Goal: Task Accomplishment & Management: Manage account settings

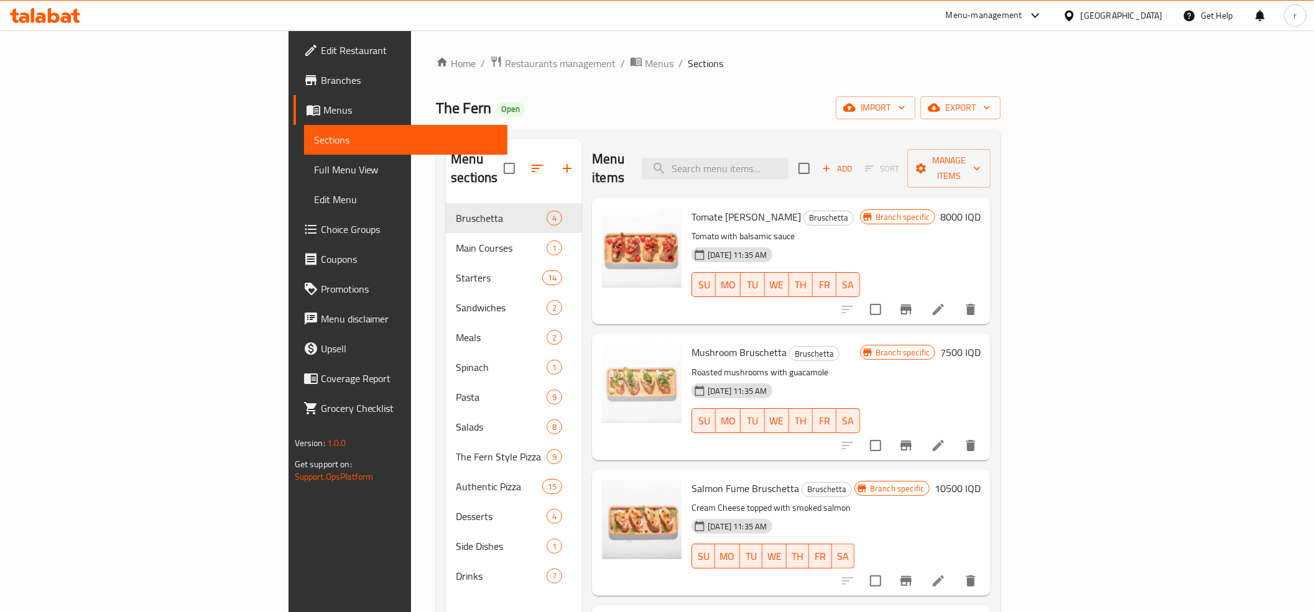
click at [61, 11] on icon at bounding box center [45, 15] width 70 height 15
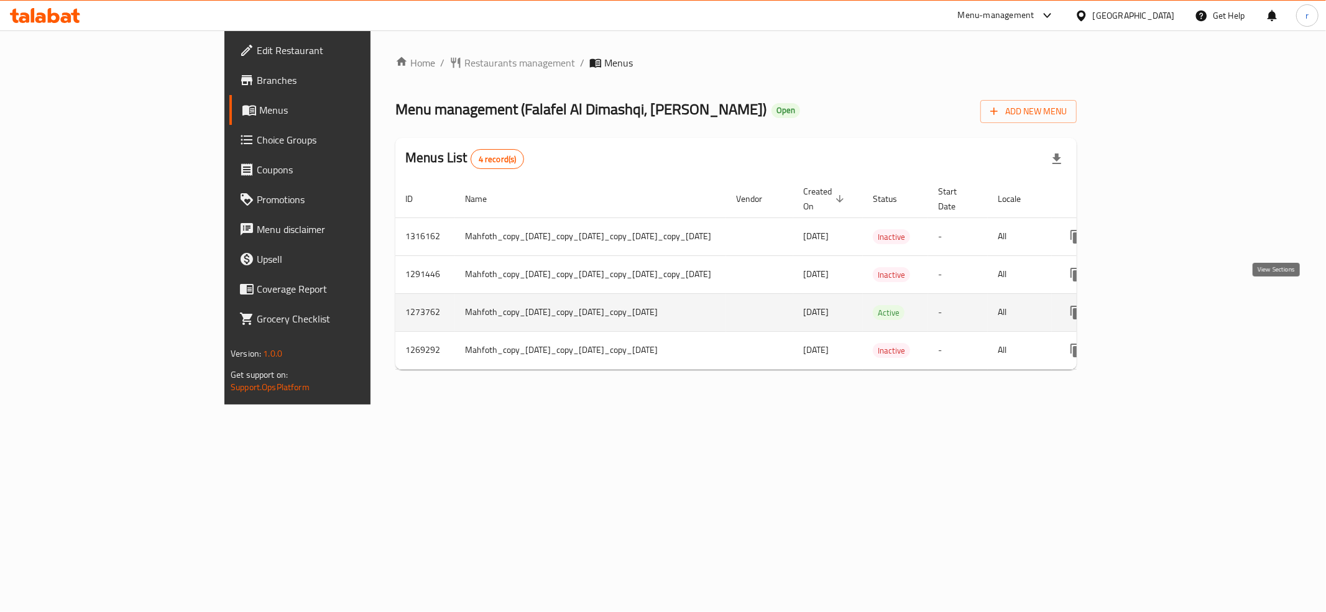
click at [1174, 305] on icon "enhanced table" at bounding box center [1166, 312] width 15 height 15
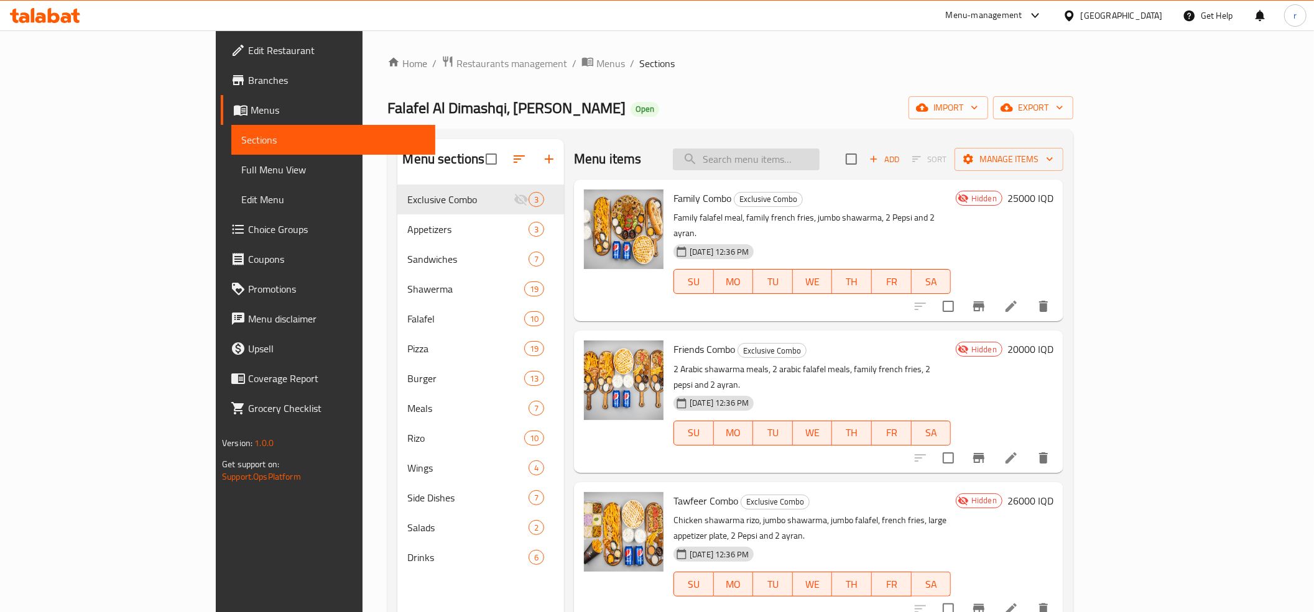
click at [811, 167] on input "search" at bounding box center [746, 160] width 147 height 22
paste input "فرايز الدمشقي جكن"
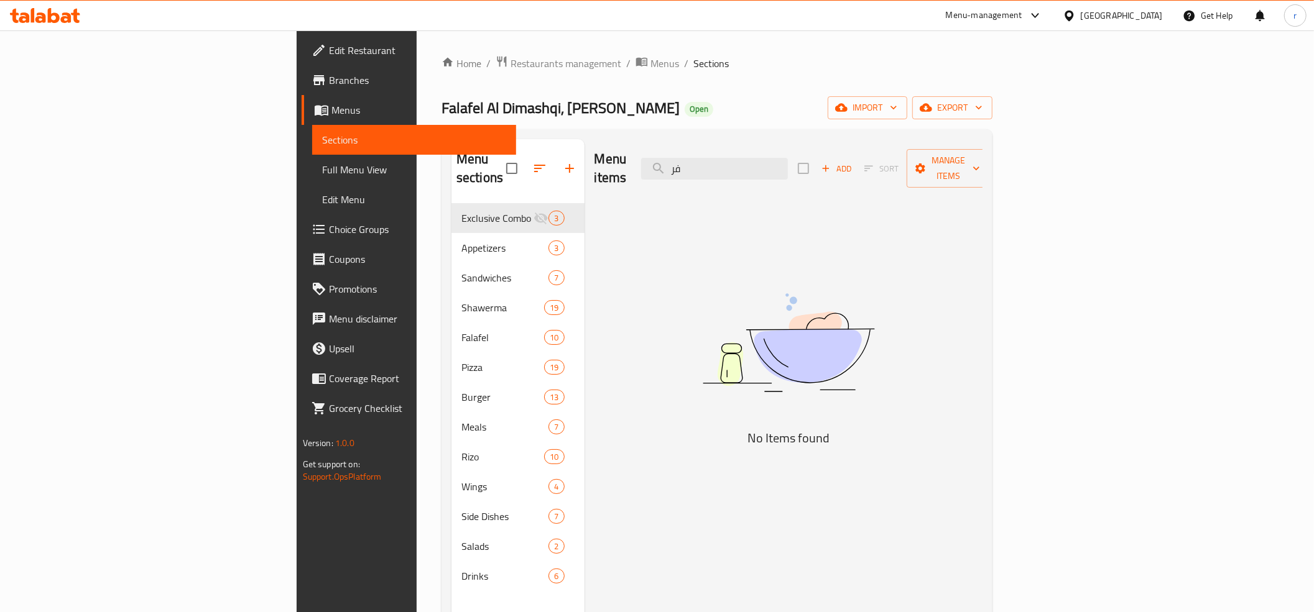
type input "ف"
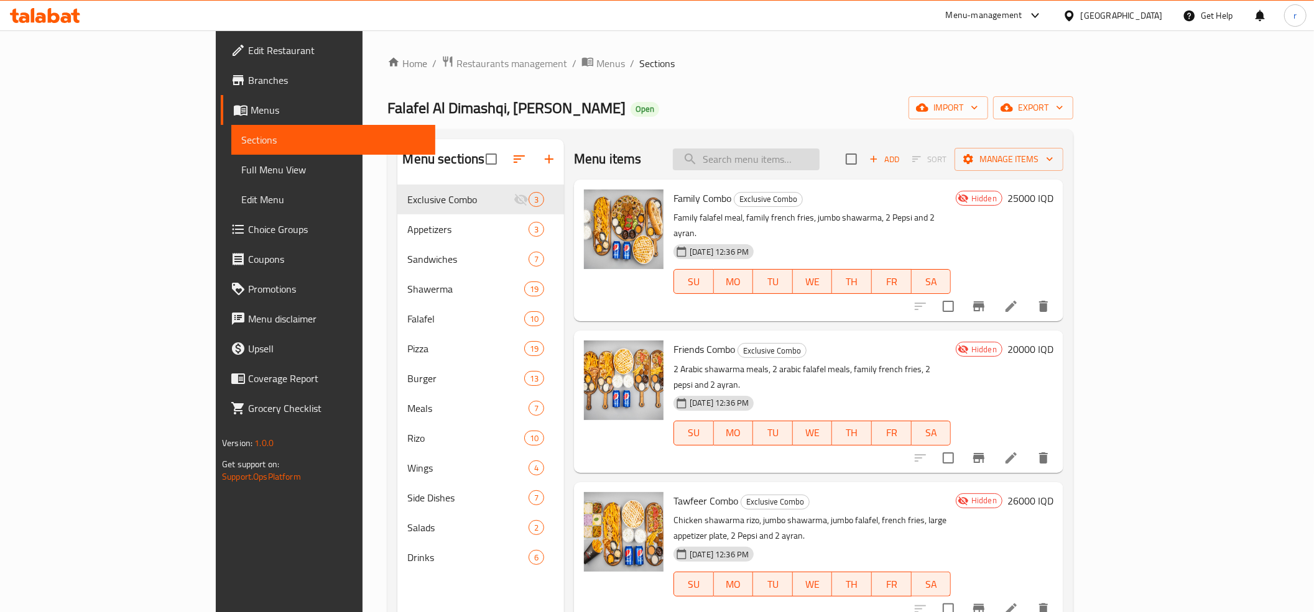
paste input "صاج دجاج"
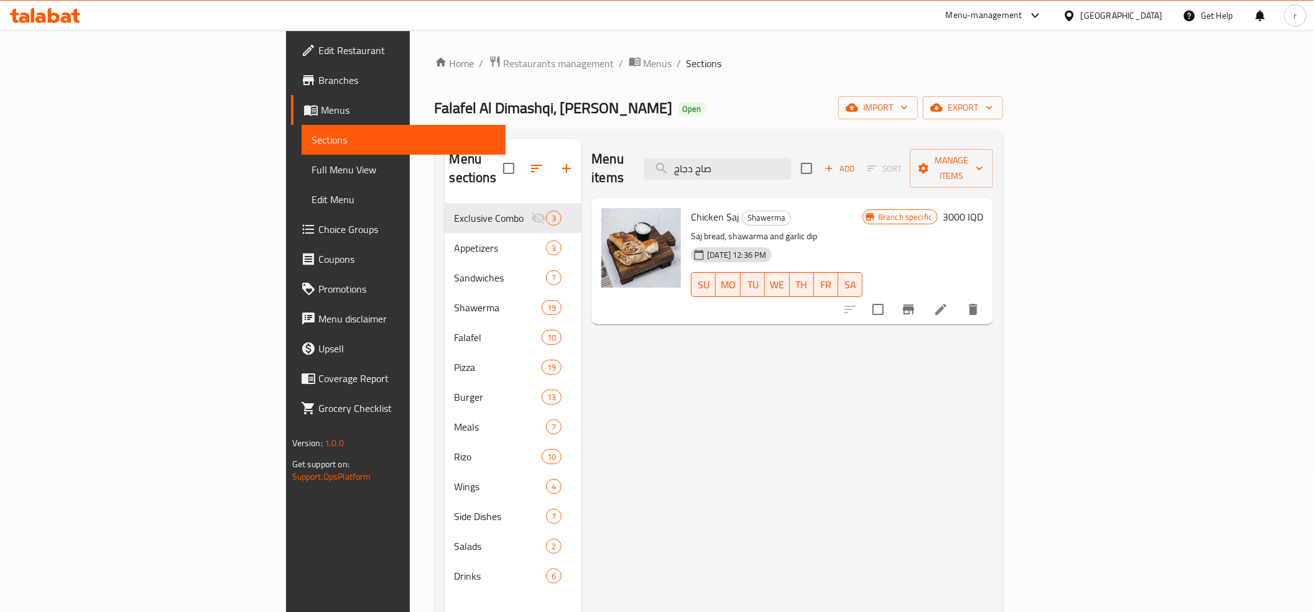
type input "صاج دجاج"
click at [983, 208] on h6 "3000 IQD" at bounding box center [963, 216] width 40 height 17
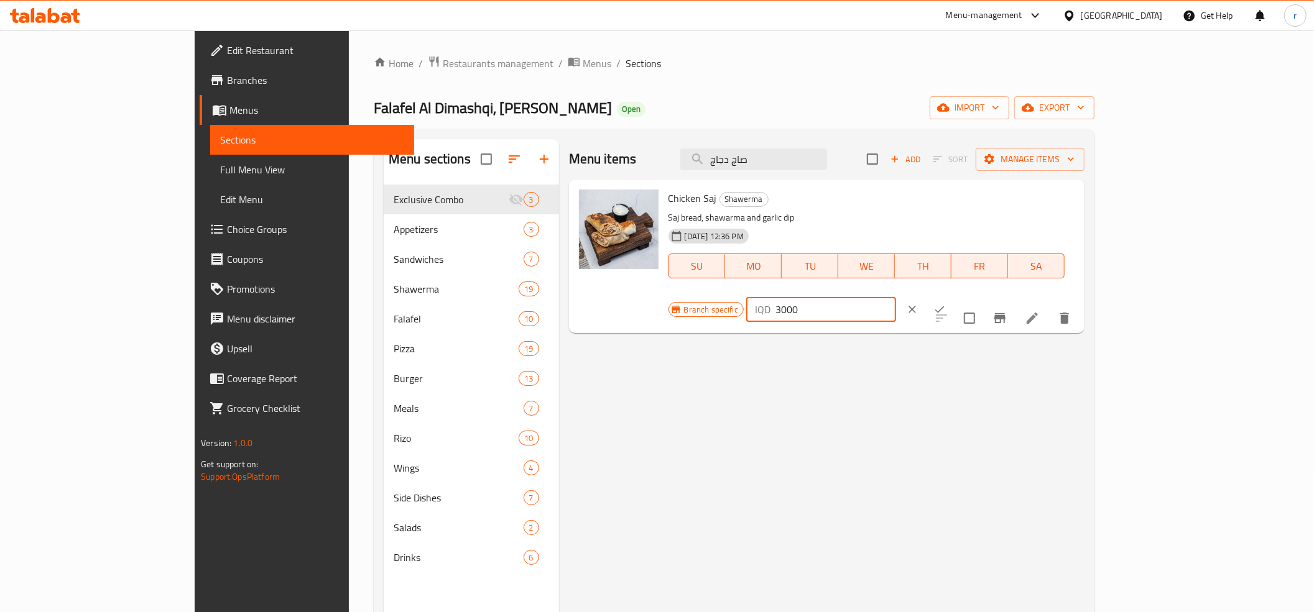
click at [896, 297] on input "3000" at bounding box center [835, 309] width 121 height 25
paste input "3500"
type input "3500"
click at [953, 296] on button "ok" at bounding box center [939, 309] width 27 height 27
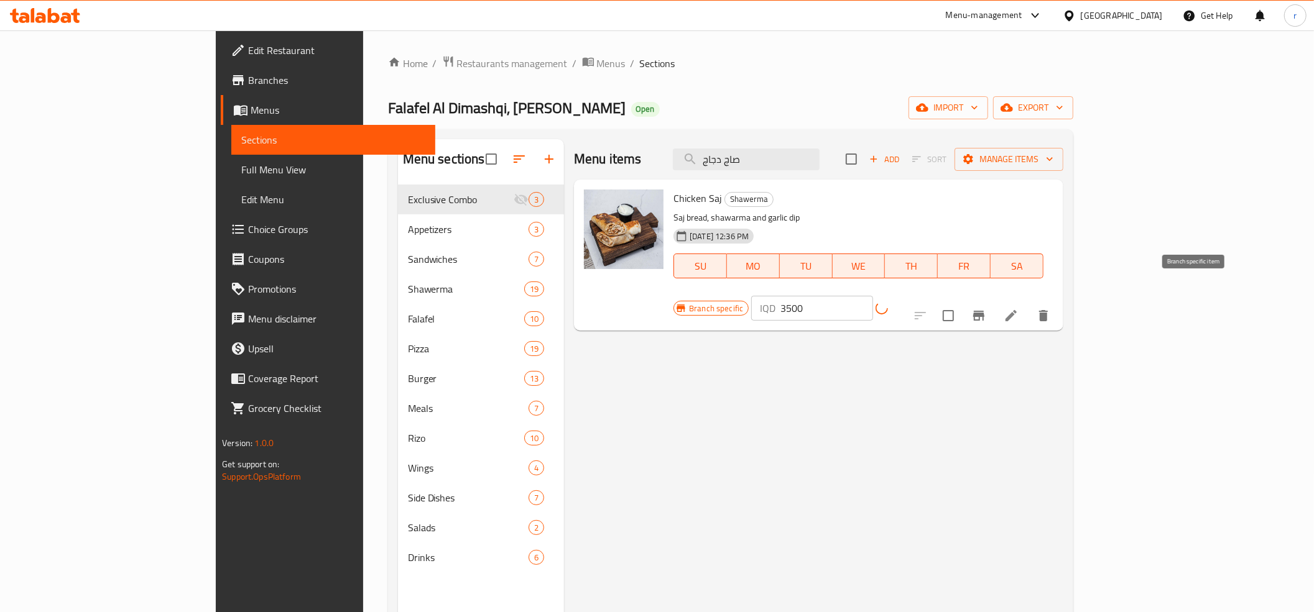
click at [984, 311] on icon "Branch-specific-item" at bounding box center [978, 316] width 11 height 10
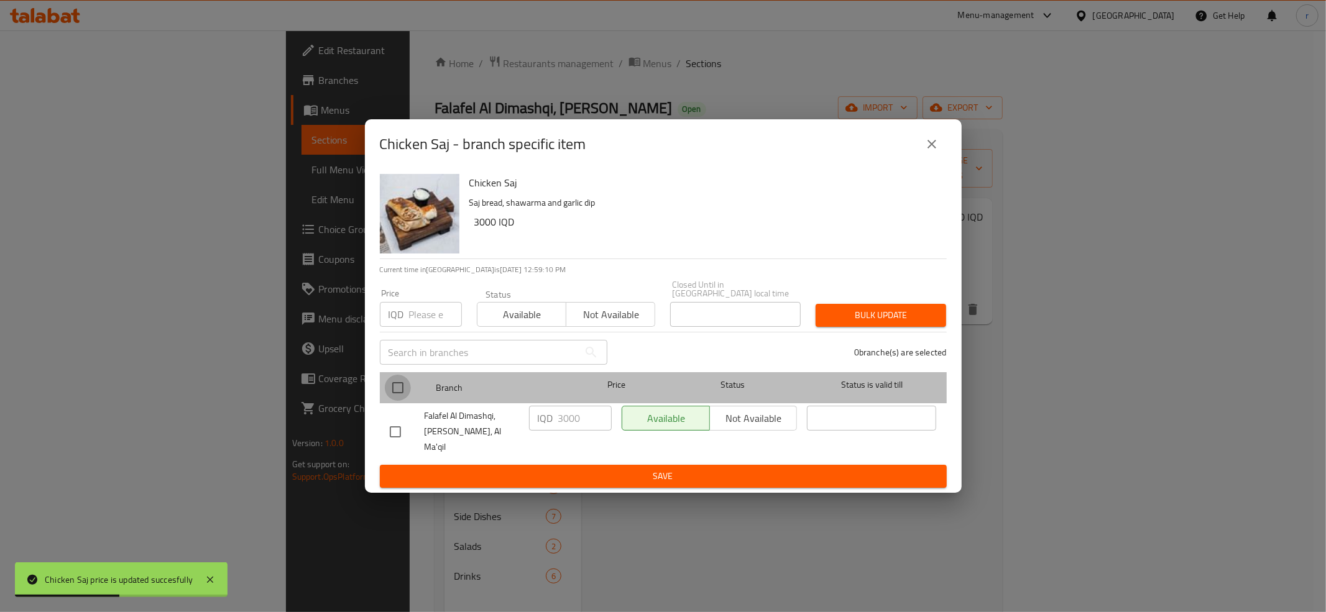
click at [399, 388] on input "checkbox" at bounding box center [398, 388] width 26 height 26
checkbox input "true"
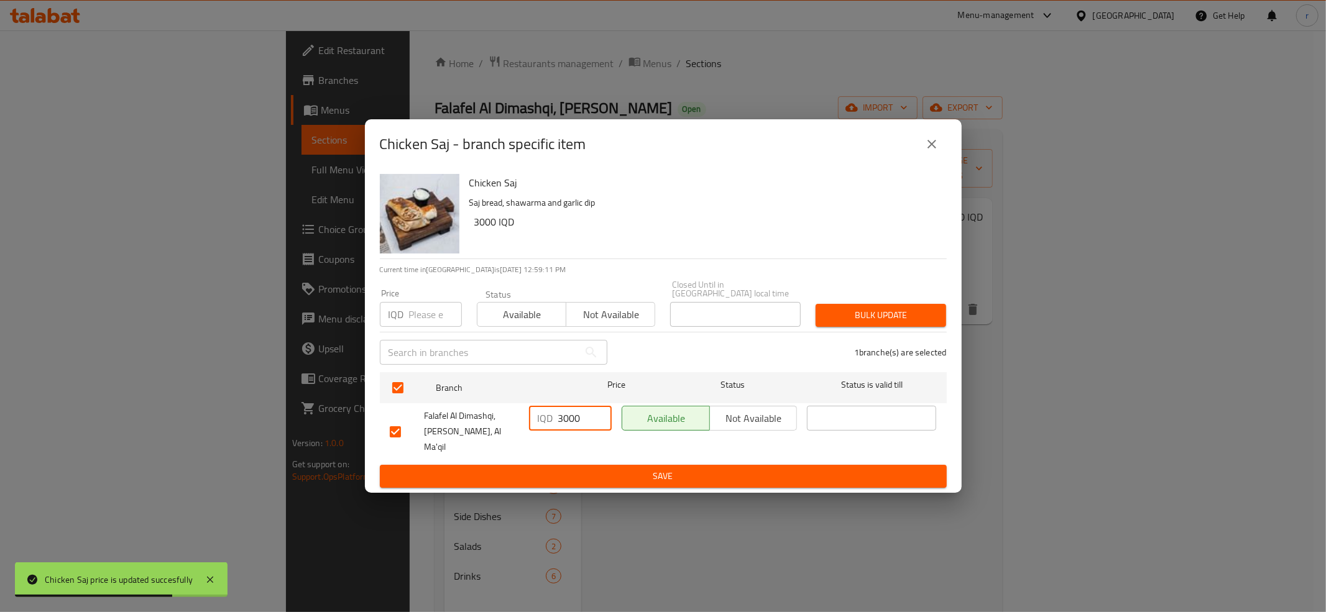
click at [572, 426] on input "3000" at bounding box center [584, 418] width 53 height 25
paste input "5"
type input "3500"
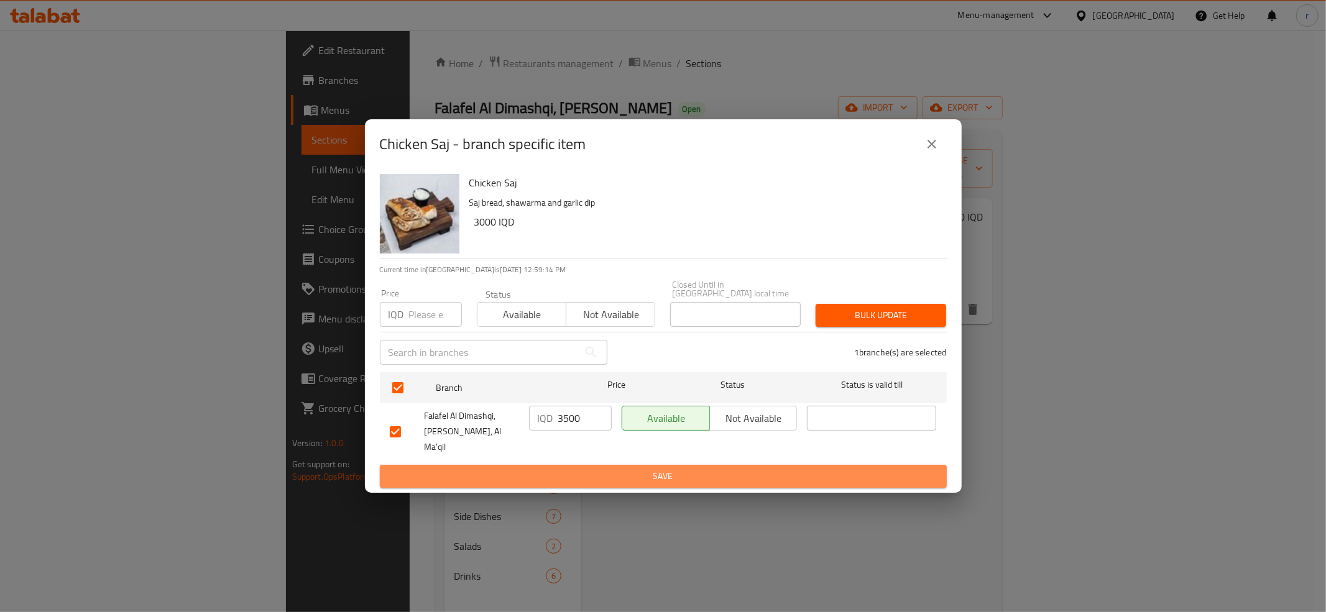
click at [575, 469] on span "Save" at bounding box center [663, 477] width 547 height 16
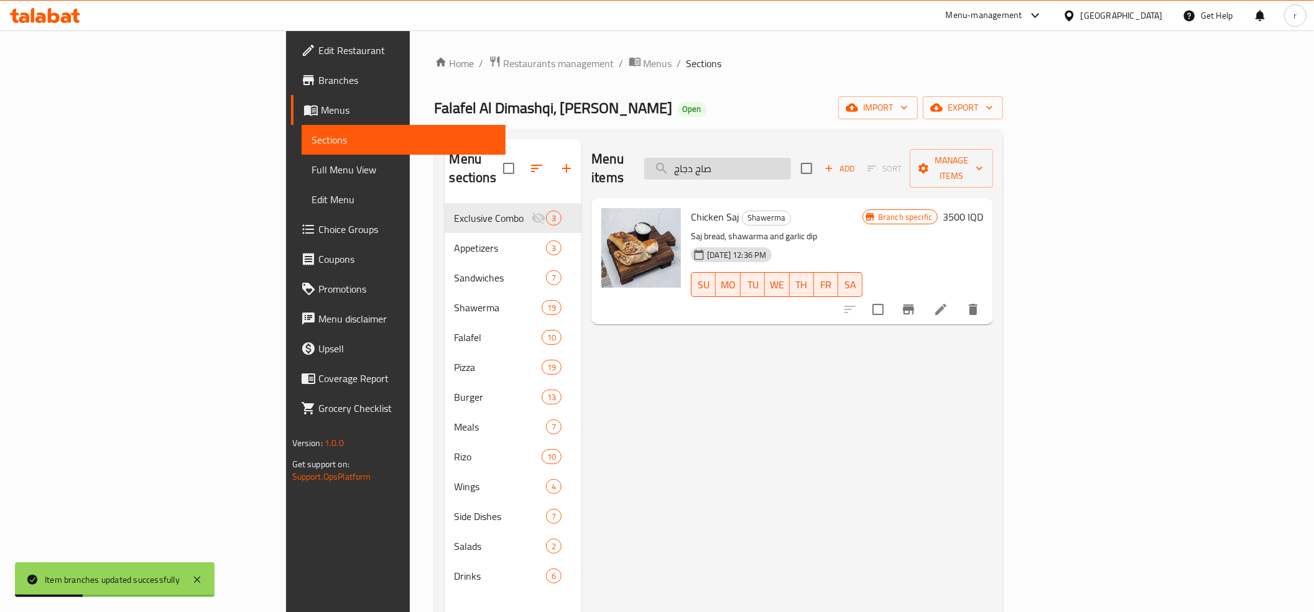
click at [789, 163] on input "صاج دجاج" at bounding box center [717, 169] width 147 height 22
paste input "وجبة شاورما جامبو"
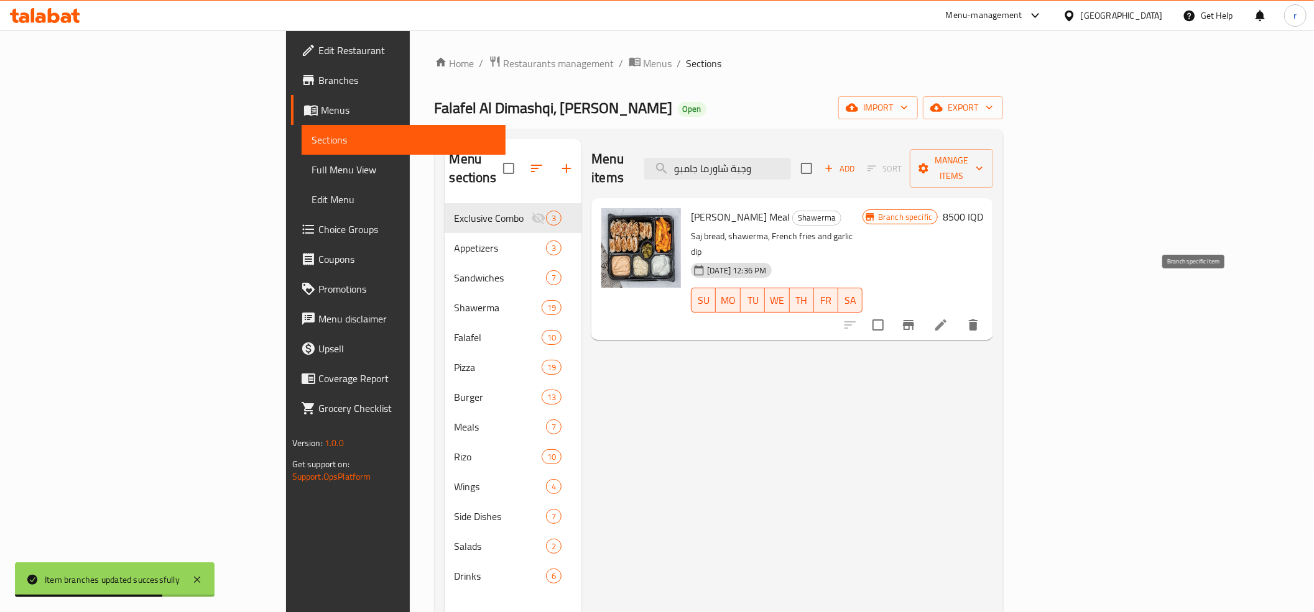
type input "وجبة شاورما جامبو"
click at [916, 318] on icon "Branch-specific-item" at bounding box center [908, 325] width 15 height 15
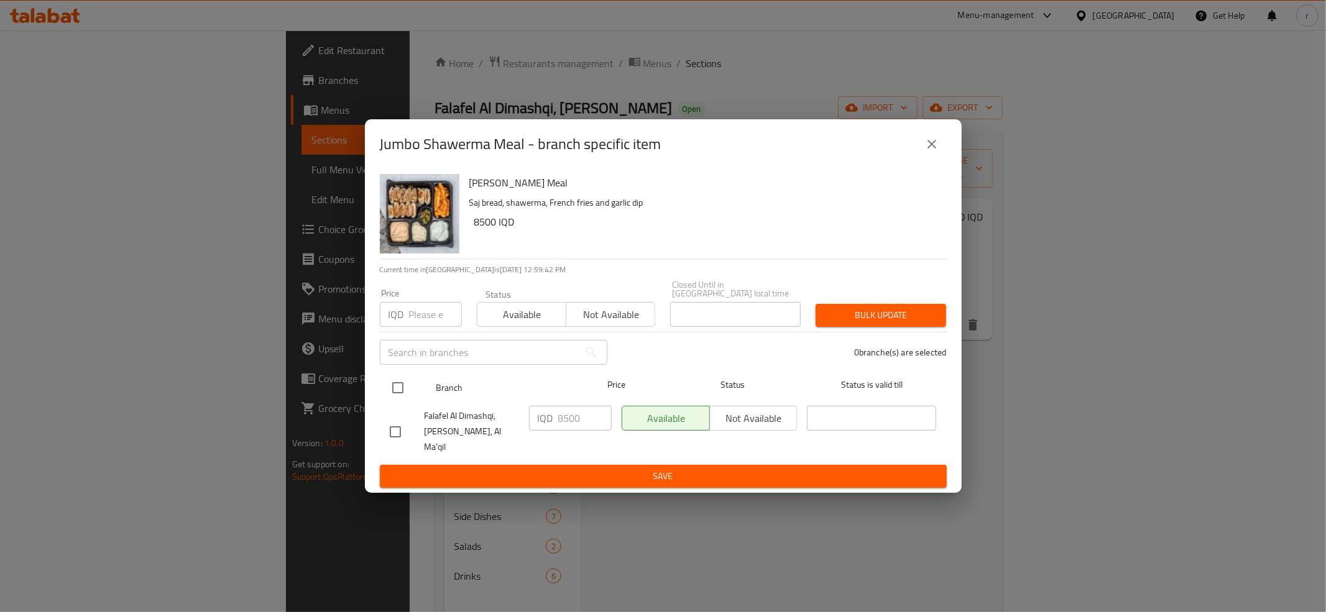
click at [432, 389] on div "Branch" at bounding box center [500, 388] width 139 height 36
click at [404, 389] on input "checkbox" at bounding box center [398, 388] width 26 height 26
checkbox input "true"
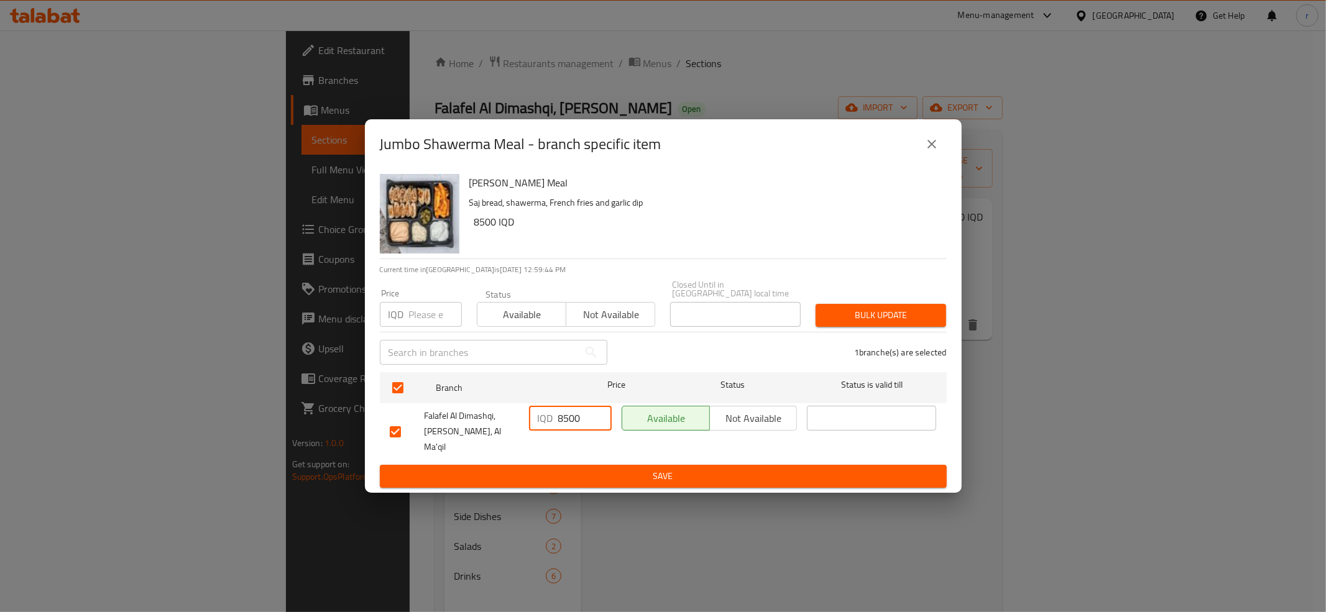
click at [563, 421] on input "8500" at bounding box center [584, 418] width 53 height 25
paste input "9"
type input "9500"
click at [585, 469] on span "Save" at bounding box center [663, 477] width 547 height 16
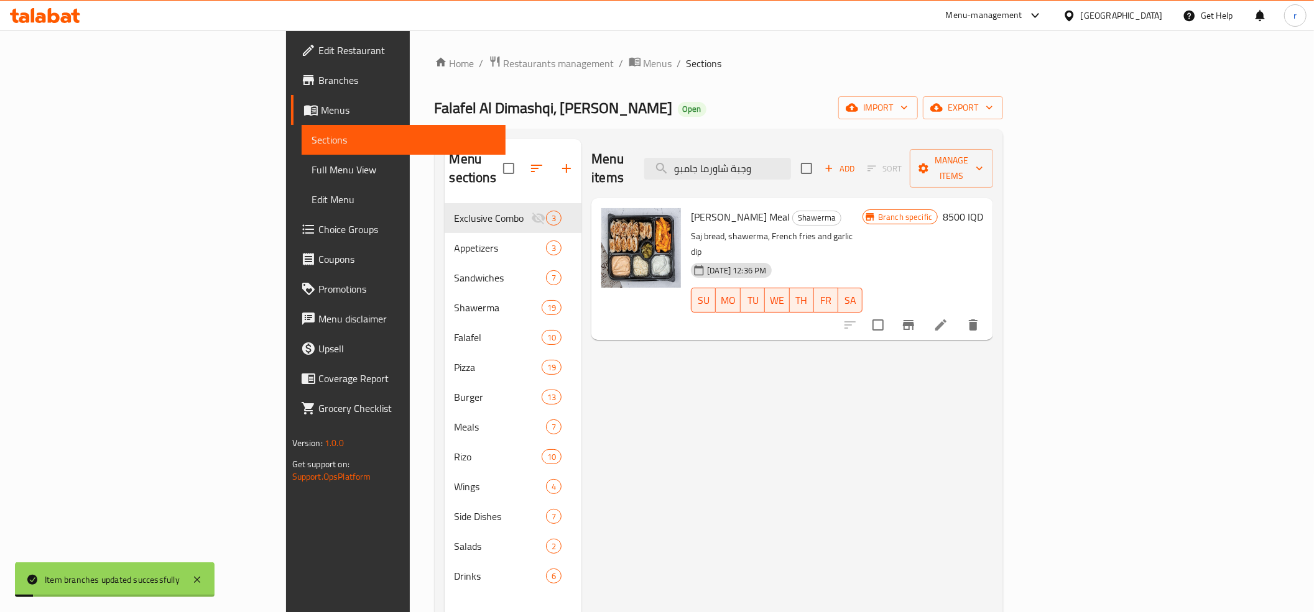
click at [983, 208] on h6 "8500 IQD" at bounding box center [963, 216] width 40 height 17
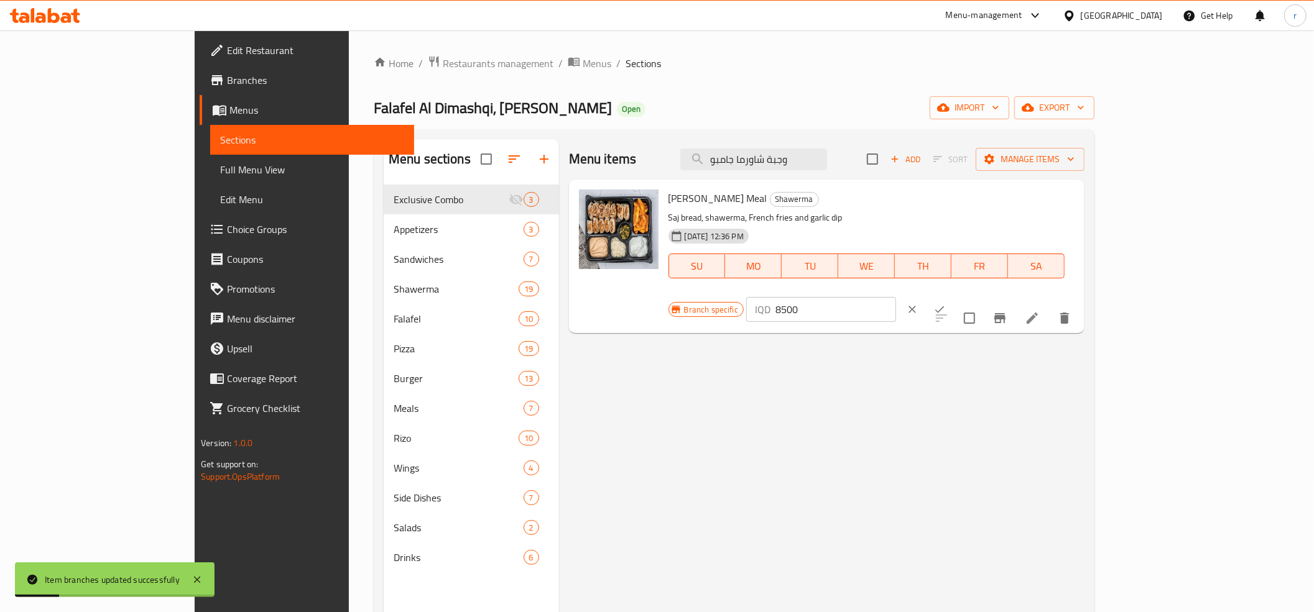
click at [896, 297] on div "IQD 8500 ​" at bounding box center [821, 309] width 150 height 25
click at [896, 297] on input "8500" at bounding box center [835, 309] width 121 height 25
paste input "9"
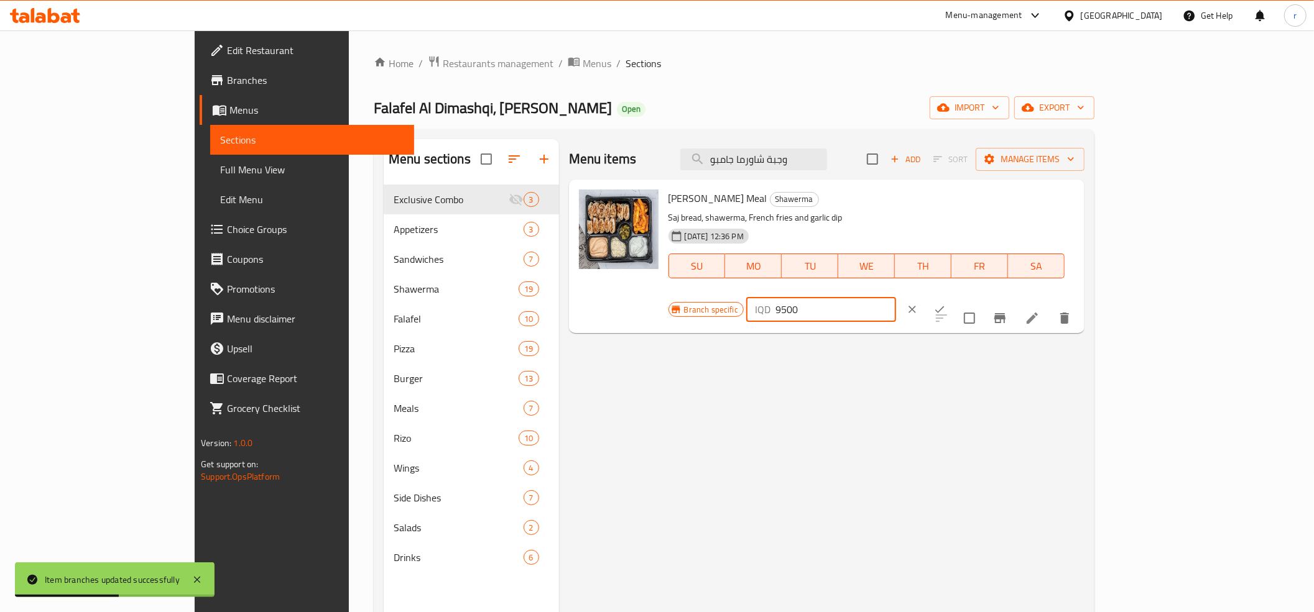
type input "9500"
click at [946, 303] on icon "ok" at bounding box center [939, 309] width 12 height 12
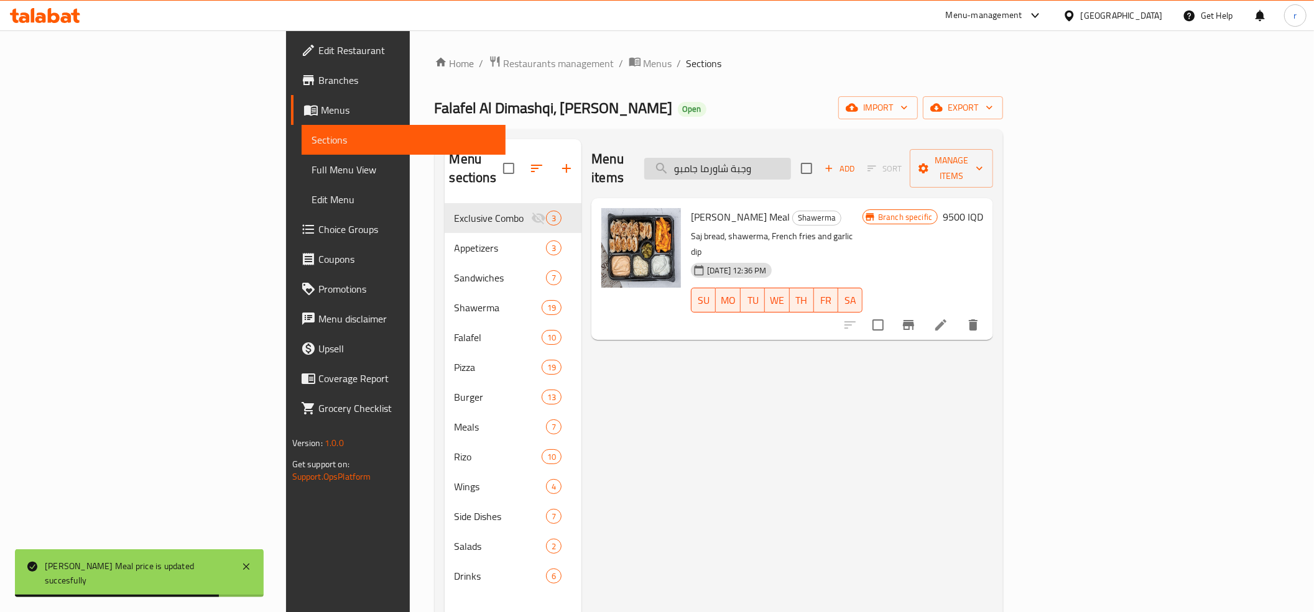
click at [791, 160] on input "وجبة شاورما جامبو" at bounding box center [717, 169] width 147 height 22
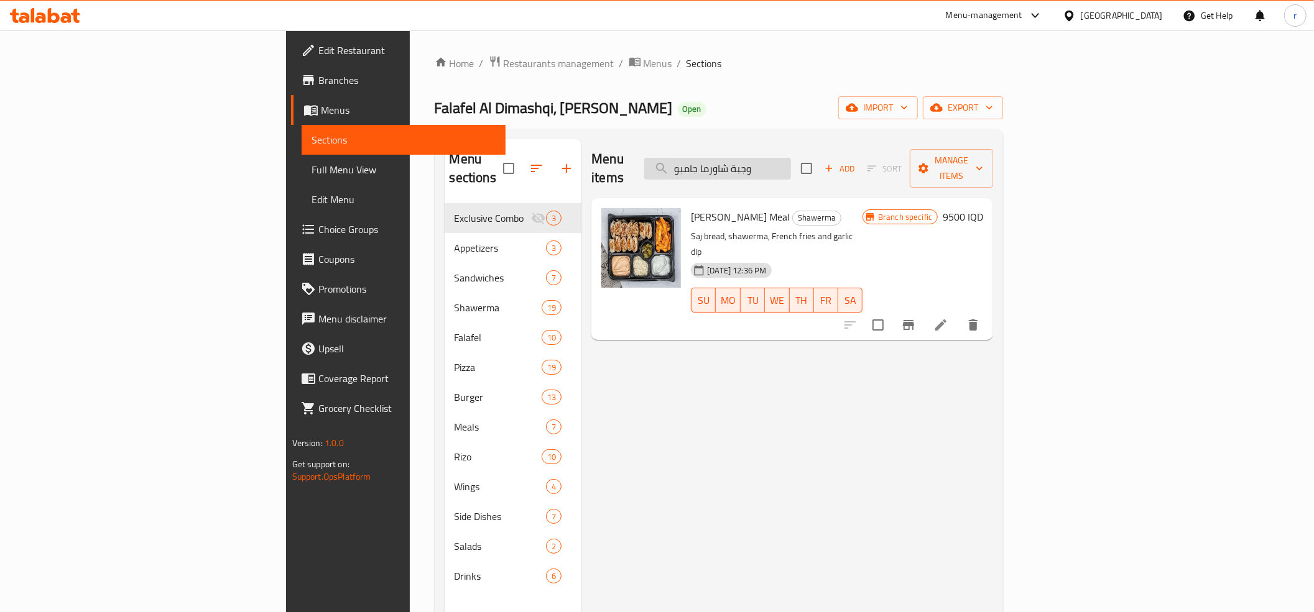
paste input "قبلات مشكلة صغير"
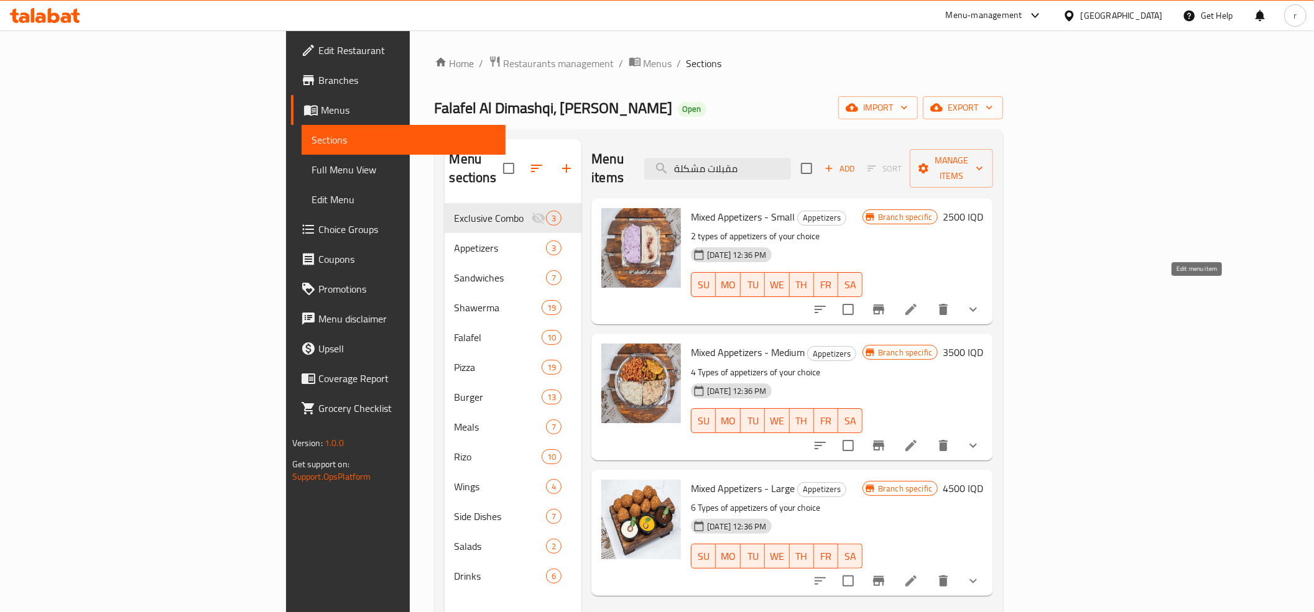
type input "مقبلات مشكلة"
click at [918, 302] on icon at bounding box center [911, 309] width 15 height 15
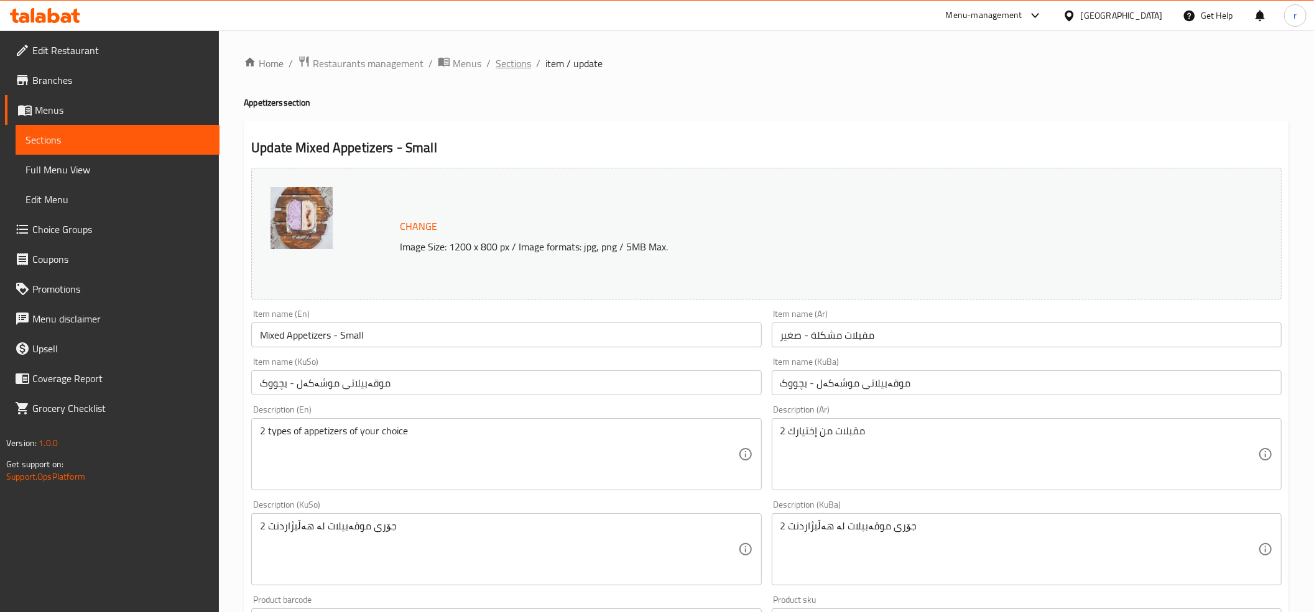
click at [520, 67] on span "Sections" at bounding box center [513, 63] width 35 height 15
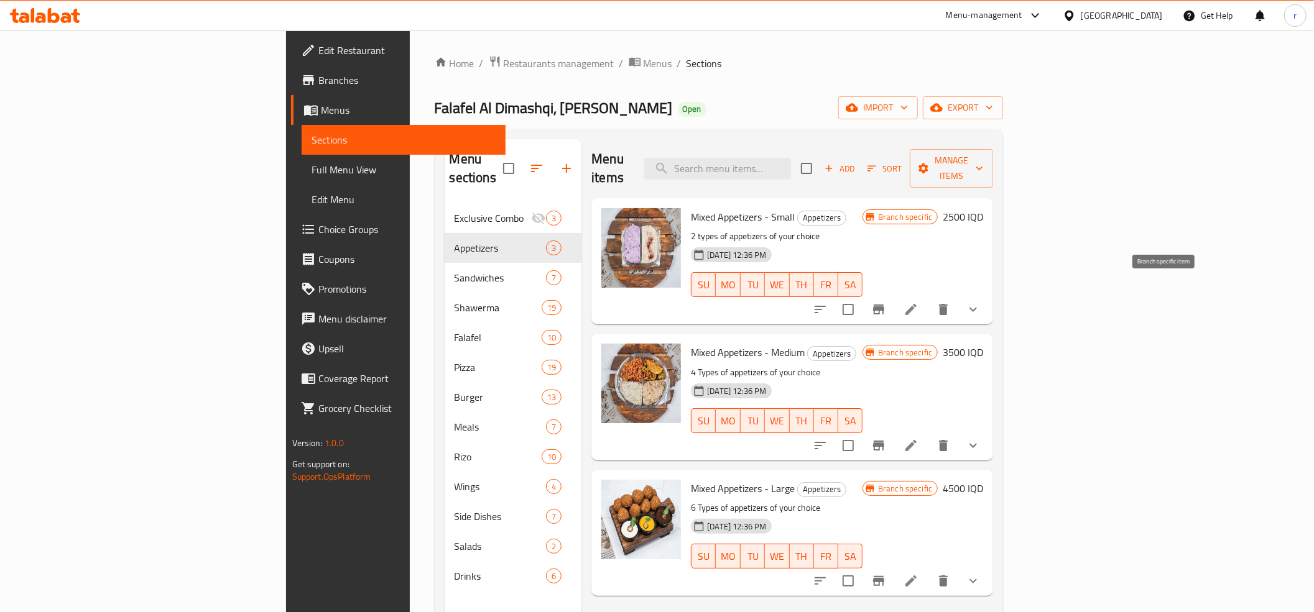
click at [884, 305] on icon "Branch-specific-item" at bounding box center [878, 310] width 11 height 10
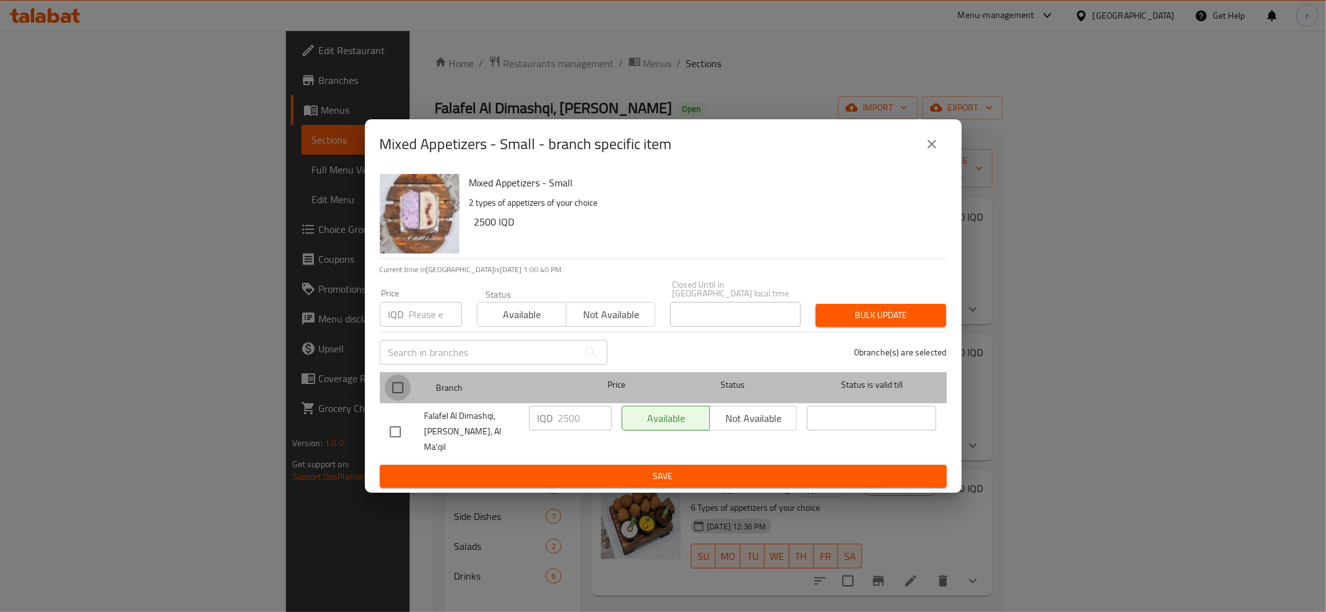
click at [385, 389] on input "checkbox" at bounding box center [398, 388] width 26 height 26
checkbox input "true"
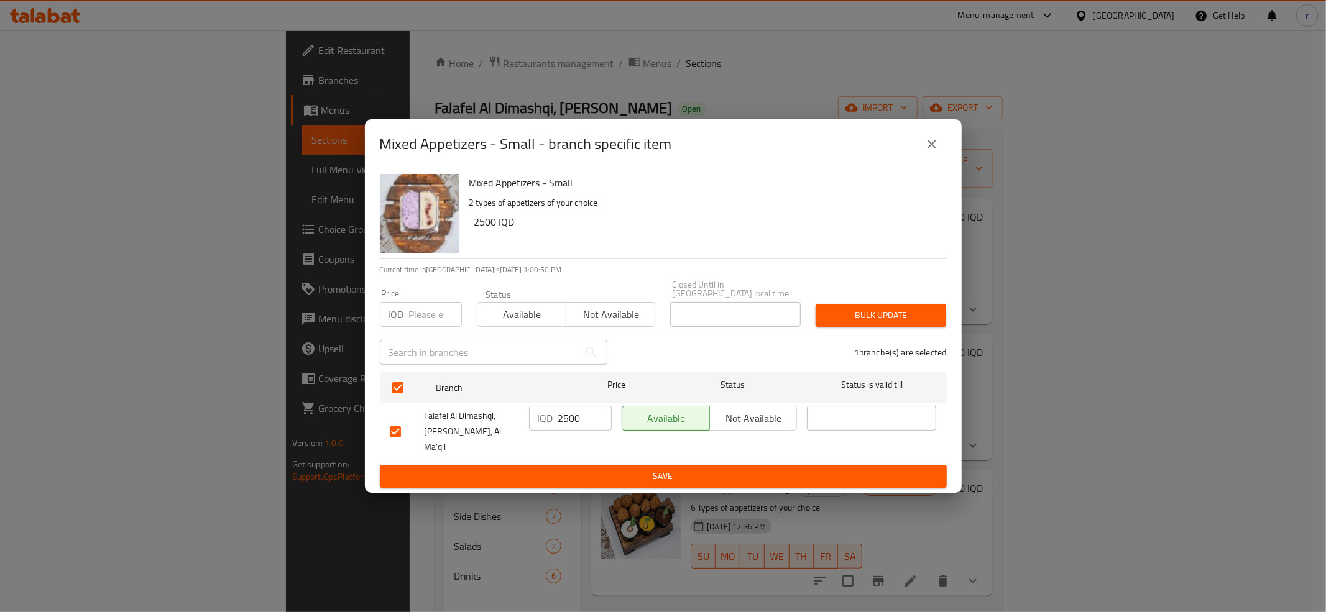
click at [780, 469] on span "Save" at bounding box center [663, 477] width 547 height 16
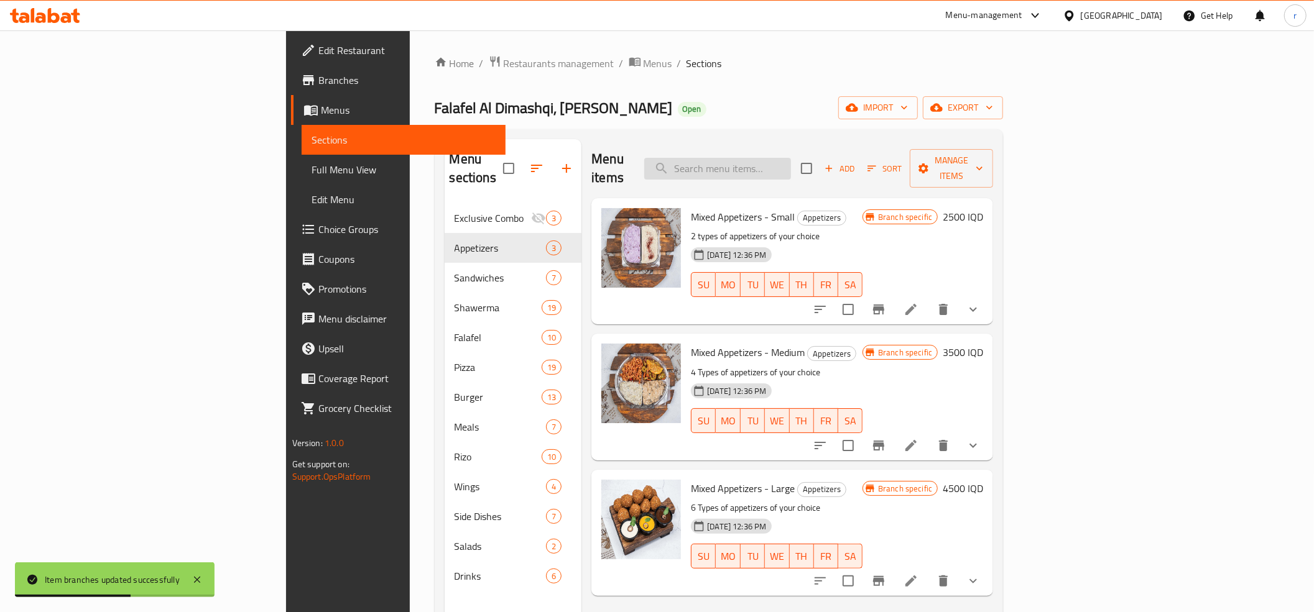
click at [791, 158] on input "search" at bounding box center [717, 169] width 147 height 22
paste input "سندويتش فلافل الدمشقي"
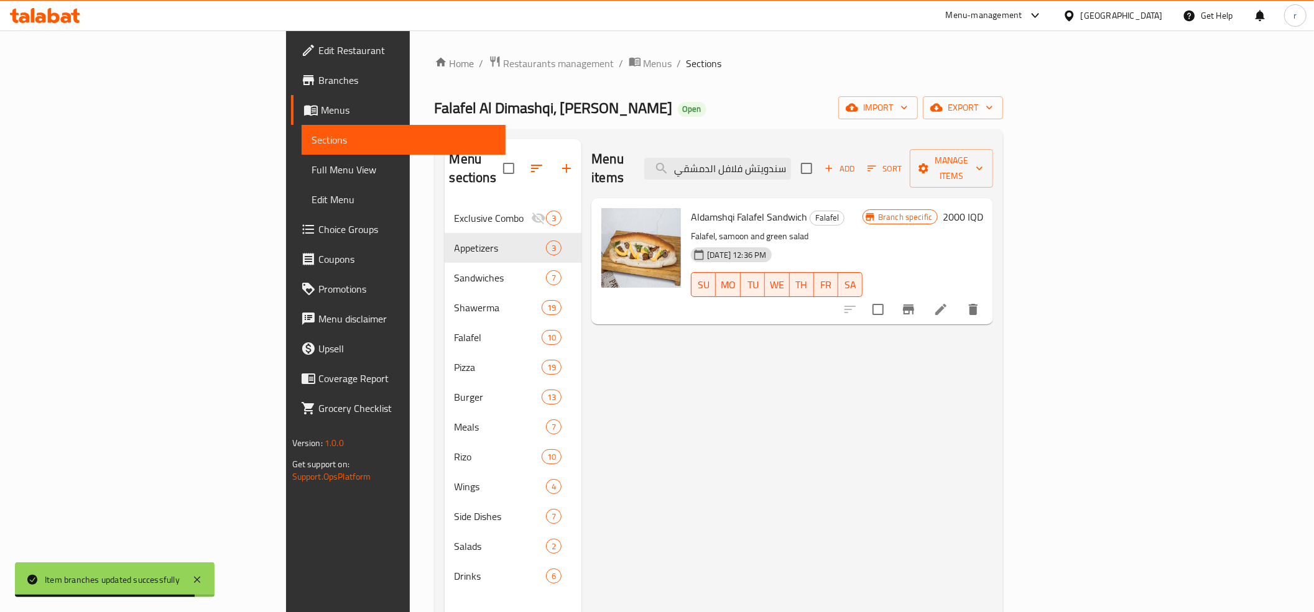
click at [937, 211] on span "Branch specific" at bounding box center [905, 217] width 64 height 12
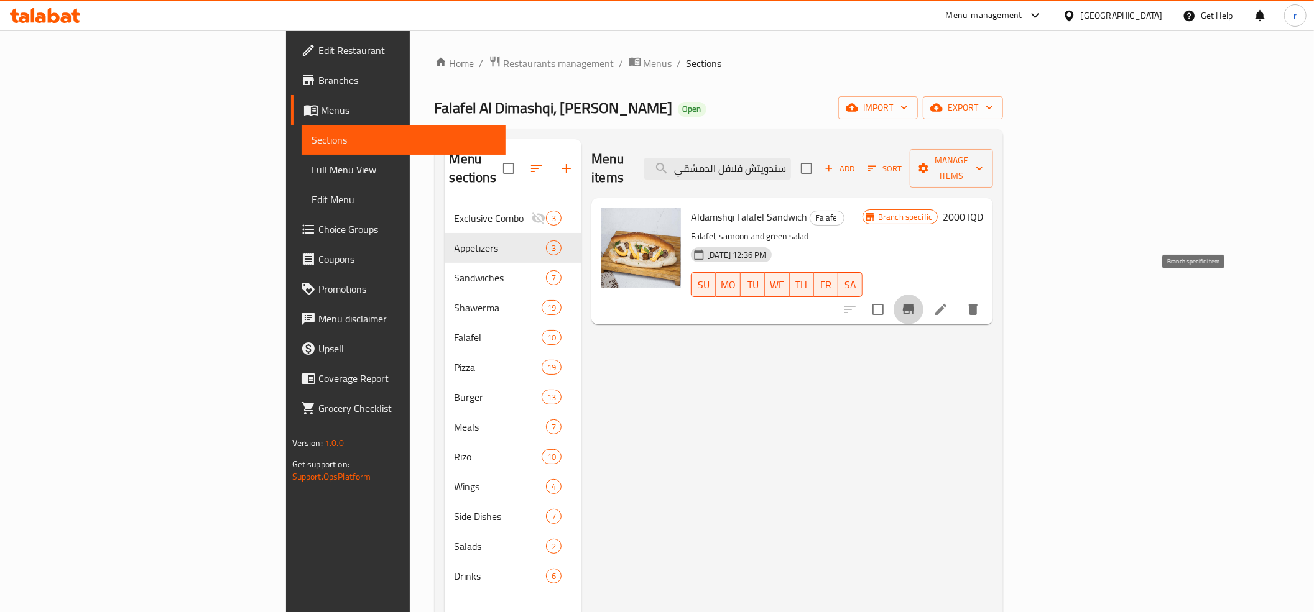
click at [916, 302] on icon "Branch-specific-item" at bounding box center [908, 309] width 15 height 15
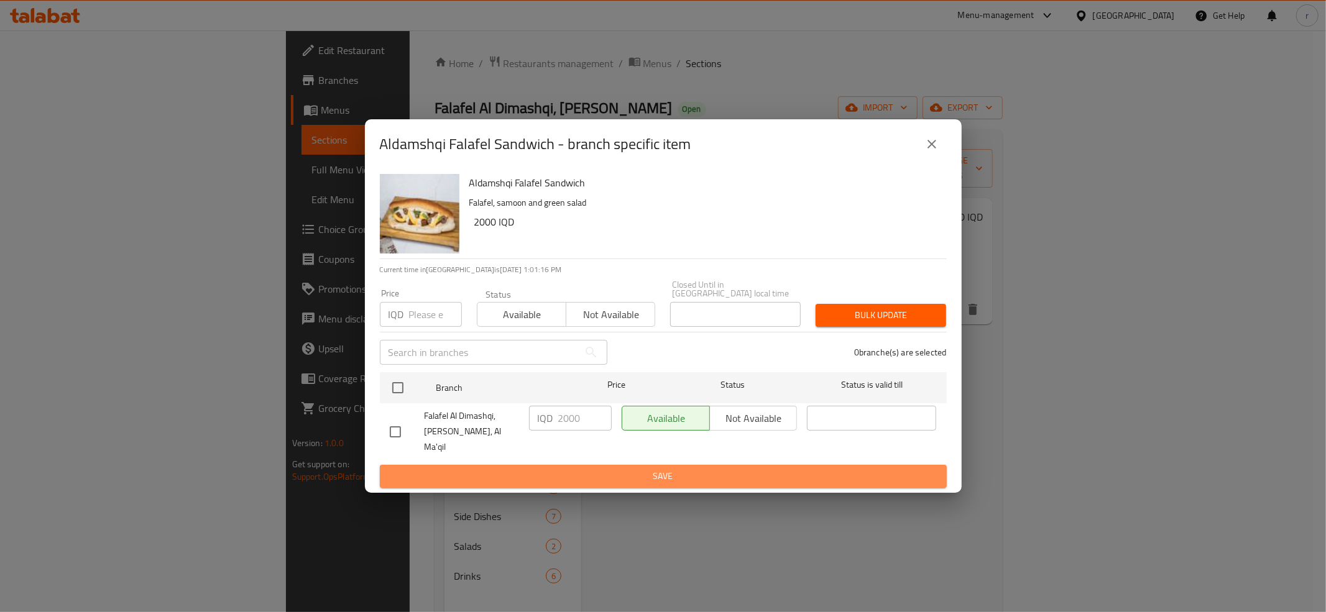
click at [565, 465] on button "Save" at bounding box center [663, 476] width 567 height 23
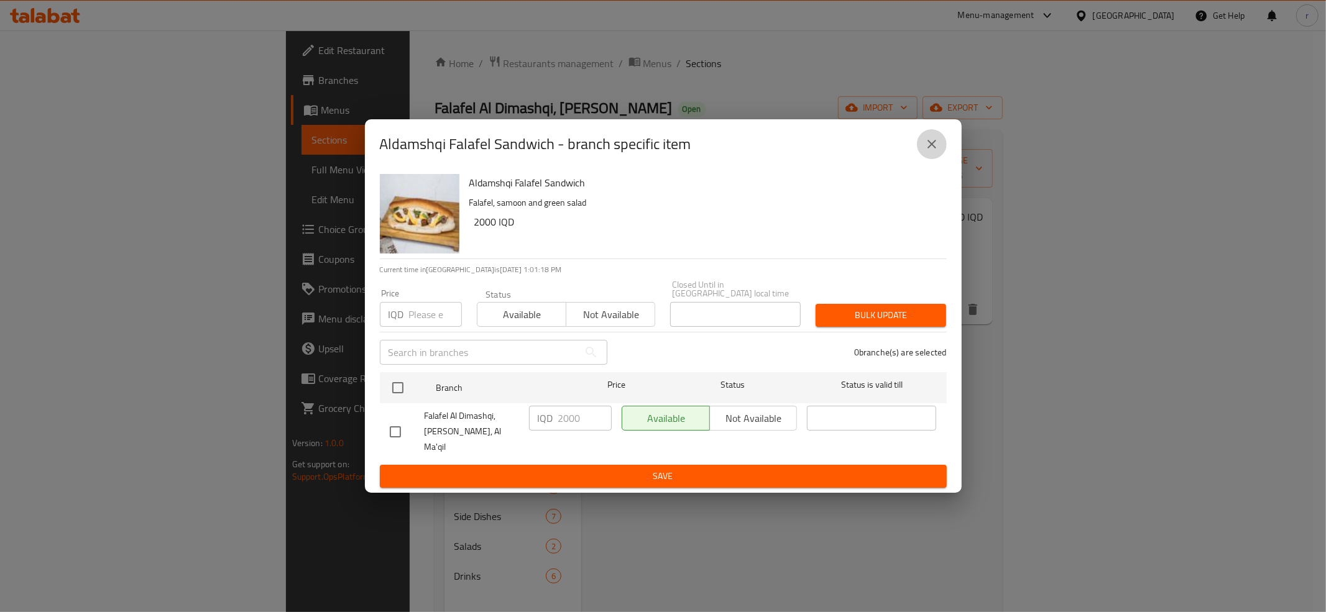
click at [930, 148] on icon "close" at bounding box center [932, 144] width 15 height 15
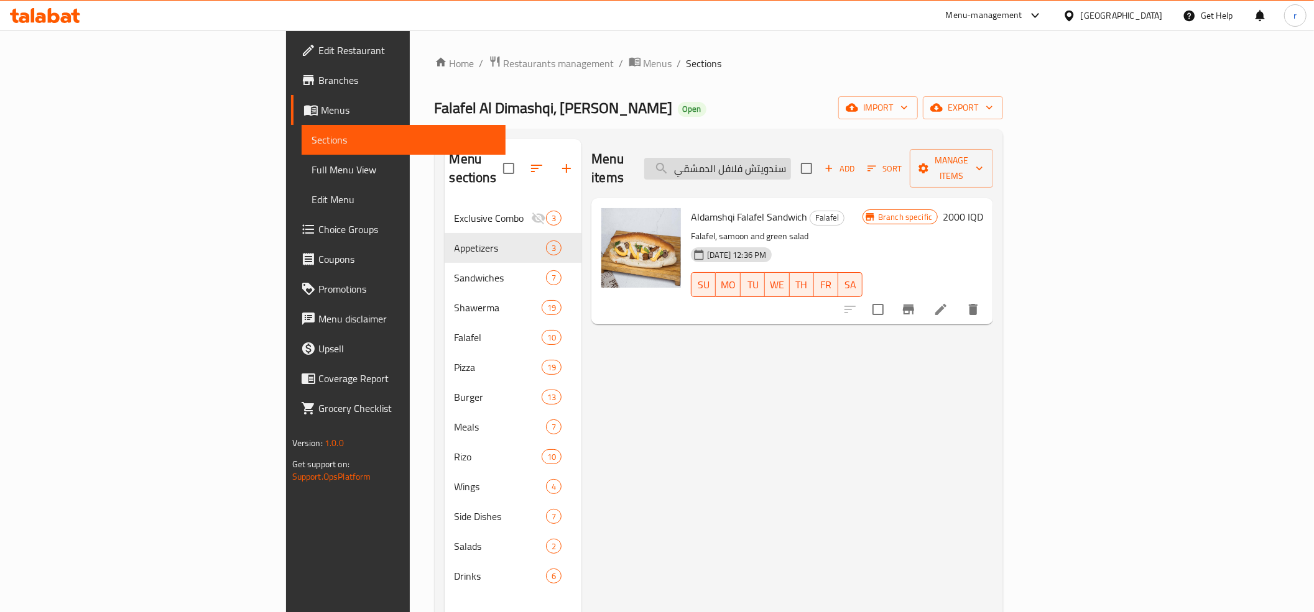
click at [791, 158] on input "سندويتش فلافل الدمشقي" at bounding box center [717, 169] width 147 height 22
paste input "مقبلات مشكلة وسط"
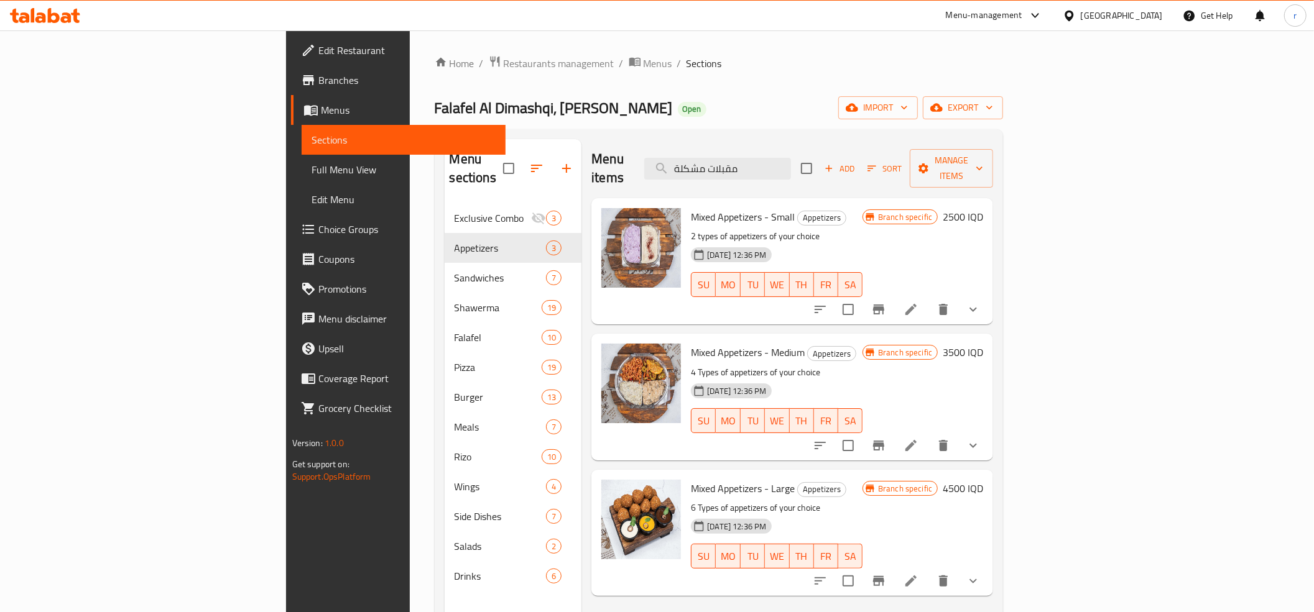
type input "مقبلات مشكلة"
click at [894, 431] on button "Branch-specific-item" at bounding box center [879, 446] width 30 height 30
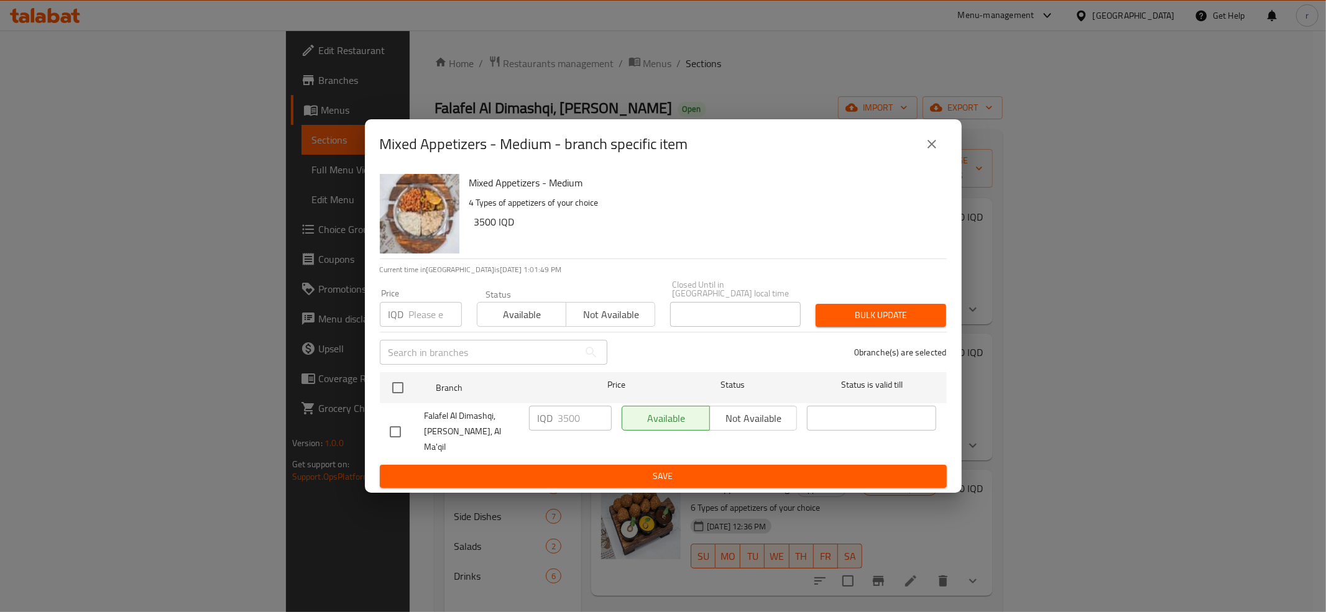
click at [931, 152] on icon "close" at bounding box center [932, 144] width 15 height 15
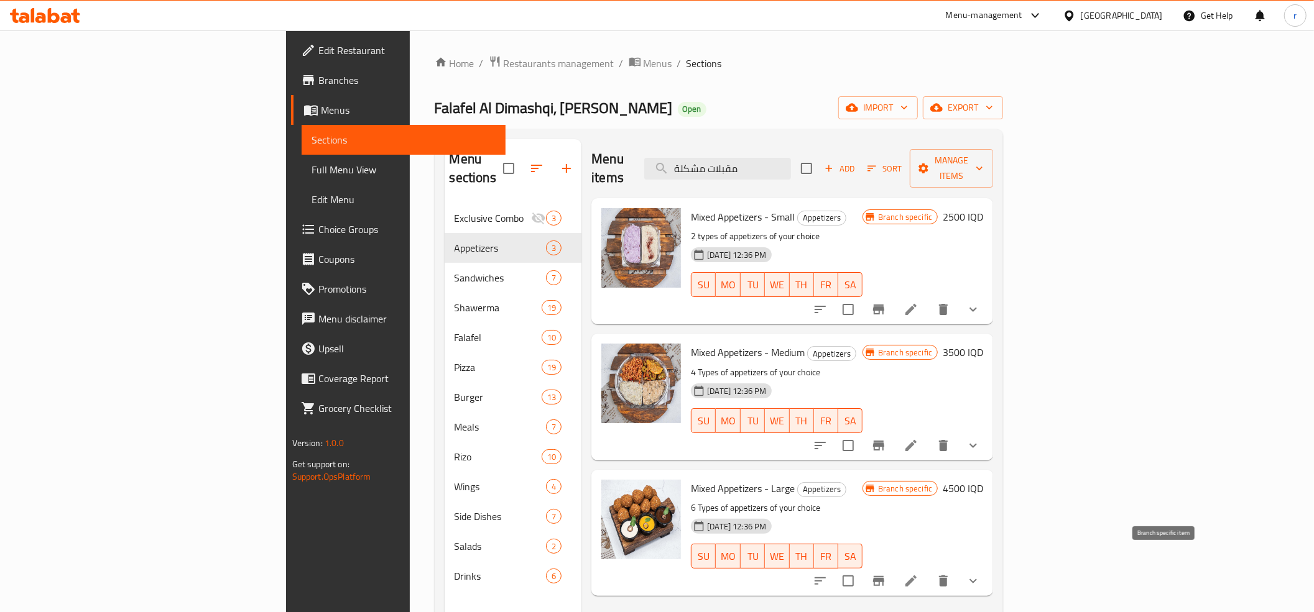
click at [884, 576] on icon "Branch-specific-item" at bounding box center [878, 581] width 11 height 10
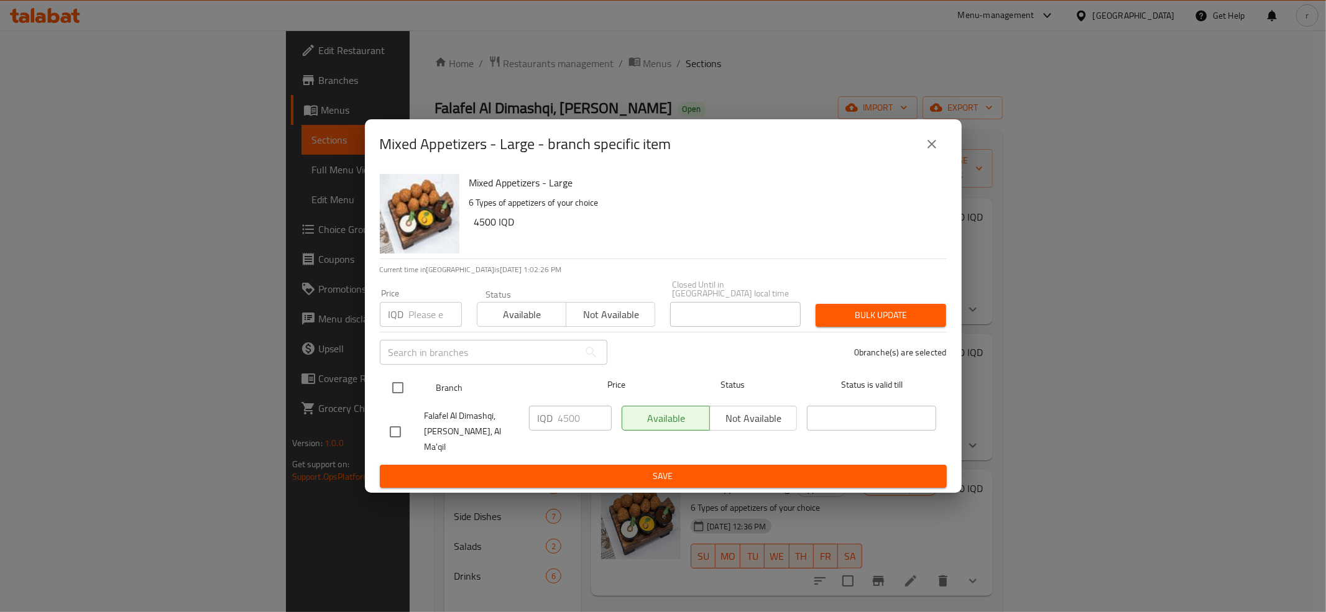
click at [389, 384] on input "checkbox" at bounding box center [398, 388] width 26 height 26
checkbox input "true"
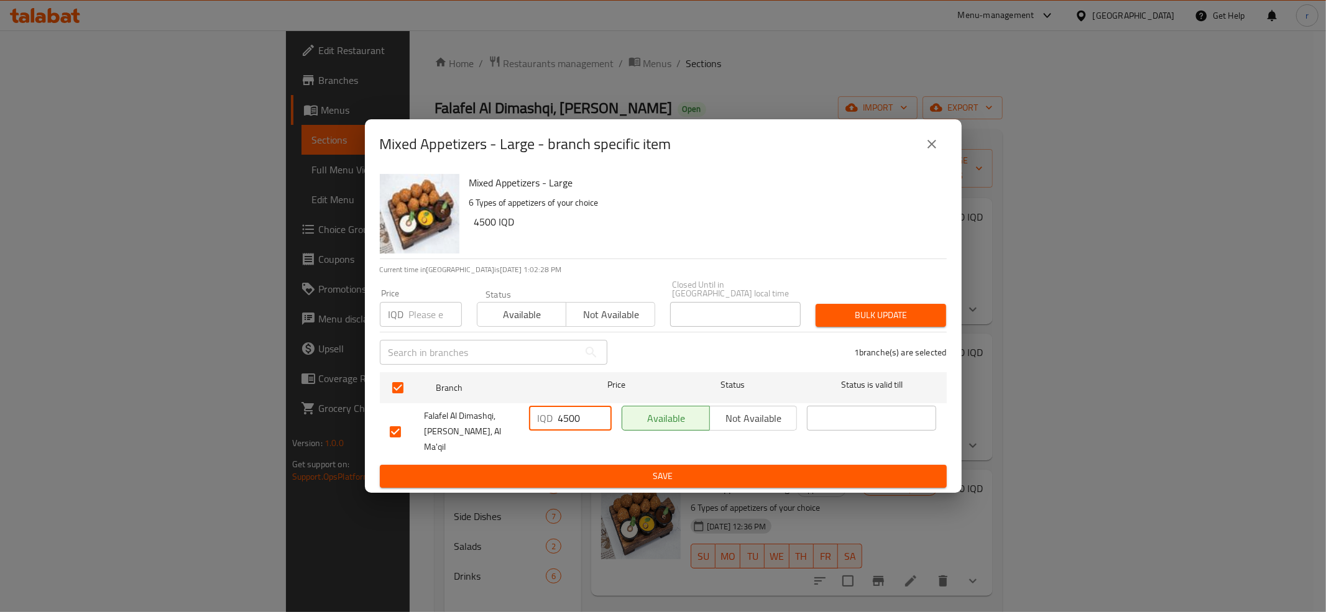
click at [565, 424] on input "4500" at bounding box center [584, 418] width 53 height 25
paste input "50"
type input "5000"
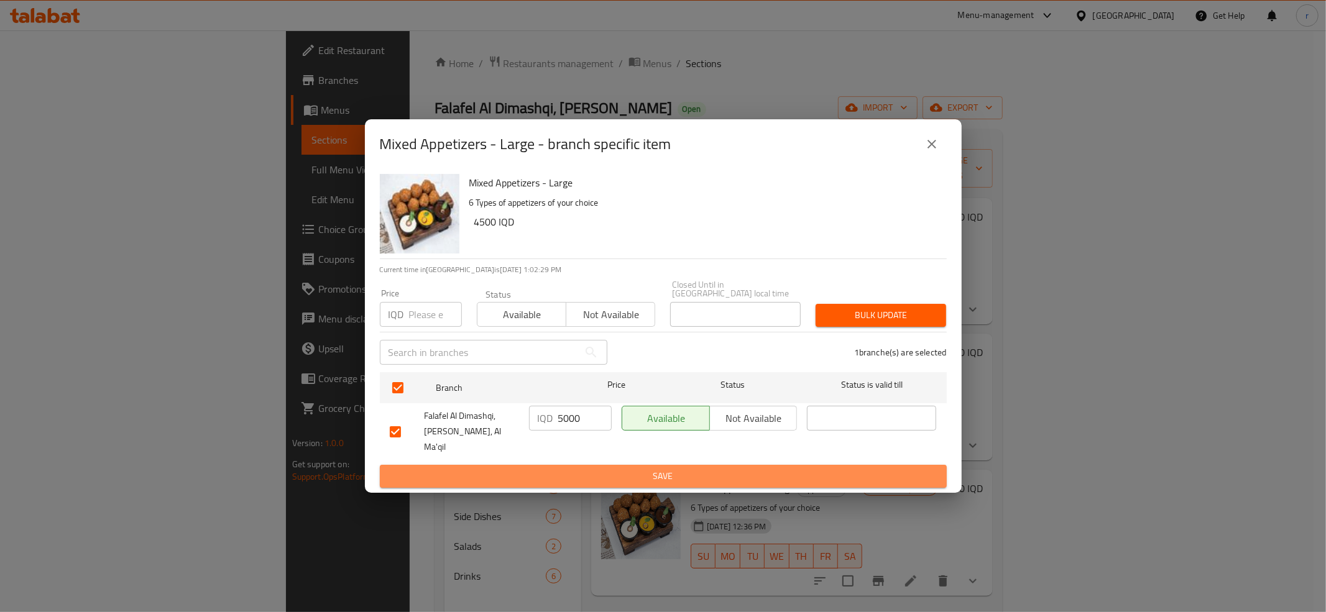
click at [562, 469] on span "Save" at bounding box center [663, 477] width 547 height 16
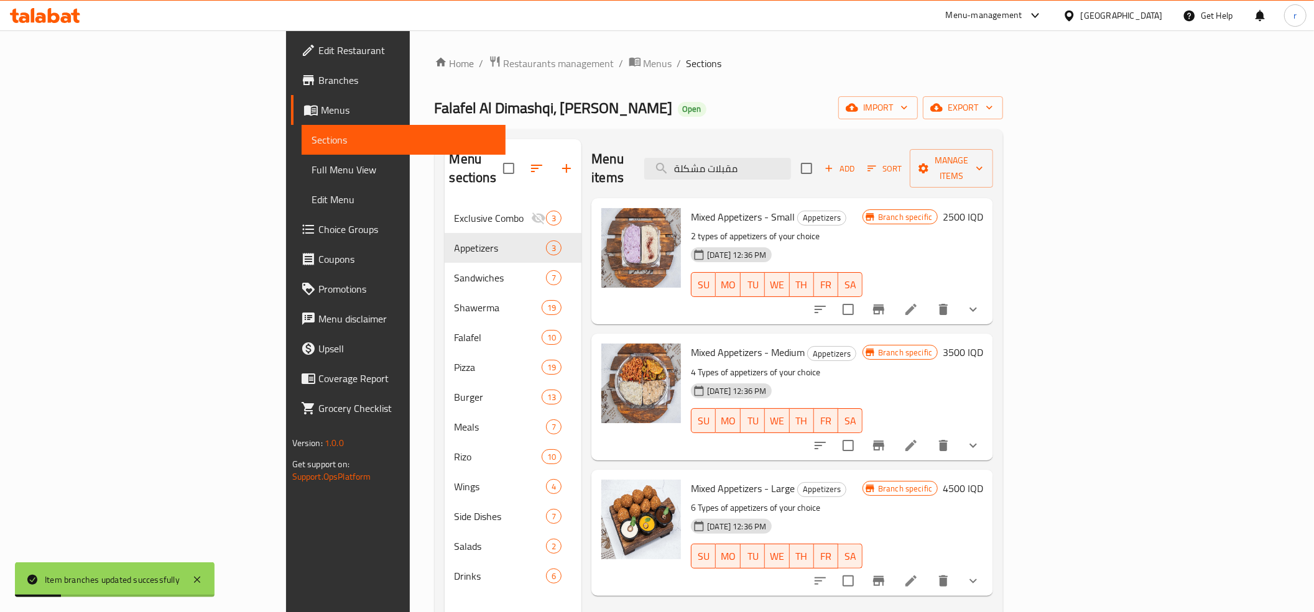
click at [983, 480] on h6 "4500 IQD" at bounding box center [963, 488] width 40 height 17
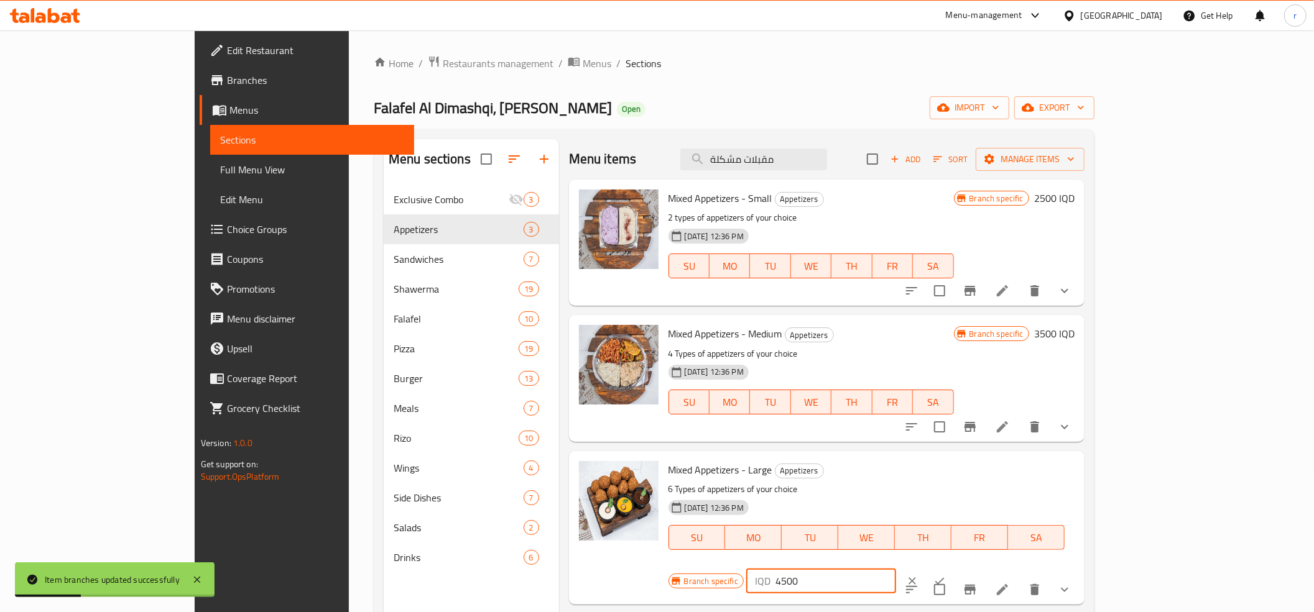
click at [896, 569] on input "4500" at bounding box center [835, 581] width 121 height 25
paste input "50"
type input "5000"
click at [953, 568] on button "ok" at bounding box center [939, 581] width 27 height 27
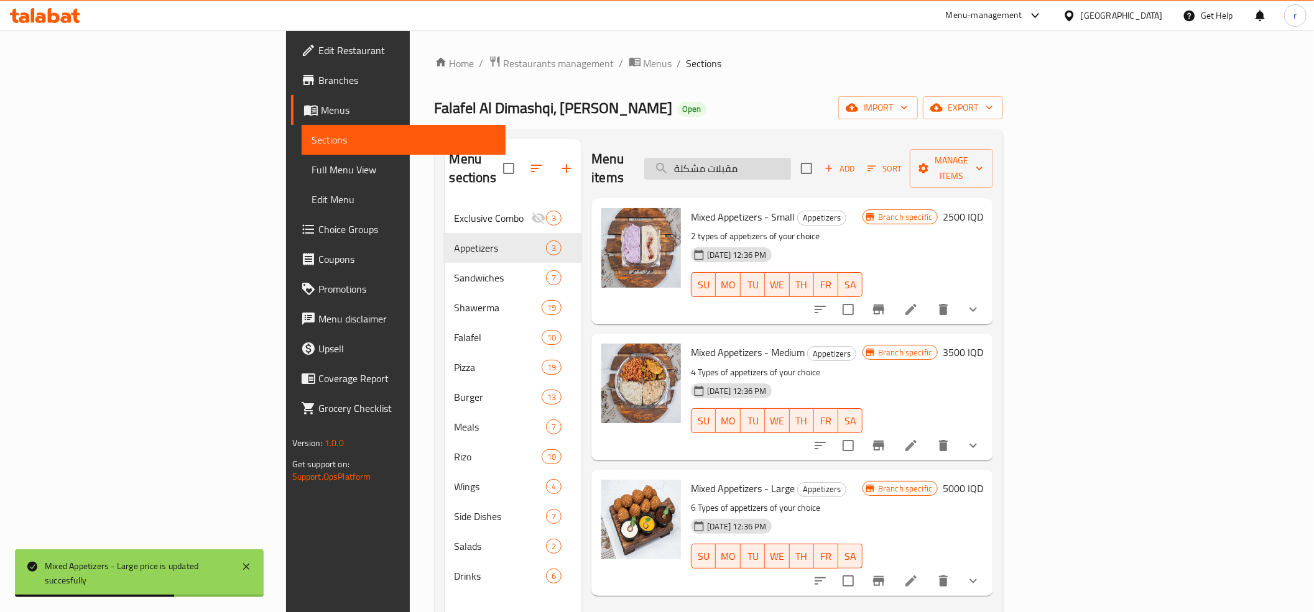
click at [791, 162] on input "مقبلات مشكلة" at bounding box center [717, 169] width 147 height 22
paste input "شاورما دجاج اكسترا بالجبن"
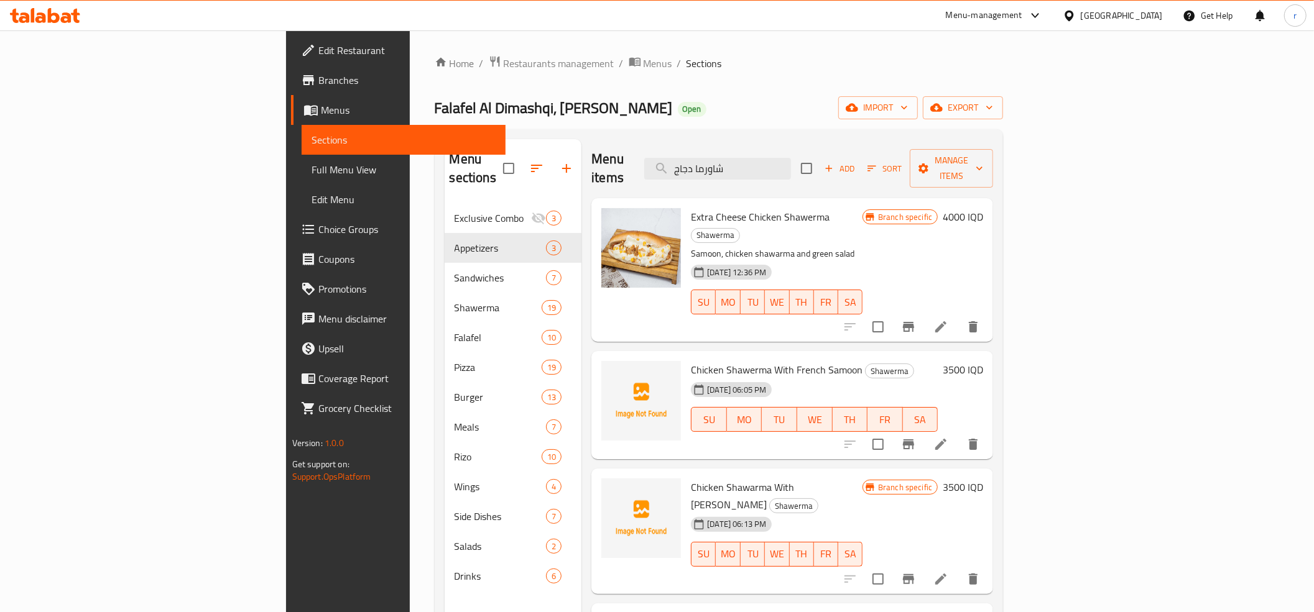
type input "شاورما دجاج"
click at [948, 320] on icon at bounding box center [940, 327] width 15 height 15
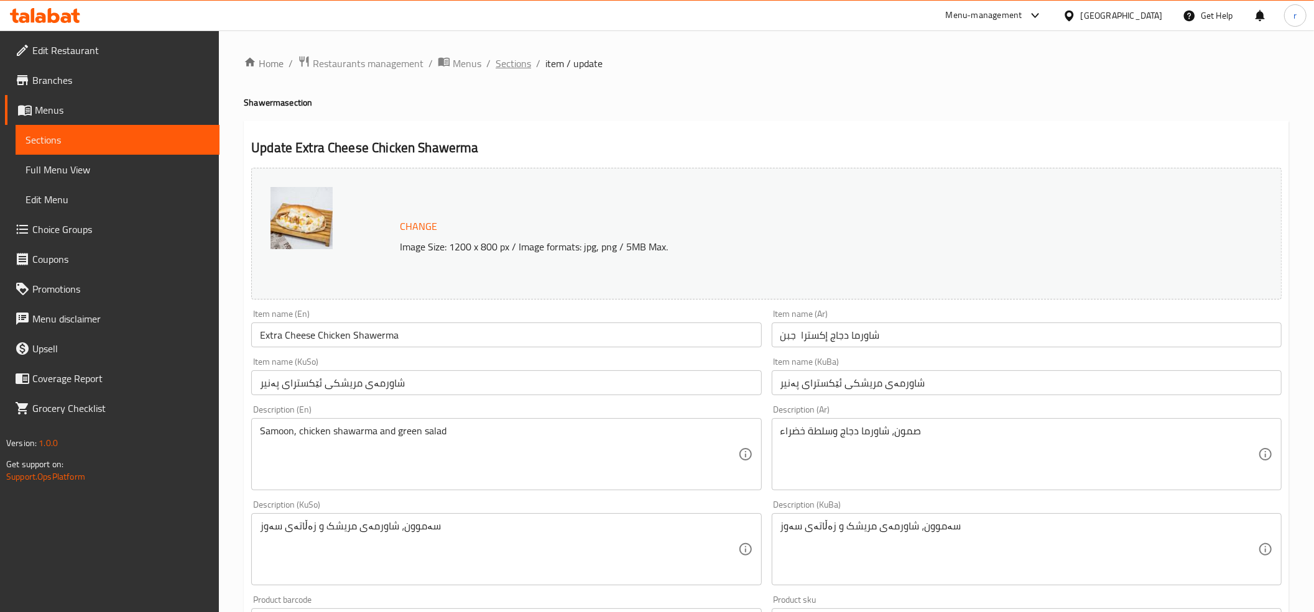
click at [506, 63] on span "Sections" at bounding box center [513, 63] width 35 height 15
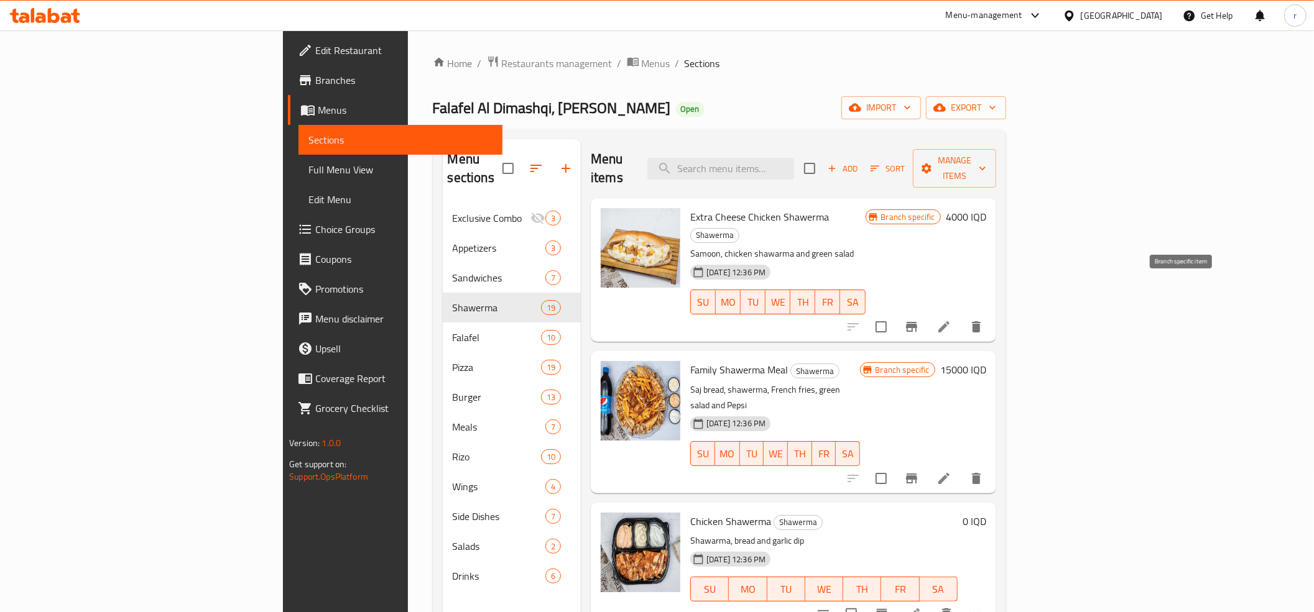
click at [917, 322] on icon "Branch-specific-item" at bounding box center [911, 327] width 11 height 10
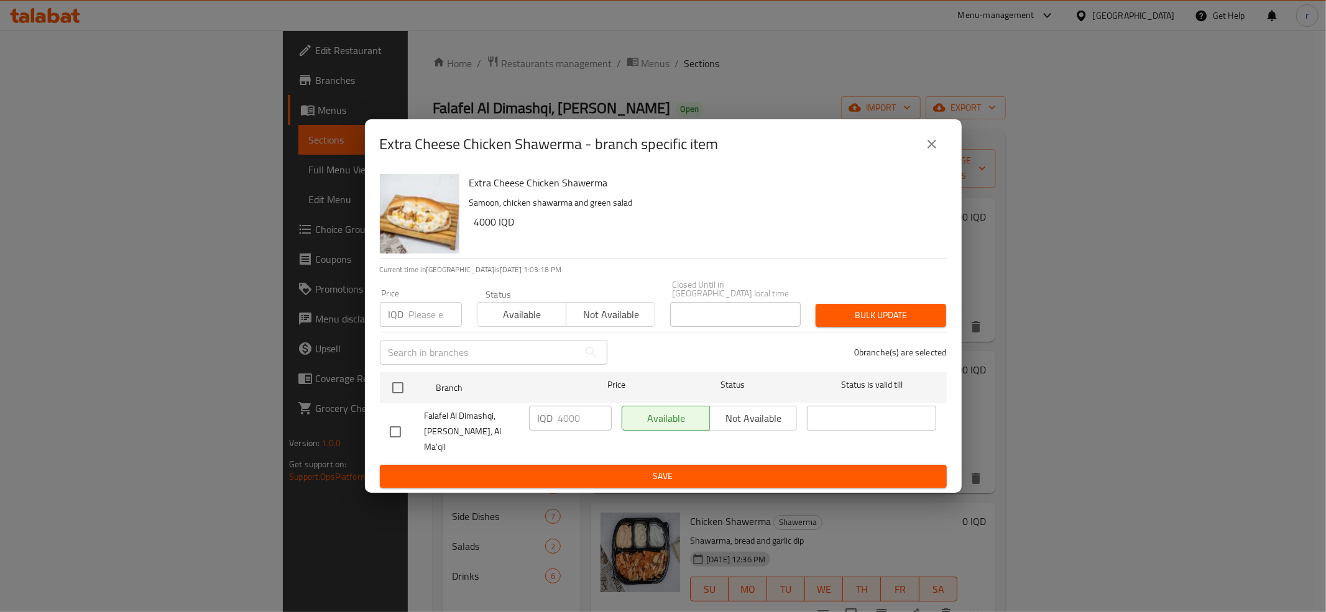
click at [374, 381] on div "Extra Cheese Chicken Shawerma Samoon, chicken shawarma and green salad 4000 IQD…" at bounding box center [663, 331] width 597 height 324
click at [398, 387] on input "checkbox" at bounding box center [398, 388] width 26 height 26
checkbox input "true"
click at [563, 418] on input "4000" at bounding box center [584, 418] width 53 height 25
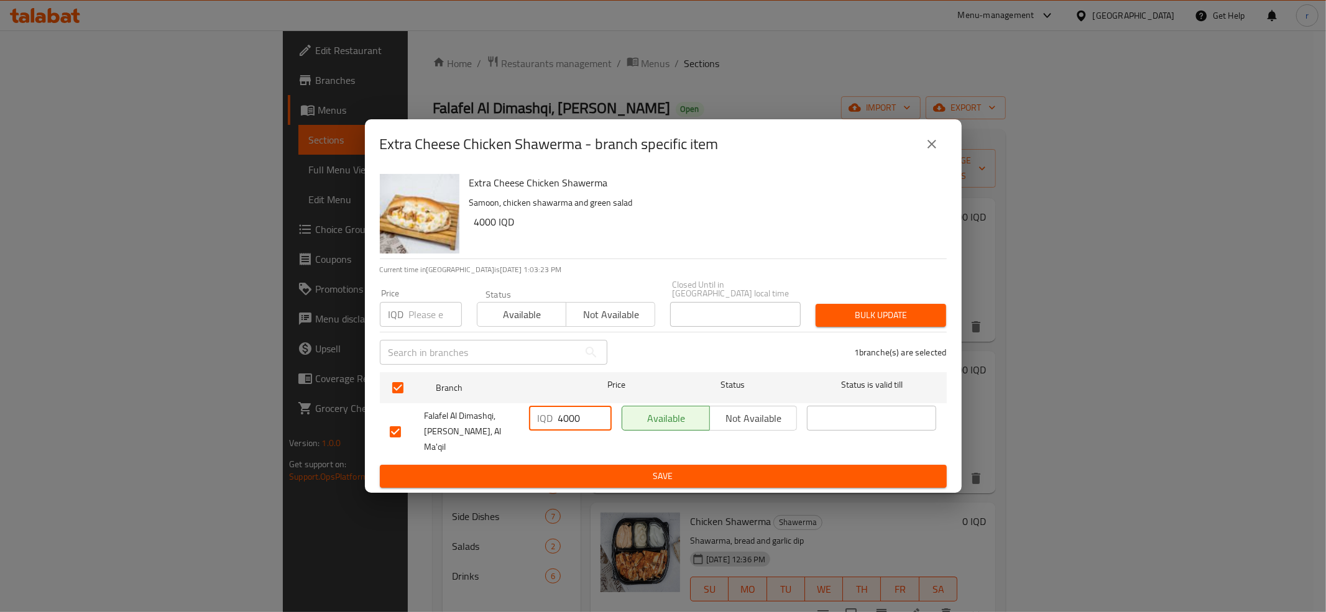
click at [563, 418] on input "4000" at bounding box center [584, 418] width 53 height 25
paste input "5"
type input "4500"
click at [561, 465] on button "Save" at bounding box center [663, 476] width 567 height 23
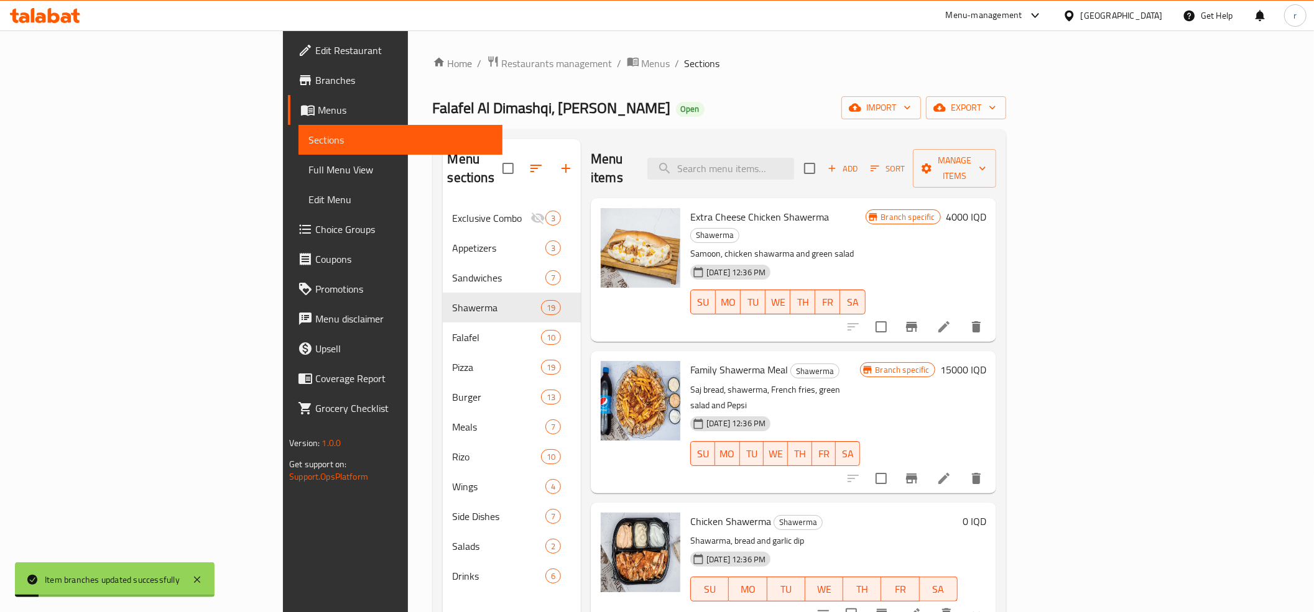
click at [986, 208] on h6 "4000 IQD" at bounding box center [966, 216] width 40 height 17
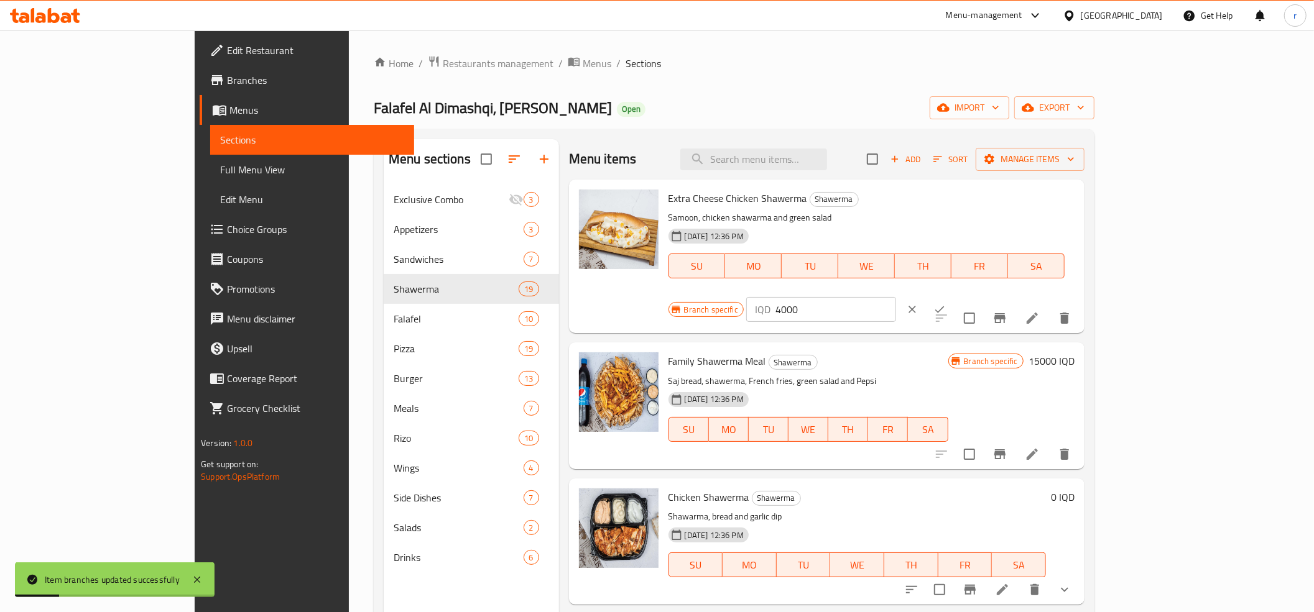
click at [896, 297] on input "4000" at bounding box center [835, 309] width 121 height 25
paste input "5"
type input "4500"
click at [945, 307] on icon "ok" at bounding box center [939, 310] width 9 height 7
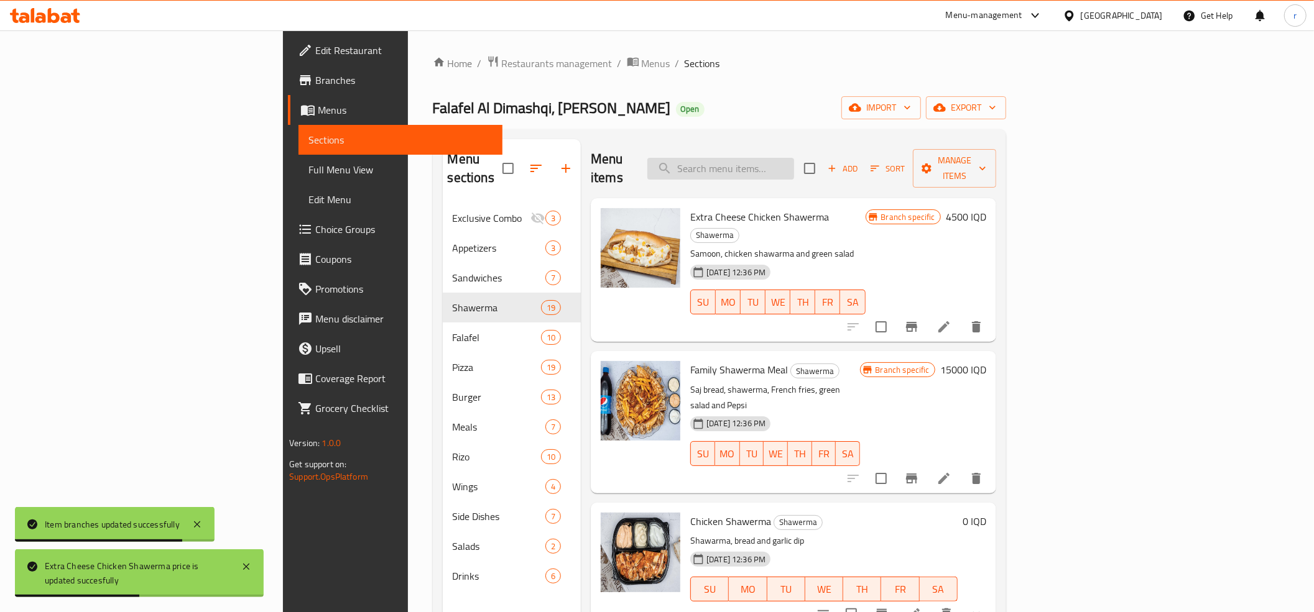
click at [794, 162] on input "search" at bounding box center [720, 169] width 147 height 22
paste input "وجبةشاورما عائلية"
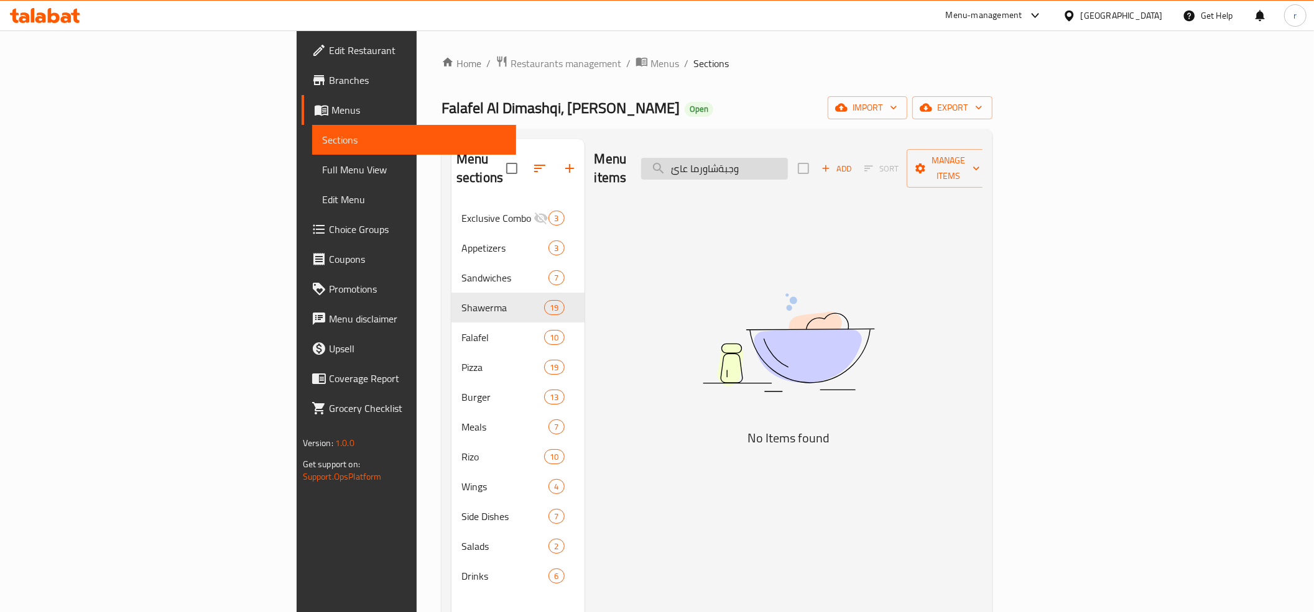
click at [788, 167] on input "وجبةشاورما عائ" at bounding box center [714, 169] width 147 height 22
click at [788, 160] on input "وجبةشاورما عائ" at bounding box center [714, 169] width 147 height 22
click at [788, 163] on input "وجبةشاورما عائ" at bounding box center [714, 169] width 147 height 22
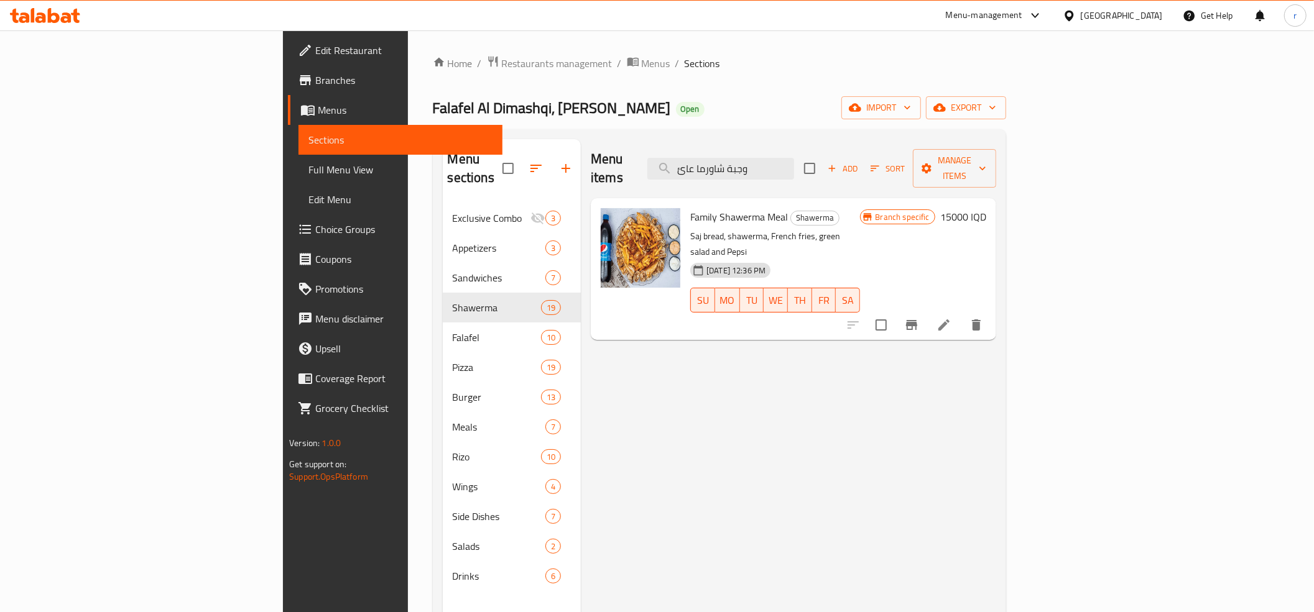
type input "وجبة شاورما عائ"
click at [927, 310] on button "Branch-specific-item" at bounding box center [912, 325] width 30 height 30
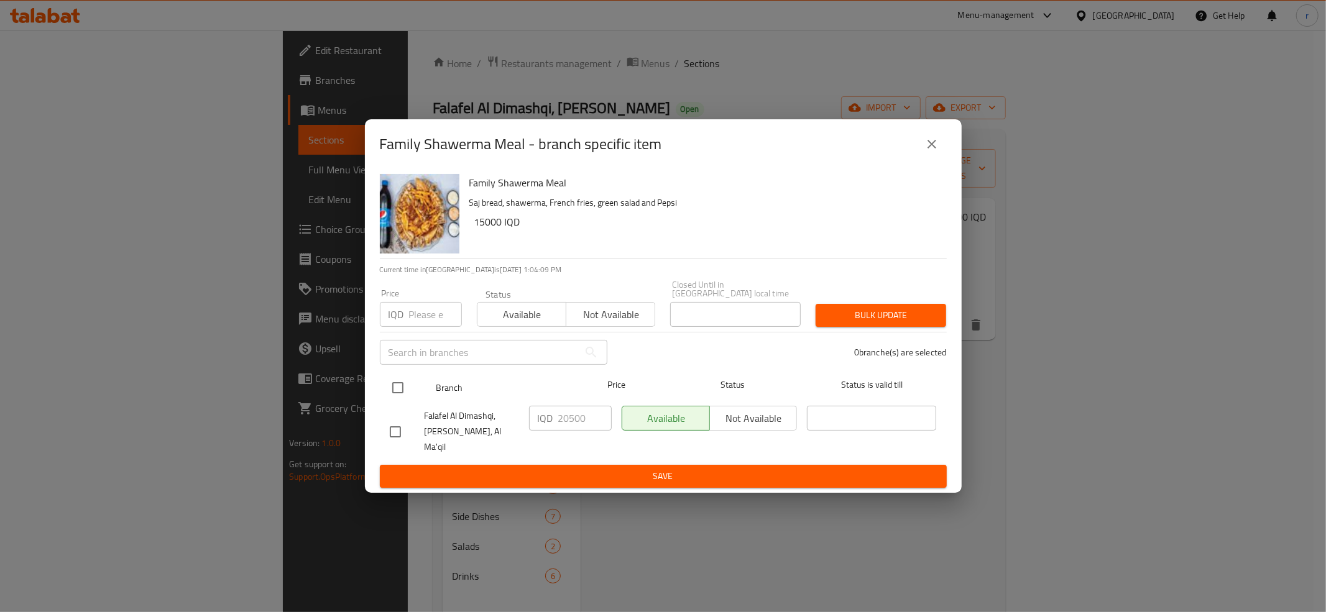
click at [396, 396] on input "checkbox" at bounding box center [398, 388] width 26 height 26
checkbox input "true"
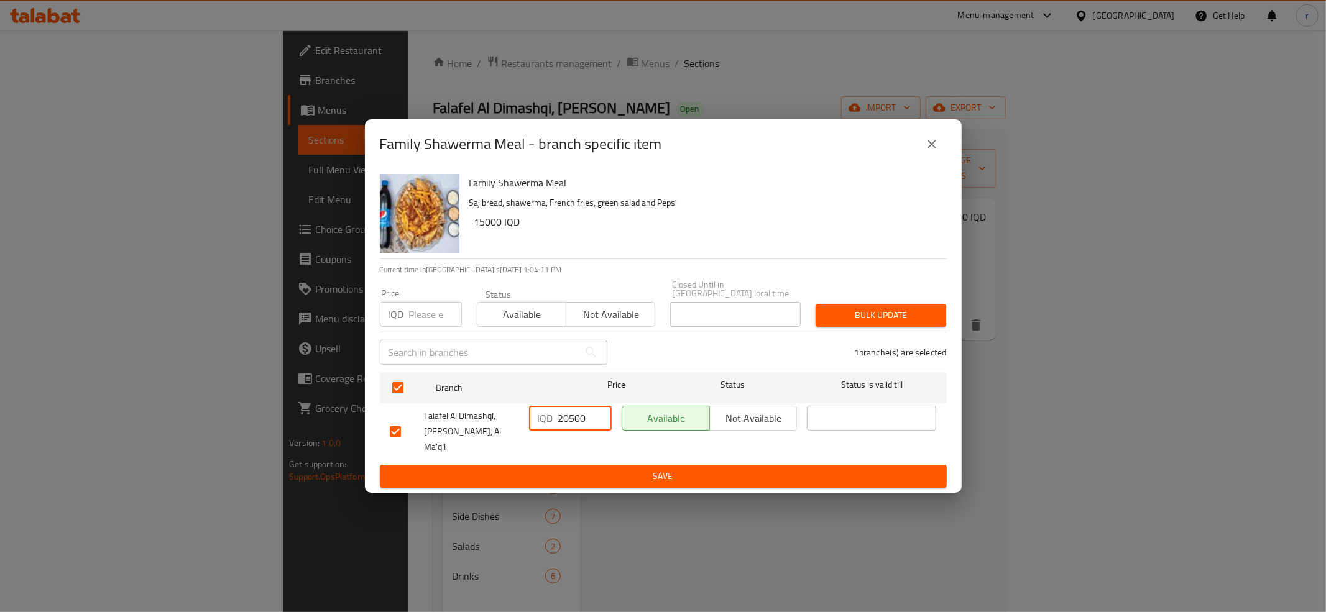
click at [577, 419] on input "20500" at bounding box center [584, 418] width 53 height 25
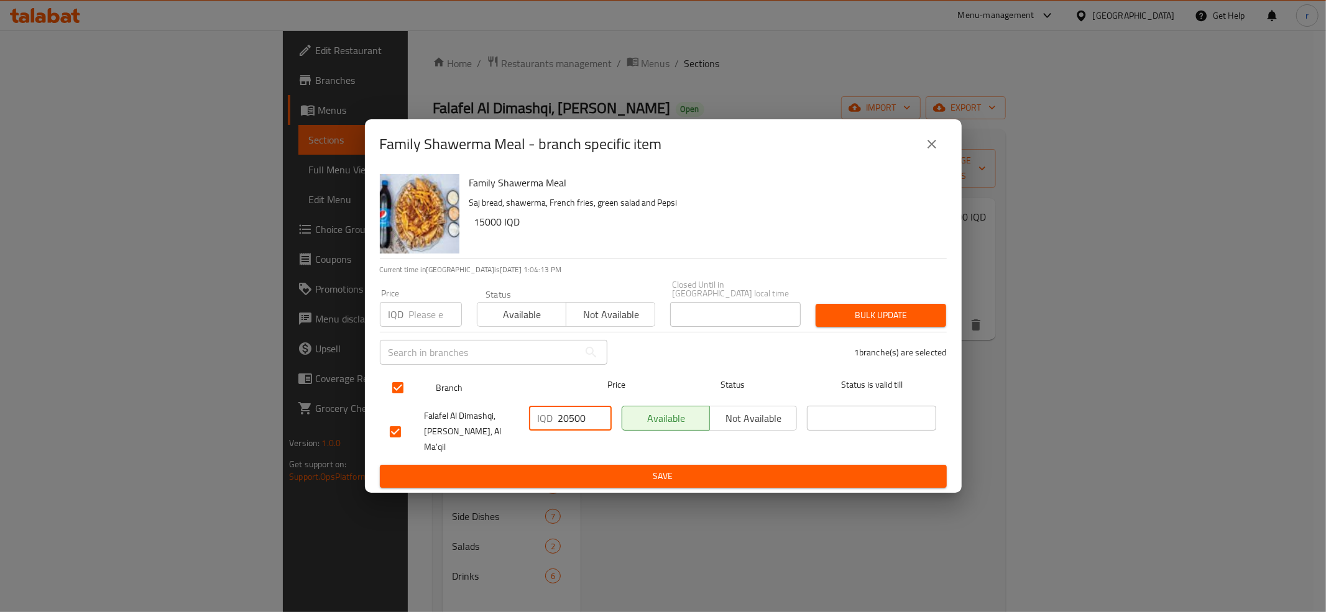
paste input "16"
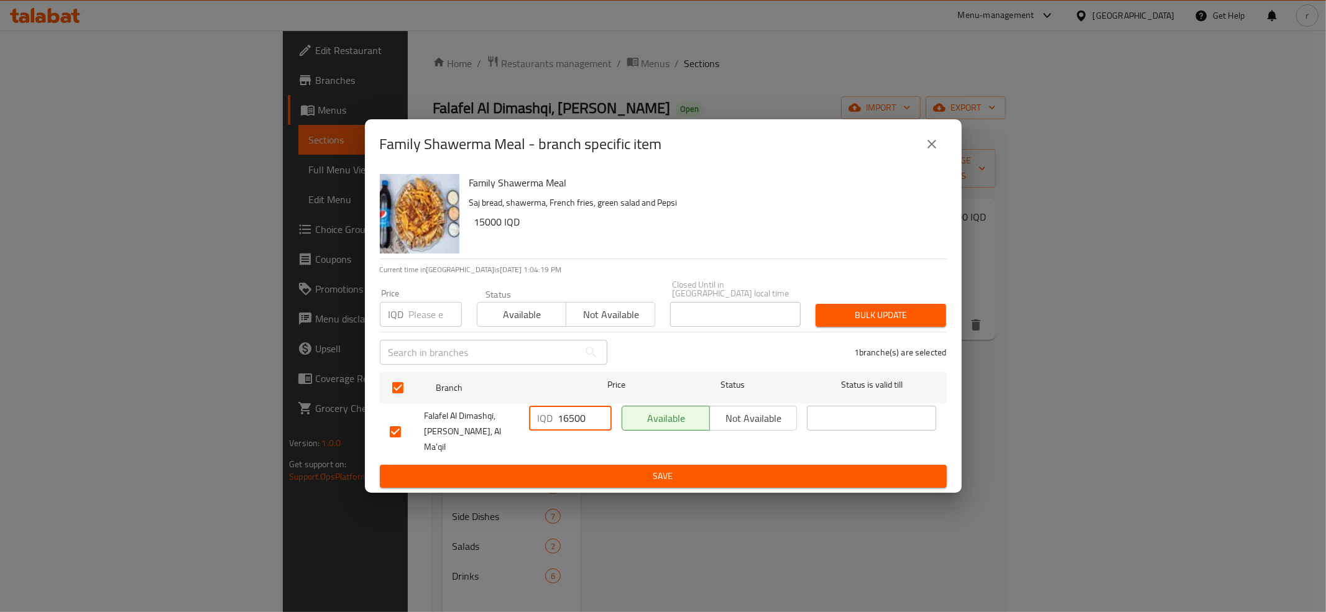
type input "16500"
click at [621, 469] on span "Save" at bounding box center [663, 477] width 547 height 16
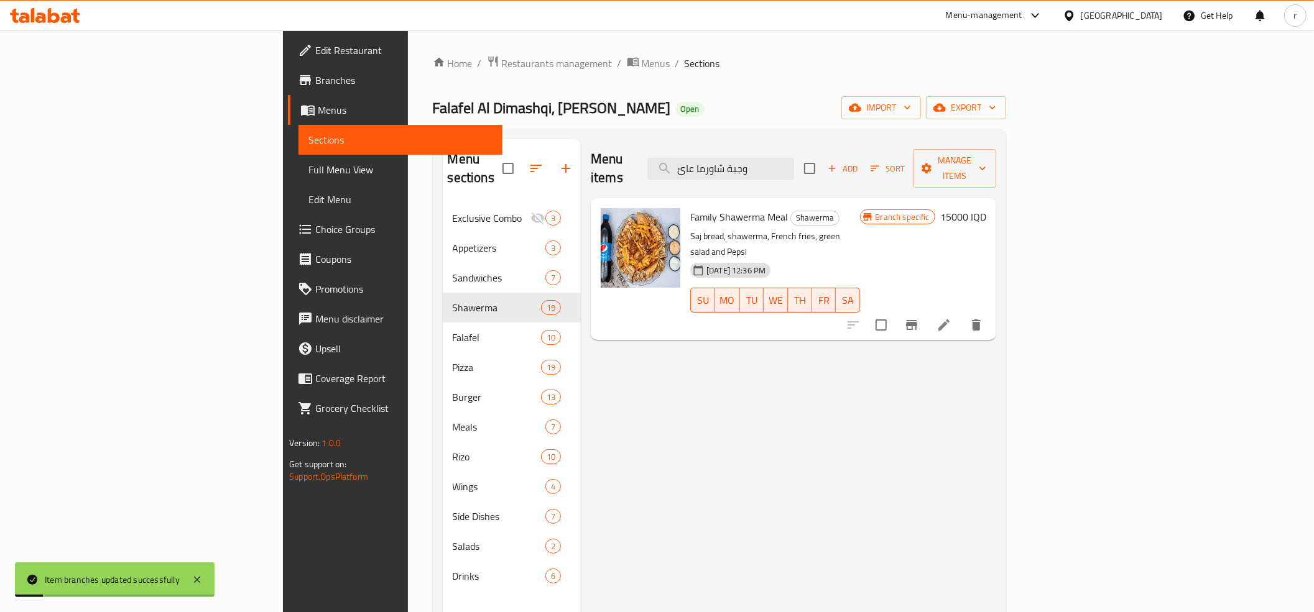
click at [986, 208] on h6 "15000 IQD" at bounding box center [963, 216] width 46 height 17
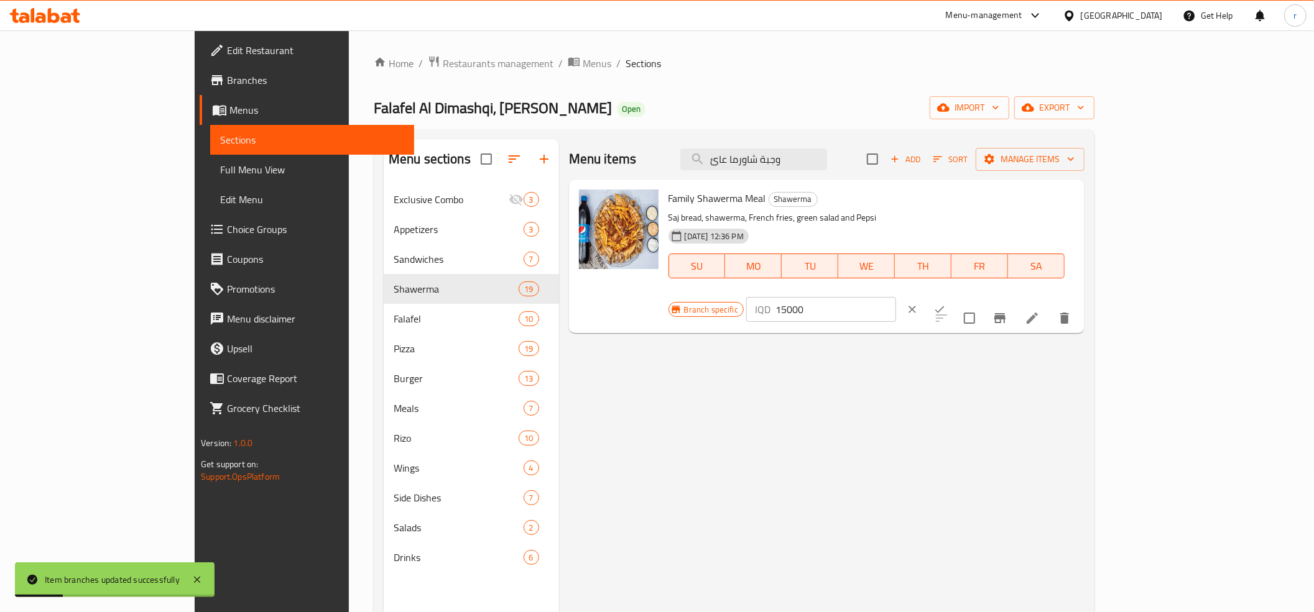
click at [896, 297] on input "15000" at bounding box center [835, 309] width 121 height 25
paste input "65"
type input "16500"
click at [953, 296] on button "ok" at bounding box center [939, 309] width 27 height 27
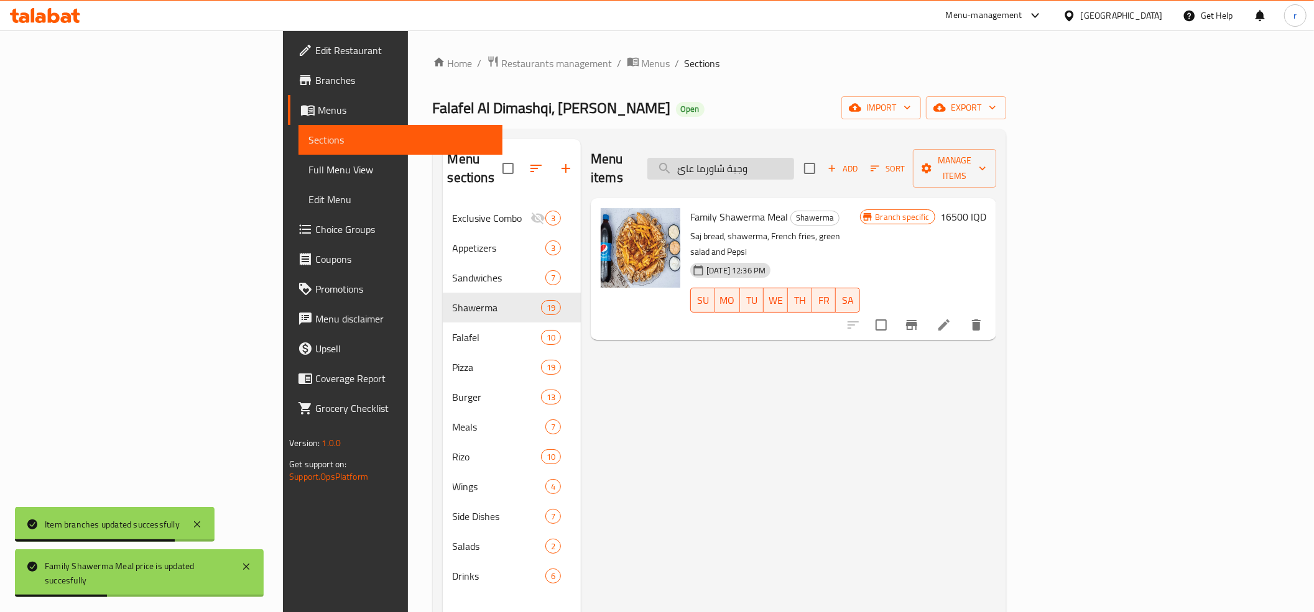
click at [794, 162] on input "وجبة شاورما عائ" at bounding box center [720, 169] width 147 height 22
paste input "ربع شاورما دجاج"
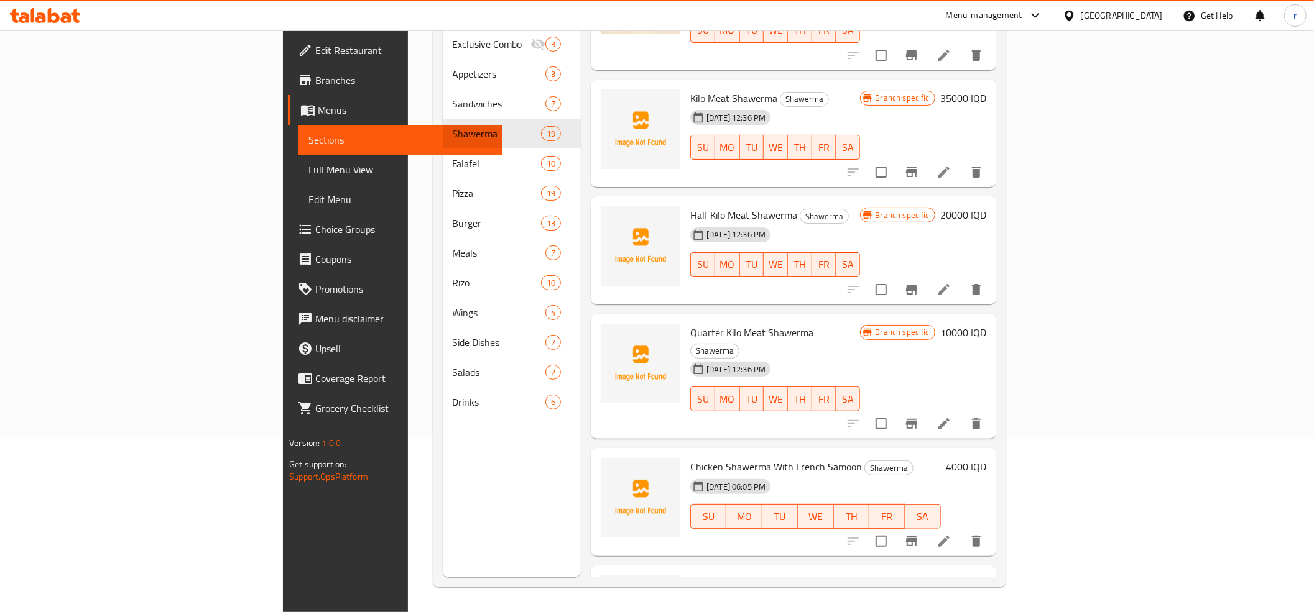
scroll to position [1380, 0]
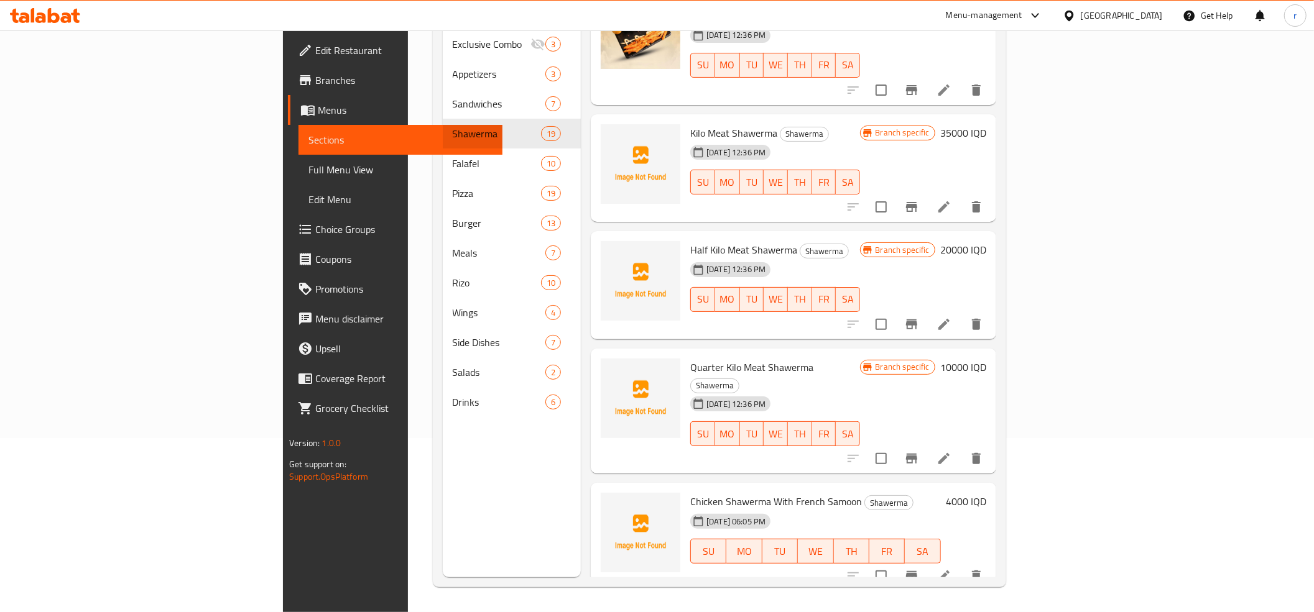
type input "ربع شاورما دجاج"
click at [961, 448] on li at bounding box center [944, 459] width 35 height 22
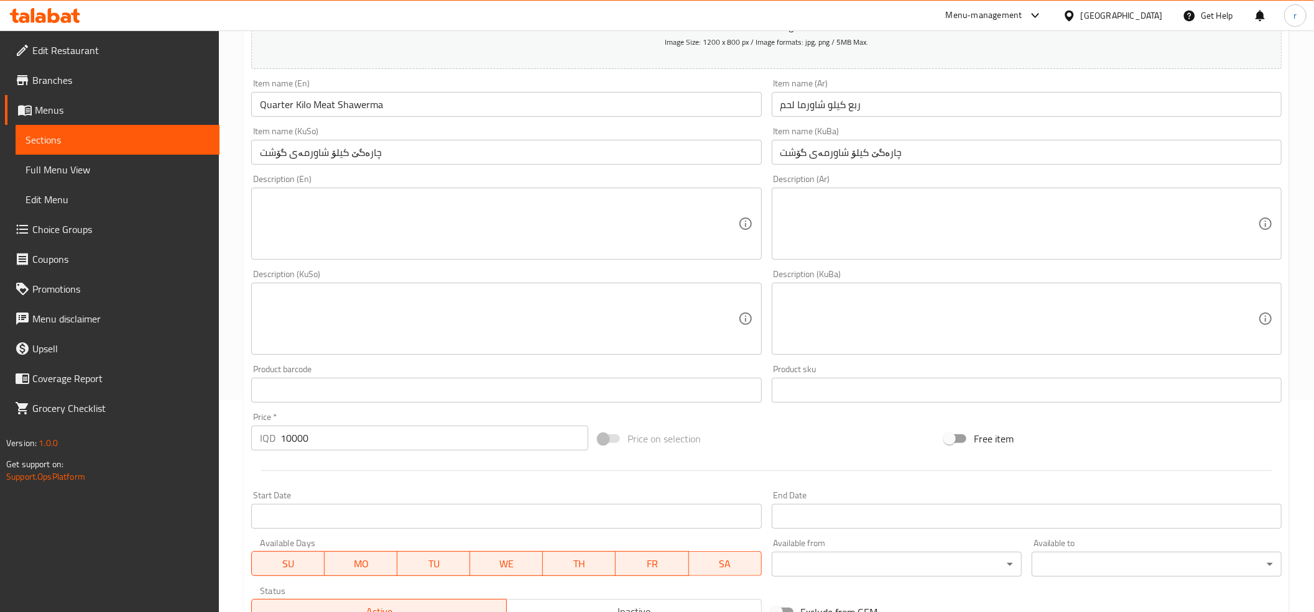
scroll to position [276, 0]
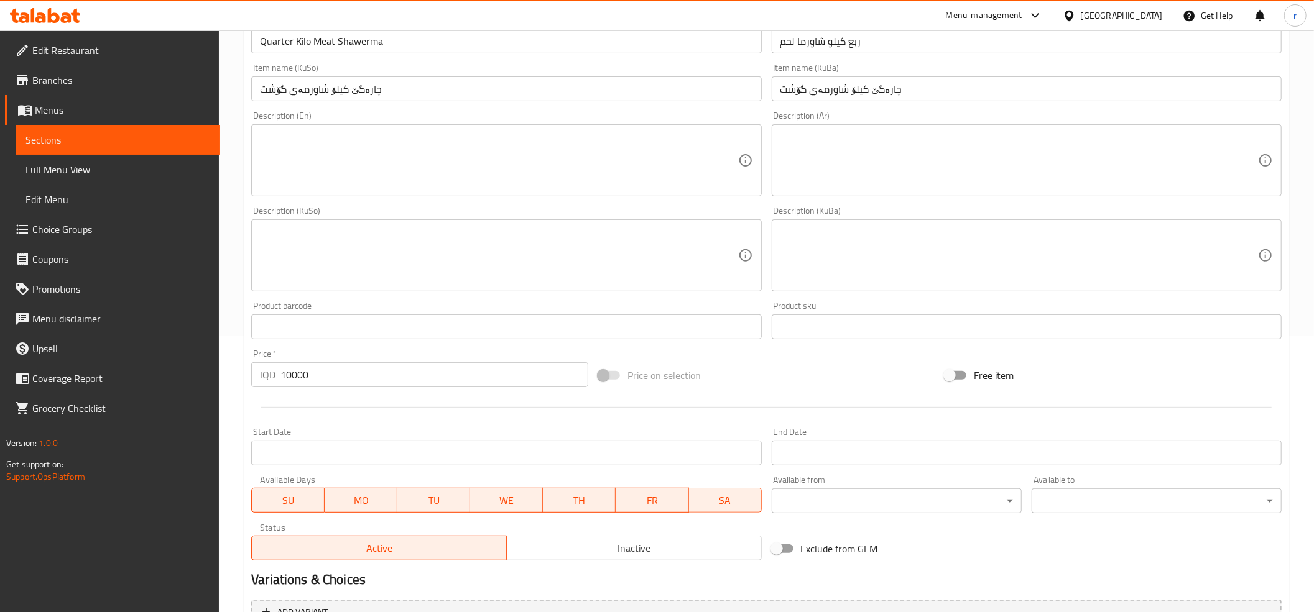
click at [541, 199] on div "Description (En) Description (En)" at bounding box center [506, 153] width 520 height 95
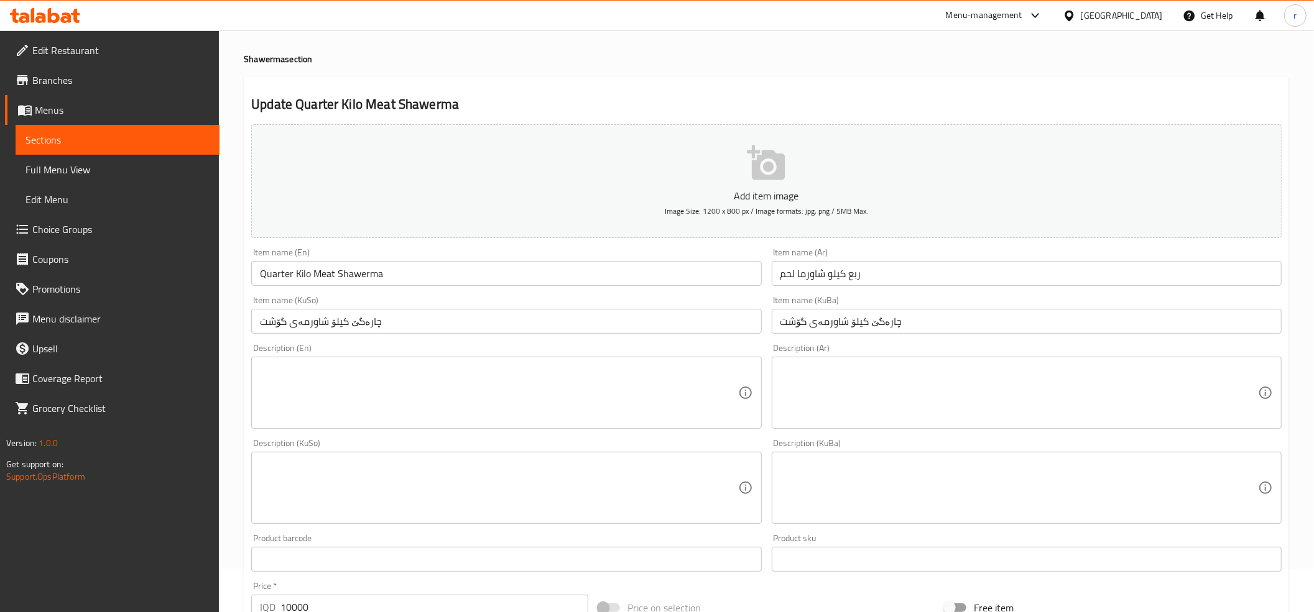
scroll to position [0, 0]
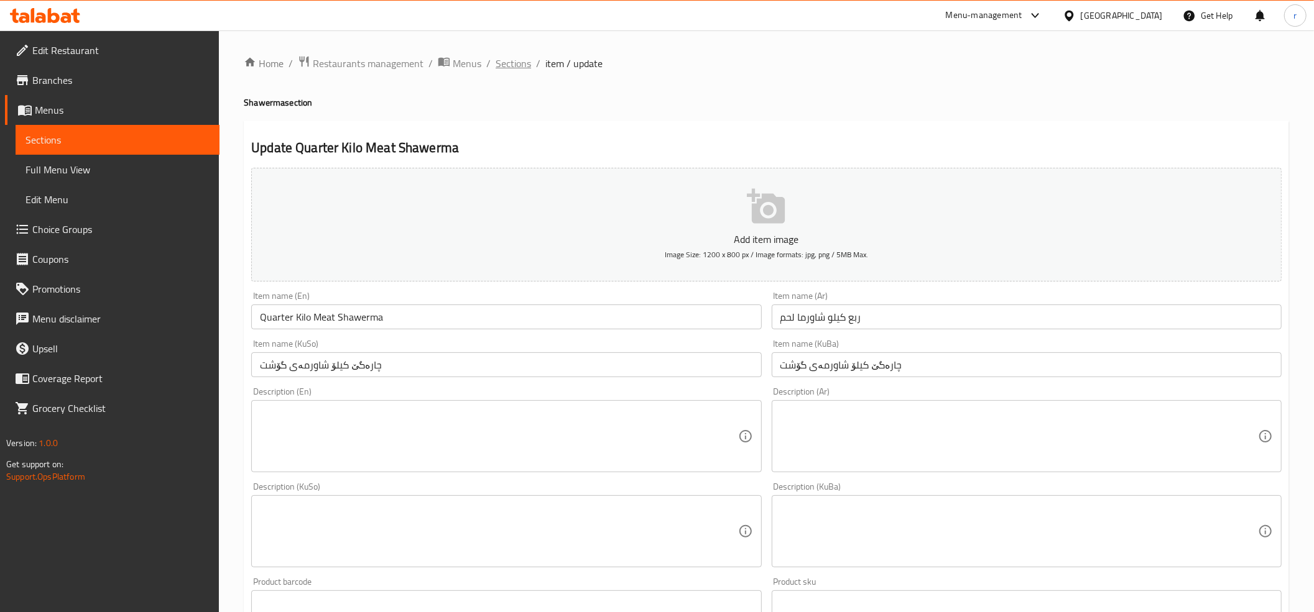
click at [511, 60] on span "Sections" at bounding box center [513, 63] width 35 height 15
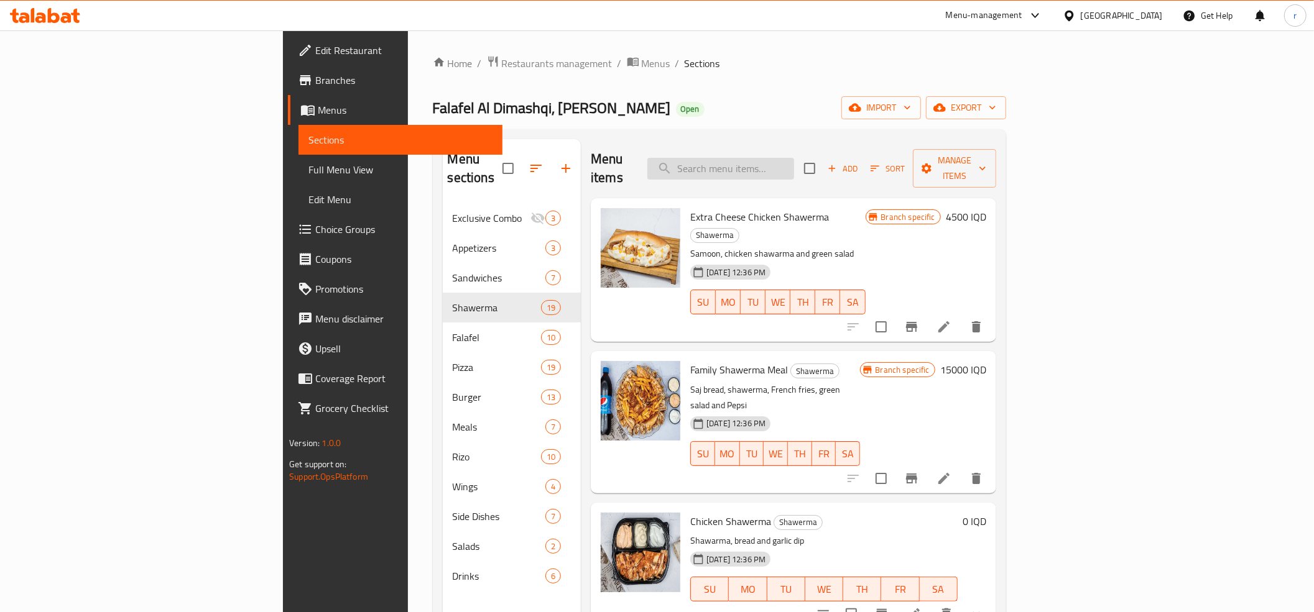
click at [794, 165] on input "search" at bounding box center [720, 169] width 147 height 22
paste input "ربع شاورما دجاج"
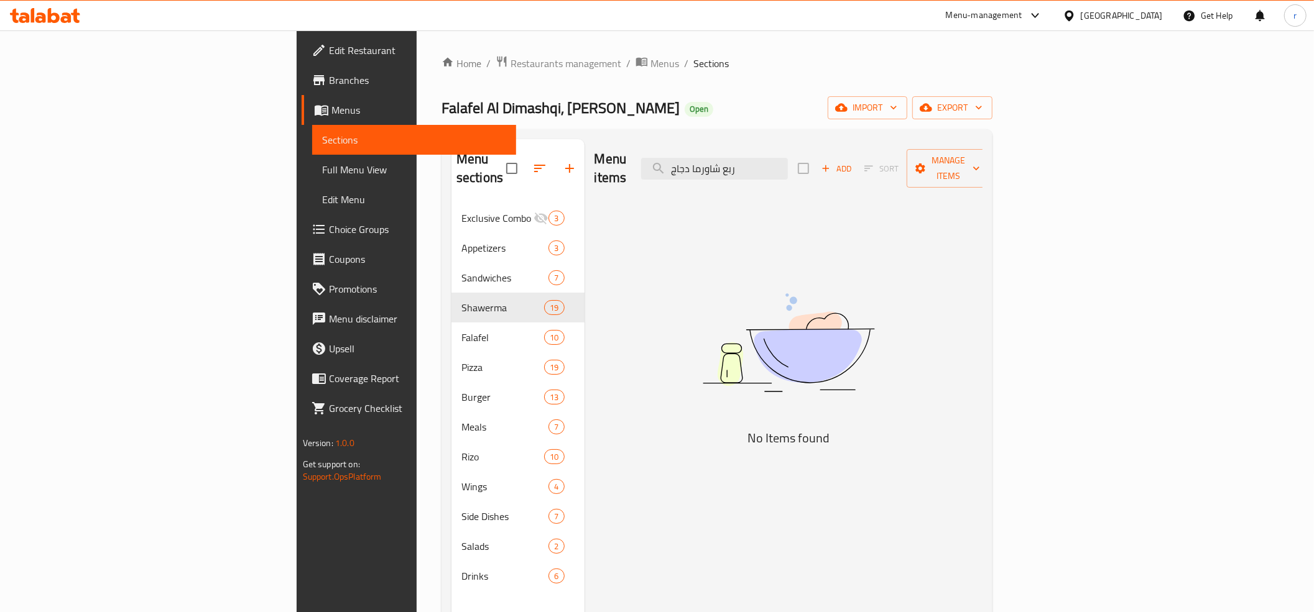
drag, startPoint x: 800, startPoint y: 168, endPoint x: 598, endPoint y: 164, distance: 201.5
click at [598, 164] on div "Menu items ربع شاورما دجاج Add Sort Manage items" at bounding box center [788, 168] width 389 height 59
drag, startPoint x: 811, startPoint y: 167, endPoint x: 687, endPoint y: 199, distance: 128.3
click at [687, 199] on div "Menu items ربع شاورما Add Sort Manage items No Items found" at bounding box center [784, 445] width 399 height 612
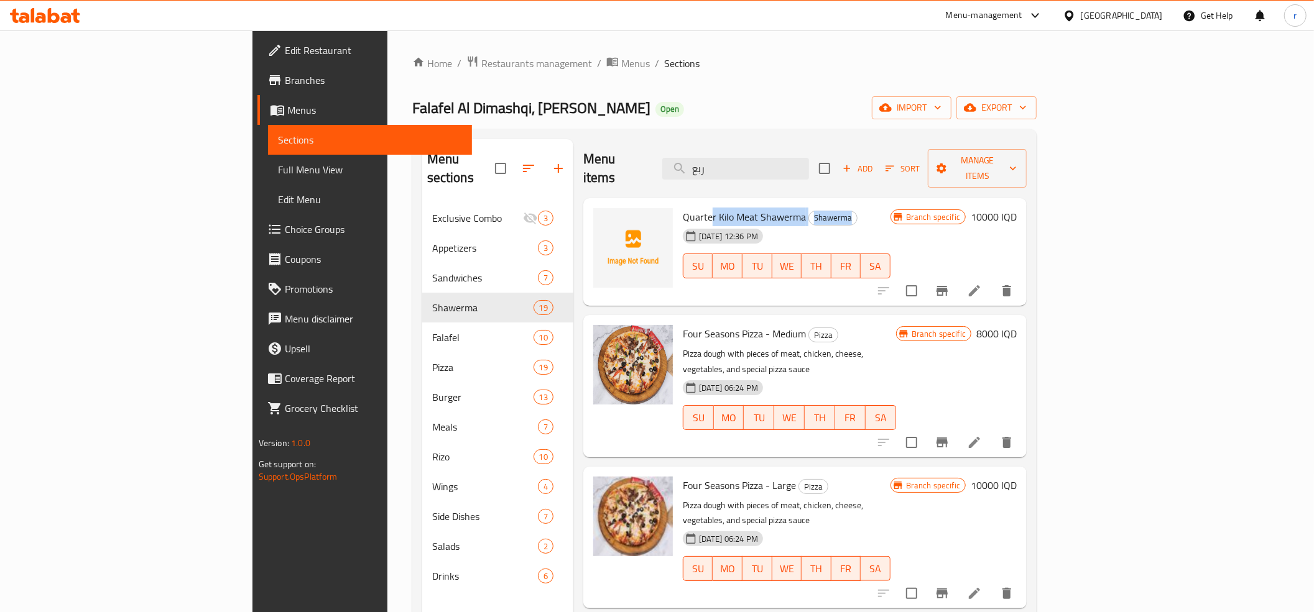
drag, startPoint x: 648, startPoint y: 197, endPoint x: 617, endPoint y: 218, distance: 37.3
click at [678, 218] on div "Quarter Kilo Meat Shawerma Shawerma 29-01-2025 12:36 PM SU MO TU WE TH FR SA" at bounding box center [787, 252] width 218 height 98
drag, startPoint x: 842, startPoint y: 167, endPoint x: 760, endPoint y: 174, distance: 82.4
click at [760, 174] on div "Menu items ربع Add Sort Manage items" at bounding box center [804, 168] width 443 height 59
paste input "شاورما دجاج"
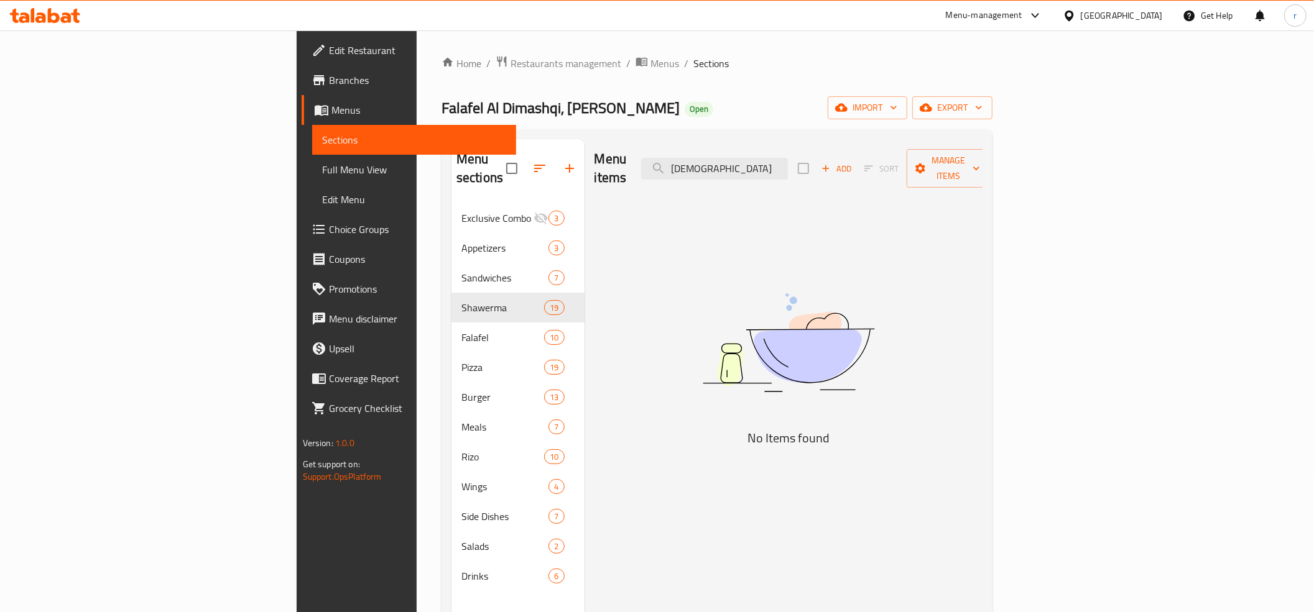
type input "ر"
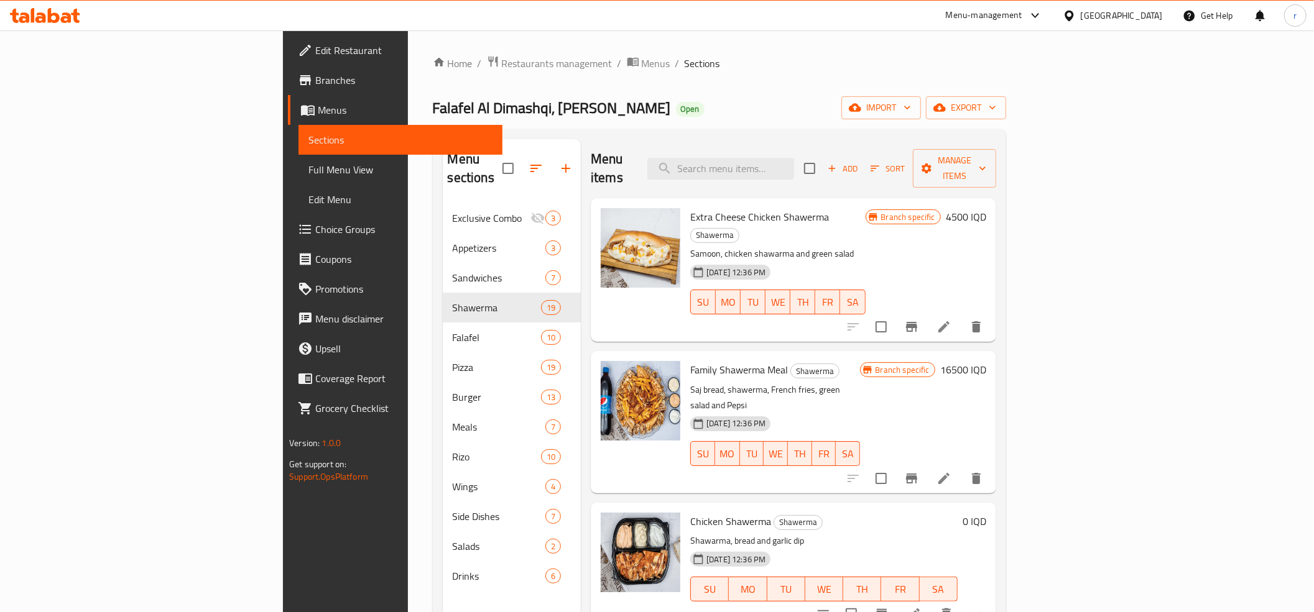
paste input "Quarter chicken shawarma"
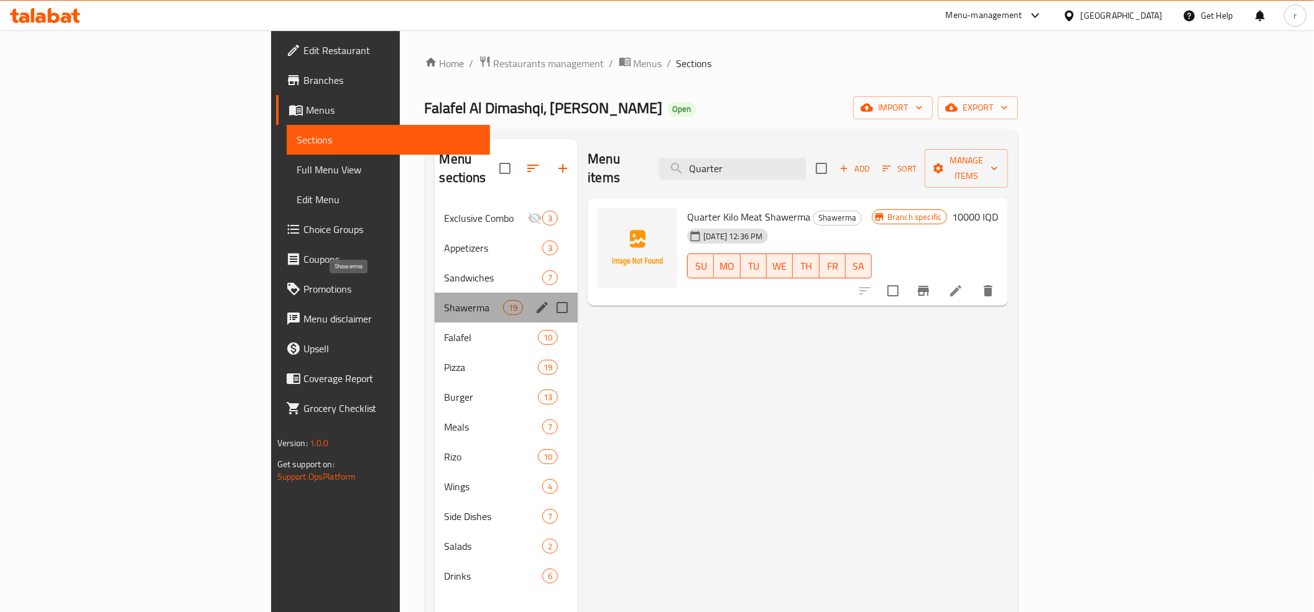
click at [445, 300] on span "Shawerma" at bounding box center [474, 307] width 58 height 15
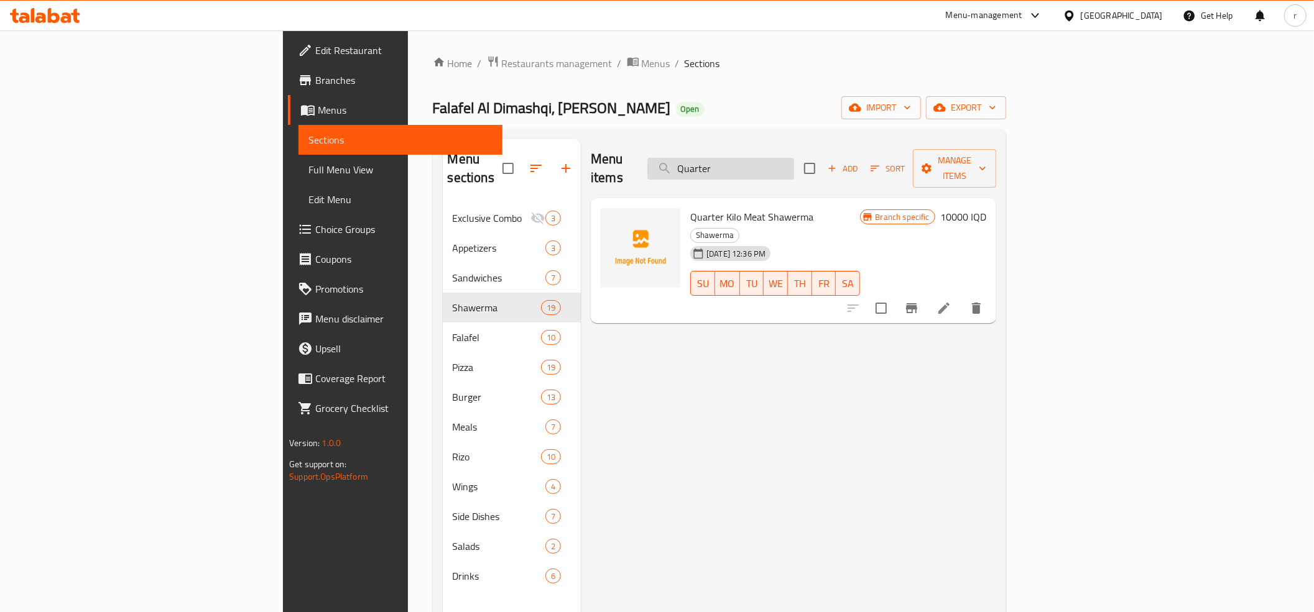
click at [794, 162] on input "Quarter" at bounding box center [720, 169] width 147 height 22
type input "Q"
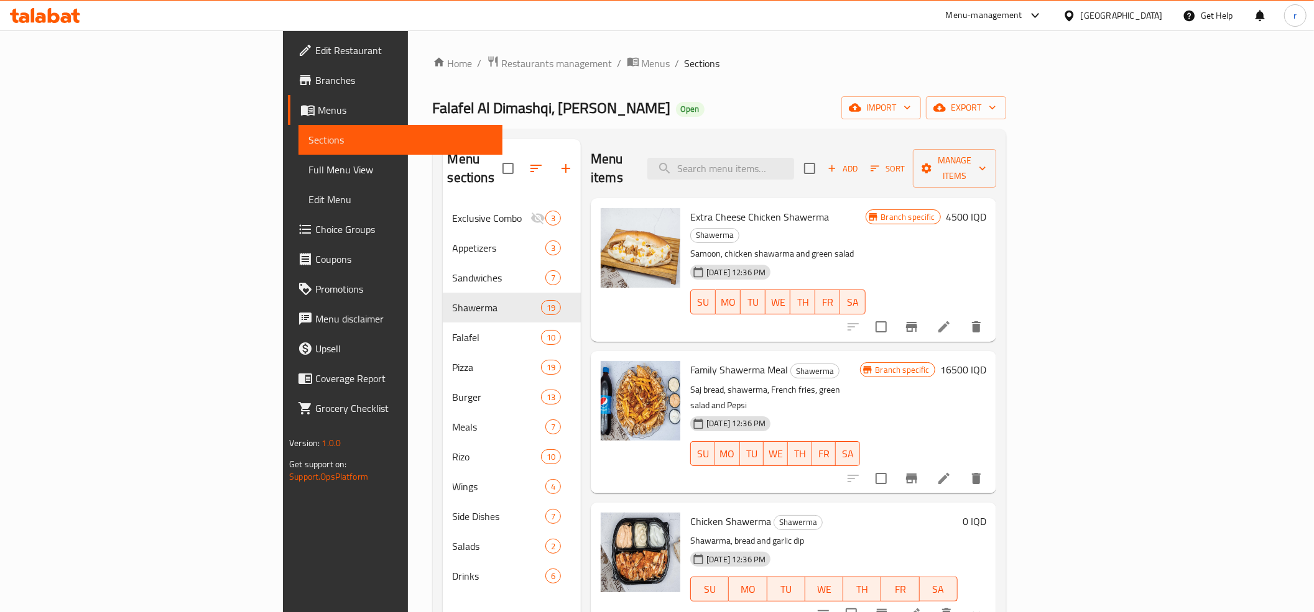
paste input "وجبة شاورما جامبو"
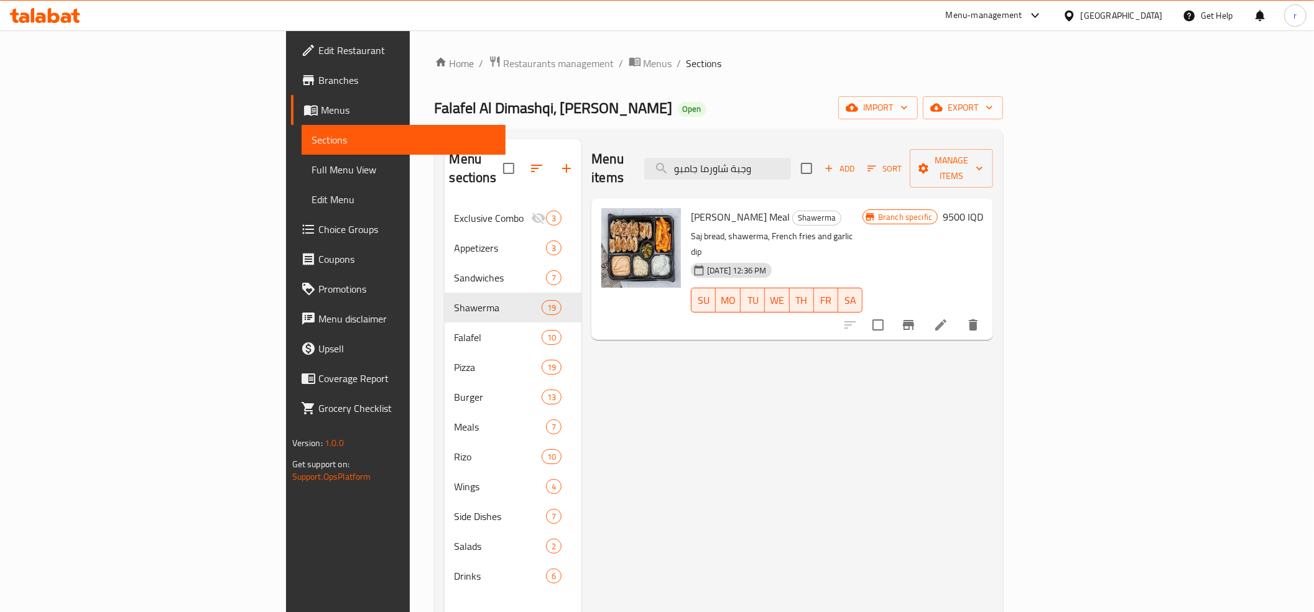
type input "وجبة شاورما جامبو"
click at [937, 211] on span "Branch specific" at bounding box center [905, 217] width 64 height 12
click at [923, 310] on button "Branch-specific-item" at bounding box center [909, 325] width 30 height 30
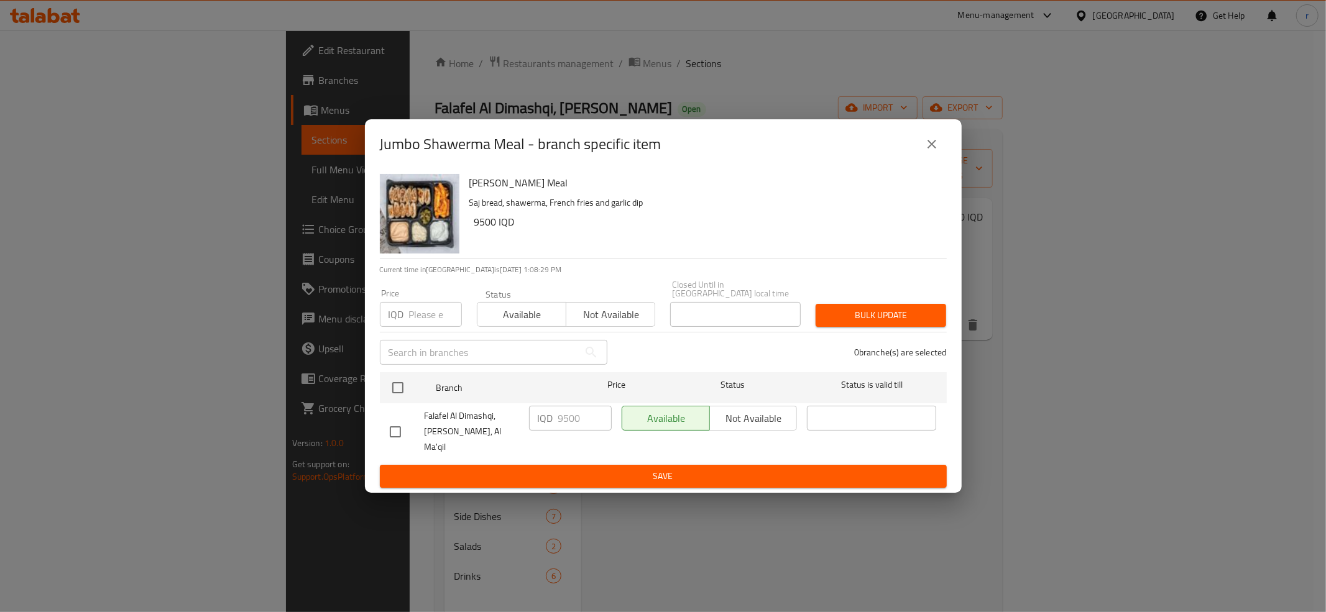
click at [619, 570] on div "Jumbo Shawerma Meal - branch specific item Jumbo Shawerma Meal Saj bread, shawe…" at bounding box center [663, 306] width 1326 height 612
click at [927, 152] on icon "close" at bounding box center [932, 144] width 15 height 15
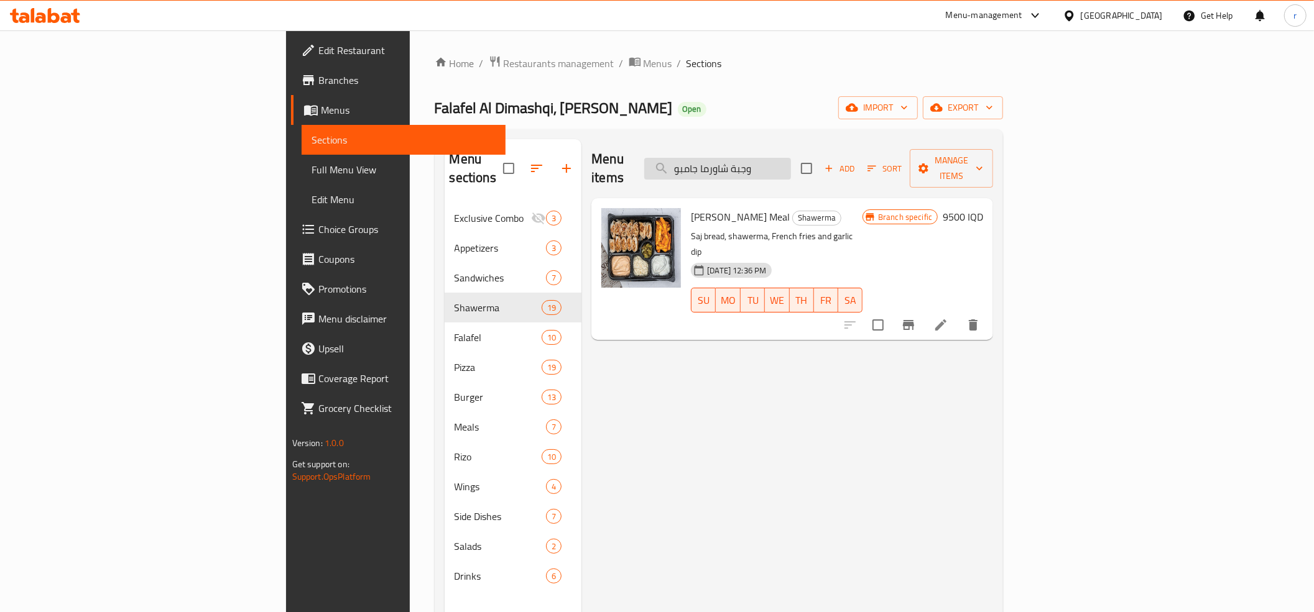
click at [791, 158] on input "وجبة شاورما جامبو" at bounding box center [717, 169] width 147 height 22
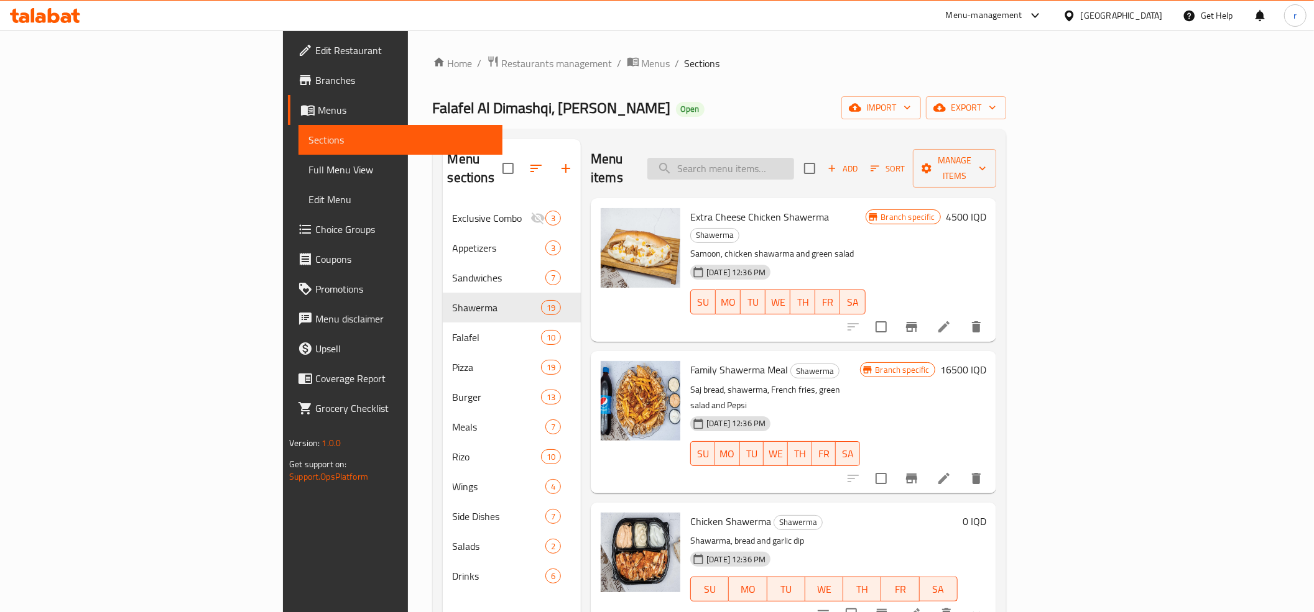
click at [786, 160] on input "search" at bounding box center [720, 169] width 147 height 22
paste input "وجبة عربي"
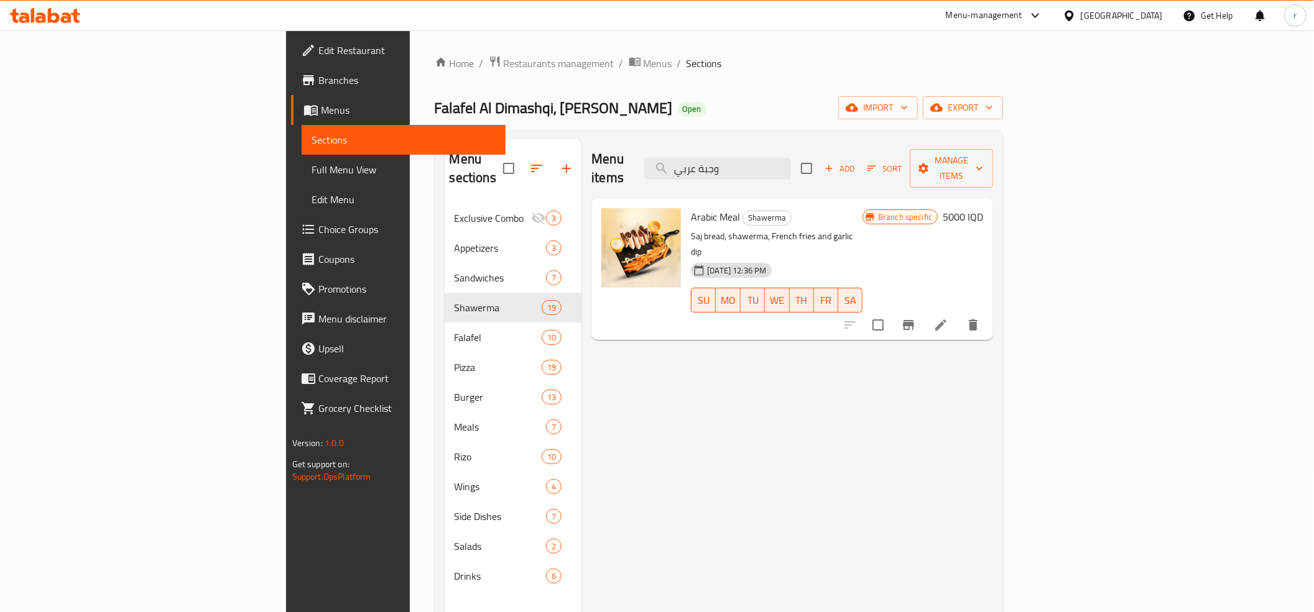
type input "وجبة عربي"
click at [923, 310] on button "Branch-specific-item" at bounding box center [909, 325] width 30 height 30
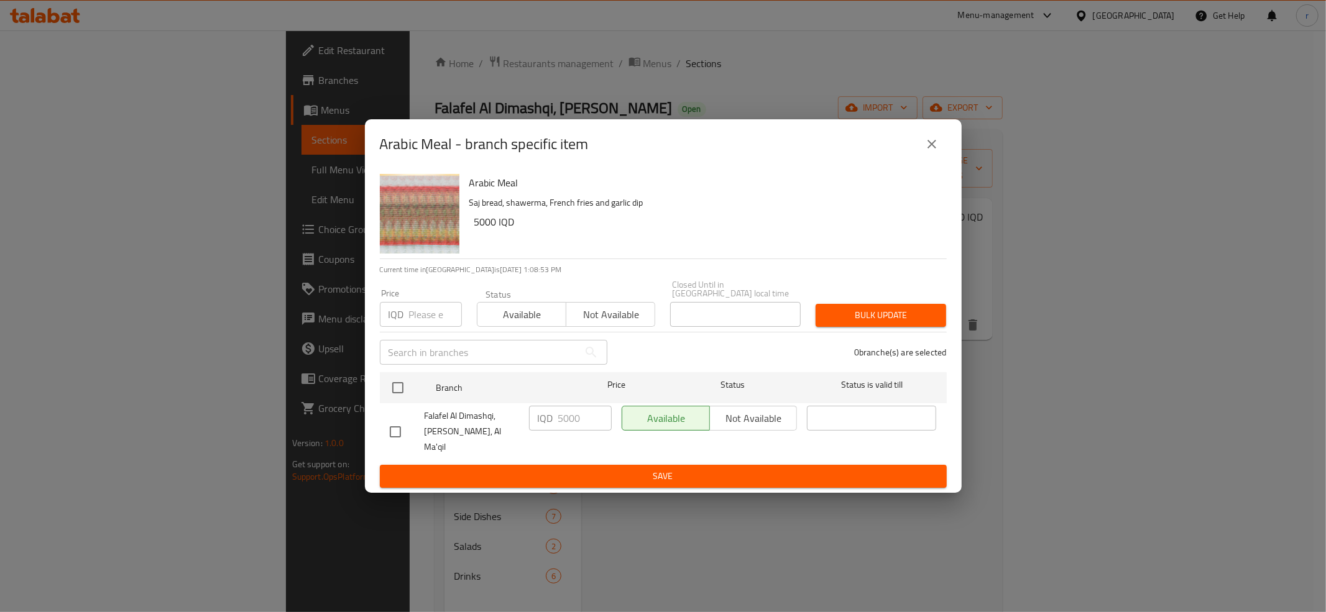
click at [585, 529] on div "Arabic Meal - branch specific item Arabic Meal Saj bread, shawerma, French frie…" at bounding box center [663, 306] width 1326 height 612
click at [402, 397] on input "checkbox" at bounding box center [398, 388] width 26 height 26
checkbox input "true"
click at [563, 419] on input "5000" at bounding box center [584, 418] width 53 height 25
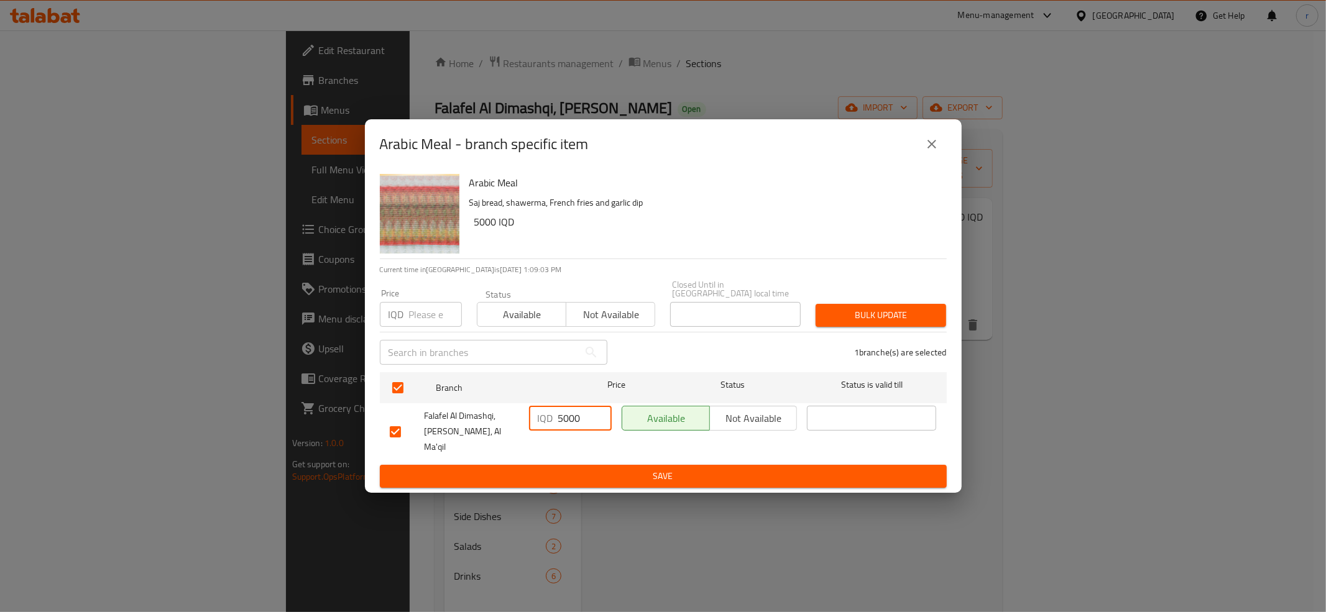
click at [563, 419] on input "5000" at bounding box center [584, 418] width 53 height 25
paste input "5"
type input "5500"
click at [577, 469] on span "Save" at bounding box center [663, 477] width 547 height 16
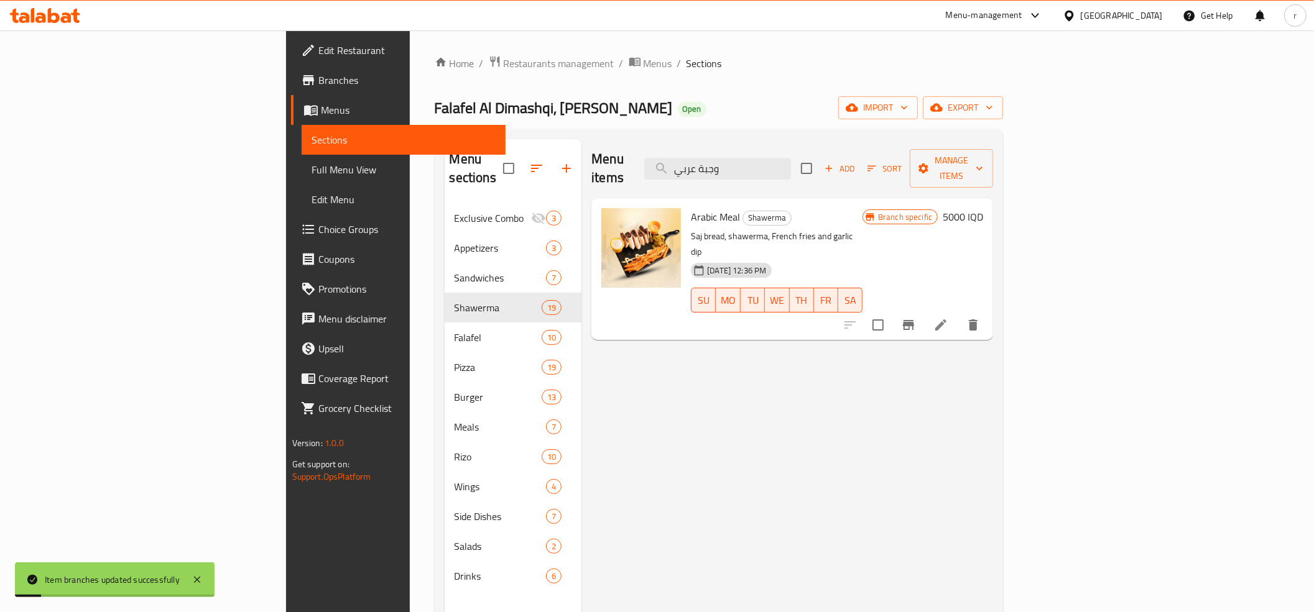
click at [983, 213] on div "Branch specific 5000 IQD" at bounding box center [922, 269] width 121 height 122
click at [983, 208] on h6 "5000 IQD" at bounding box center [963, 216] width 40 height 17
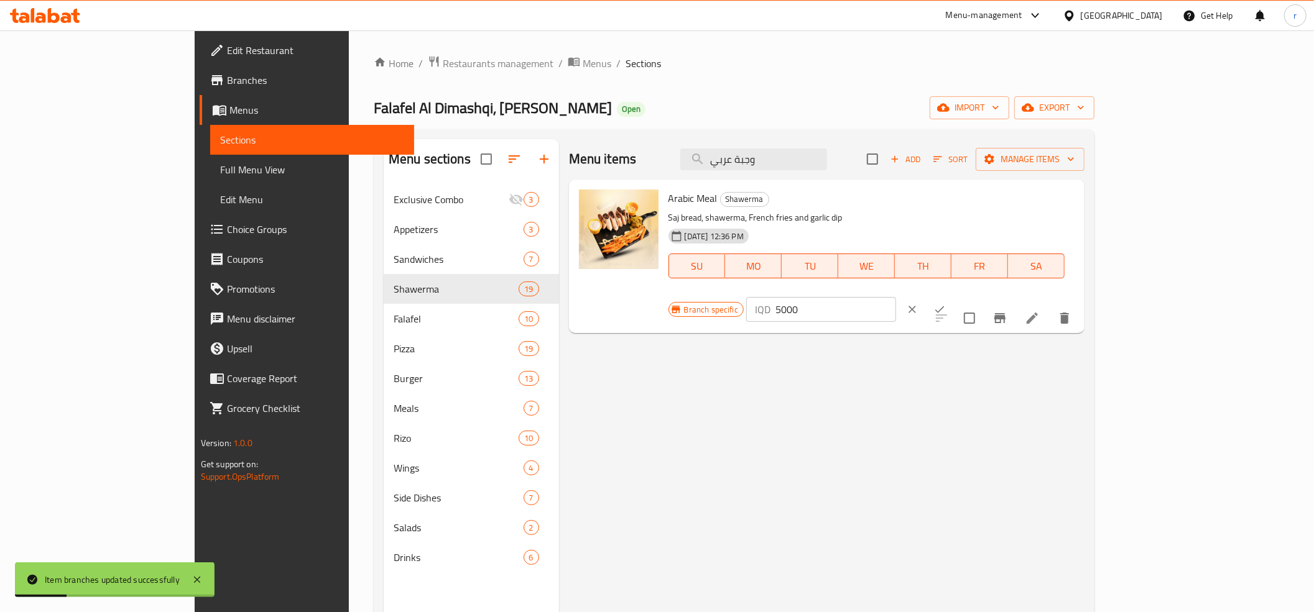
click at [896, 297] on input "5000" at bounding box center [835, 309] width 121 height 25
paste input "5"
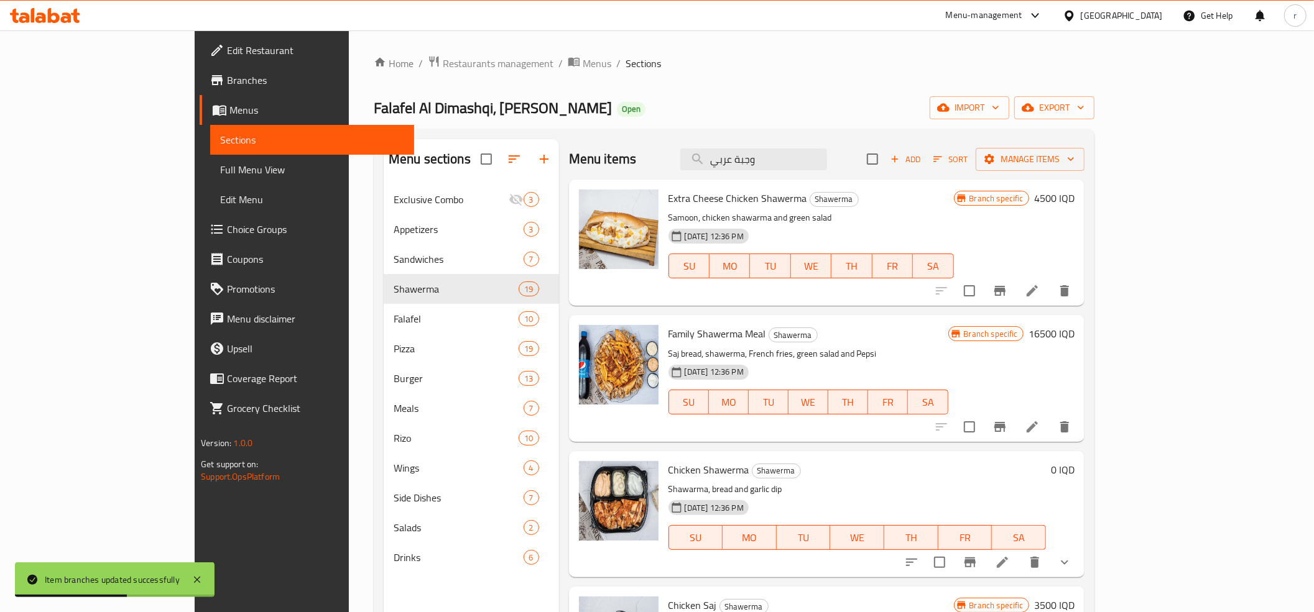
type input "5000"
click at [852, 147] on div "Menu items وجبة عربي Add Sort Manage items" at bounding box center [826, 159] width 515 height 40
click at [827, 162] on input "وجبة عربي" at bounding box center [753, 160] width 147 height 22
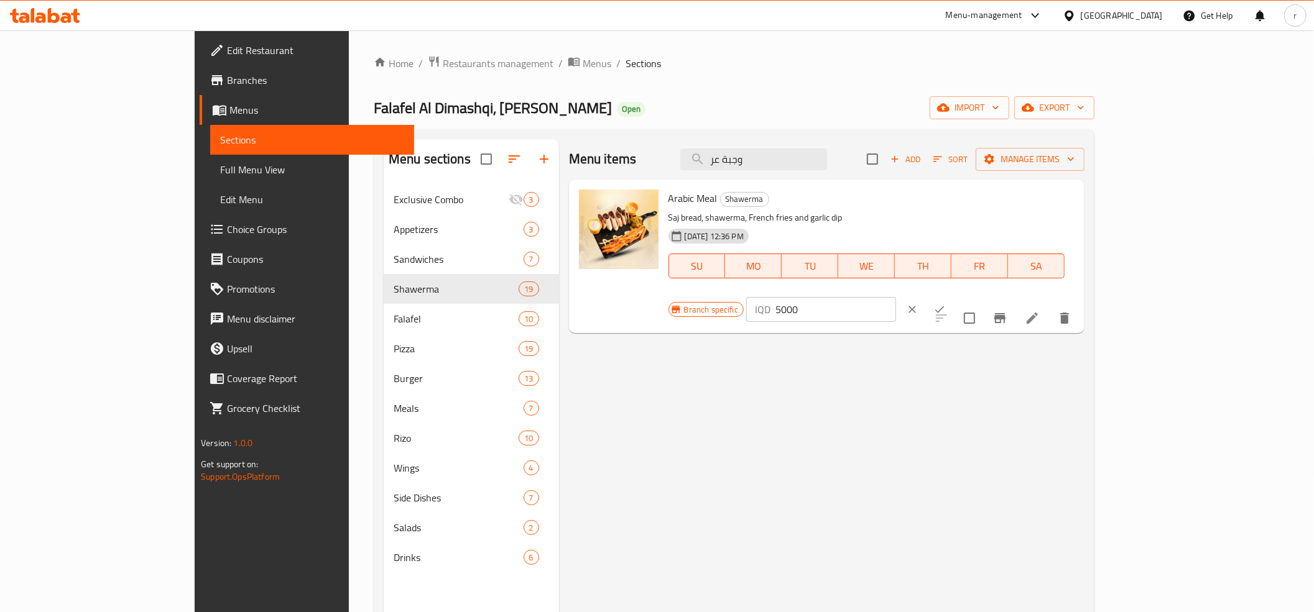
type input "وجبة عر"
click at [896, 297] on input "5000" at bounding box center [835, 309] width 121 height 25
paste input "5"
type input "5500"
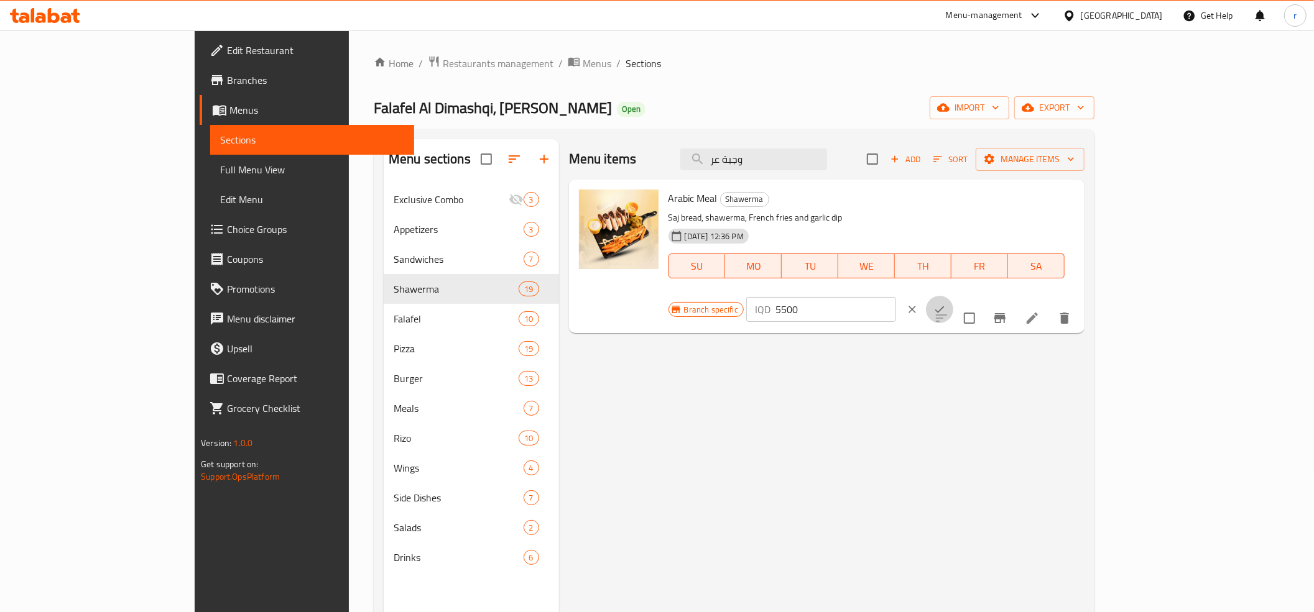
click at [946, 303] on icon "ok" at bounding box center [939, 309] width 12 height 12
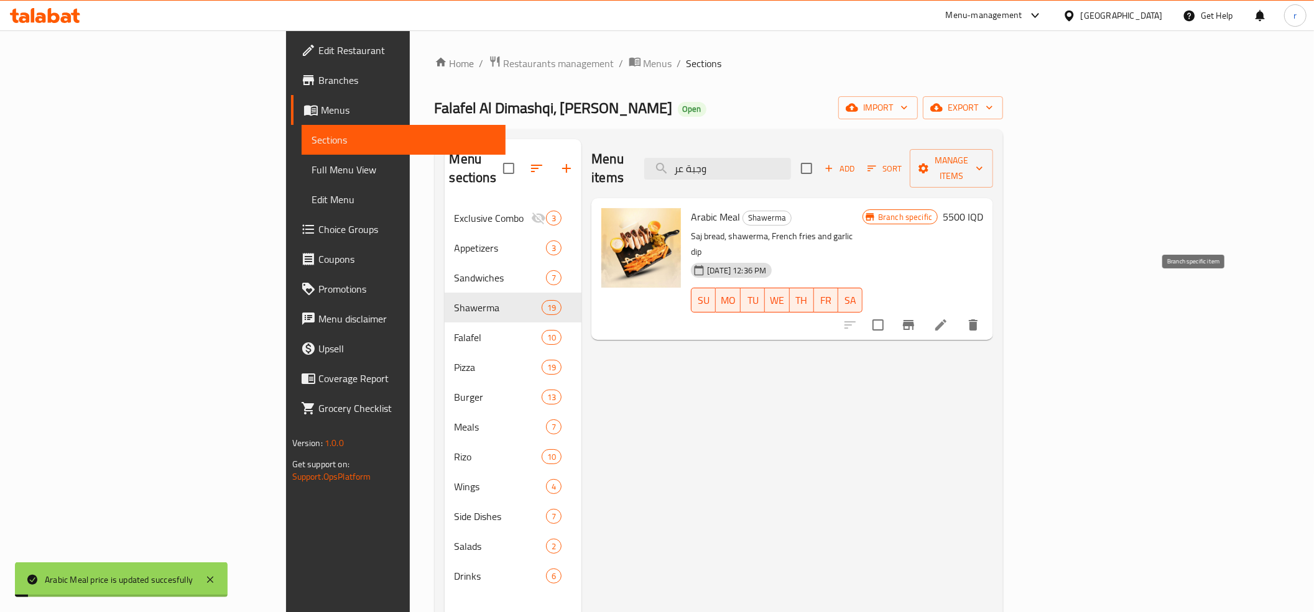
click at [916, 318] on icon "Branch-specific-item" at bounding box center [908, 325] width 15 height 15
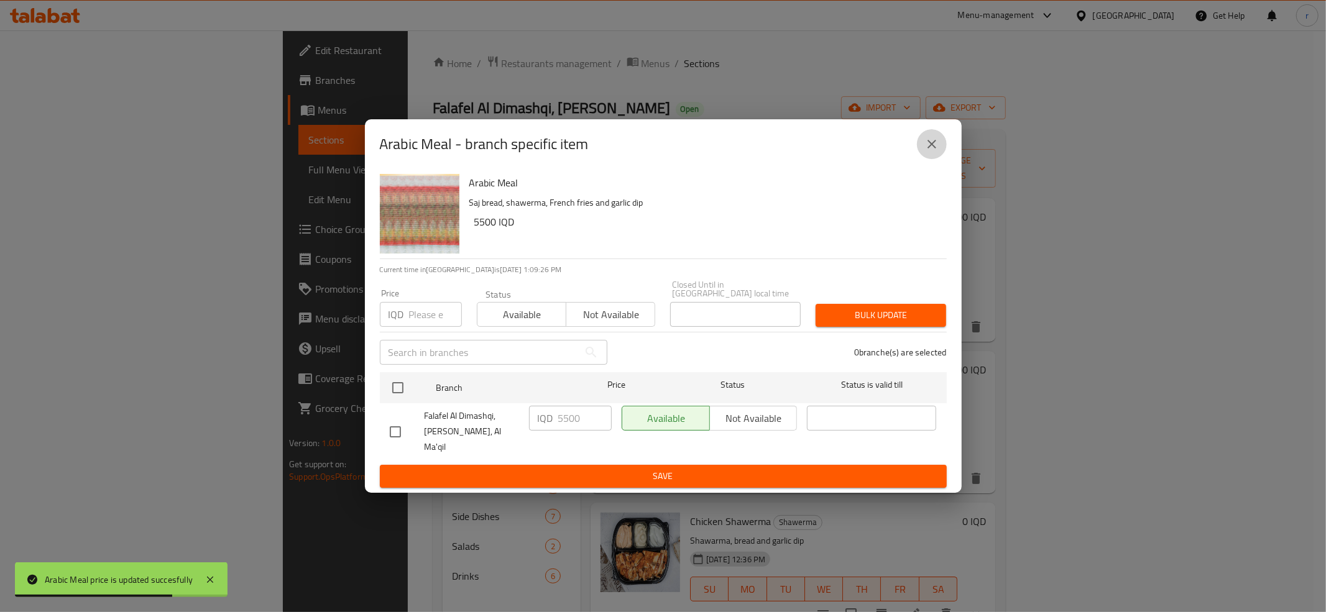
click at [922, 158] on button "close" at bounding box center [932, 144] width 30 height 30
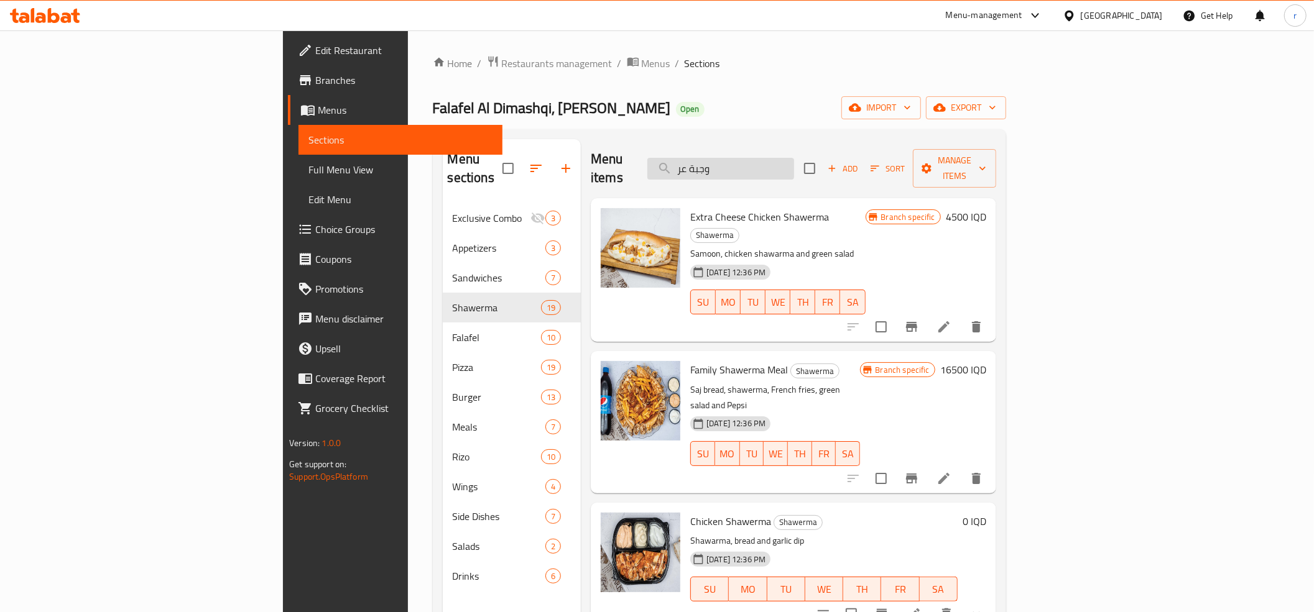
click at [794, 169] on input "وجبة عر" at bounding box center [720, 169] width 147 height 22
type input "و"
click at [794, 158] on input "search" at bounding box center [720, 169] width 147 height 22
paste input "سندويتش شاورما دجاج"
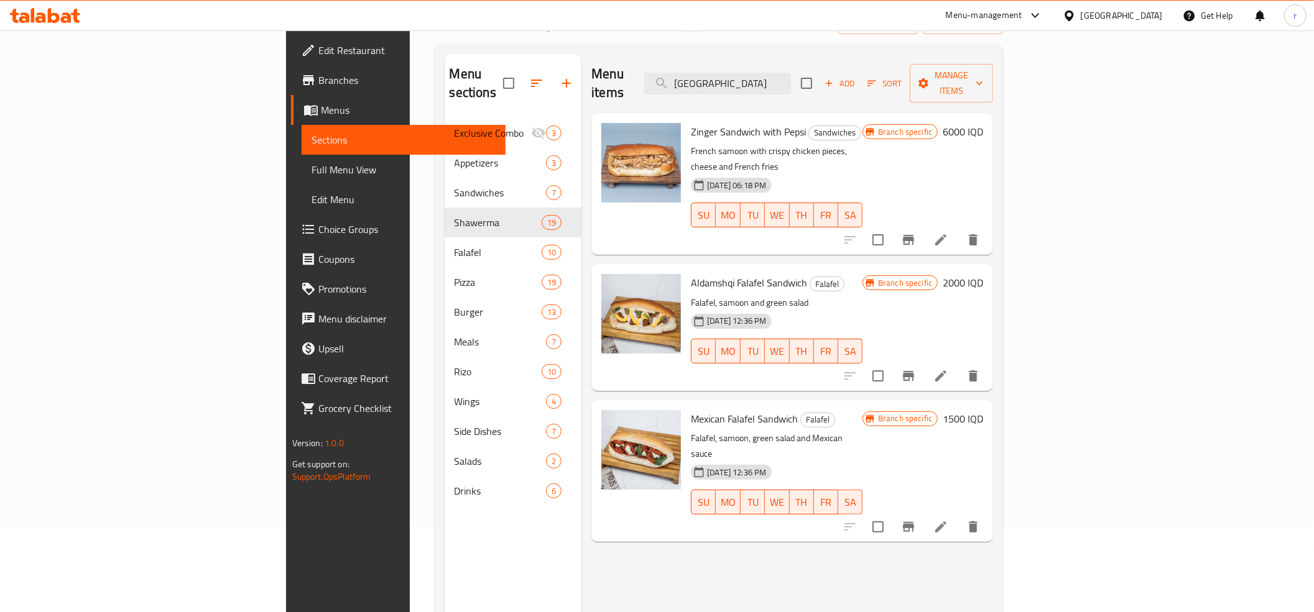
scroll to position [138, 0]
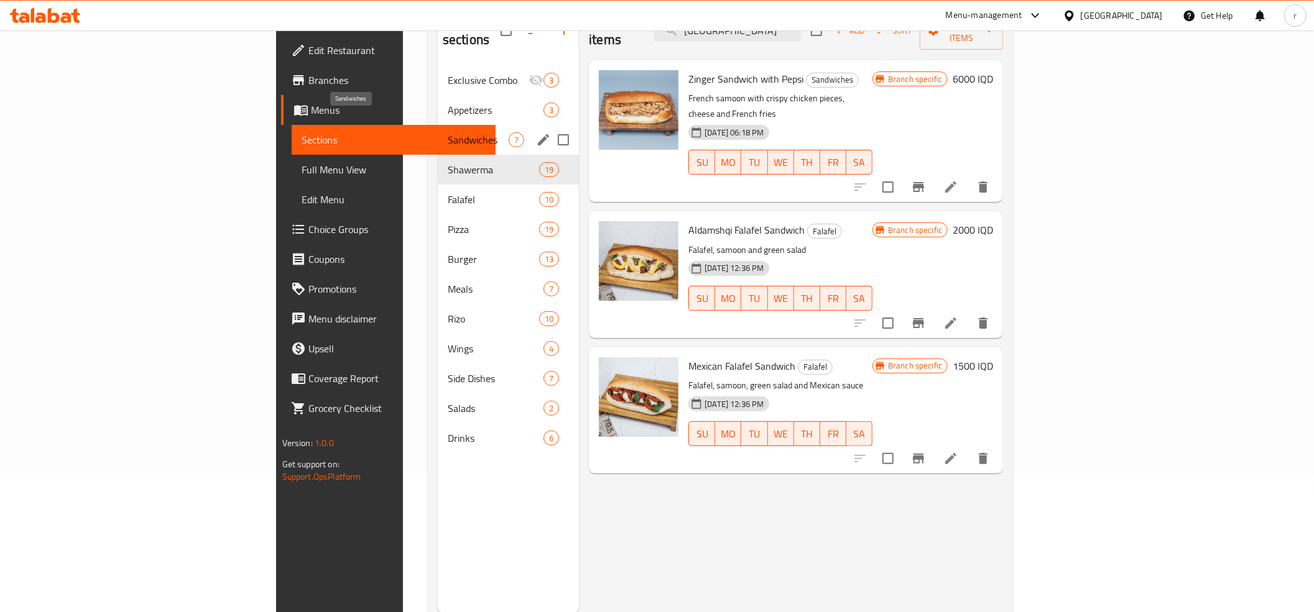
type input "سندويت"
click at [448, 132] on span "Sandwiches" at bounding box center [478, 139] width 61 height 15
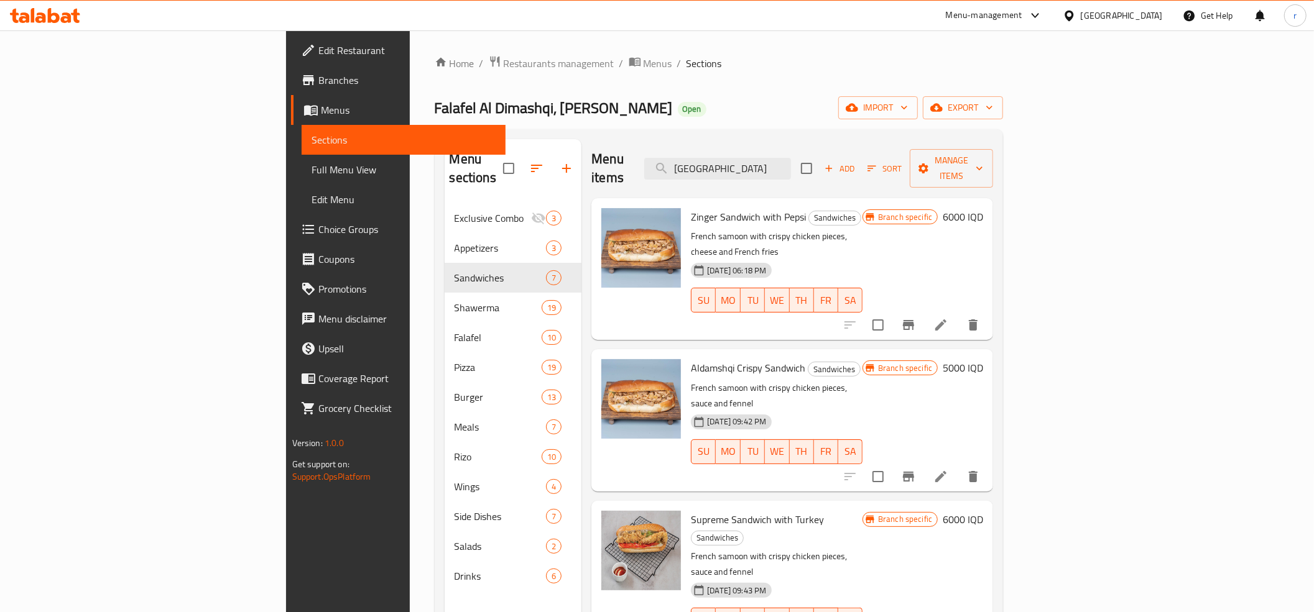
click at [603, 100] on div "Falafel Al Dimashqi, Al Jubaila Open import export" at bounding box center [719, 107] width 569 height 23
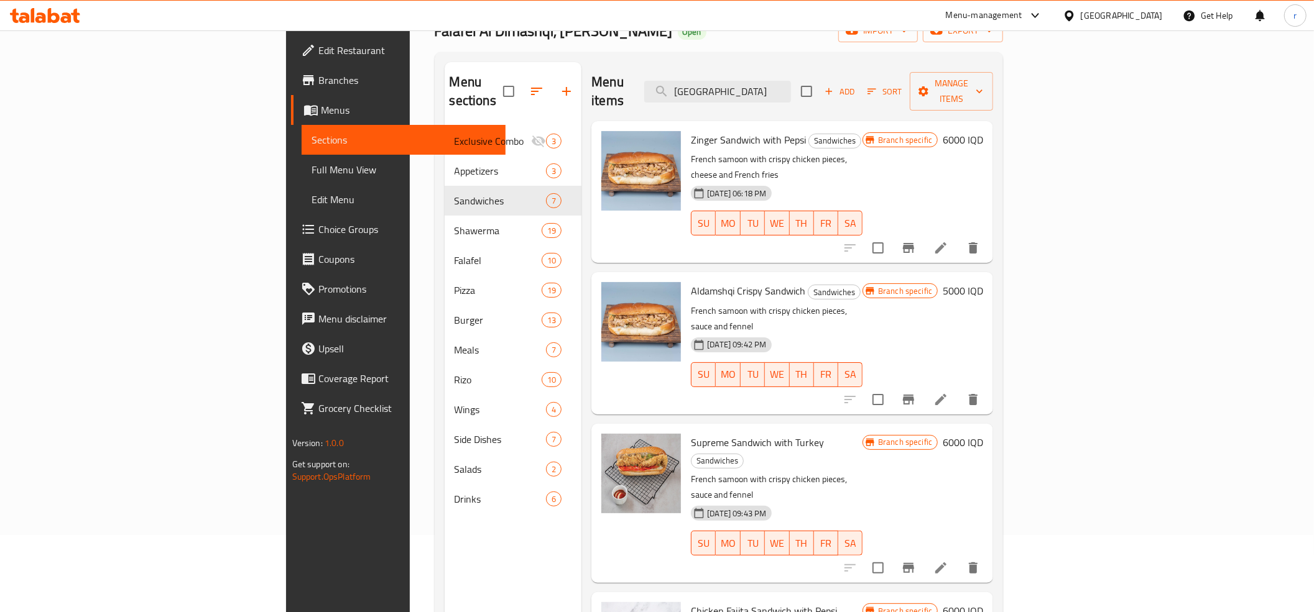
scroll to position [36, 0]
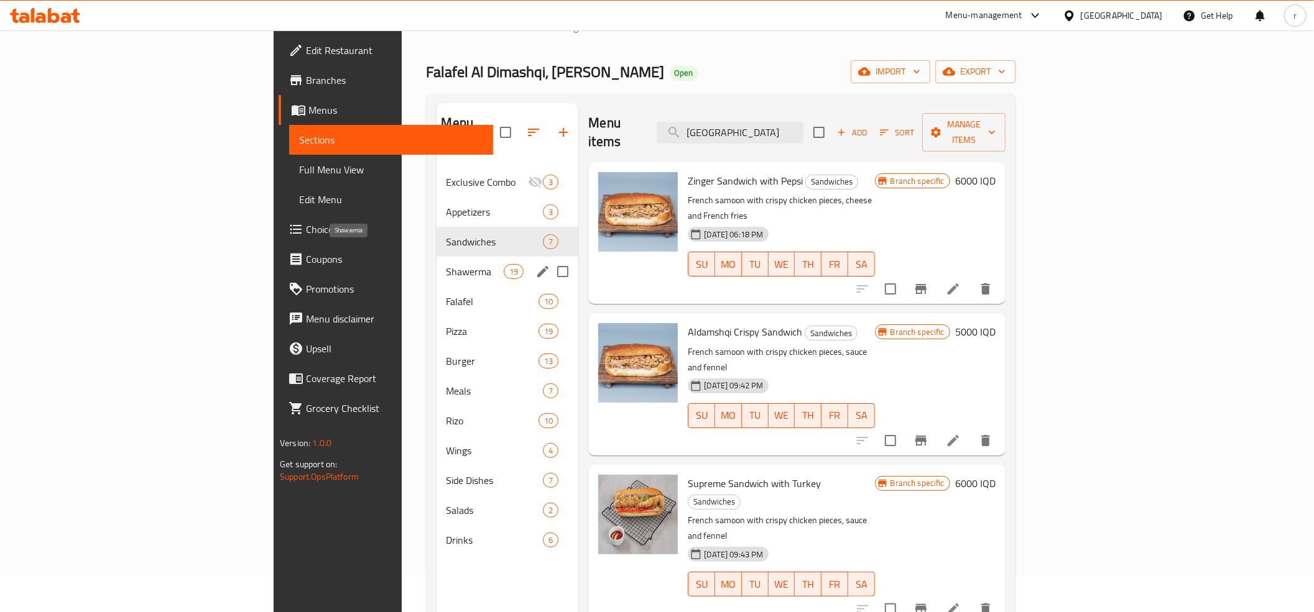
click at [446, 264] on span "Shawerma" at bounding box center [475, 271] width 58 height 15
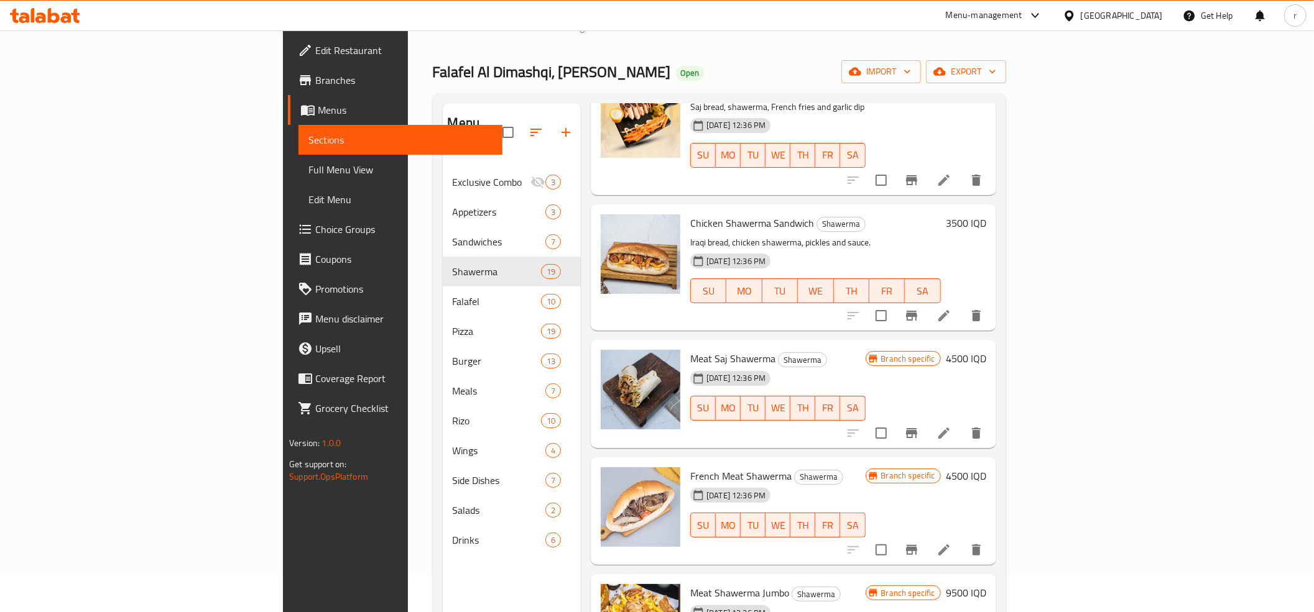
scroll to position [829, 0]
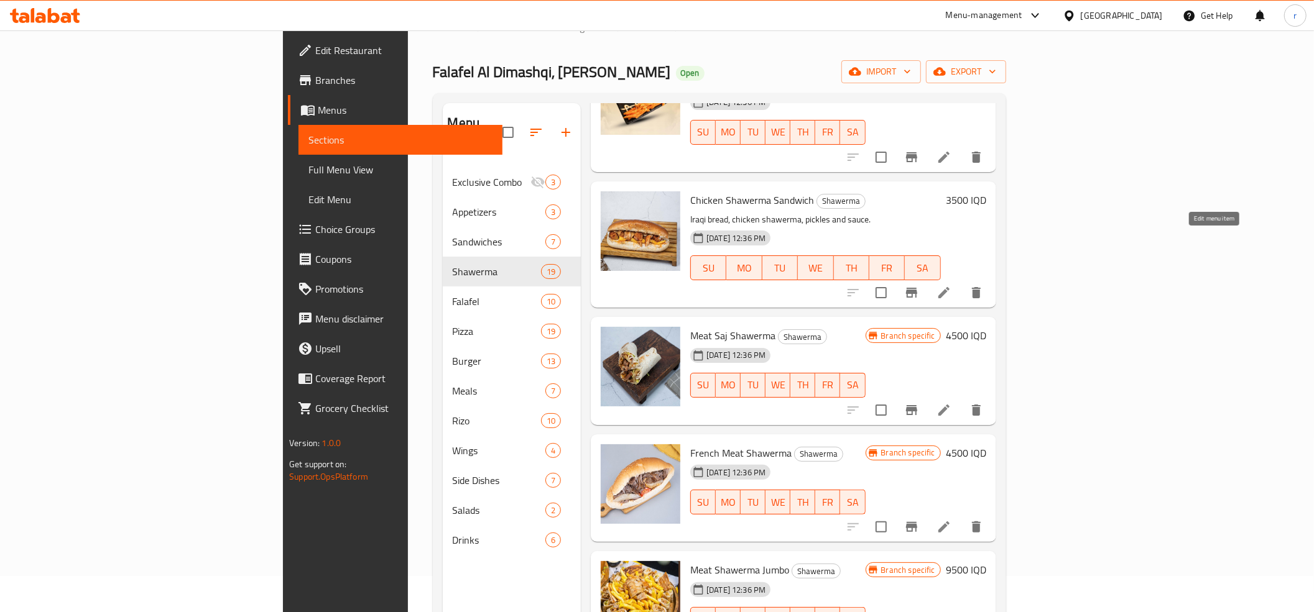
click at [951, 285] on icon at bounding box center [943, 292] width 15 height 15
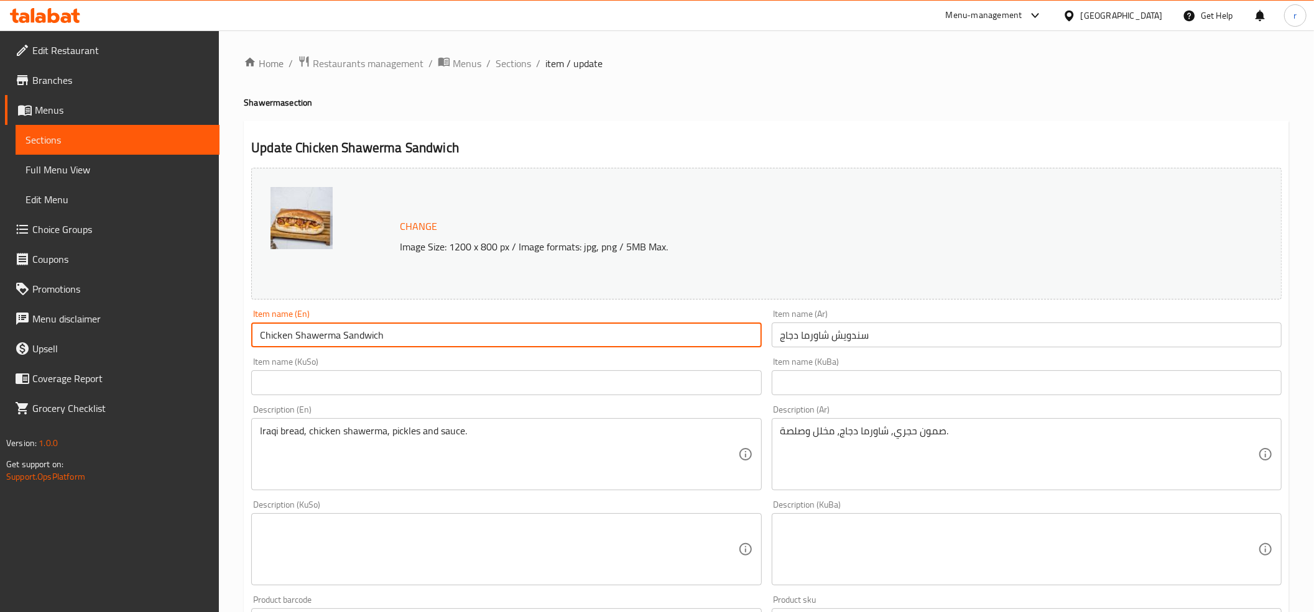
click at [327, 334] on input "Chicken Shawerma Sandwich" at bounding box center [506, 335] width 510 height 25
click at [515, 63] on span "Sections" at bounding box center [513, 63] width 35 height 15
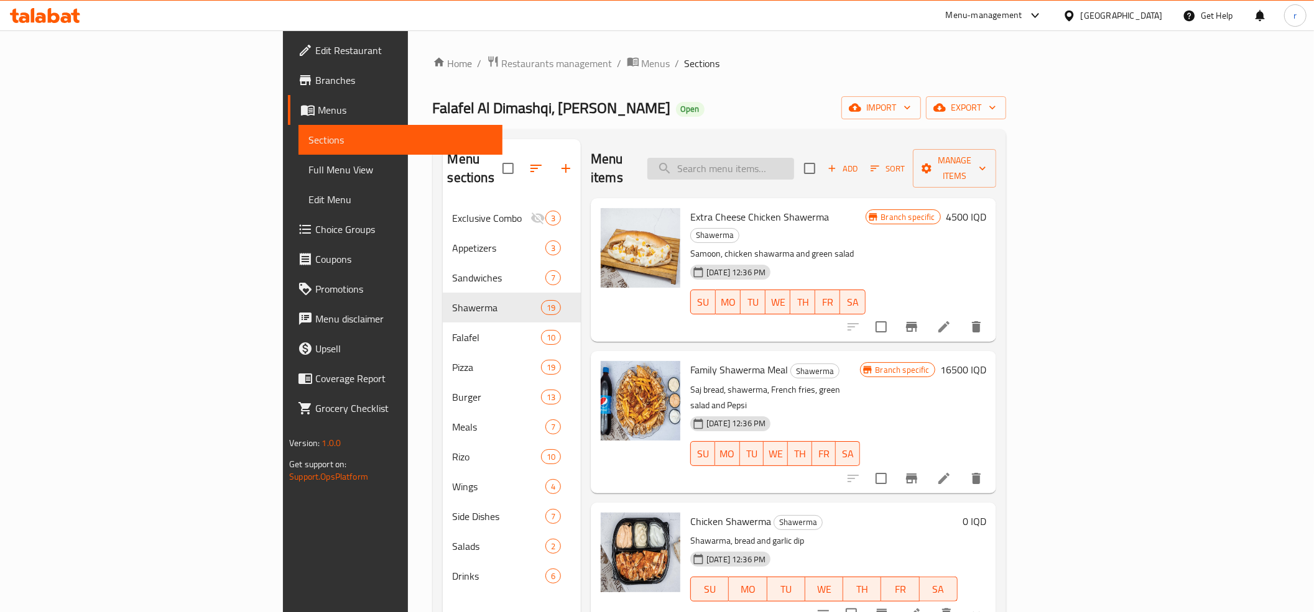
click at [777, 167] on input "search" at bounding box center [720, 169] width 147 height 22
paste input "Chicken Shawerma Sandwich"
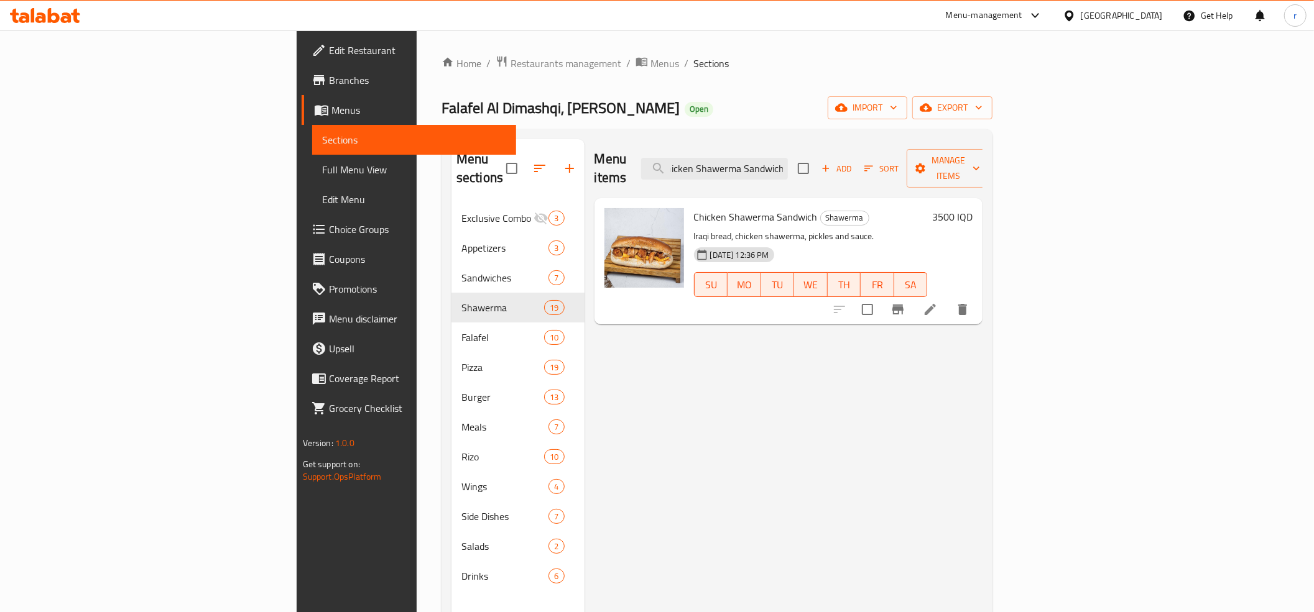
type input "Chicken Shawerma Sandwich"
click at [973, 208] on h6 "3500 IQD" at bounding box center [952, 216] width 40 height 17
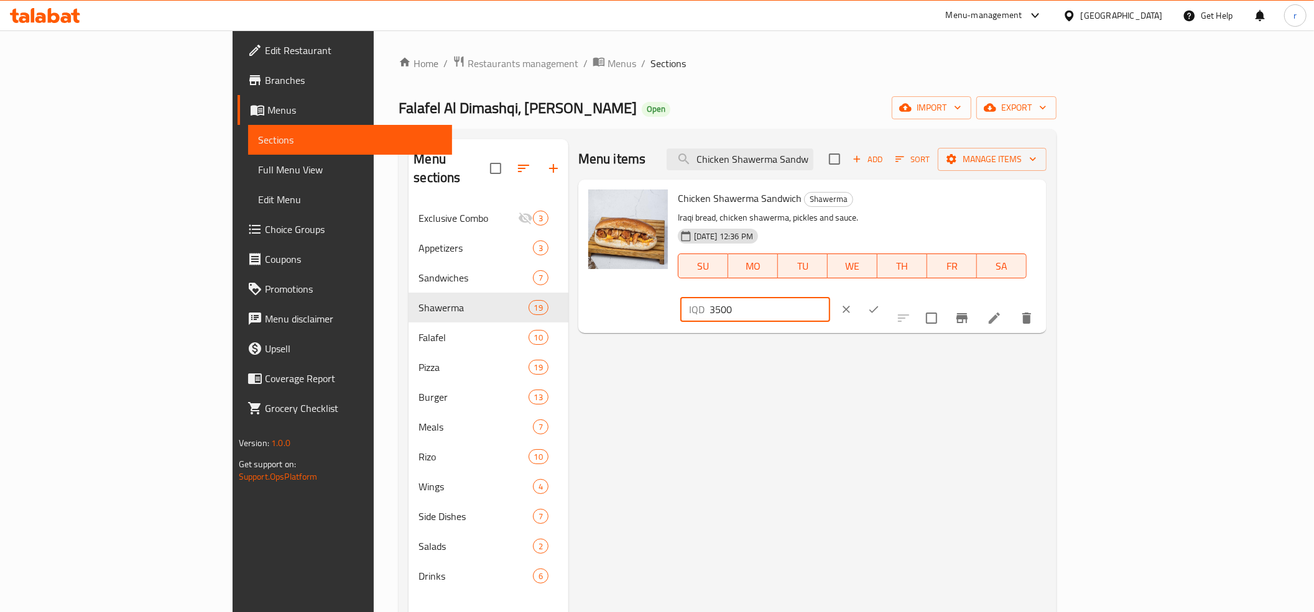
click at [830, 297] on input "3500" at bounding box center [769, 309] width 121 height 25
paste input "40"
type input "4000"
click at [880, 303] on icon "ok" at bounding box center [873, 309] width 12 height 12
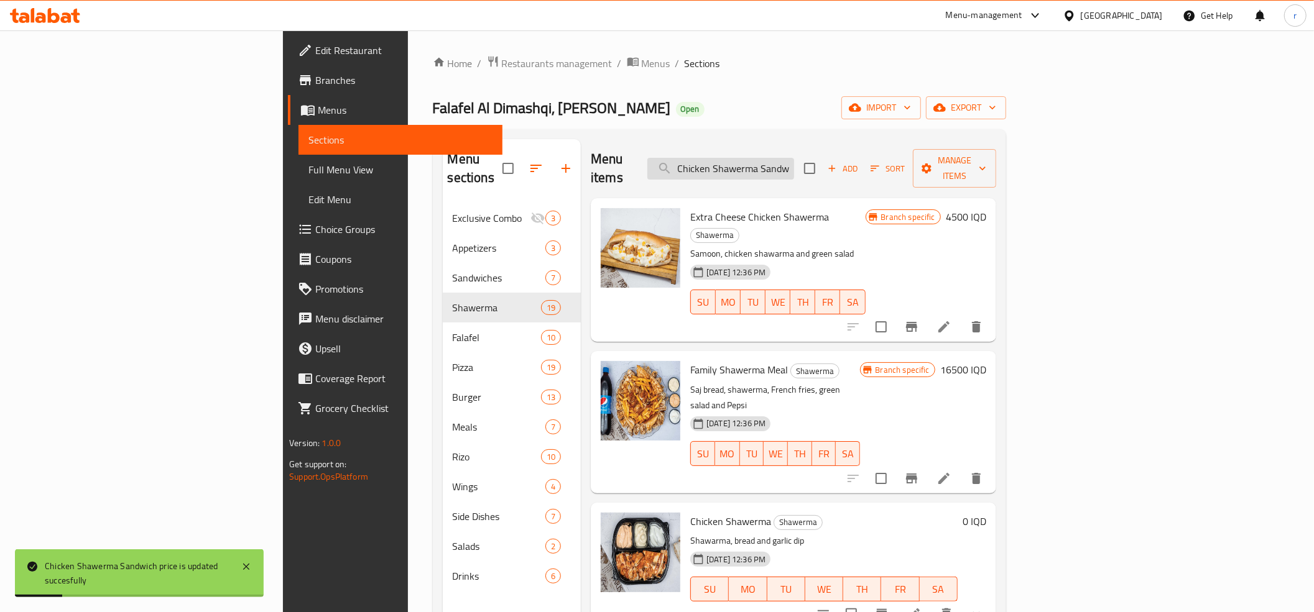
click at [793, 170] on input "Chicken Shawerma Sandwich" at bounding box center [720, 169] width 147 height 22
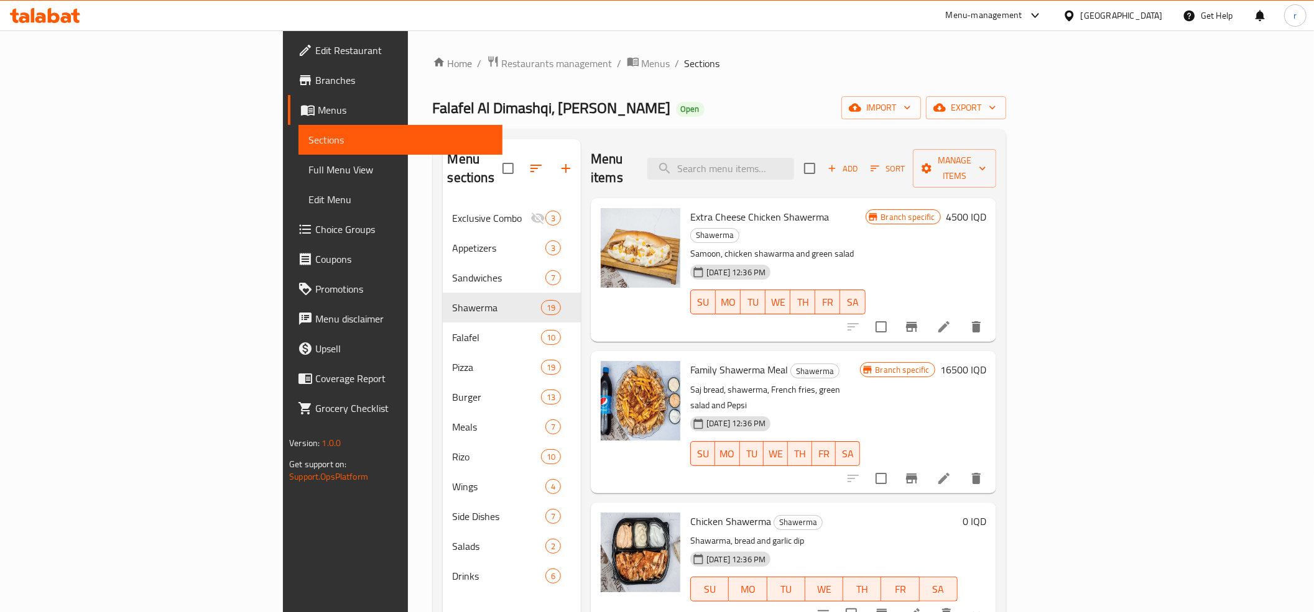
drag, startPoint x: 871, startPoint y: 142, endPoint x: 853, endPoint y: 180, distance: 41.4
click at [859, 163] on div "Menu items Add Sort Manage items" at bounding box center [793, 168] width 405 height 59
click at [794, 162] on input "search" at bounding box center [720, 169] width 147 height 22
paste input "شاورما صاج لحم"
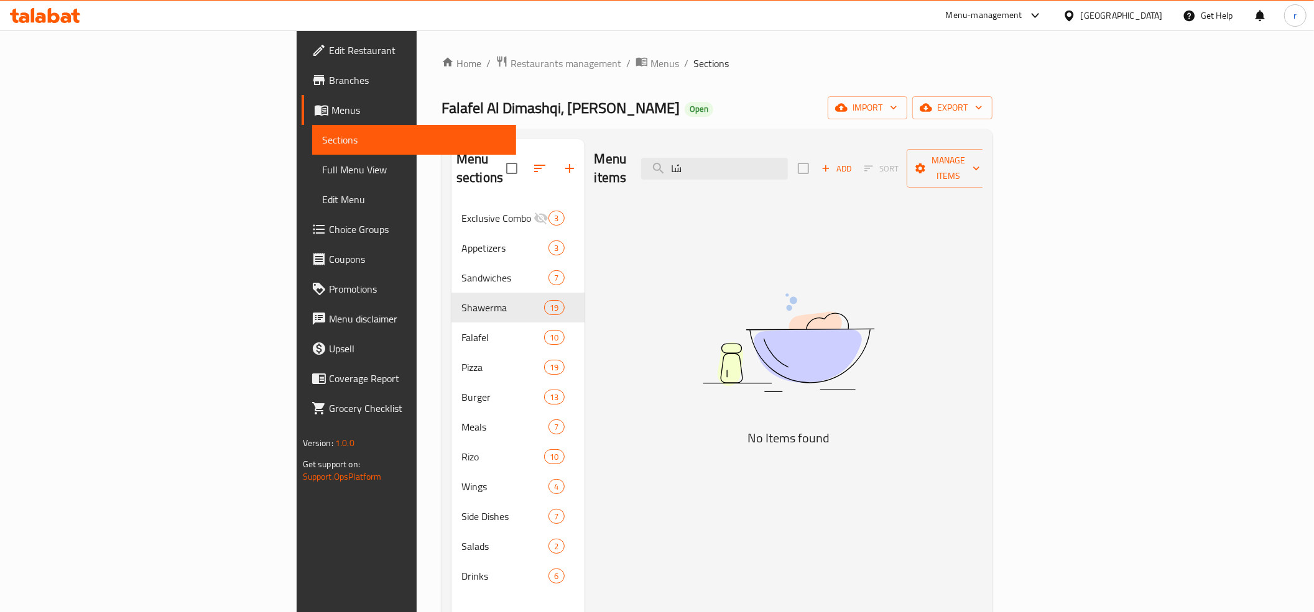
type input "ش"
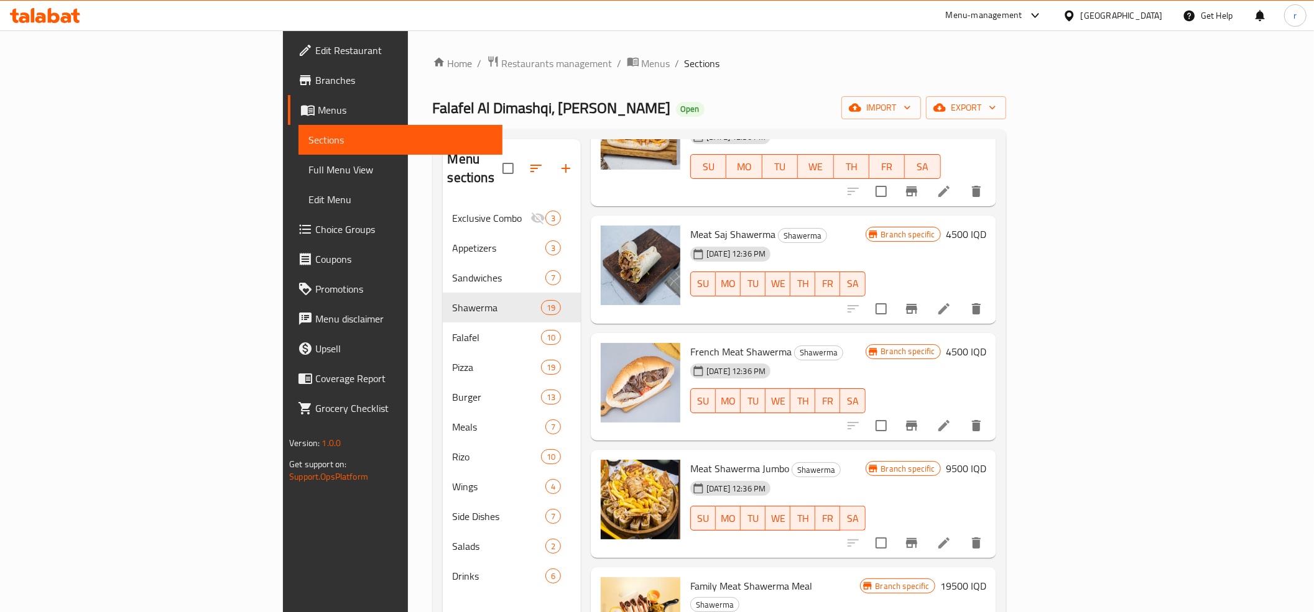
scroll to position [968, 0]
click at [951, 300] on icon at bounding box center [943, 307] width 15 height 15
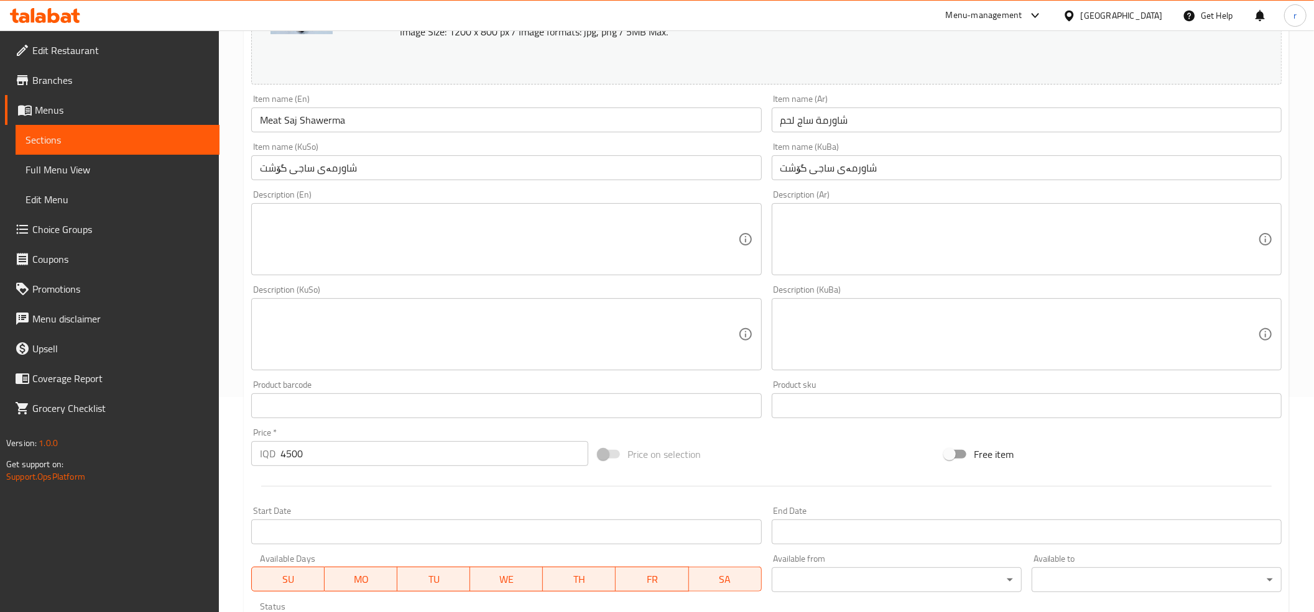
scroll to position [276, 0]
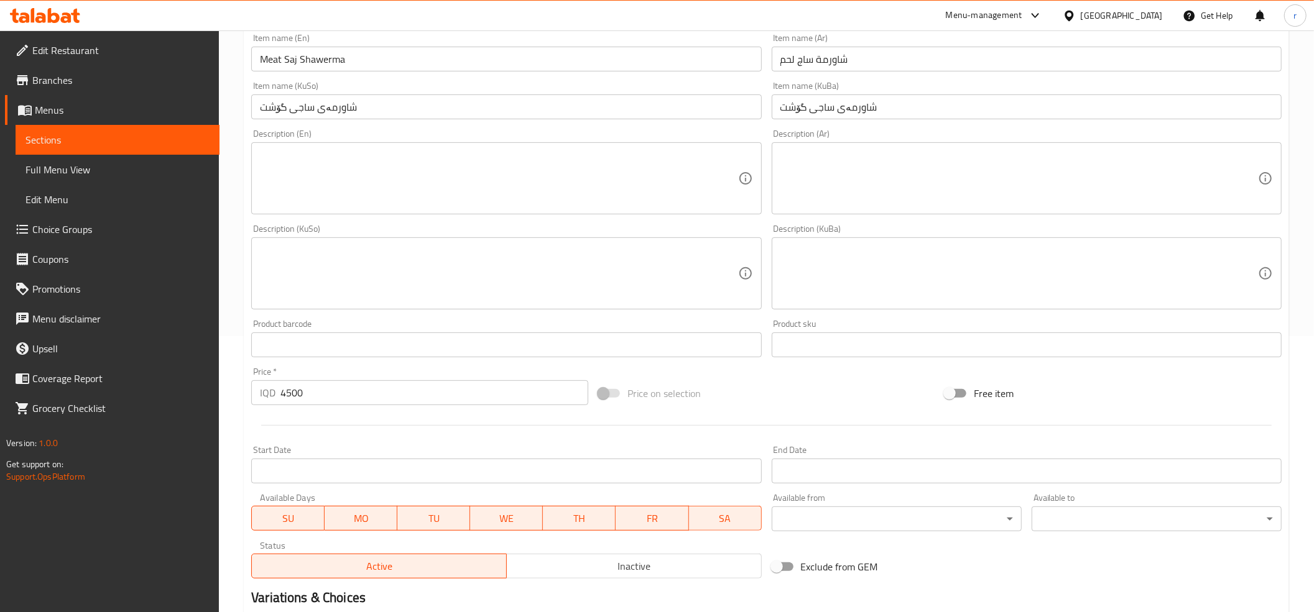
click at [411, 392] on input "4500" at bounding box center [434, 393] width 308 height 25
type input "4"
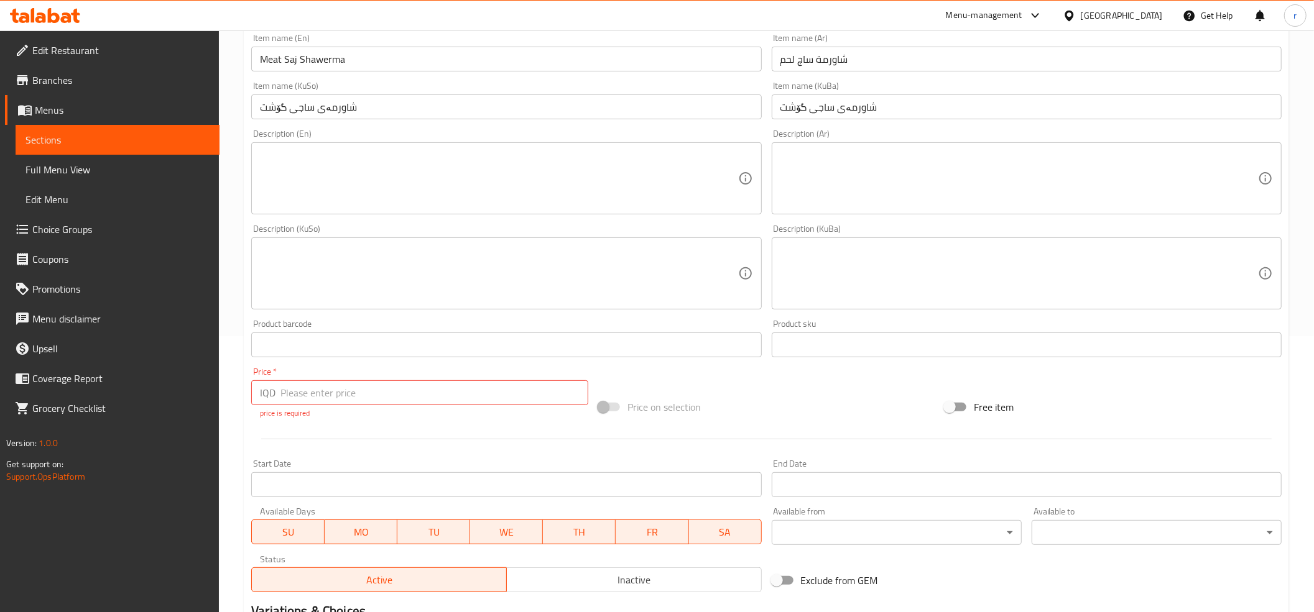
click at [535, 194] on textarea at bounding box center [499, 178] width 478 height 59
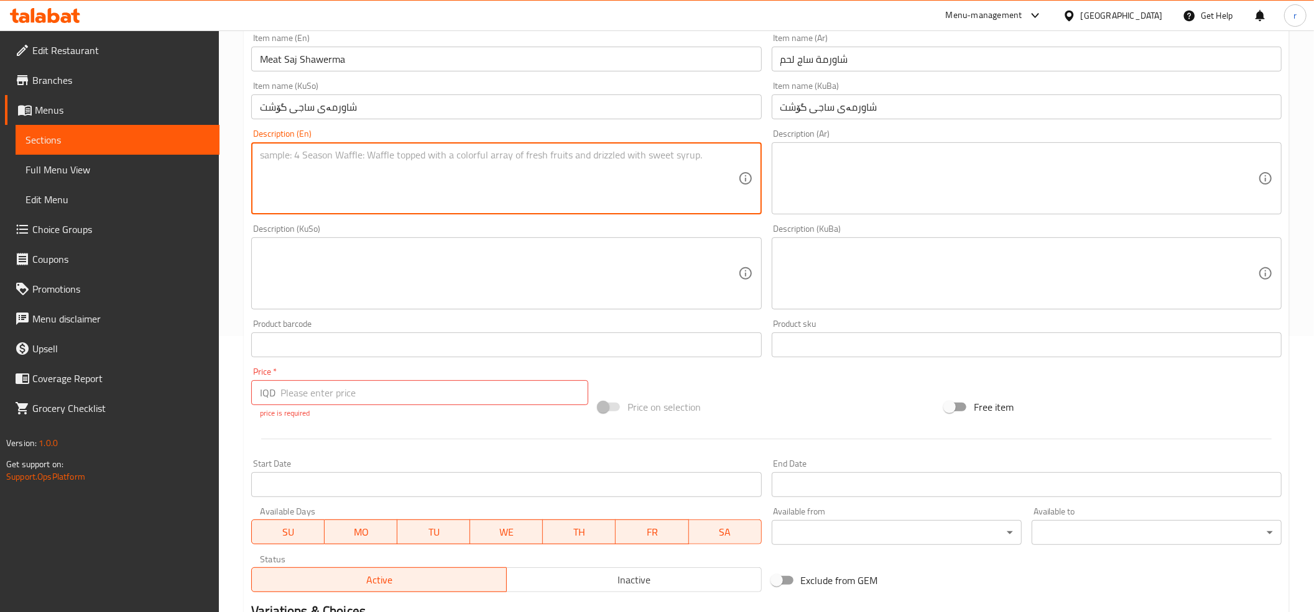
click at [292, 403] on input "number" at bounding box center [434, 393] width 308 height 25
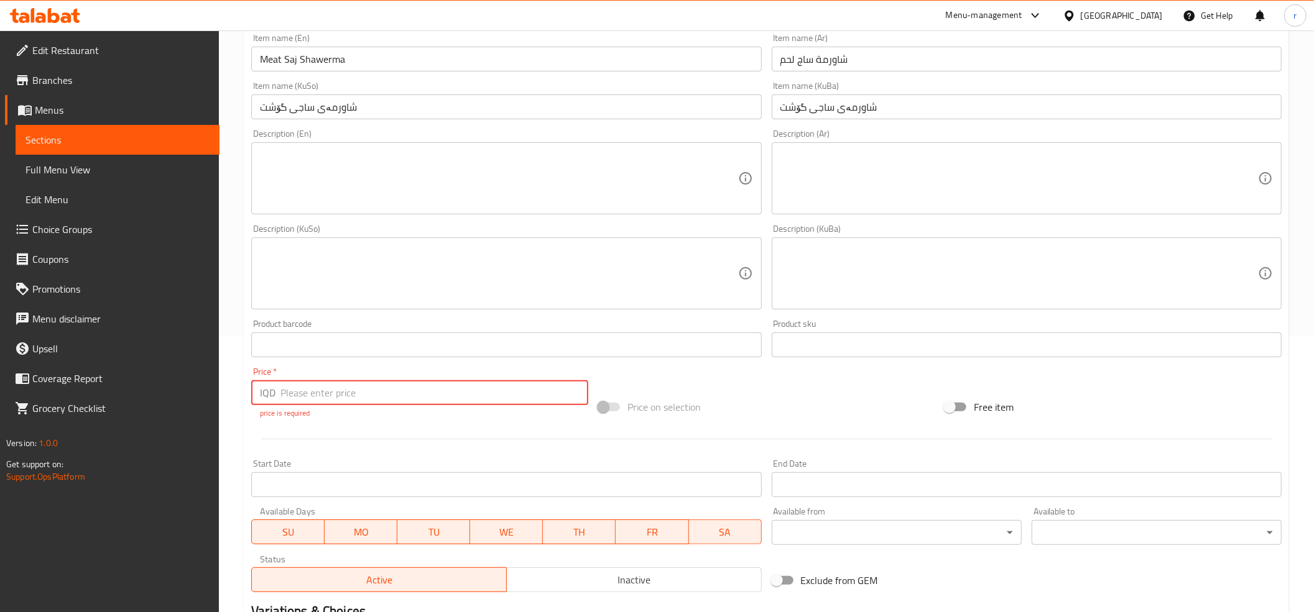
paste input "5000"
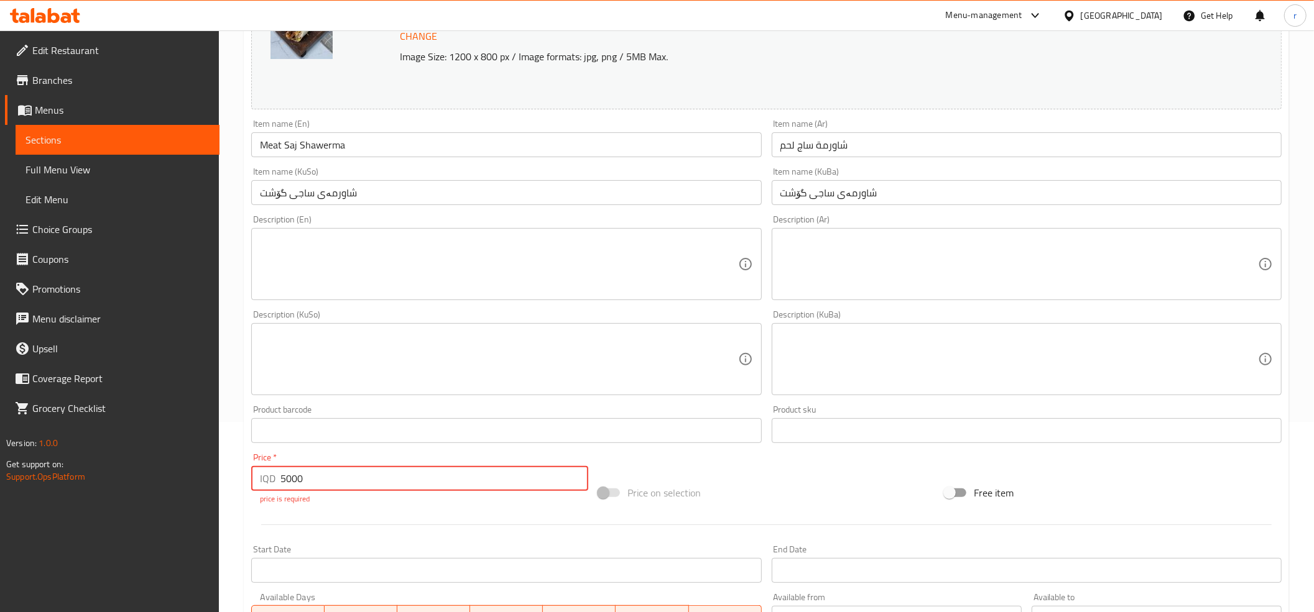
scroll to position [25, 0]
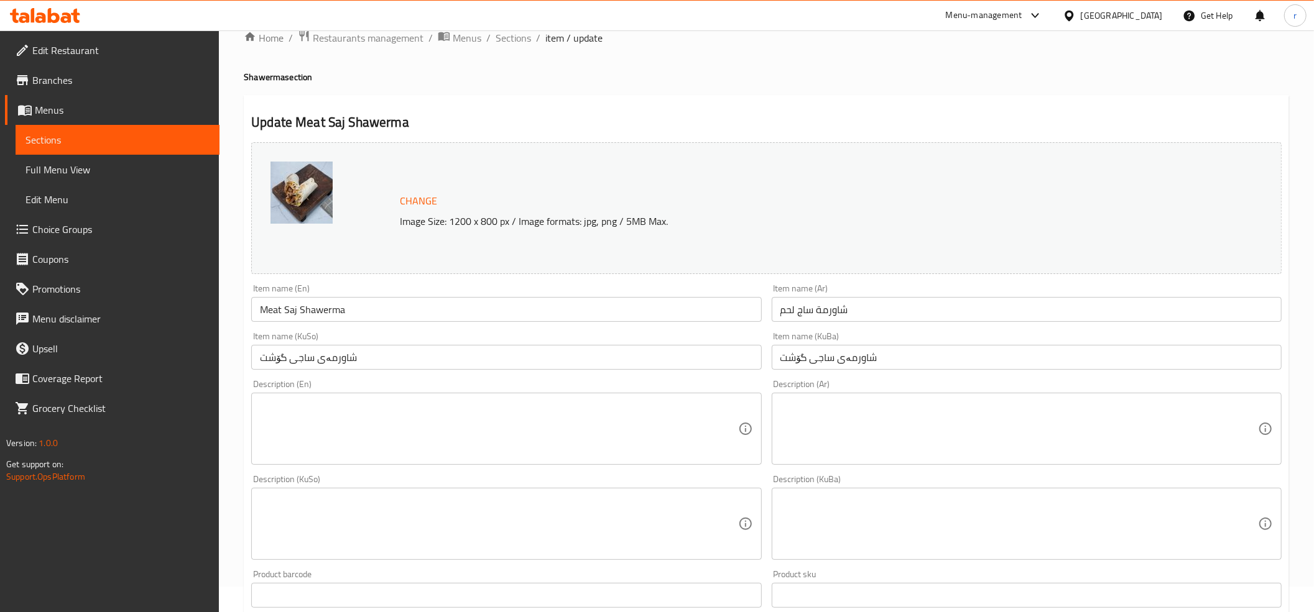
type input "5000"
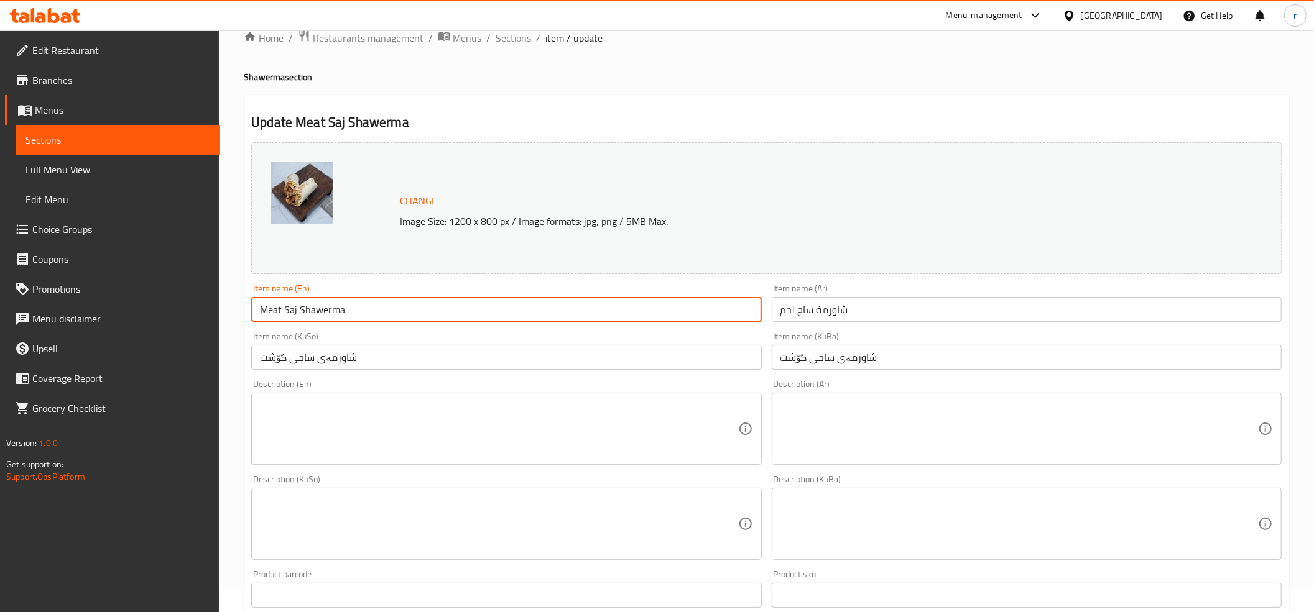
click at [308, 321] on input "Meat Saj Shawerma" at bounding box center [506, 309] width 510 height 25
click at [515, 44] on span "Sections" at bounding box center [513, 37] width 35 height 15
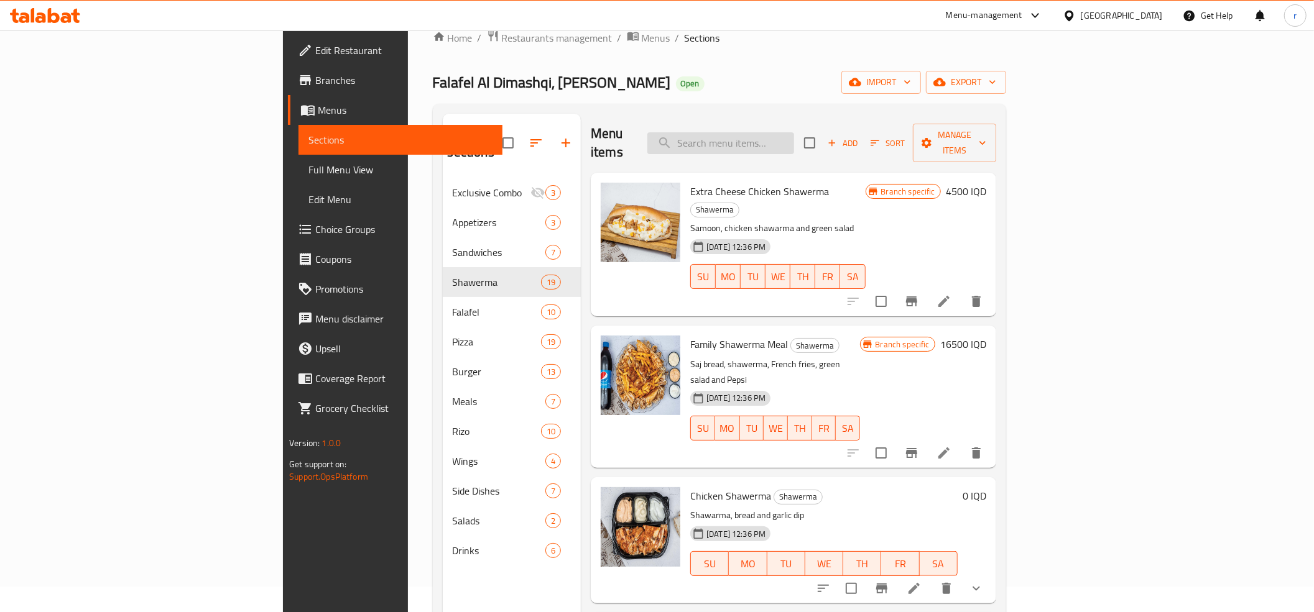
click at [794, 133] on input "search" at bounding box center [720, 143] width 147 height 22
paste input "Meat Saj Shawerma"
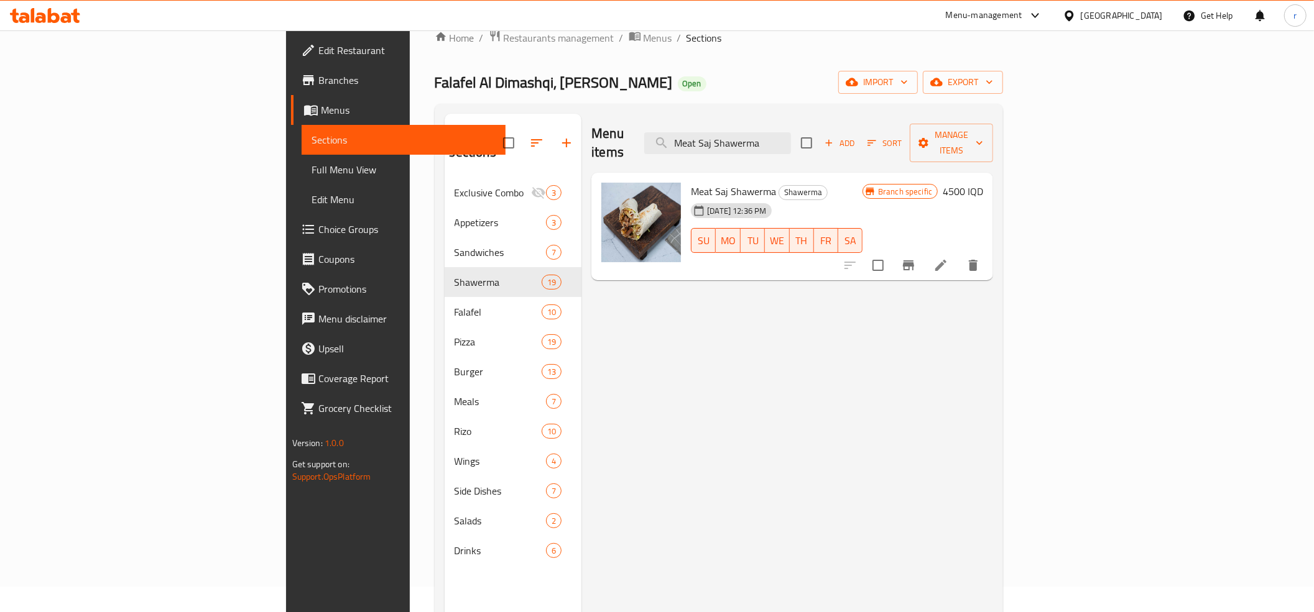
type input "Meat Saj Shawerma"
click at [983, 183] on h6 "4500 IQD" at bounding box center [963, 191] width 40 height 17
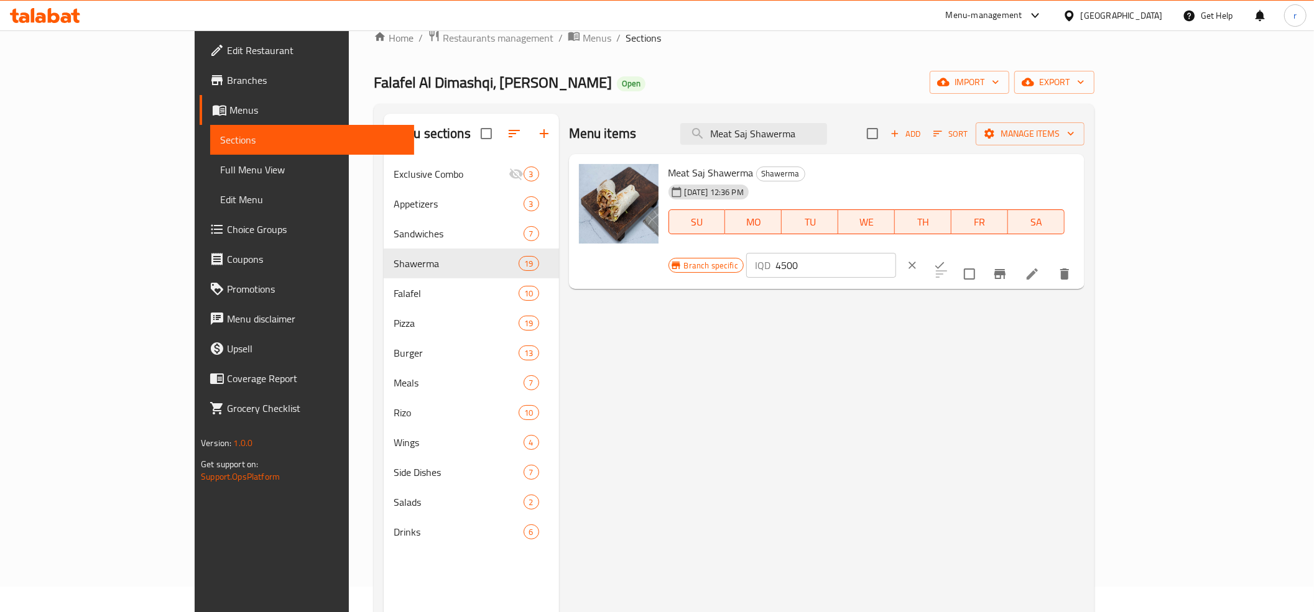
click at [770, 258] on p "IQD" at bounding box center [763, 265] width 16 height 15
click at [896, 253] on input "4500" at bounding box center [835, 265] width 121 height 25
paste input "50"
type input "5000"
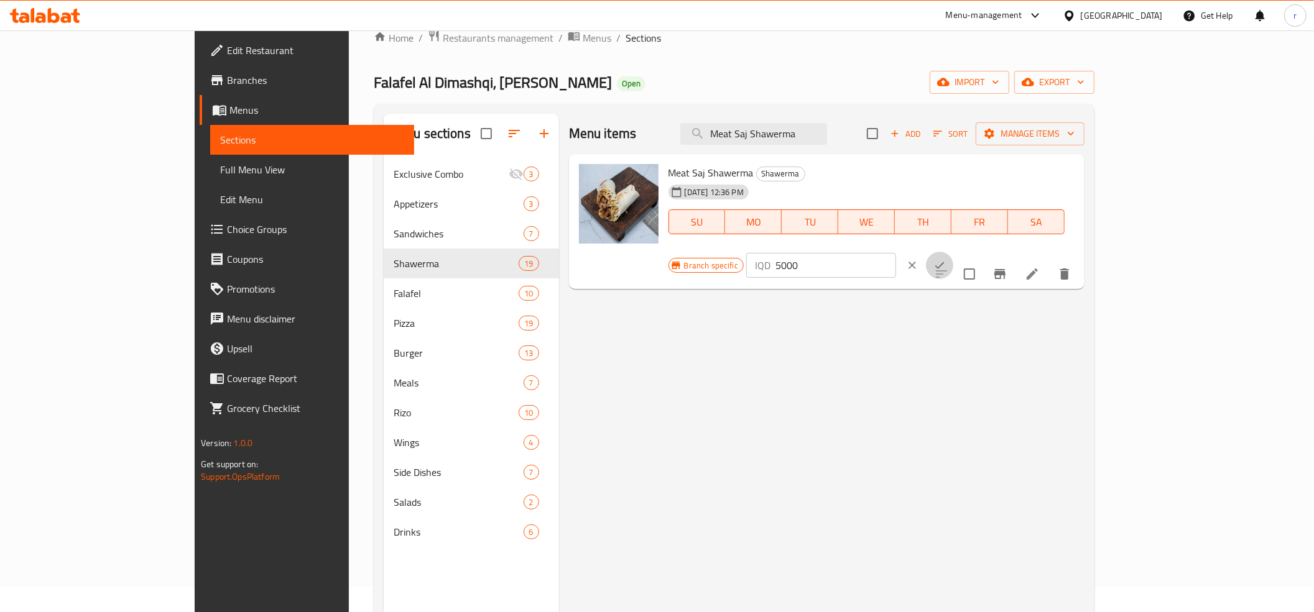
click at [946, 259] on icon "ok" at bounding box center [939, 265] width 12 height 12
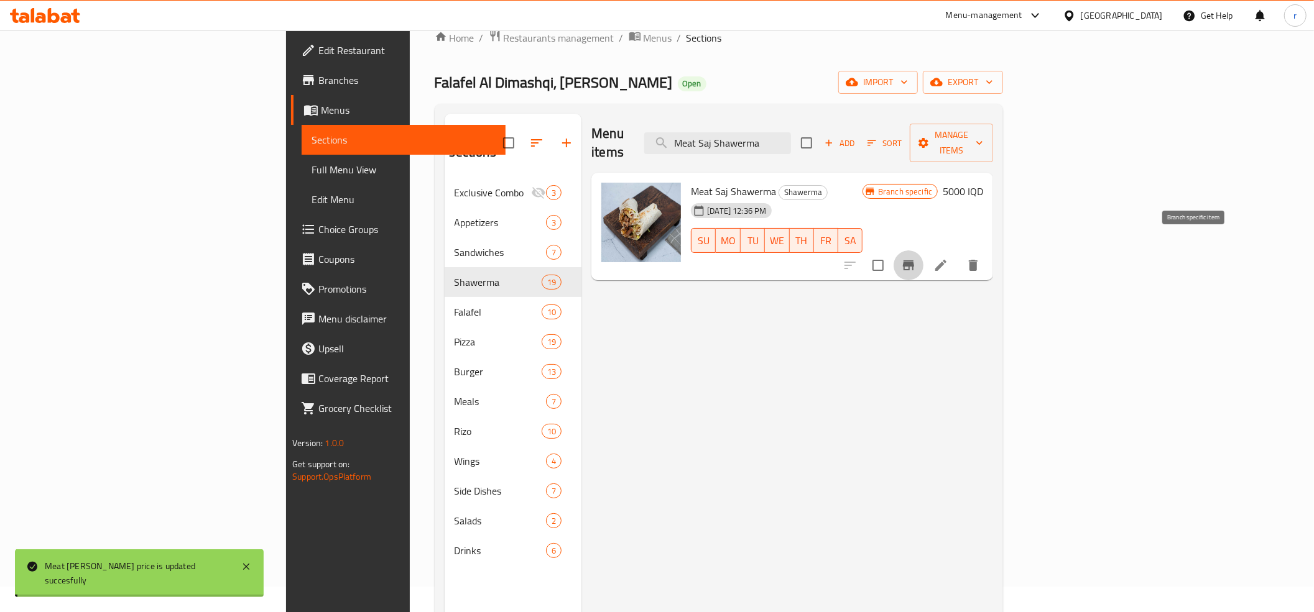
click at [916, 258] on icon "Branch-specific-item" at bounding box center [908, 265] width 15 height 15
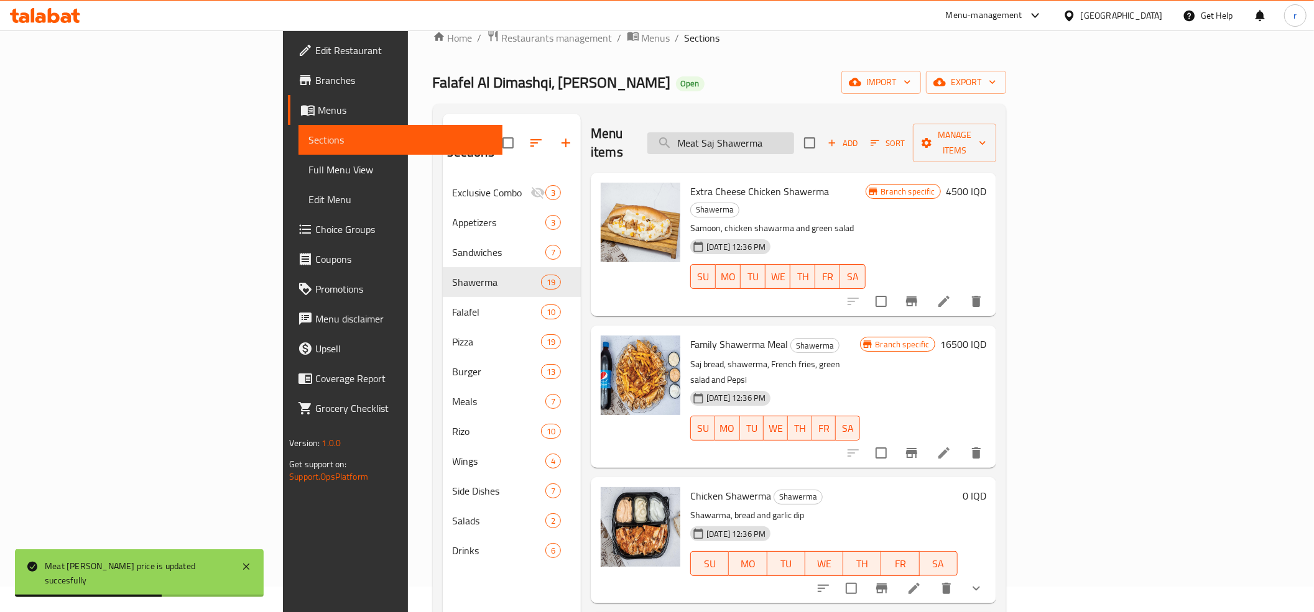
click at [794, 136] on input "Meat Saj Shawerma" at bounding box center [720, 143] width 147 height 22
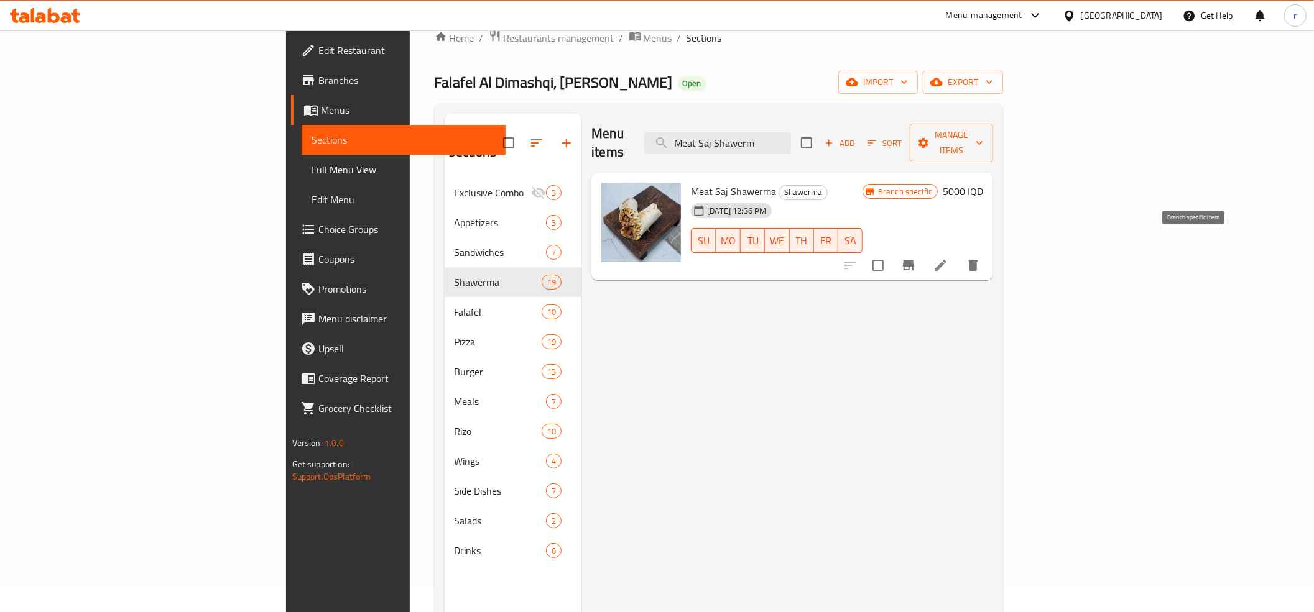
type input "Meat Saj Shawerm"
click at [914, 261] on icon "Branch-specific-item" at bounding box center [908, 266] width 11 height 10
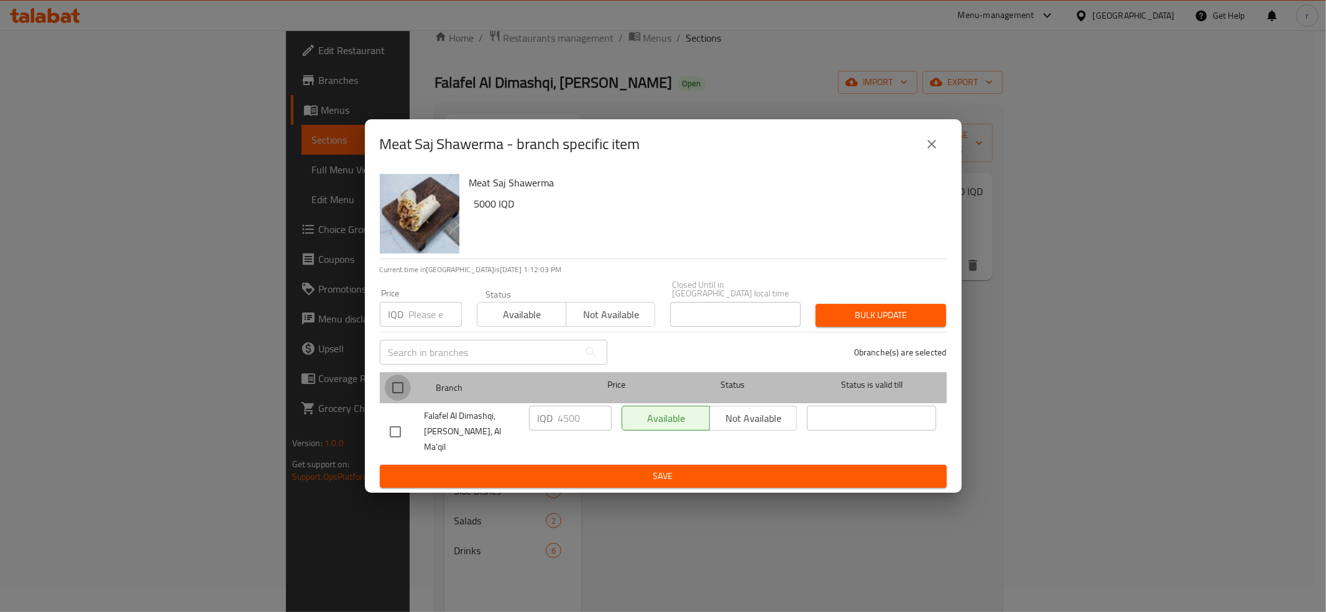
click at [394, 383] on input "checkbox" at bounding box center [398, 388] width 26 height 26
checkbox input "true"
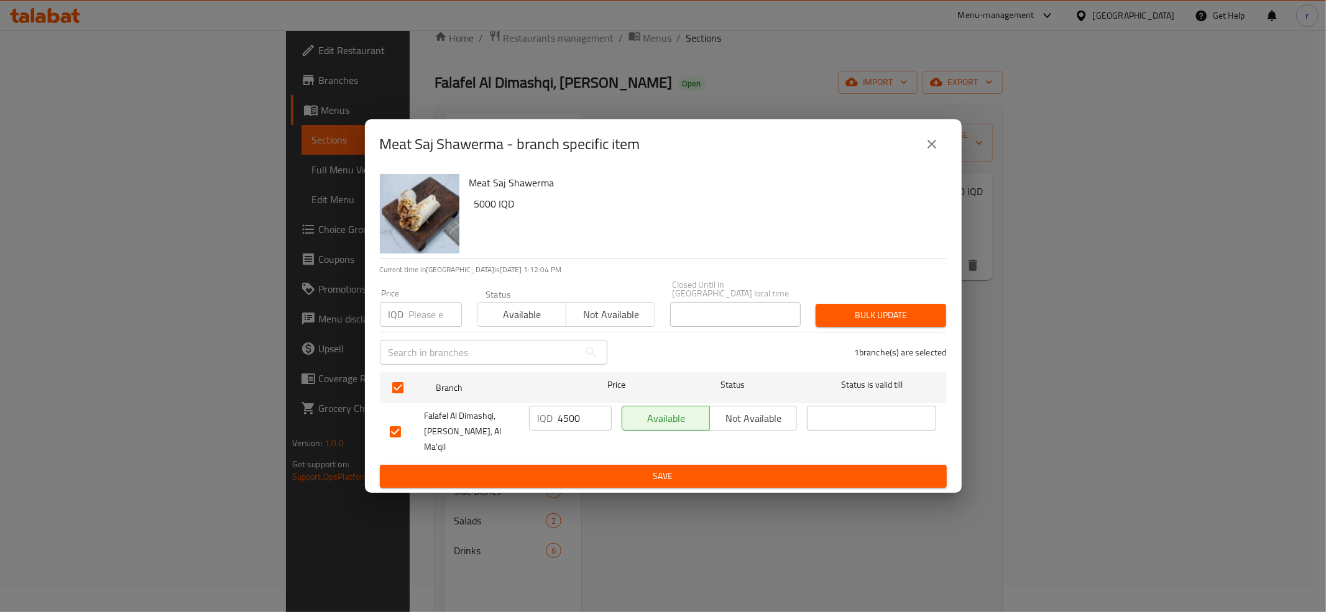
click at [565, 416] on input "4500" at bounding box center [584, 418] width 53 height 25
paste input "50"
type input "5000"
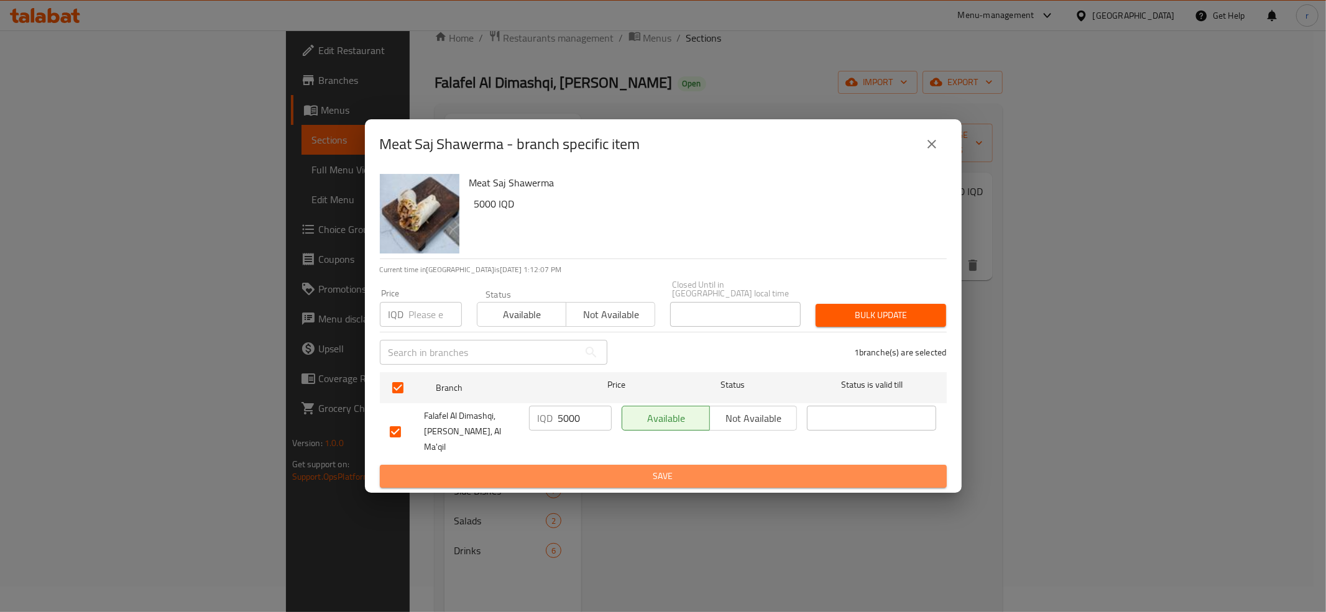
click at [724, 469] on span "Save" at bounding box center [663, 477] width 547 height 16
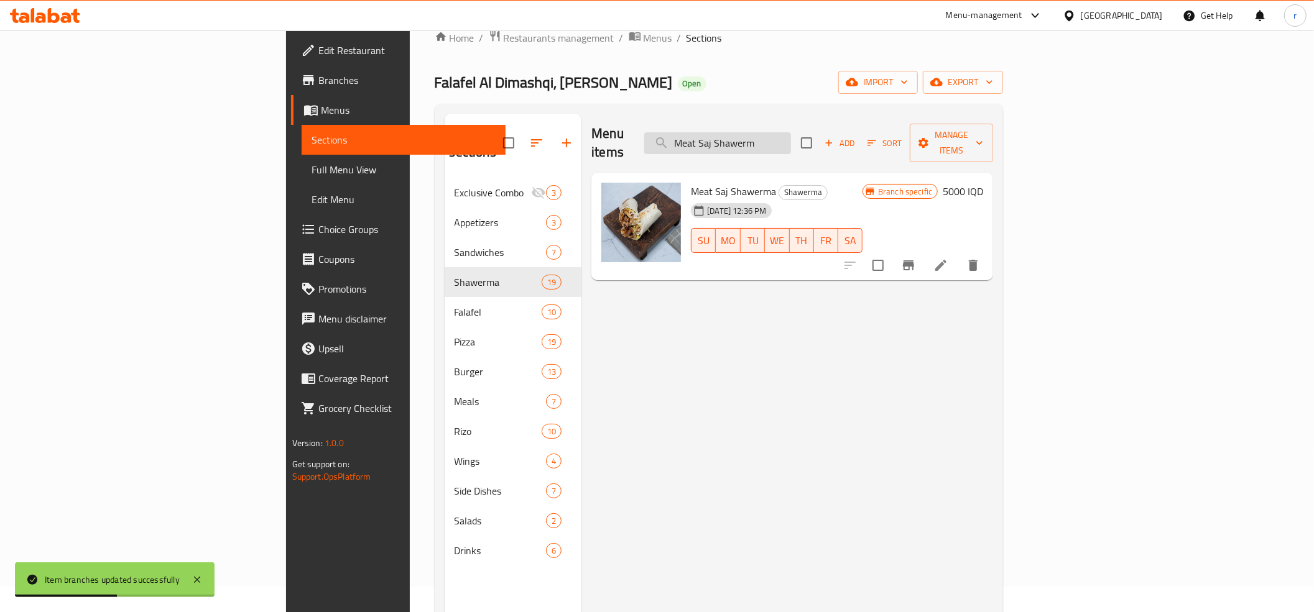
drag, startPoint x: 834, startPoint y: 127, endPoint x: 837, endPoint y: 140, distance: 13.4
click at [791, 137] on input "Meat Saj Shawerm" at bounding box center [717, 143] width 147 height 22
click at [791, 140] on input "Meat Saj Shawerm" at bounding box center [717, 143] width 147 height 22
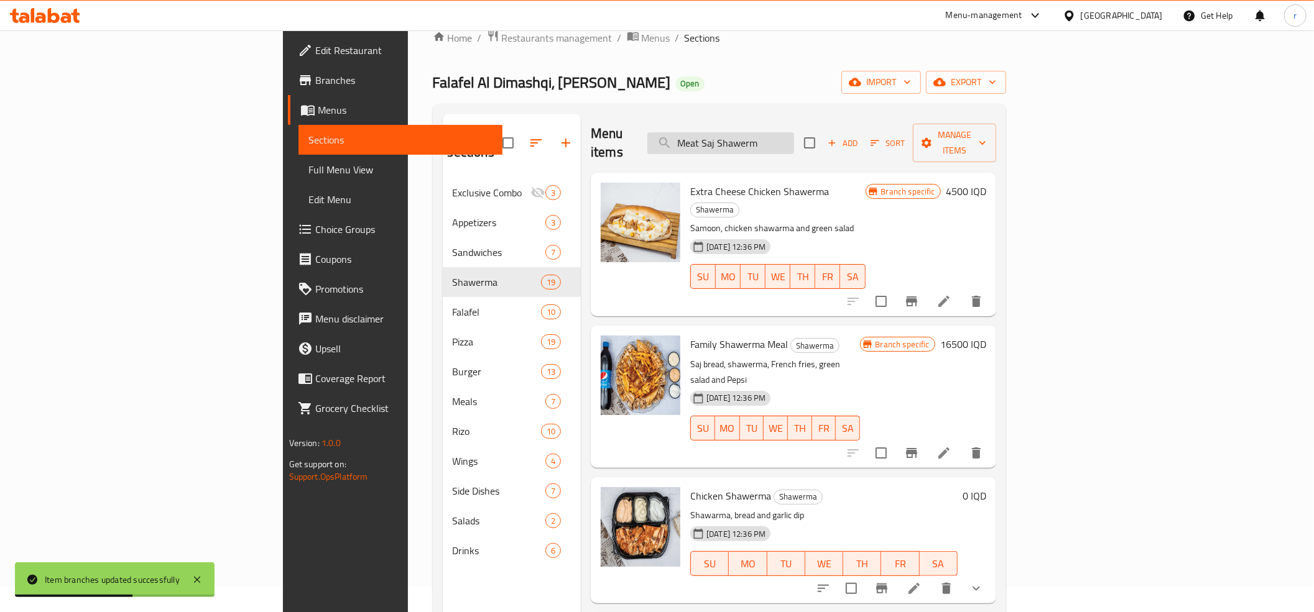
click at [794, 140] on input "Meat Saj Shawerm" at bounding box center [720, 143] width 147 height 22
paste input "شاورما لحم فرنسي"
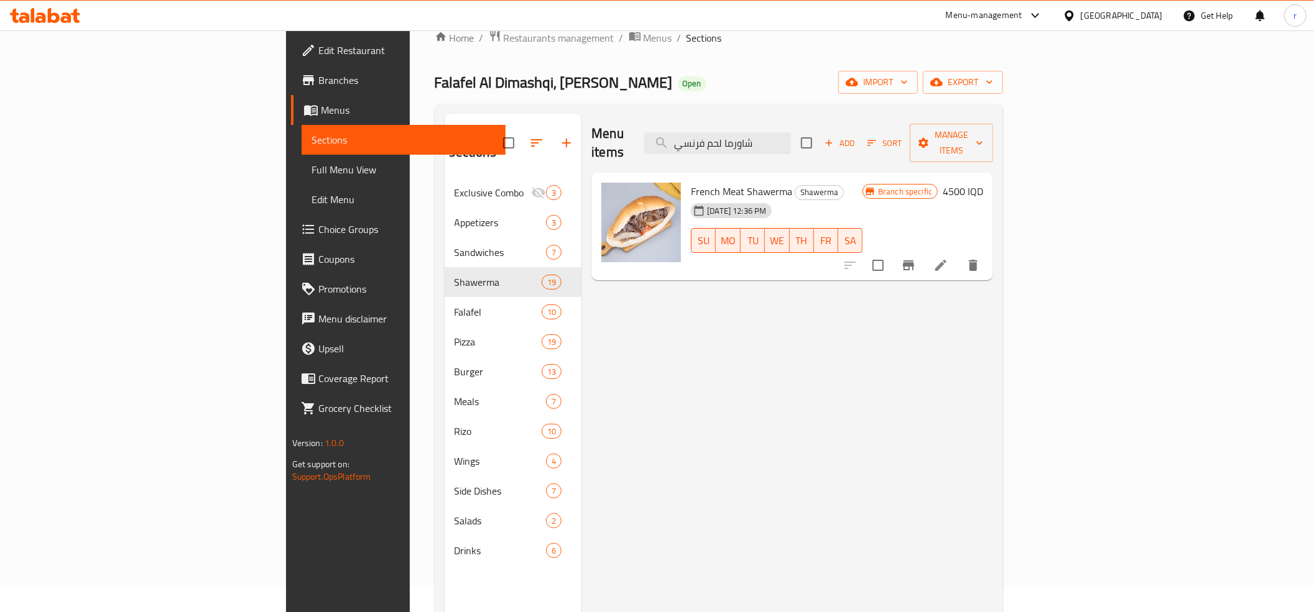
type input "شاورما لحم فرنسي"
click at [923, 255] on button "Branch-specific-item" at bounding box center [909, 266] width 30 height 30
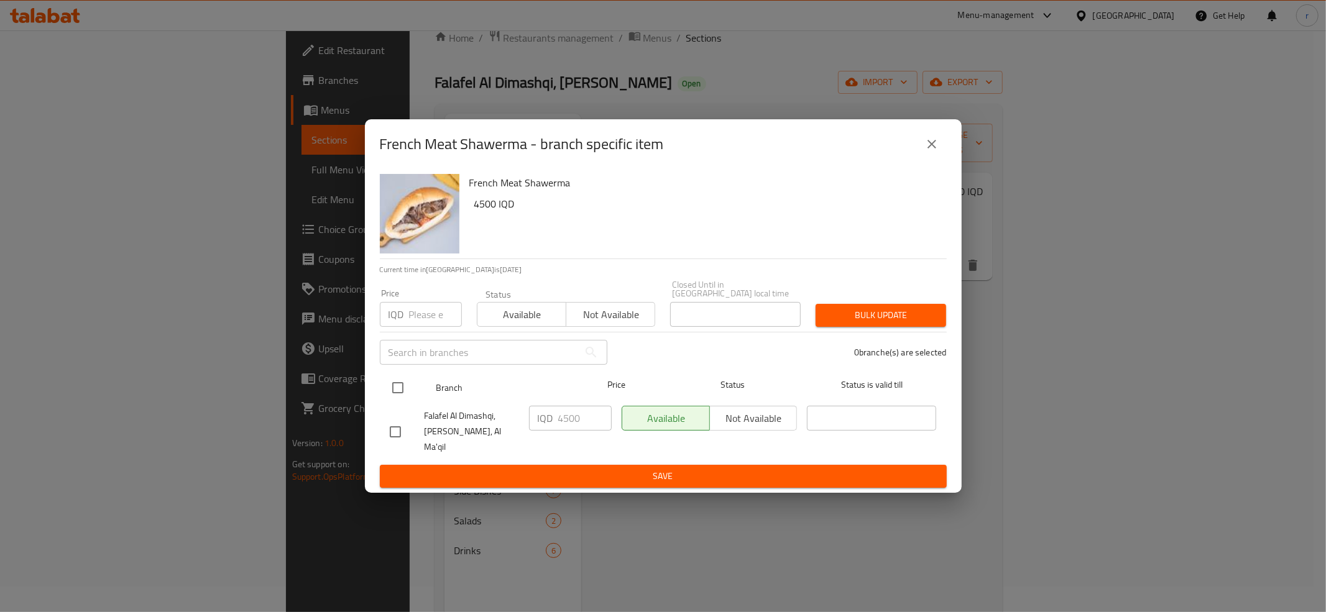
click at [391, 389] on input "checkbox" at bounding box center [398, 388] width 26 height 26
checkbox input "true"
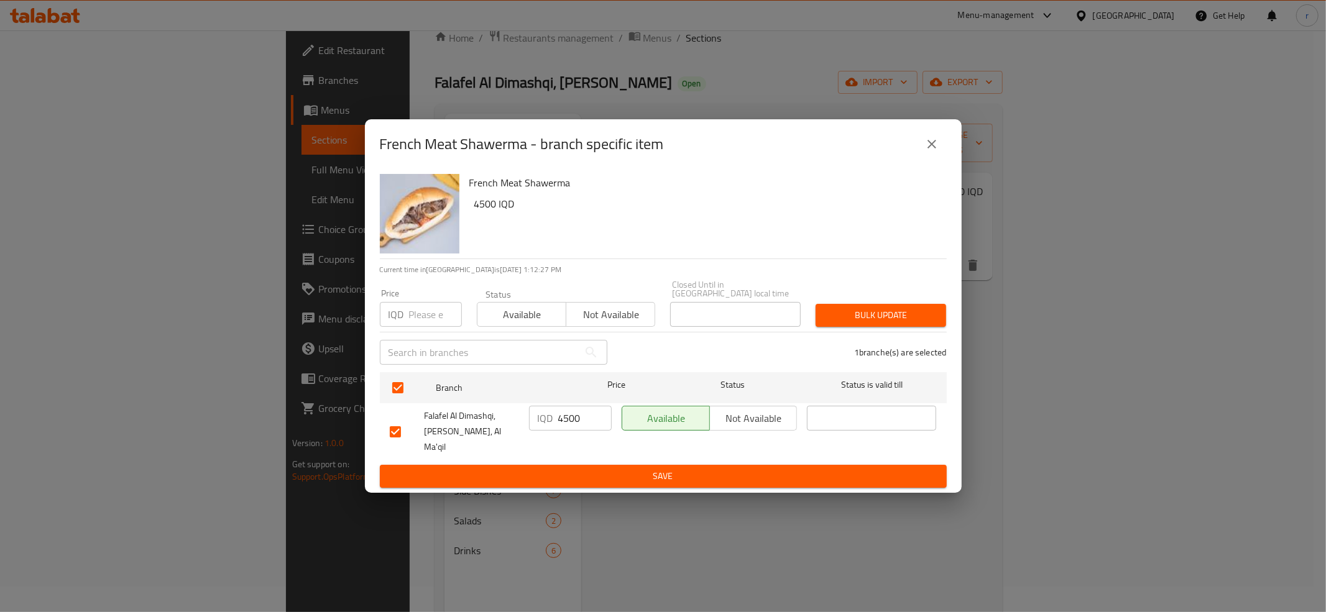
click at [565, 410] on input "4500" at bounding box center [584, 418] width 53 height 25
paste input "5"
type input "5500"
click at [603, 469] on span "Save" at bounding box center [663, 477] width 547 height 16
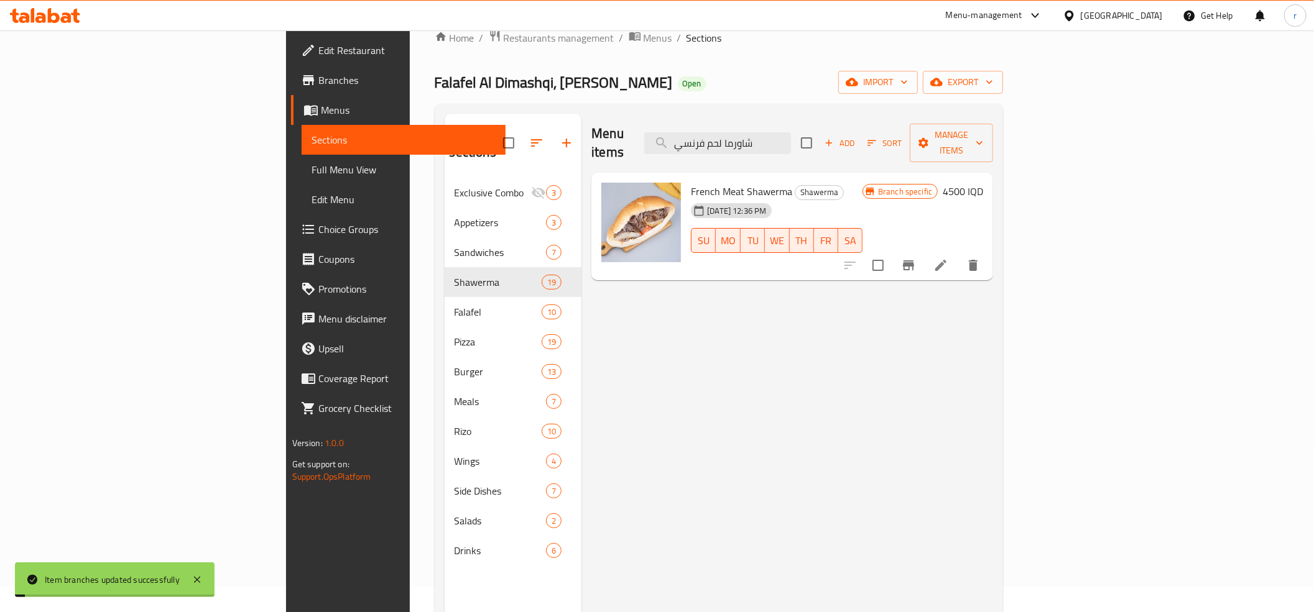
click at [983, 183] on h6 "4500 IQD" at bounding box center [963, 191] width 40 height 17
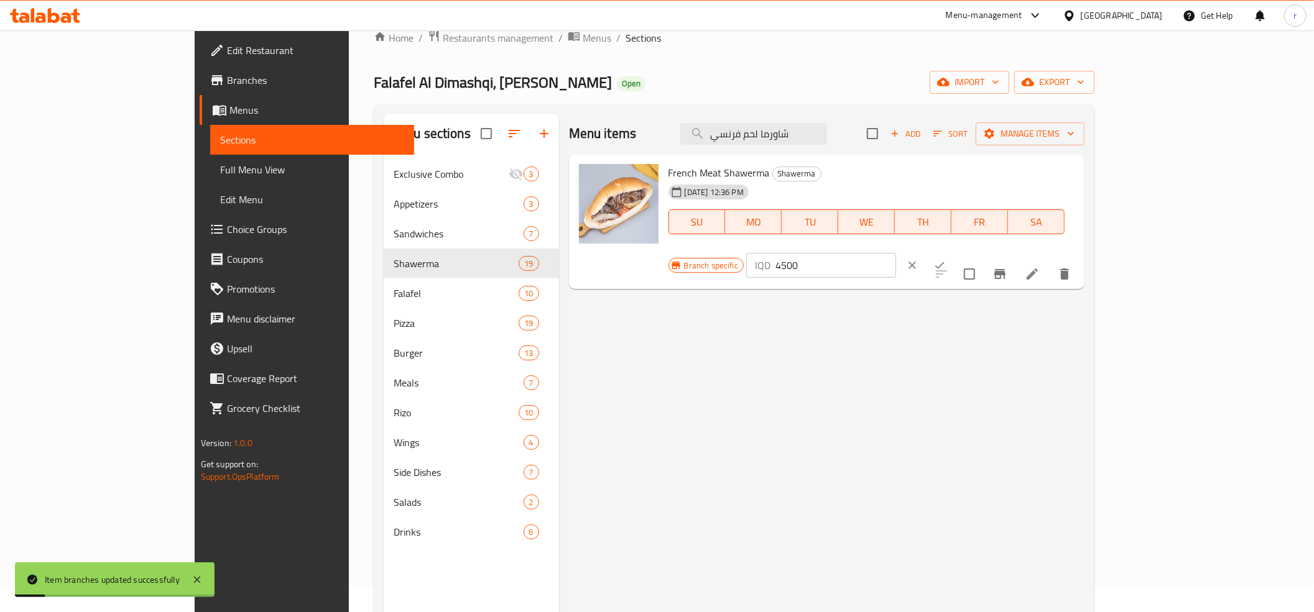
click at [896, 253] on input "4500" at bounding box center [835, 265] width 121 height 25
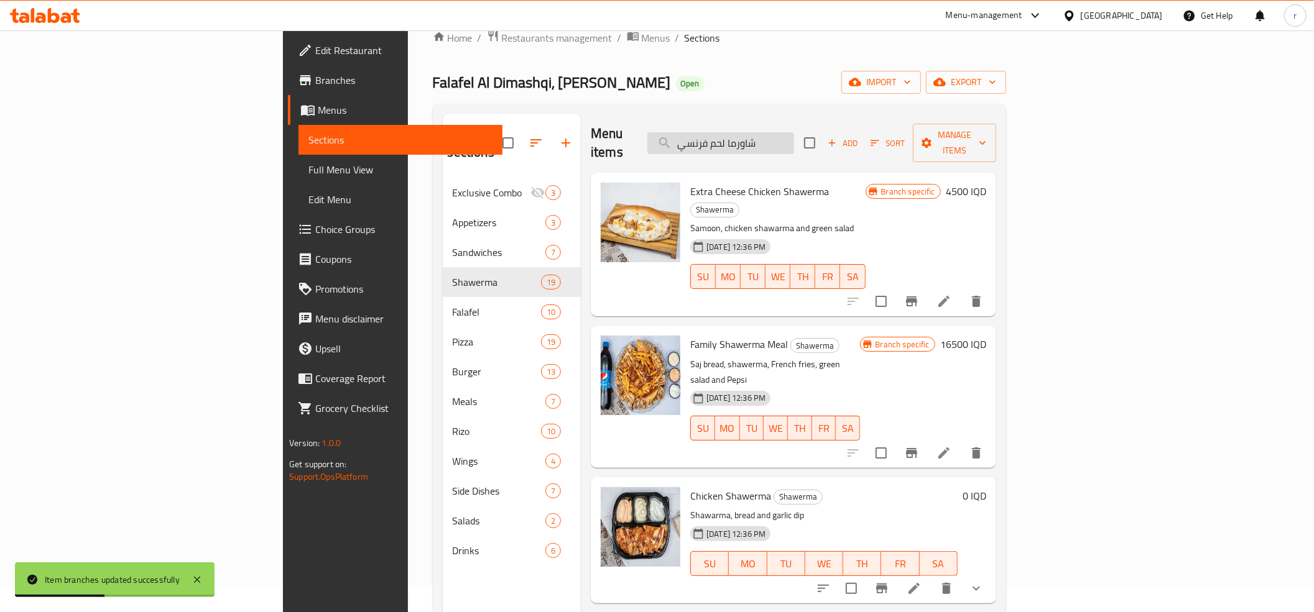
click at [794, 135] on input "شاورما لحم فرنسي" at bounding box center [720, 143] width 147 height 22
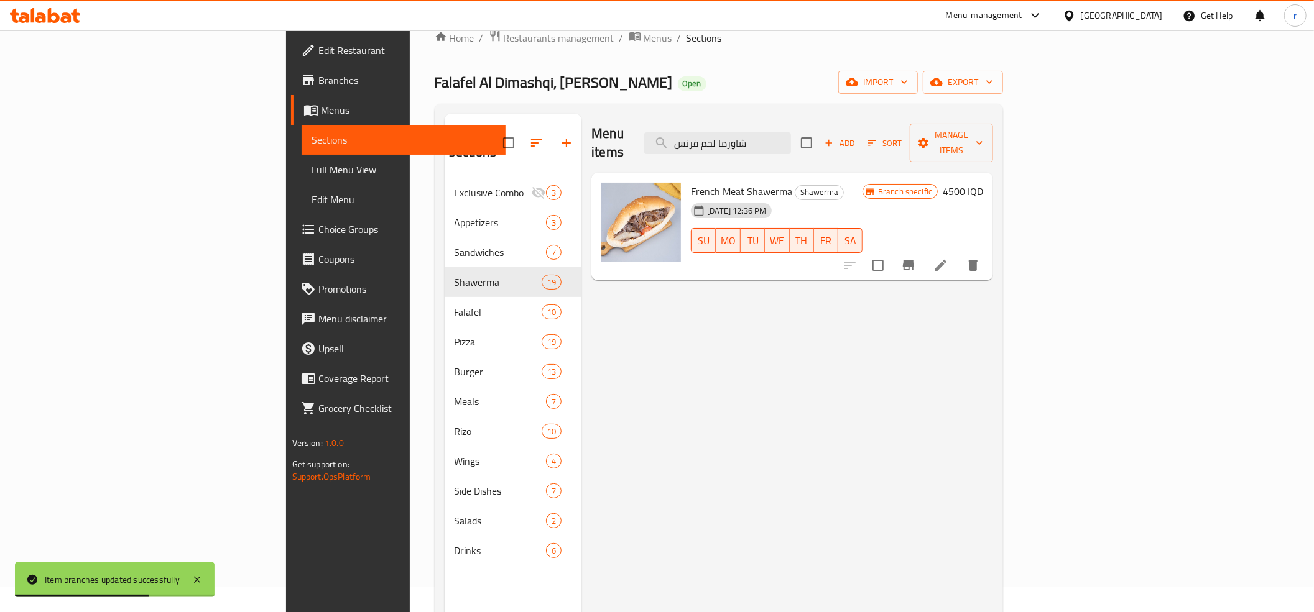
type input "شاورما لحم فرنس"
click at [983, 183] on h6 "4500 IQD" at bounding box center [963, 191] width 40 height 17
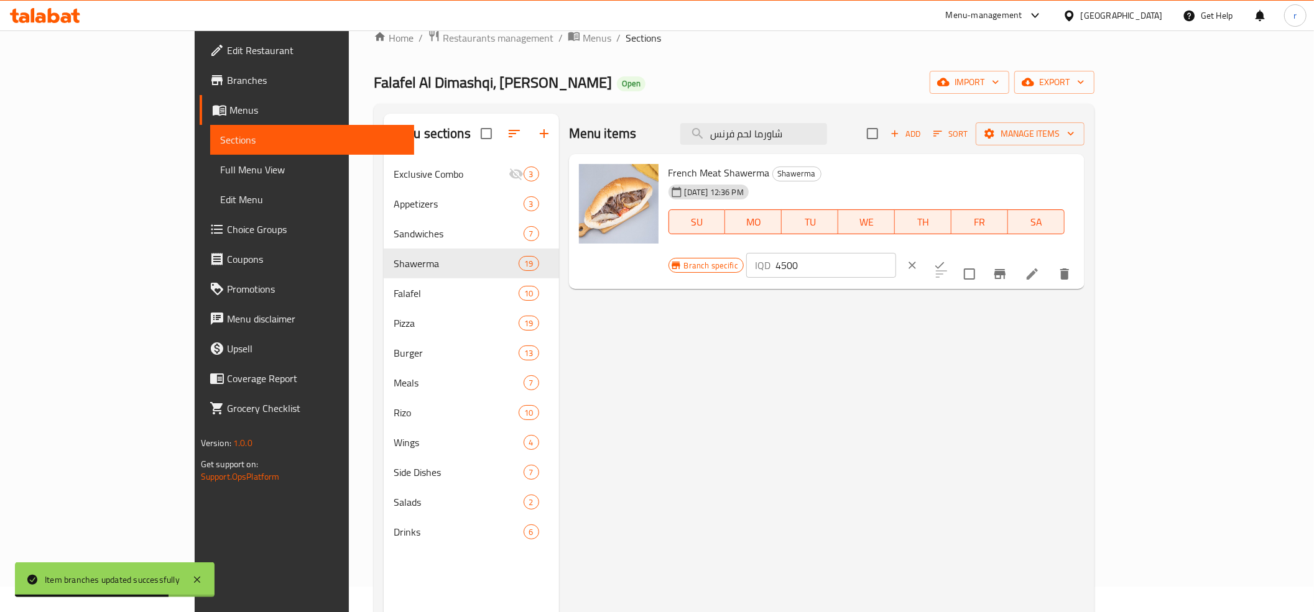
click at [896, 253] on input "4500" at bounding box center [835, 265] width 121 height 25
paste input "5"
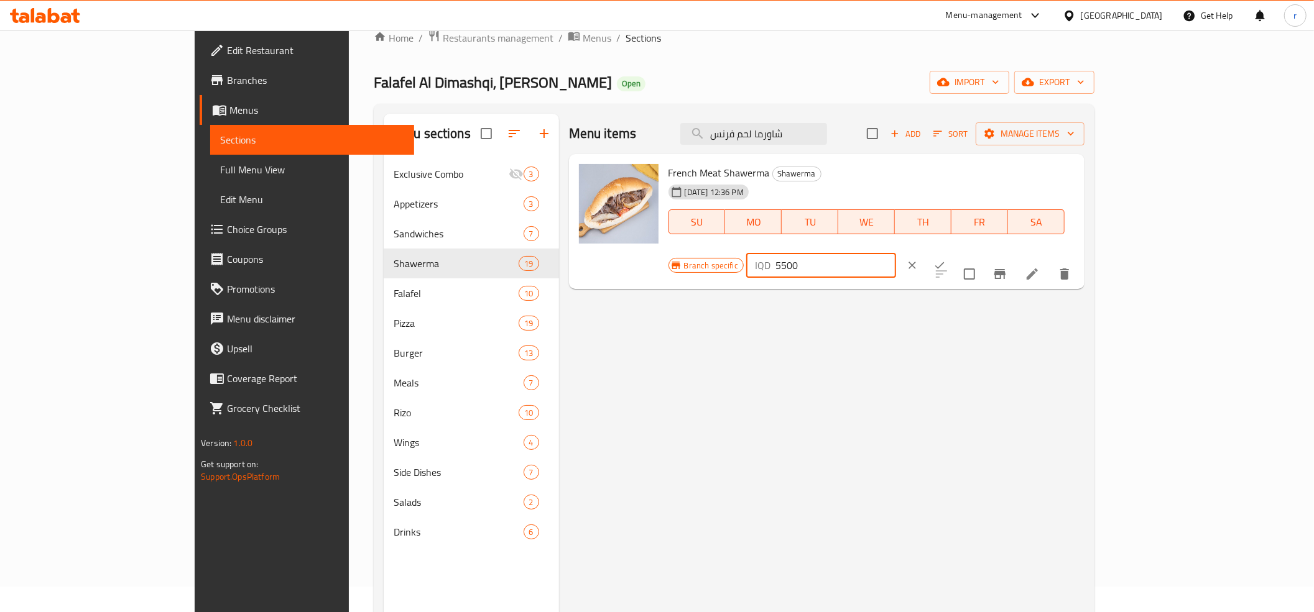
type input "5500"
click at [945, 262] on icon "ok" at bounding box center [939, 265] width 9 height 7
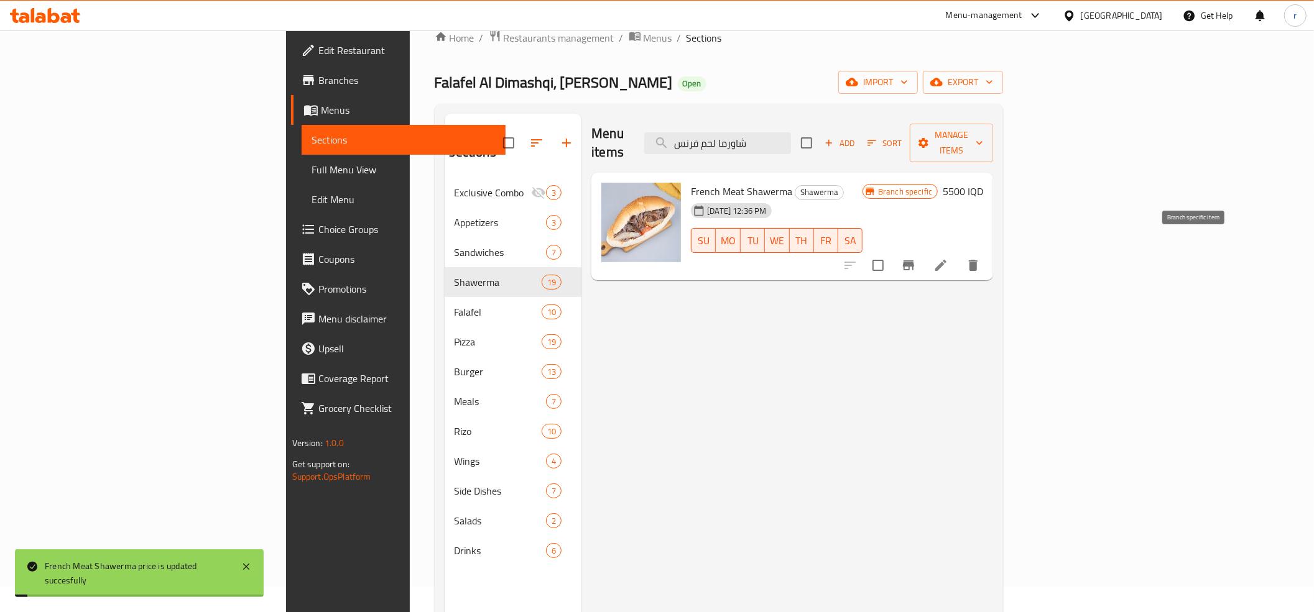
click at [914, 261] on icon "Branch-specific-item" at bounding box center [908, 266] width 11 height 10
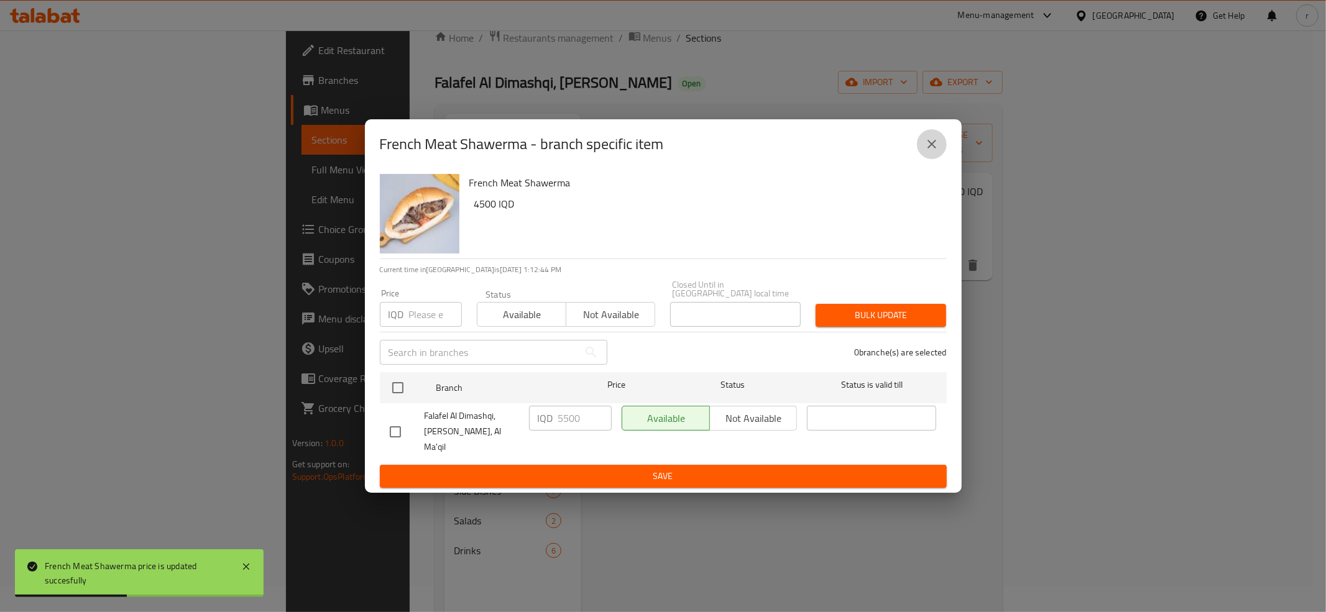
click at [933, 159] on button "close" at bounding box center [932, 144] width 30 height 30
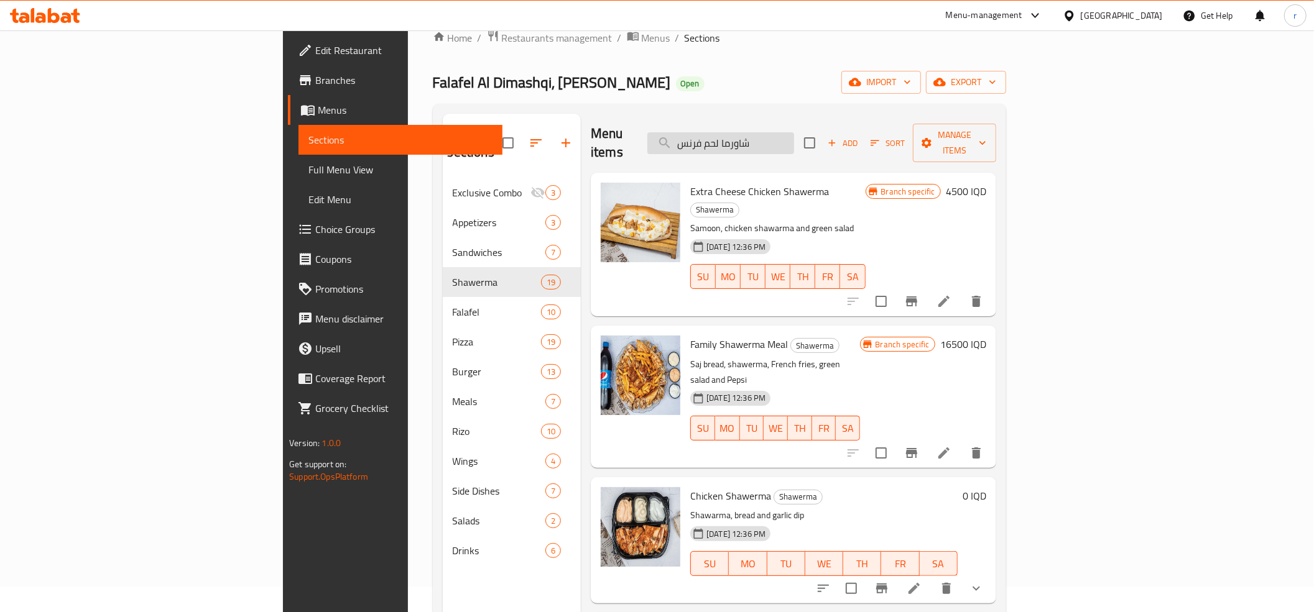
click at [794, 140] on input "شاورما لحم فرنس" at bounding box center [720, 143] width 147 height 22
paste input "امبو شاورما لحم"
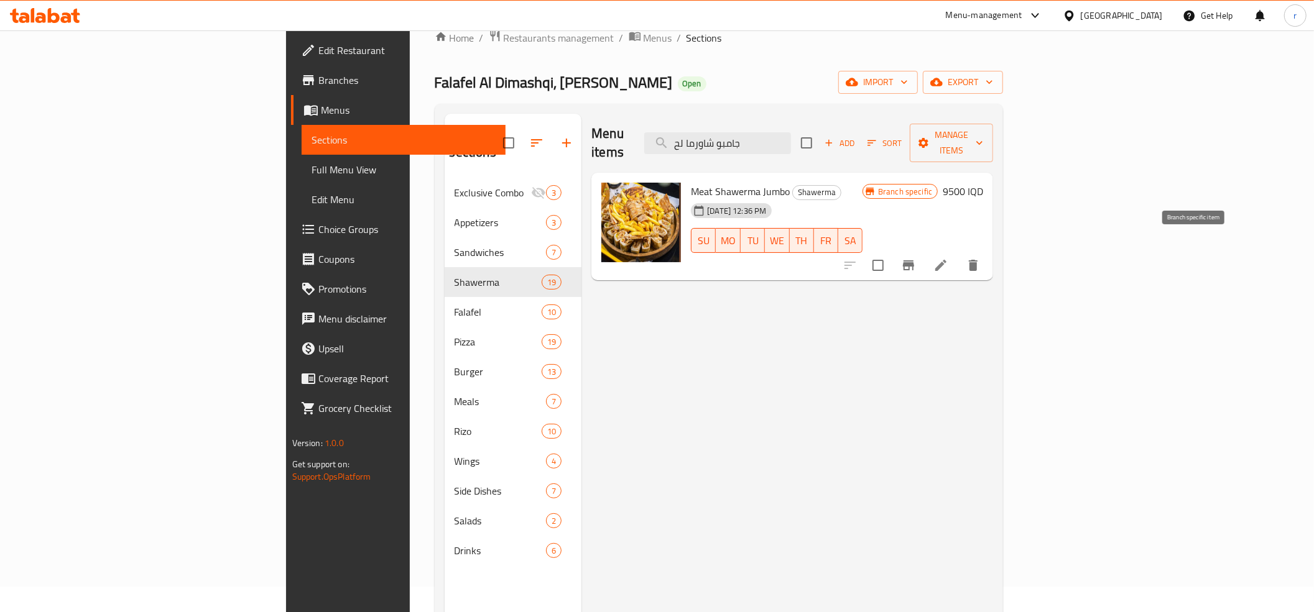
type input "جامبو شاورما لح"
click at [916, 258] on icon "Branch-specific-item" at bounding box center [908, 265] width 15 height 15
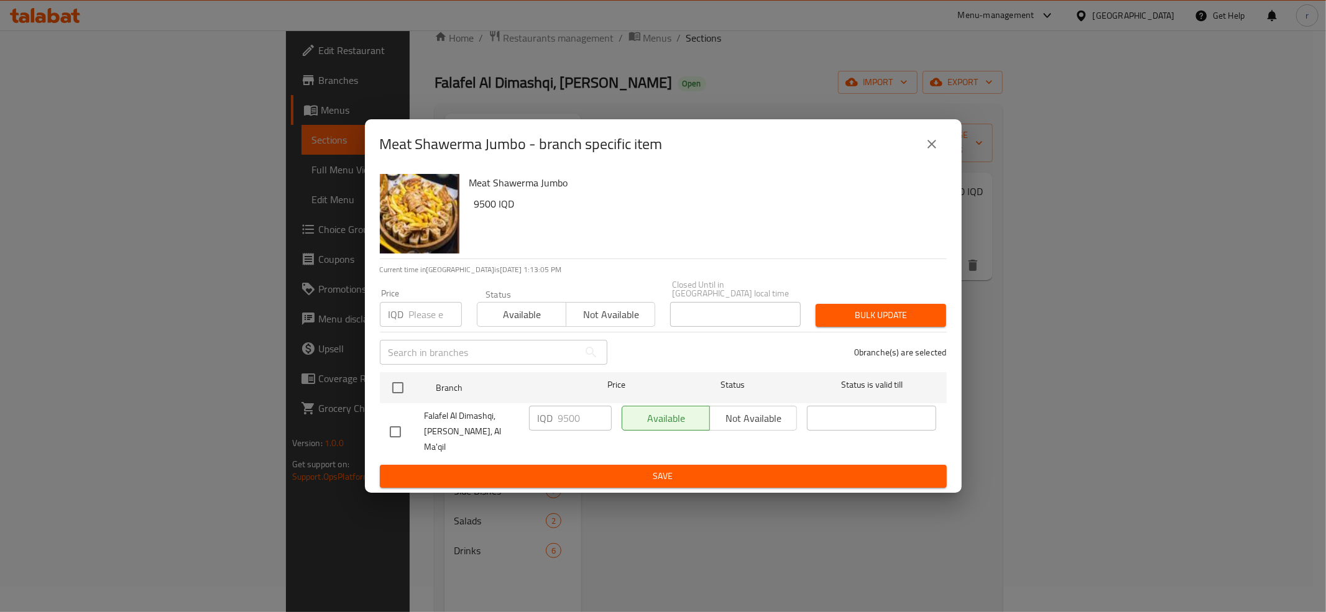
click at [543, 502] on div "Meat Shawerma Jumbo - branch specific item Meat Shawerma Jumbo 9500 IQD Current…" at bounding box center [663, 306] width 1326 height 612
click at [391, 426] on input "checkbox" at bounding box center [395, 432] width 26 height 26
checkbox input "true"
click at [573, 421] on input "9500" at bounding box center [584, 418] width 53 height 25
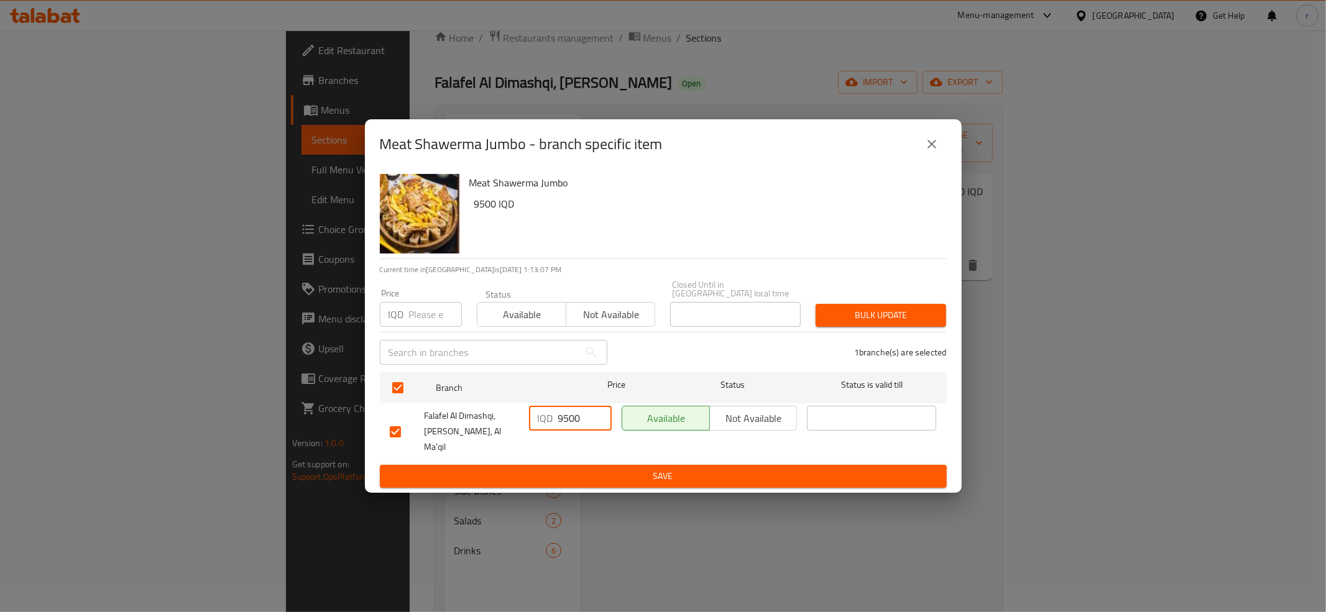
click at [573, 421] on input "9500" at bounding box center [584, 418] width 53 height 25
paste input "10"
type input "10500"
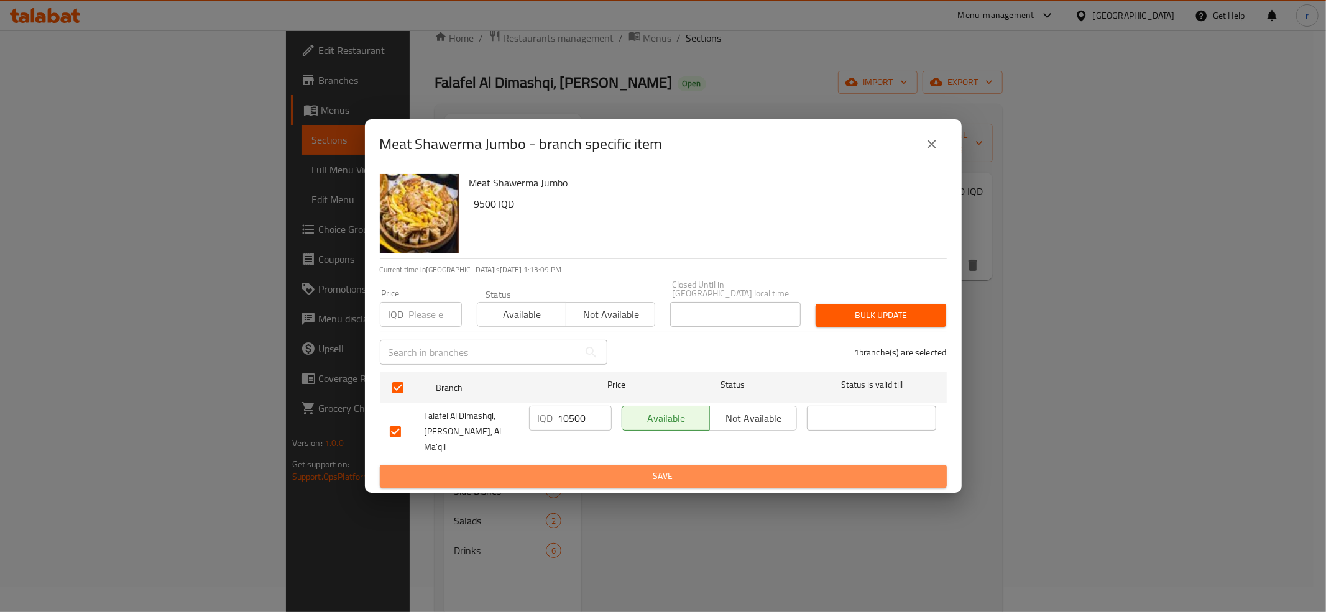
click at [587, 469] on span "Save" at bounding box center [663, 477] width 547 height 16
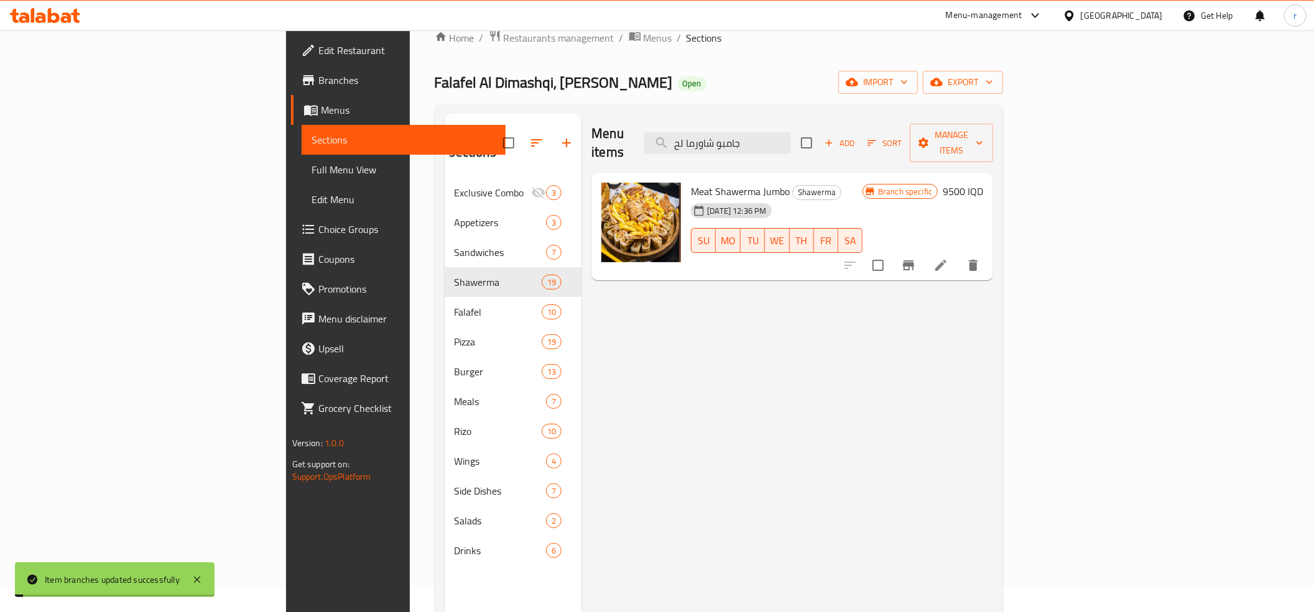
click at [983, 183] on h6 "9500 IQD" at bounding box center [963, 191] width 40 height 17
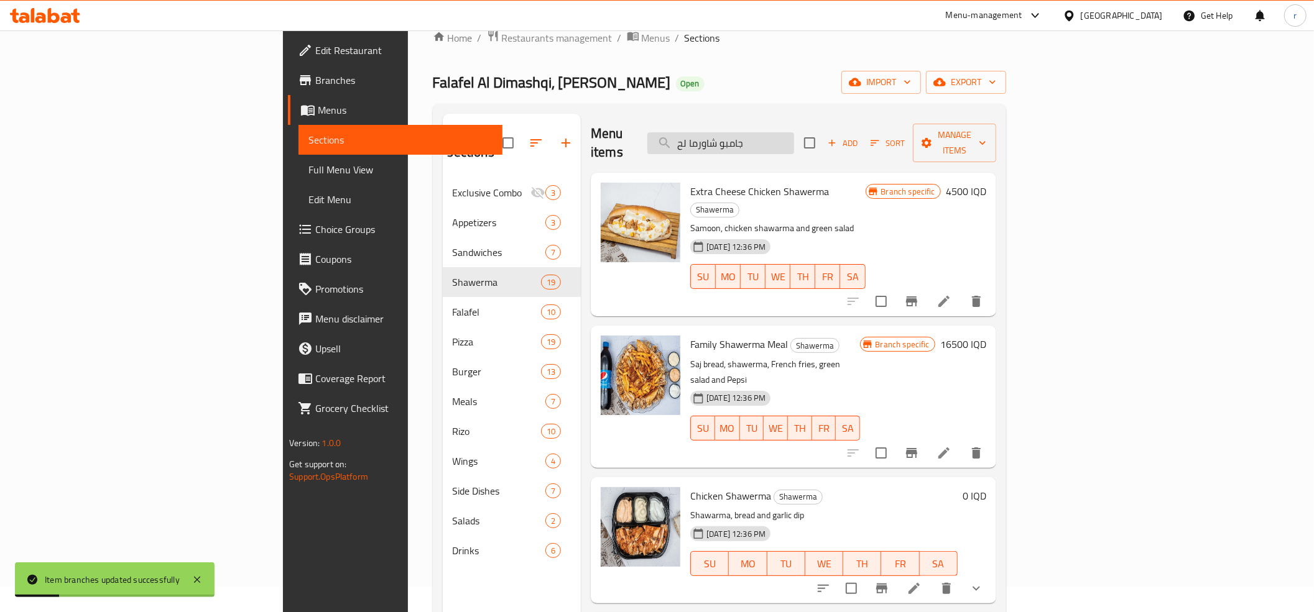
click at [794, 135] on input "جامبو شاورما لح" at bounding box center [720, 143] width 147 height 22
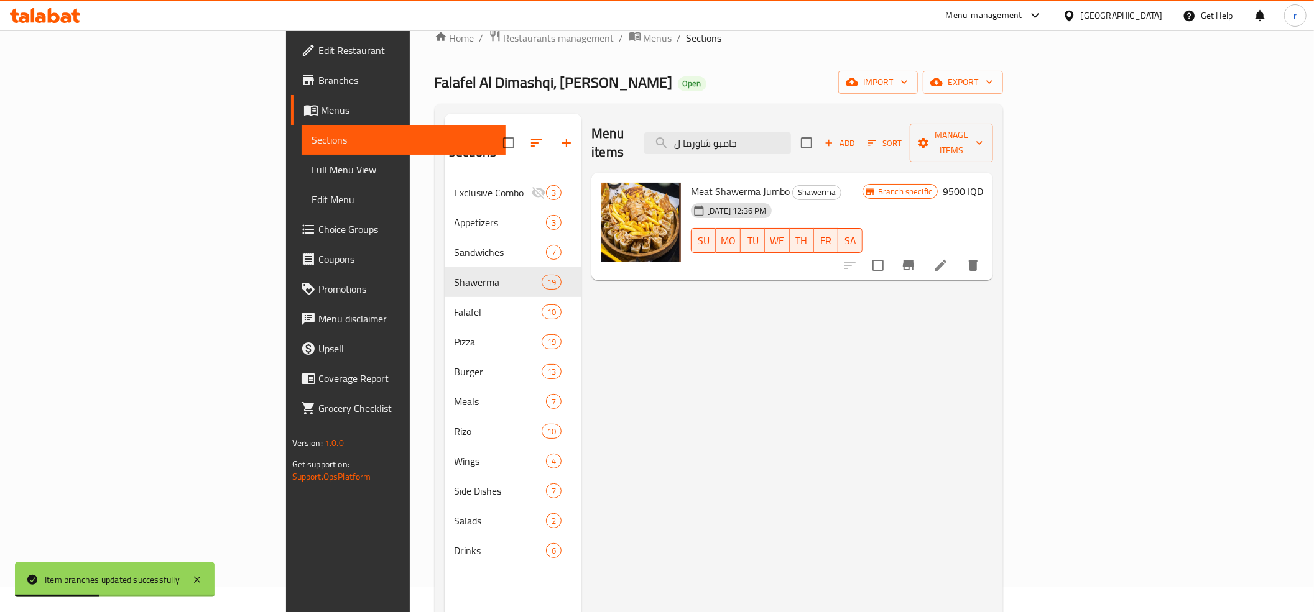
type input "جامبو شاورما ل"
click at [983, 183] on h6 "9500 IQD" at bounding box center [963, 191] width 40 height 17
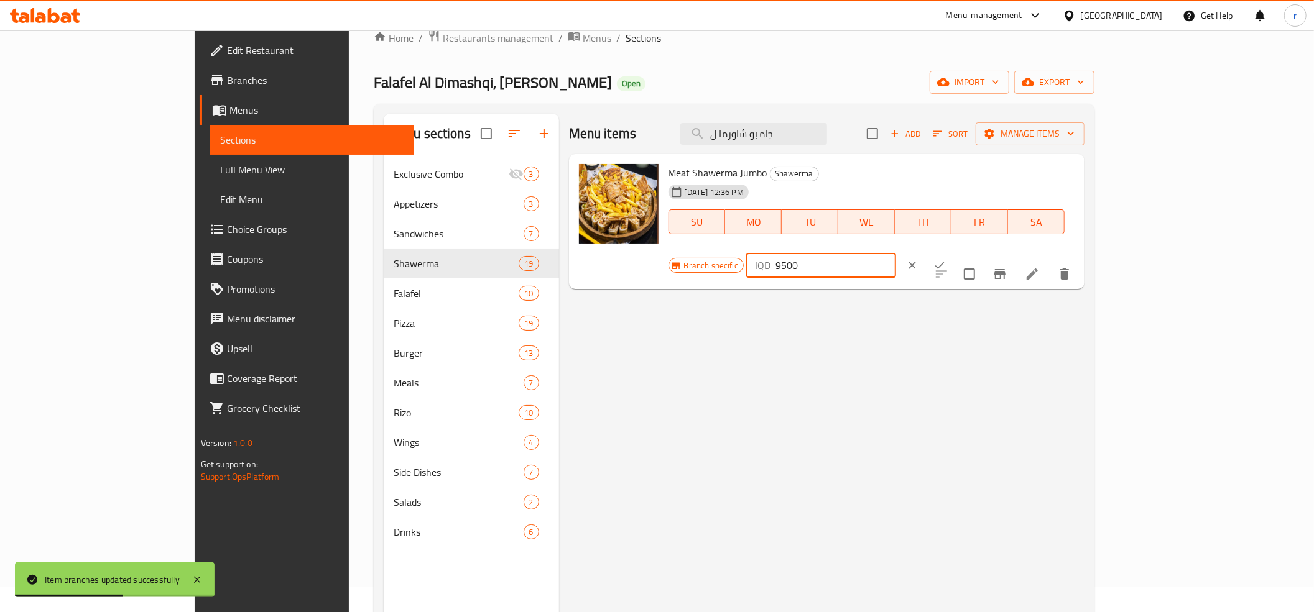
click at [896, 253] on input "9500" at bounding box center [835, 265] width 121 height 25
paste input "10"
type input "10500"
click at [953, 252] on button "ok" at bounding box center [939, 265] width 27 height 27
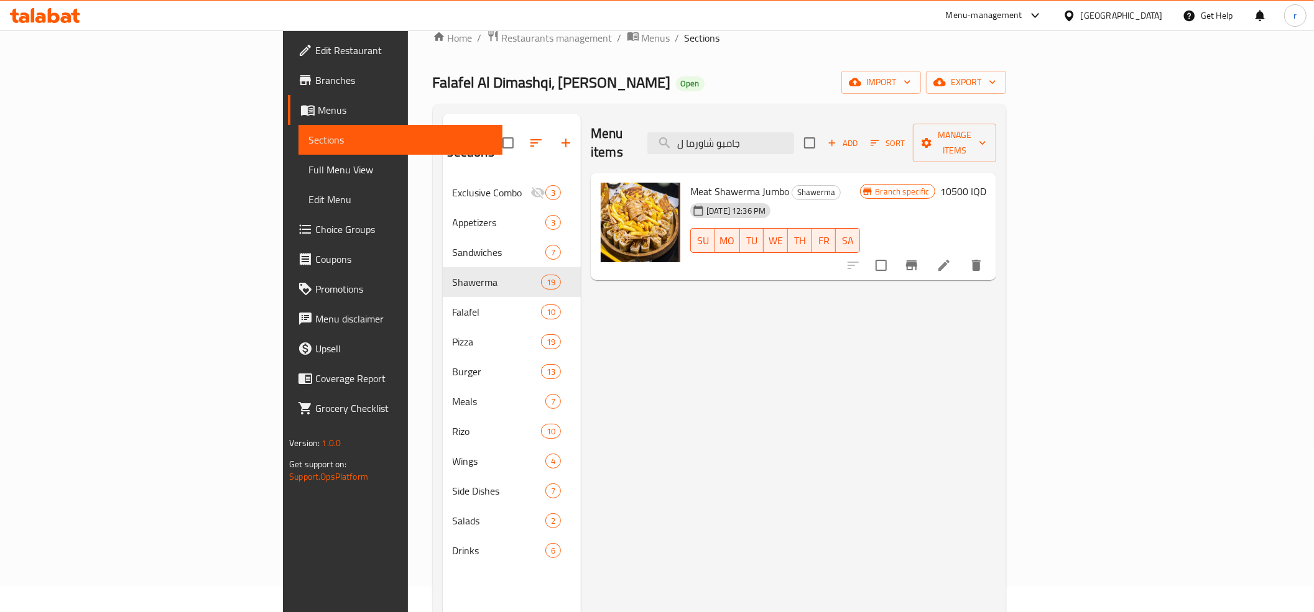
click at [741, 396] on div "Menu items جامبو شاورما ل Add Sort Manage items Meat Shawerma Jumbo Shawerma 29…" at bounding box center [788, 420] width 415 height 612
click at [814, 147] on div "Menu items جامبو شاورما ل Add Sort Manage items" at bounding box center [793, 143] width 405 height 59
click at [794, 143] on input "جامبو شاورما ل" at bounding box center [720, 143] width 147 height 22
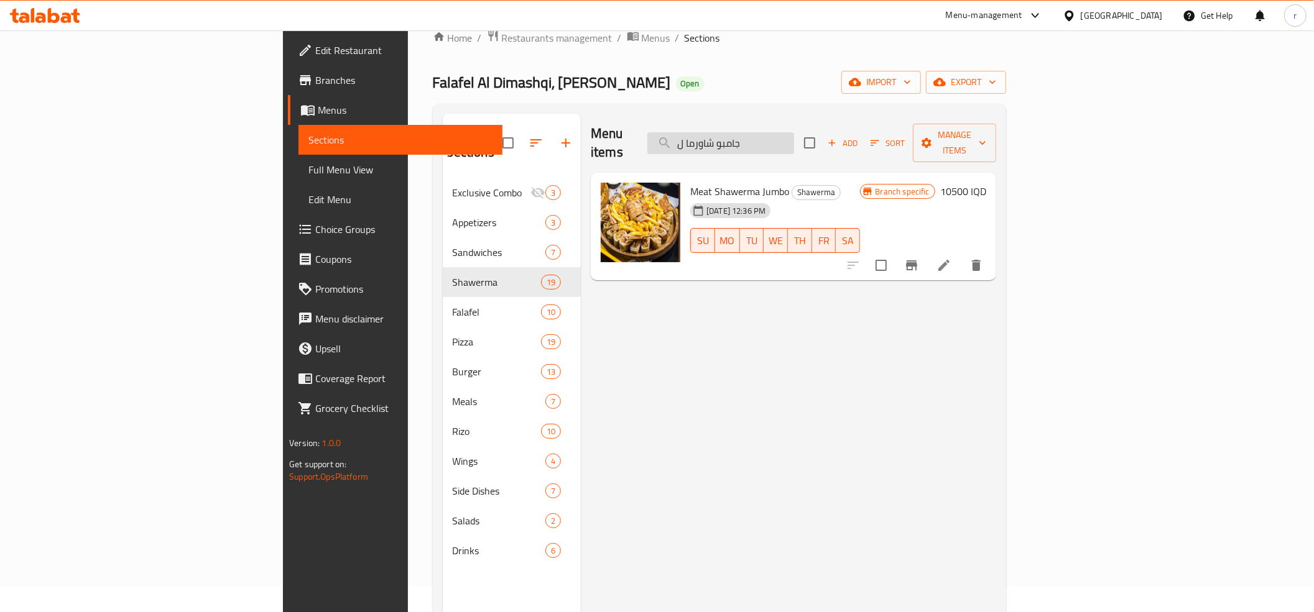
paste input "بع شاورما دجاج"
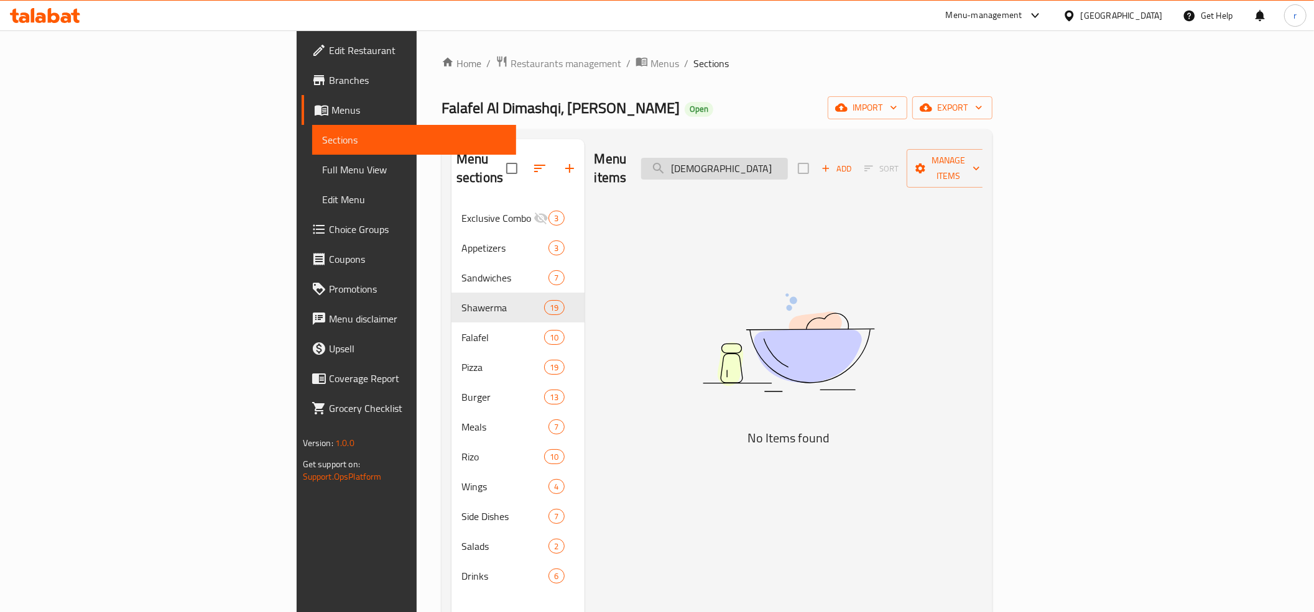
type input "ر"
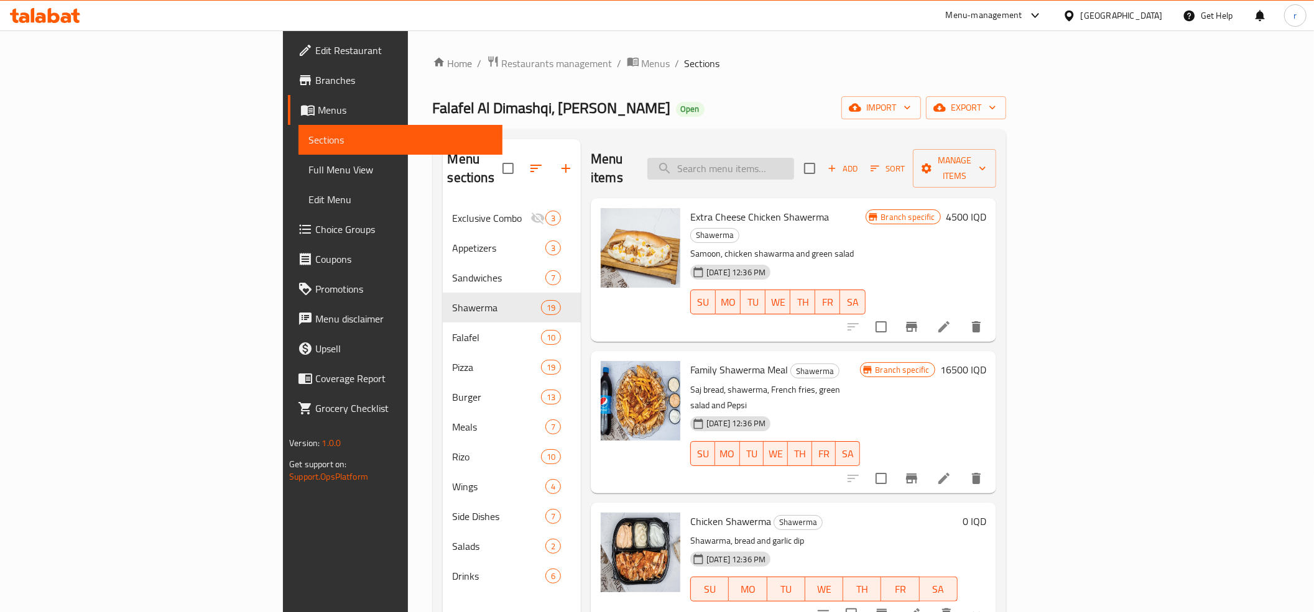
paste input "chicken shawarma"
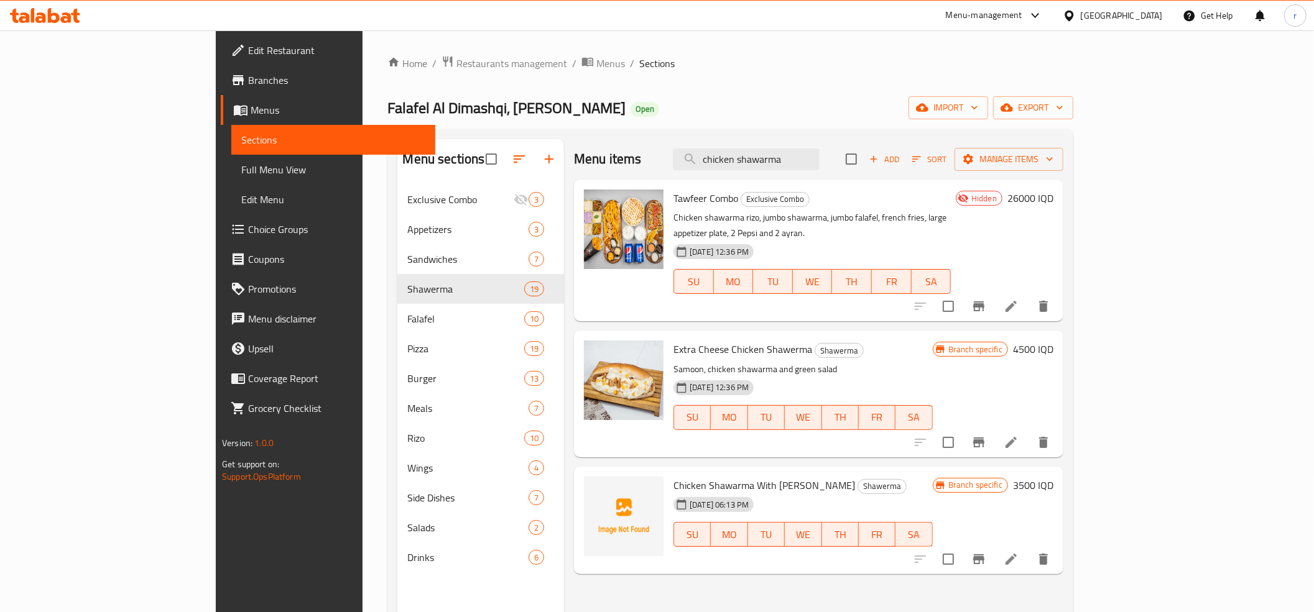
type input "chicken shawarma"
click at [519, 11] on div "Menu-management Iraq Get Help r" at bounding box center [657, 16] width 1314 height 30
click at [231, 160] on link "Full Menu View" at bounding box center [333, 170] width 204 height 30
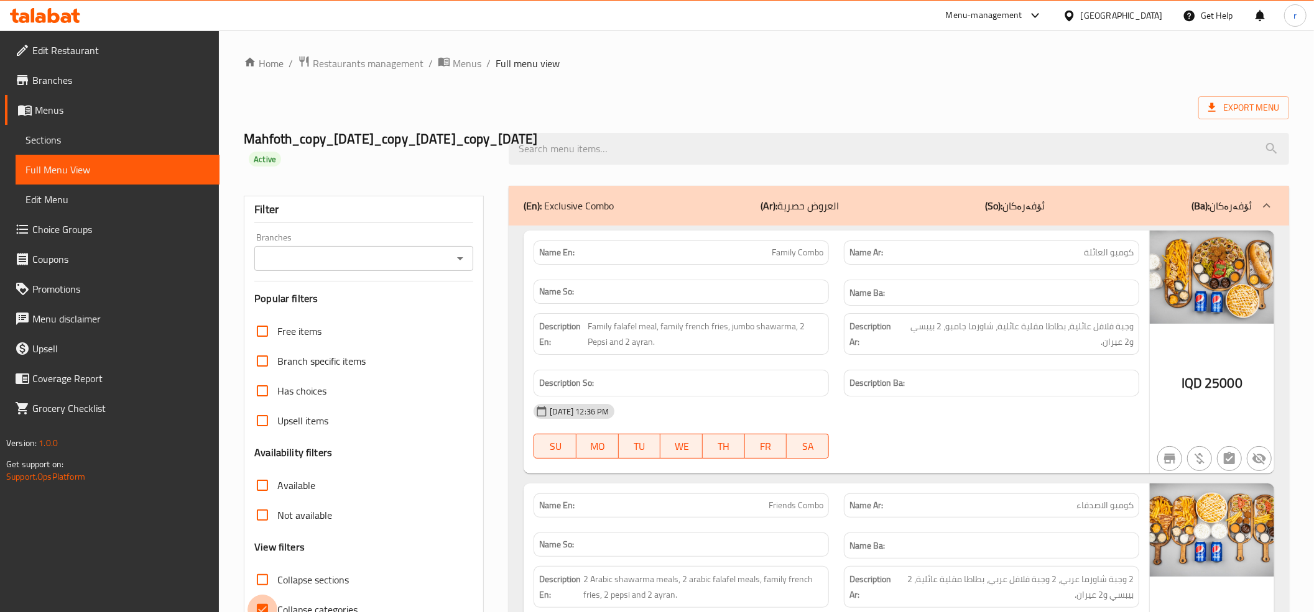
click at [269, 606] on input "Collapse categories" at bounding box center [262, 610] width 30 height 30
checkbox input "false"
click at [458, 257] on icon "Open" at bounding box center [460, 258] width 15 height 15
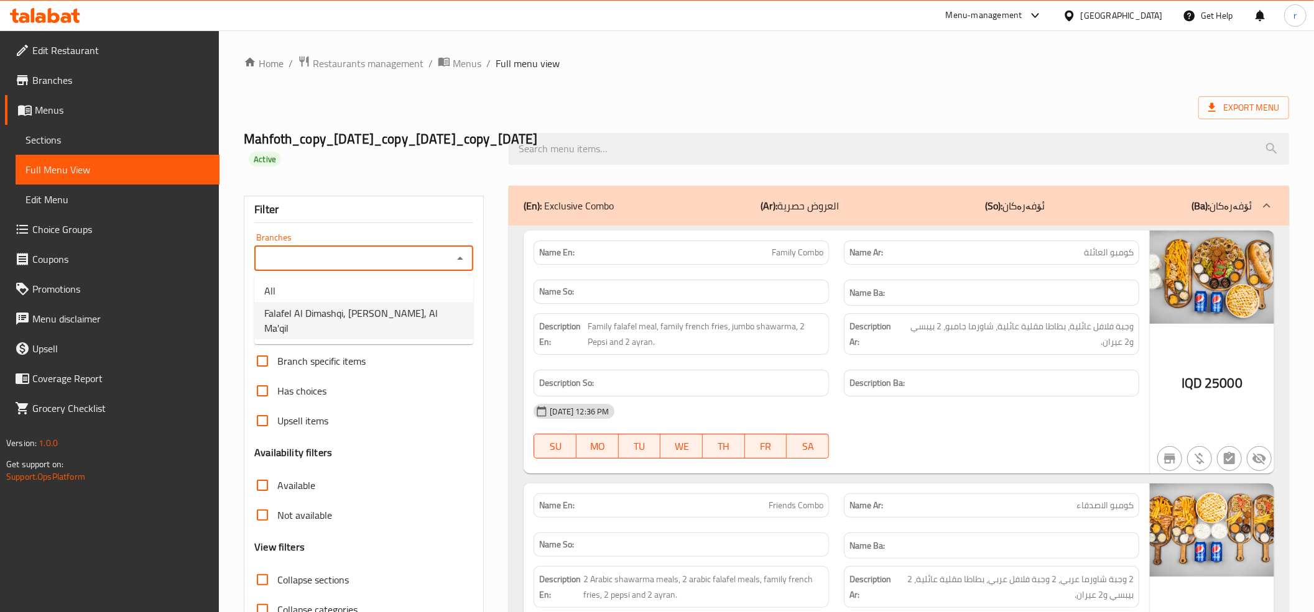
click at [445, 314] on li "Falafel Al Dimashqi, Al Jubaila, Al Ma'qil" at bounding box center [363, 320] width 219 height 37
type input "Falafel Al Dimashqi, Al Jubaila, Al Ma'qil"
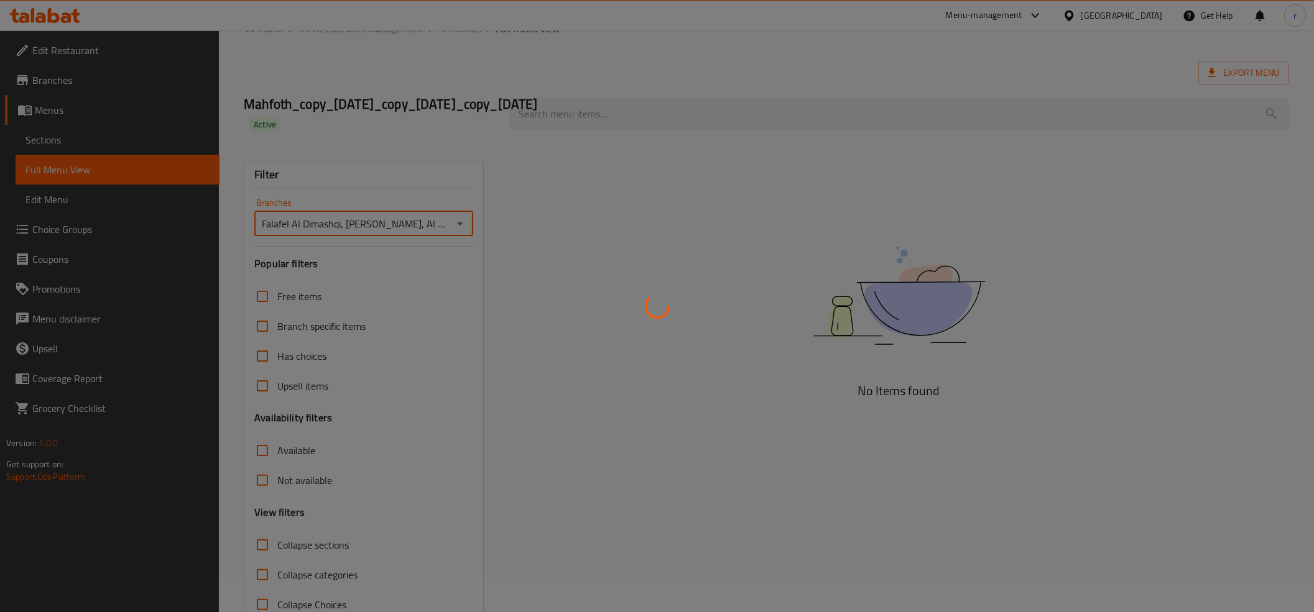
scroll to position [68, 0]
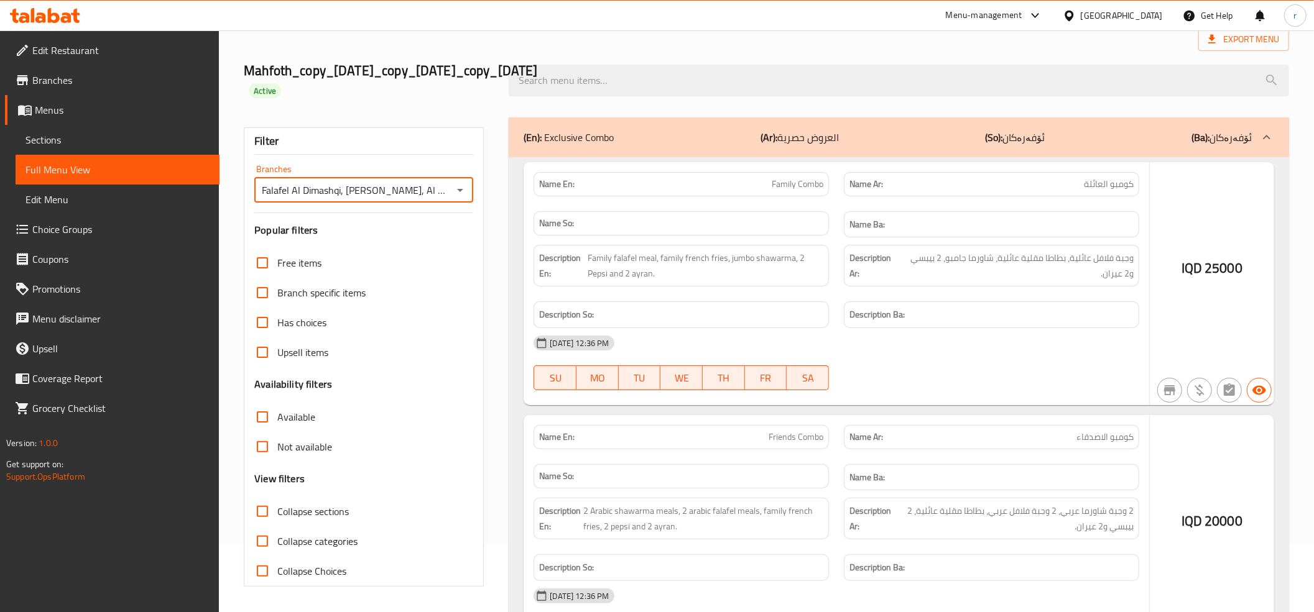
click at [259, 510] on div at bounding box center [657, 306] width 1314 height 612
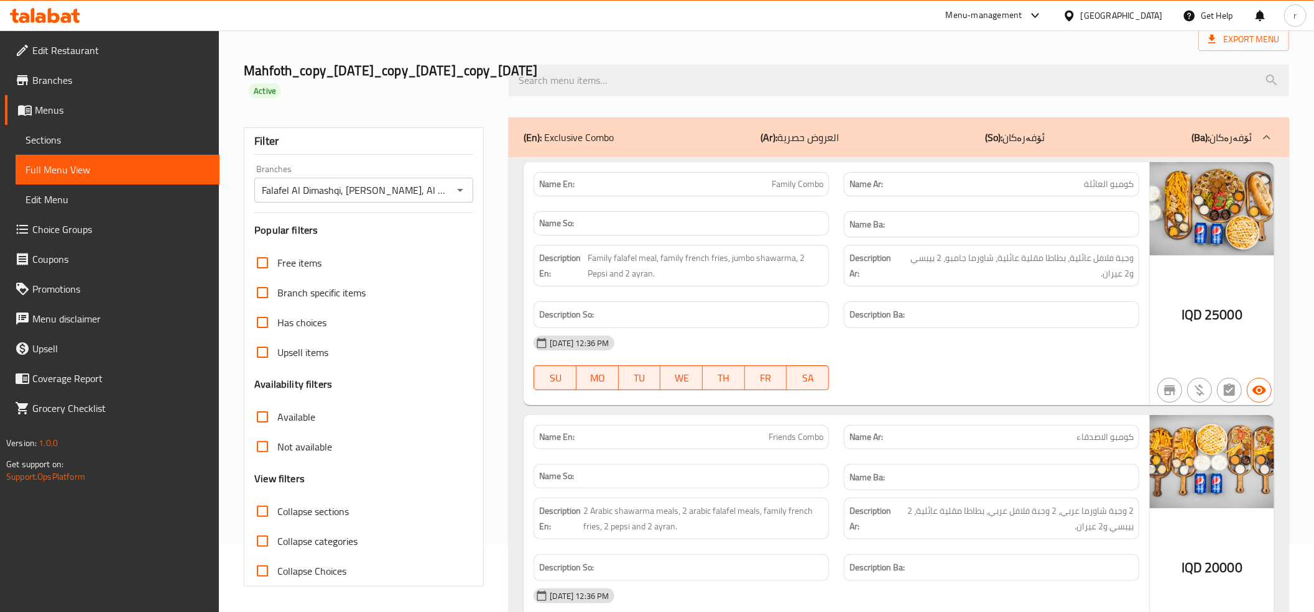
click at [301, 507] on span "Collapse sections" at bounding box center [313, 511] width 72 height 15
click at [277, 507] on input "Collapse sections" at bounding box center [262, 512] width 30 height 30
checkbox input "true"
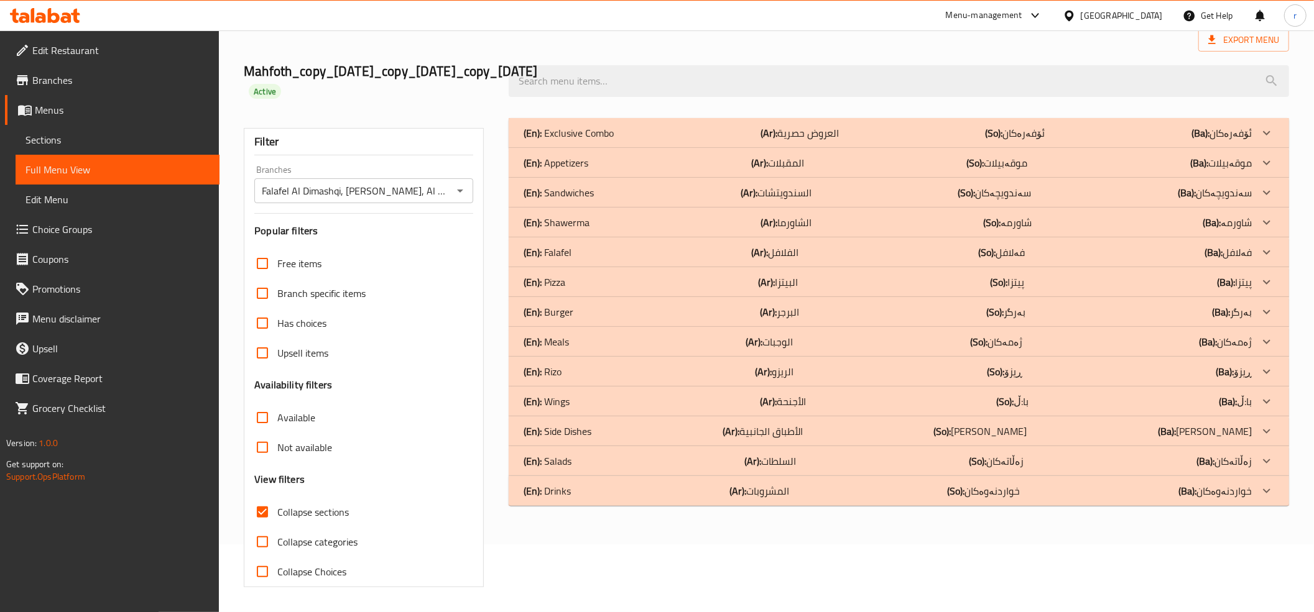
click at [645, 244] on div "(En): Falafel (Ar): الفلافل (So): فەلافل (Ba): فەلافل" at bounding box center [899, 253] width 780 height 30
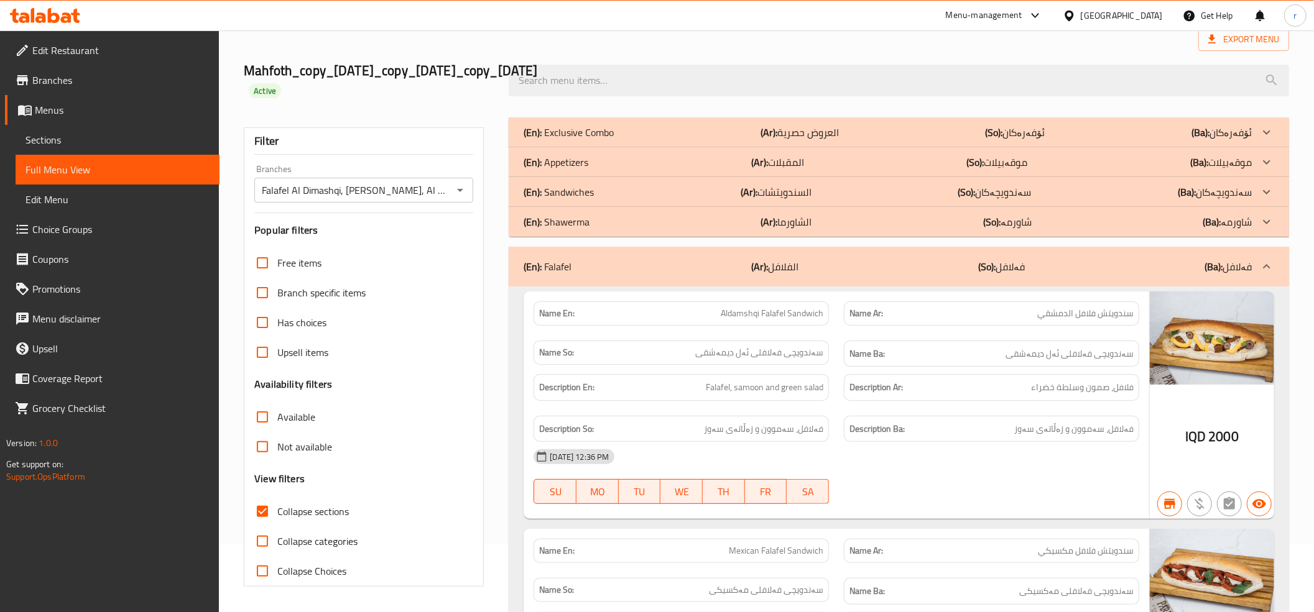
click at [818, 259] on div "(En): Falafel (Ar): الفلافل (So): فەلافل (Ba): فەلافل" at bounding box center [899, 267] width 780 height 40
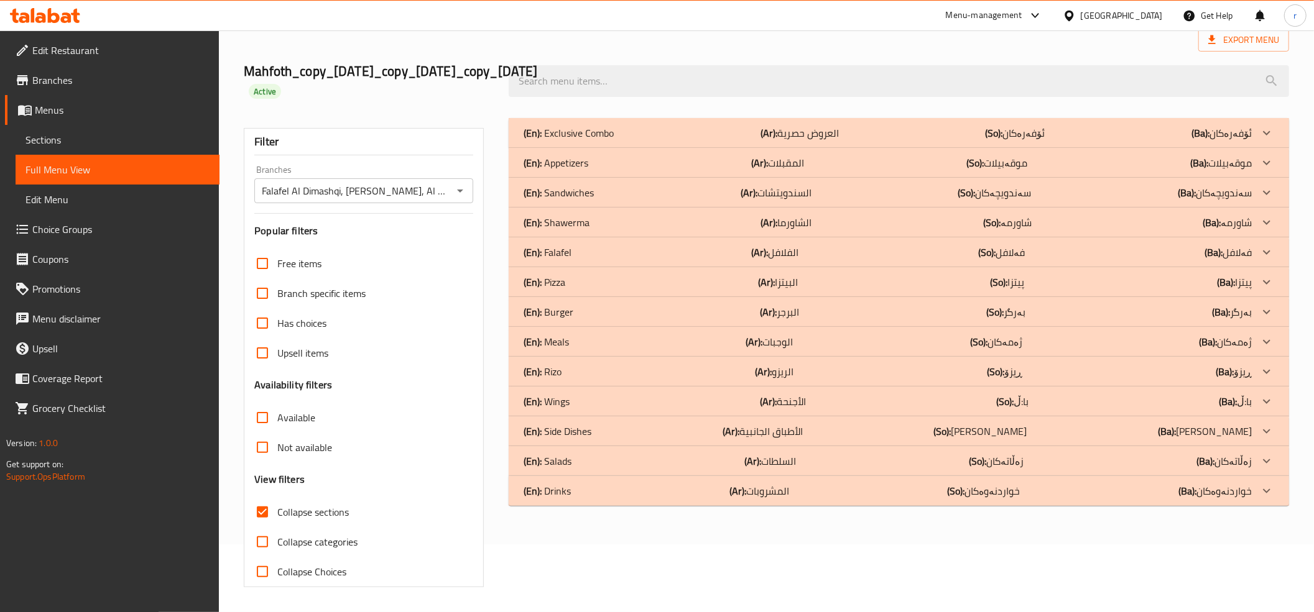
click at [827, 220] on div "(En): Shawerma (Ar): الشاورما (So): شاورمە (Ba): شاورمە" at bounding box center [888, 222] width 728 height 15
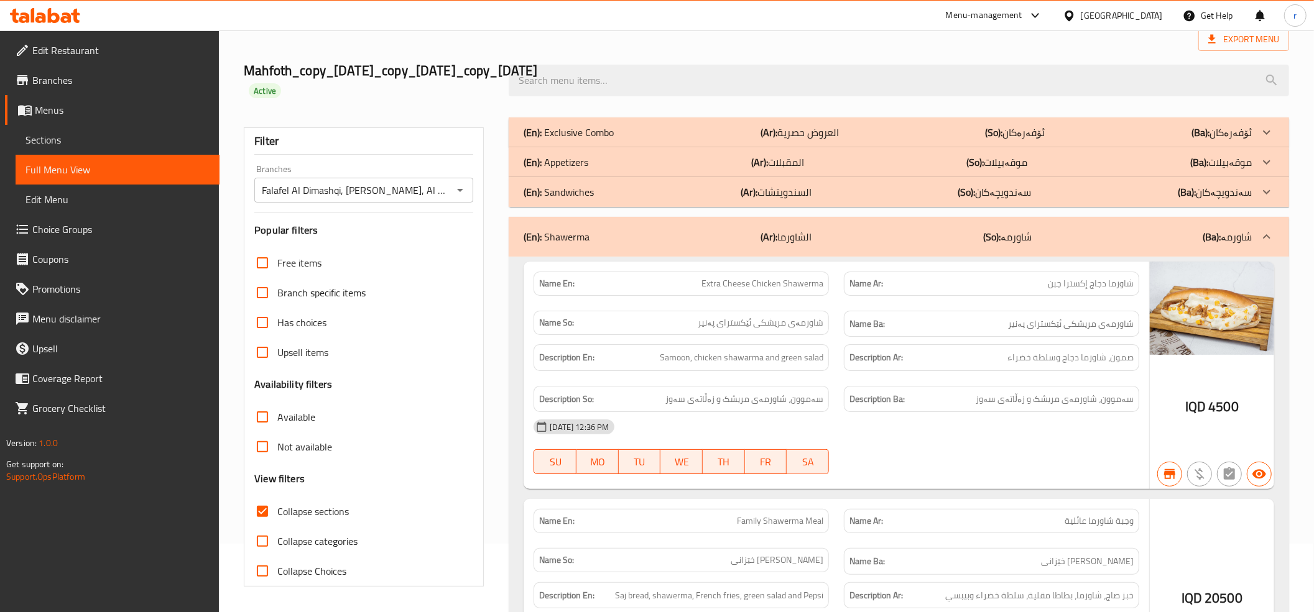
click at [828, 193] on div "(En): Sandwiches (Ar): السندويتشات (So): سەندویچەکان (Ba): سەندویچەکان" at bounding box center [888, 192] width 728 height 15
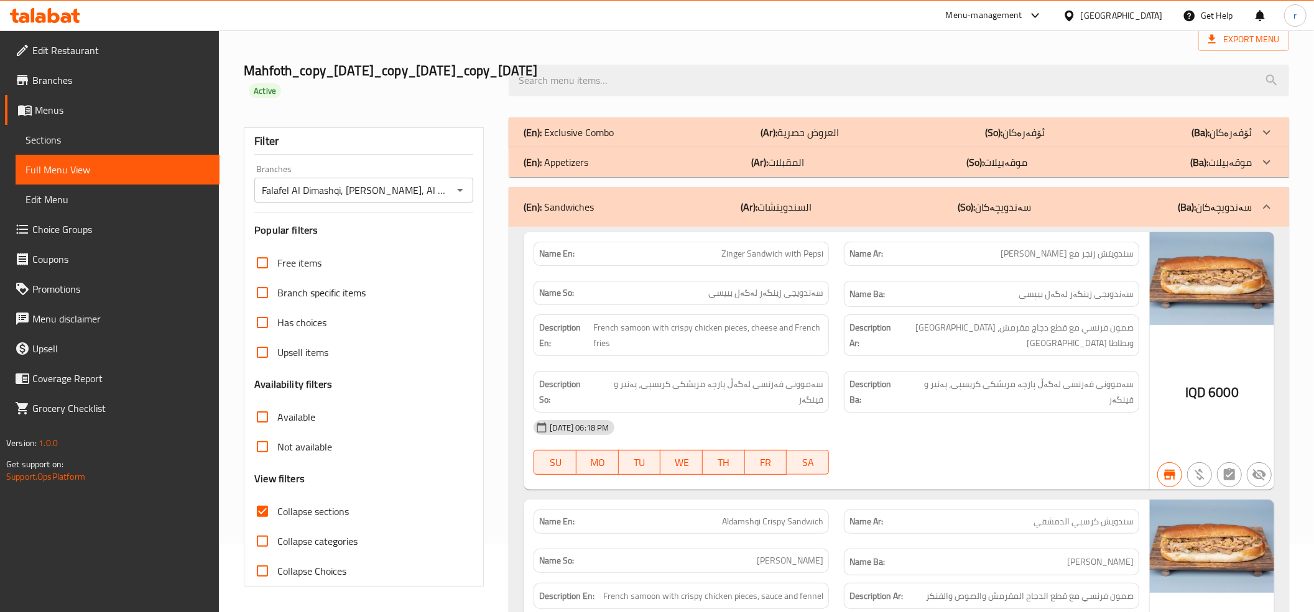
click at [837, 157] on div "(En): Appetizers (Ar): المقبلات (So): موقەبیلات (Ba): موقەبیلات" at bounding box center [888, 162] width 728 height 15
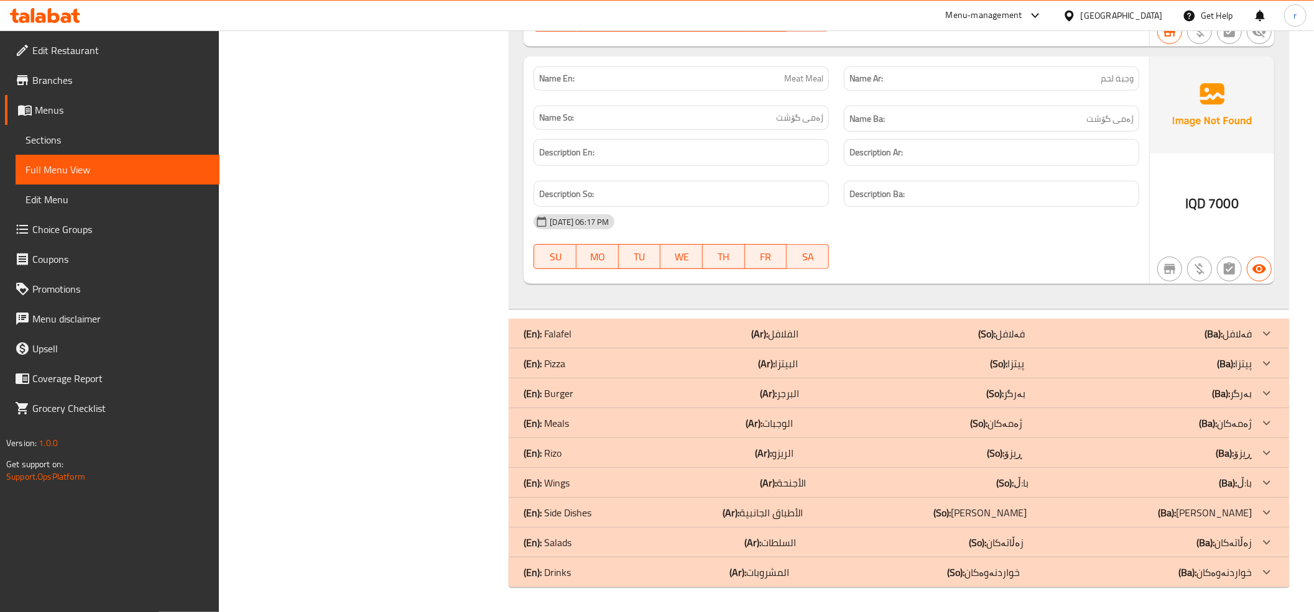
scroll to position [12467, 0]
click at [917, 336] on div "(En): Falafel (Ar): الفلافل (So): فەلافل (Ba): فەلافل" at bounding box center [888, 333] width 728 height 15
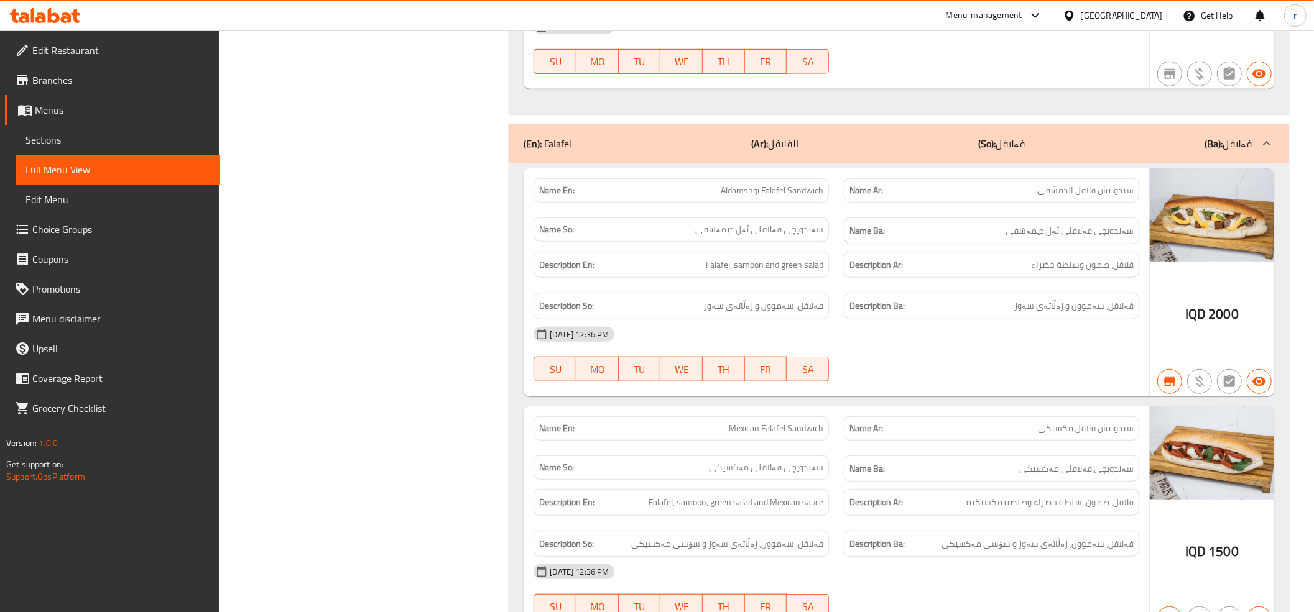
scroll to position [12606, 0]
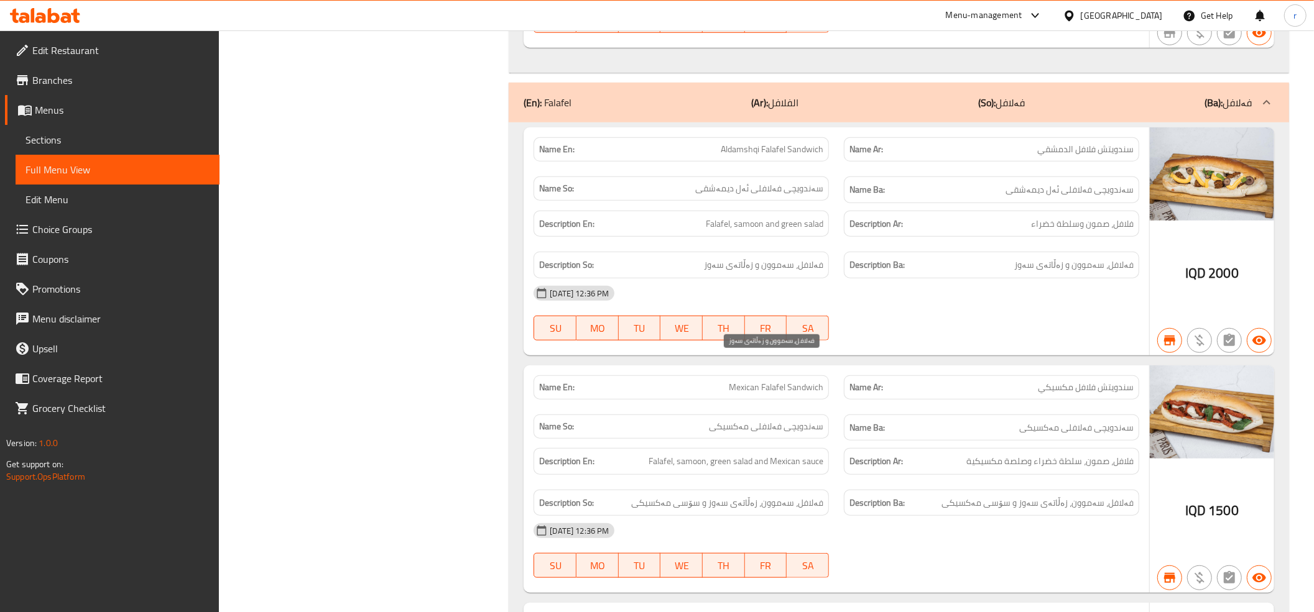
click at [779, 273] on span "فەلافل، سەموون و زەڵاتەی سەوز" at bounding box center [763, 265] width 119 height 16
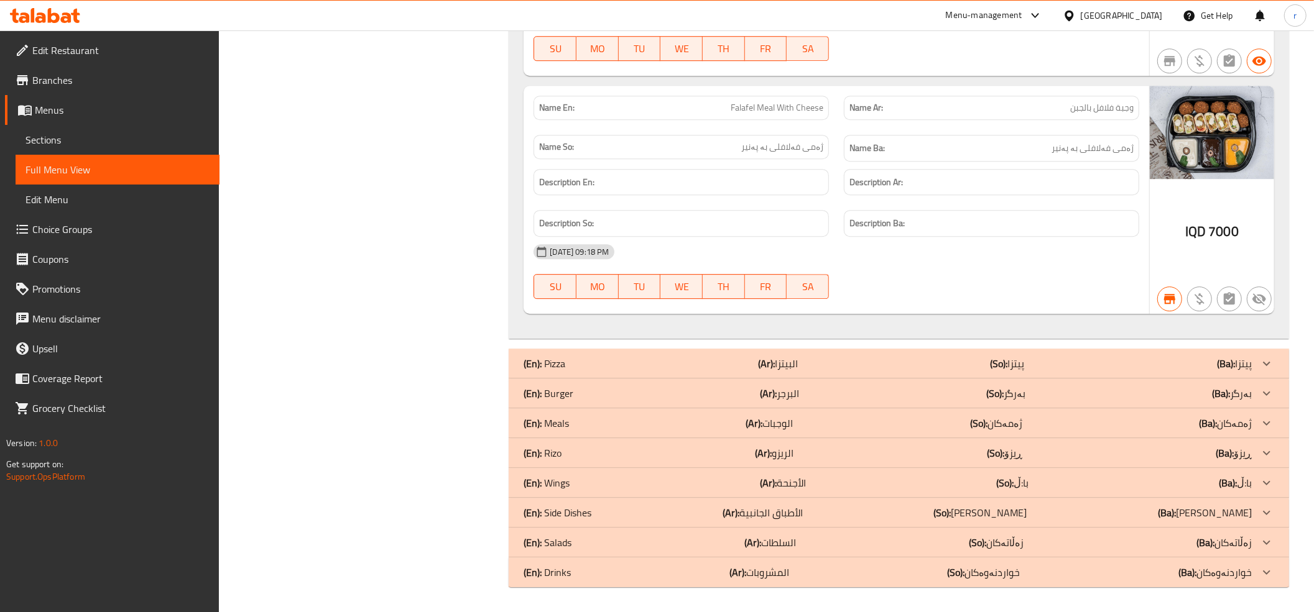
scroll to position [15008, 0]
click at [772, 515] on p "(Ar): الأطباق الجانبية" at bounding box center [763, 513] width 80 height 15
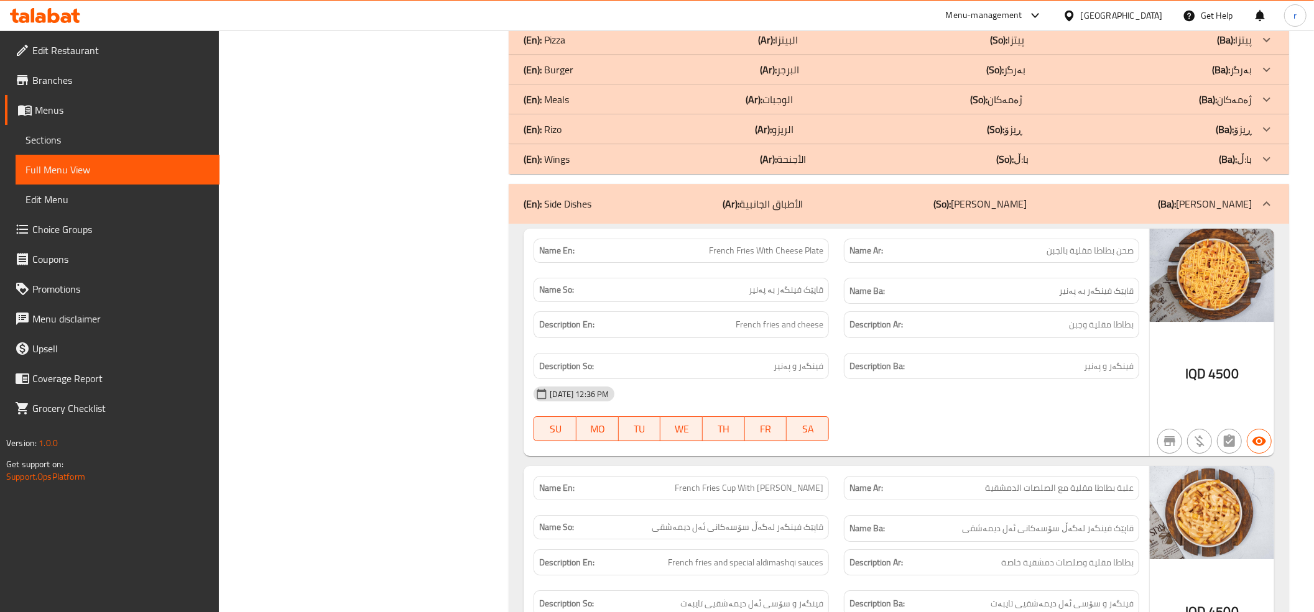
scroll to position [15284, 0]
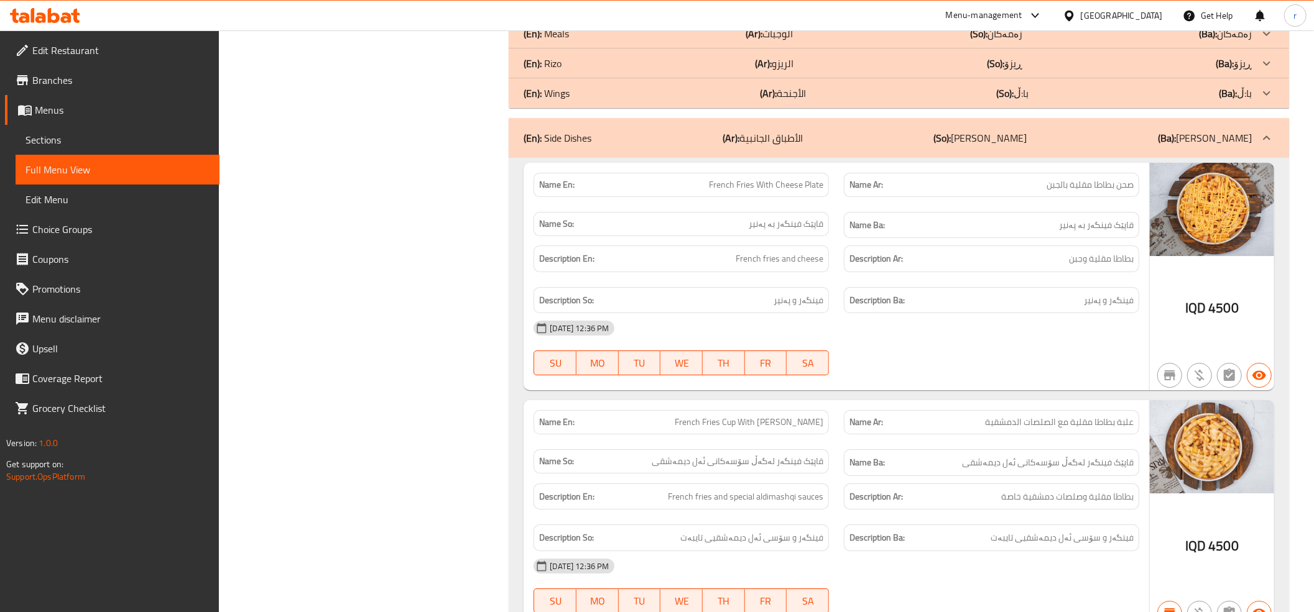
click at [825, 41] on div "(En): Meals (Ar): الوجبات (So): ژەمەکان (Ba): ژەمەکان" at bounding box center [888, 33] width 728 height 15
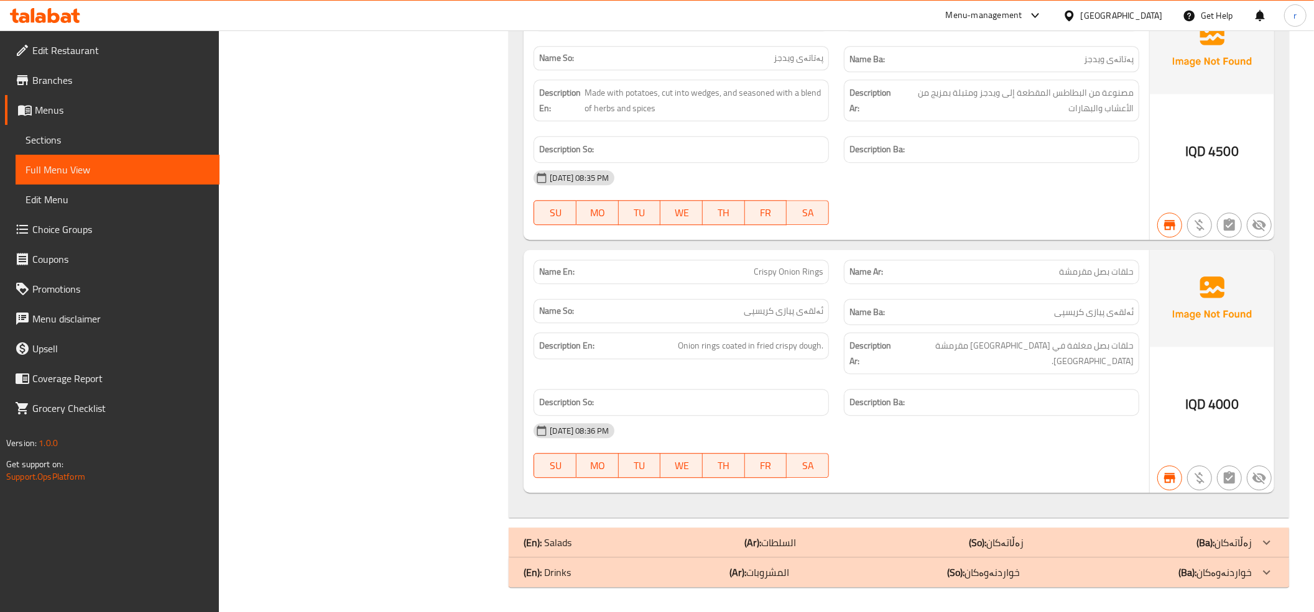
scroll to position [18507, 0]
click at [829, 532] on div "(En): Salads (Ar): السلطات (So): زەڵاتەکان (Ba): زەڵاتەکان" at bounding box center [899, 543] width 780 height 30
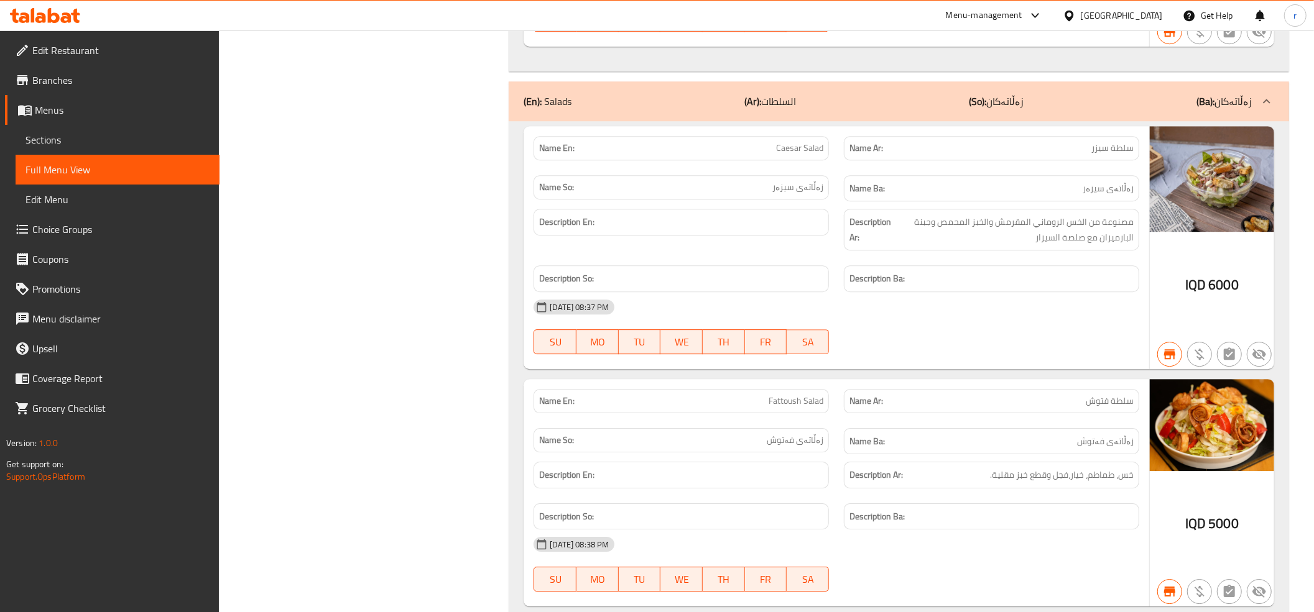
scroll to position [18765, 0]
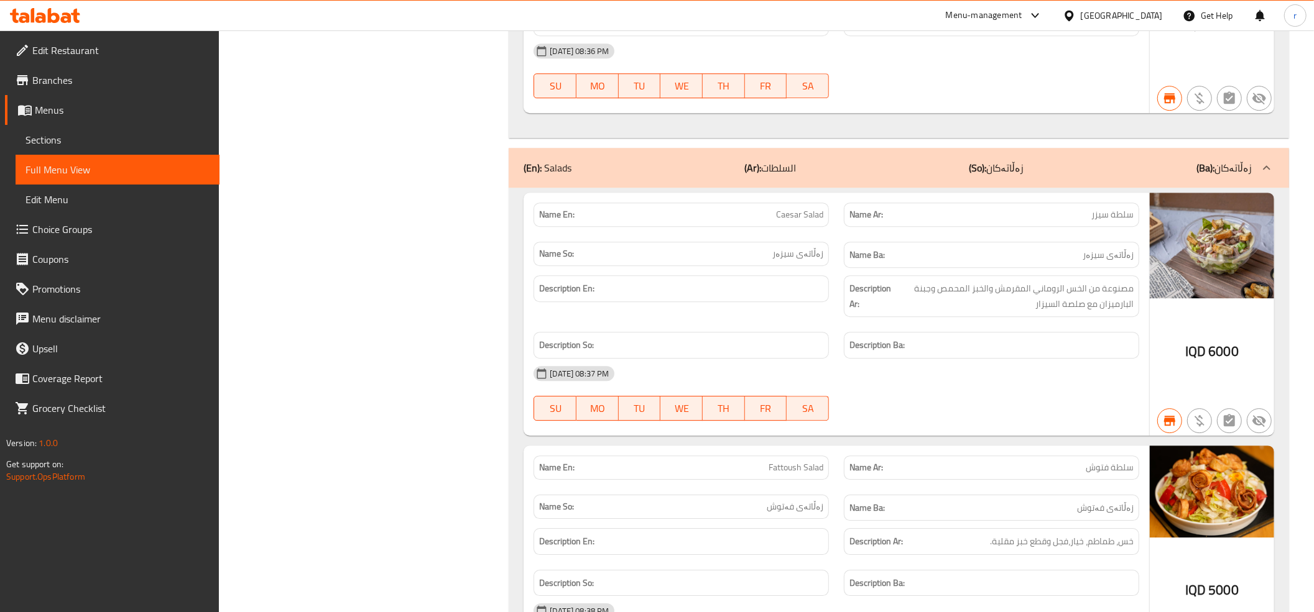
click at [872, 175] on div "(En): Salads (Ar): السلطات (So): زەڵاتەکان (Ba): زەڵاتەکان" at bounding box center [888, 167] width 728 height 15
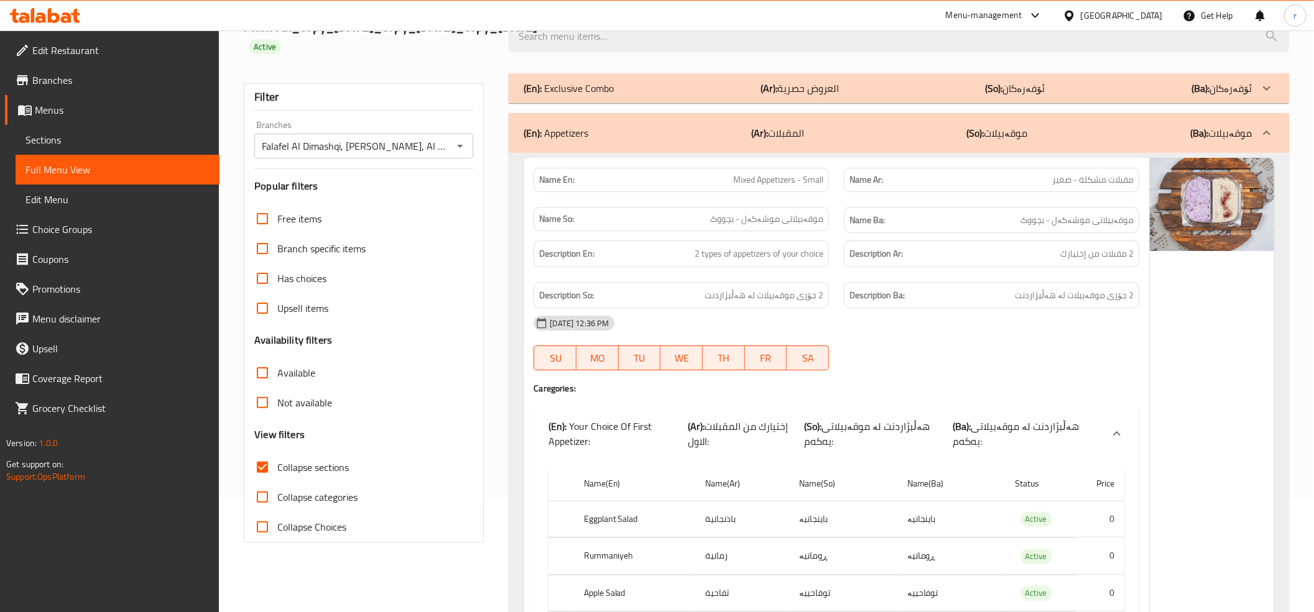
scroll to position [0, 0]
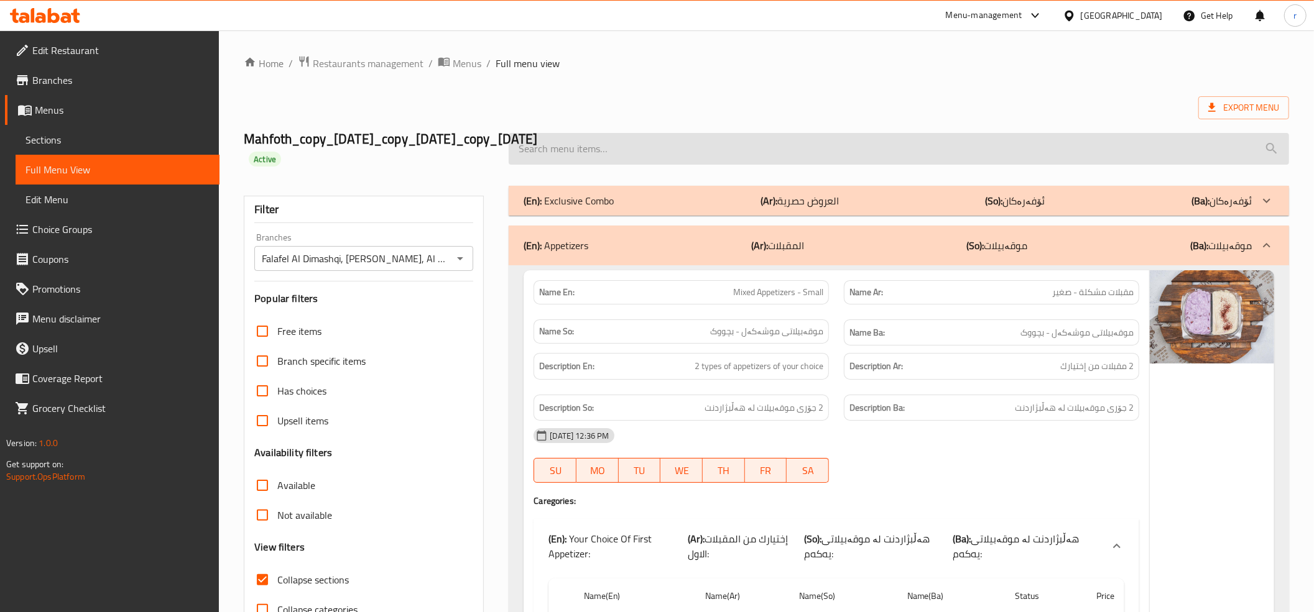
click at [708, 158] on input "search" at bounding box center [899, 149] width 780 height 32
paste input "Quarter chicken shawarma"
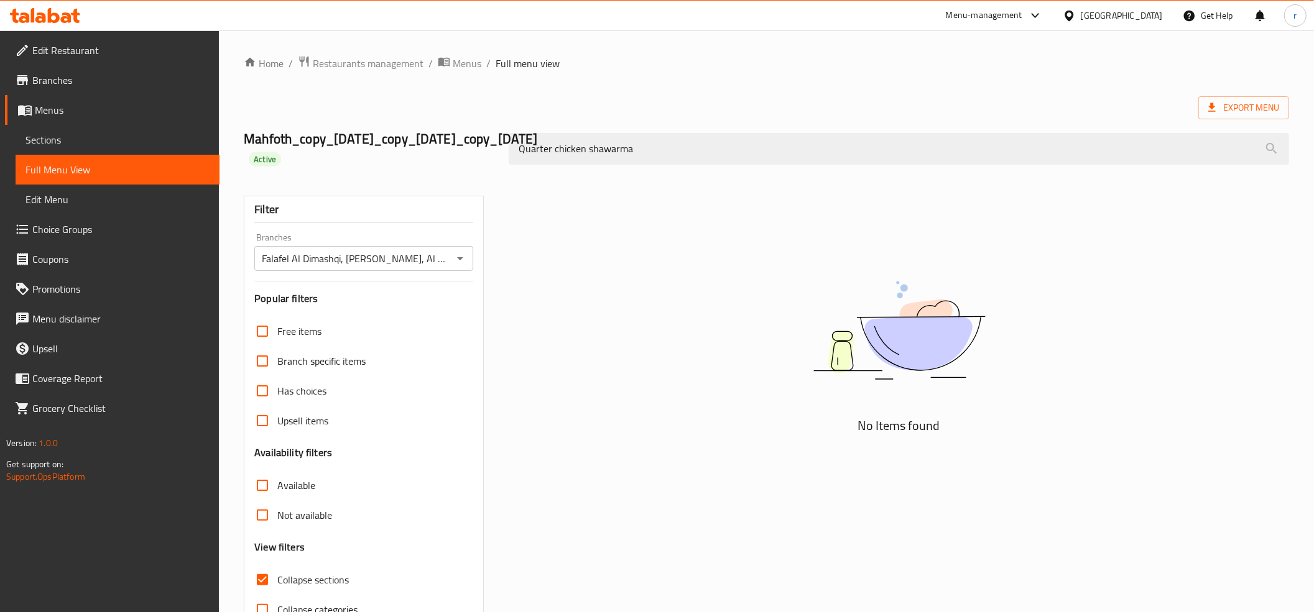
drag, startPoint x: 550, startPoint y: 152, endPoint x: 488, endPoint y: 155, distance: 61.7
click at [488, 155] on div "Mahfoth_copy_17/04/2024_copy_21/05/2024_copy_29/01/2025 Active Quarter chicken …" at bounding box center [766, 149] width 1060 height 74
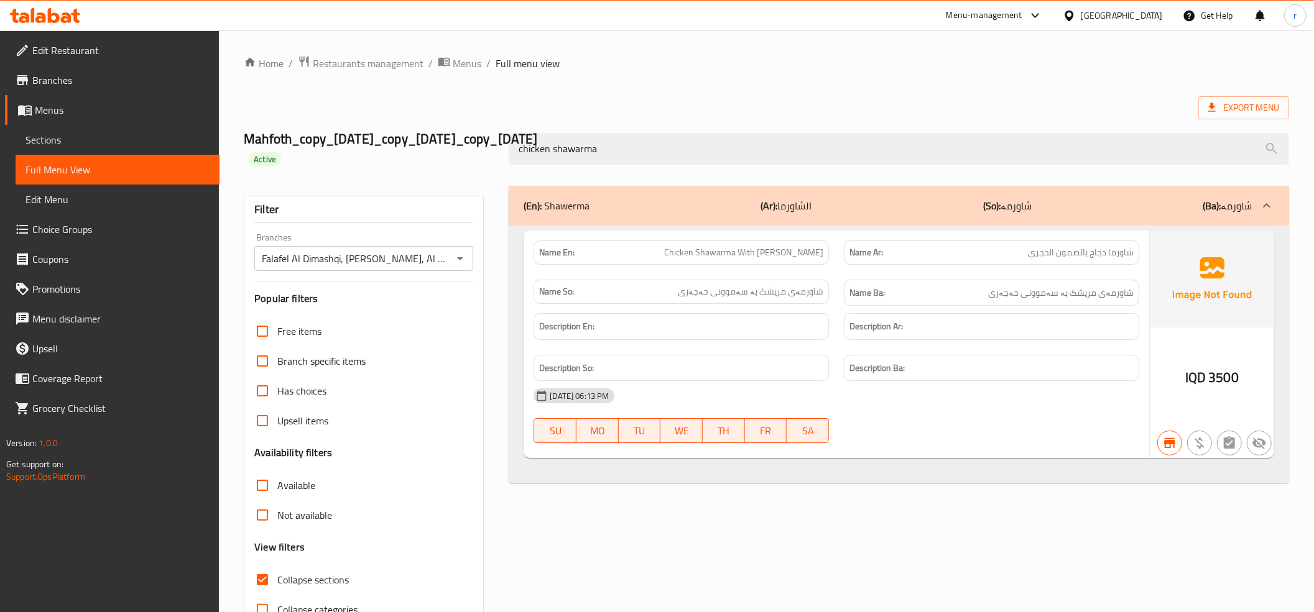
type input "chicken shawarma"
drag, startPoint x: 645, startPoint y: 142, endPoint x: 480, endPoint y: 147, distance: 165.5
click at [480, 147] on div "Mahfoth_copy_17/04/2024_copy_21/05/2024_copy_29/01/2025 Active chicken shawarma" at bounding box center [766, 149] width 1060 height 74
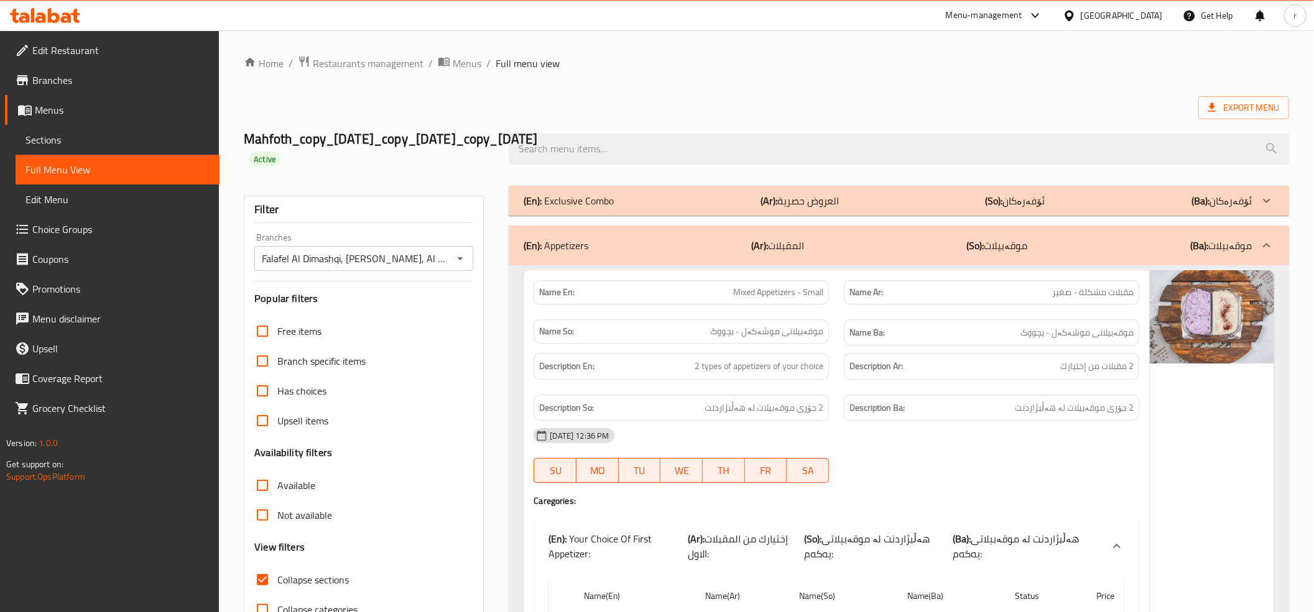
click at [67, 19] on icon at bounding box center [45, 15] width 70 height 15
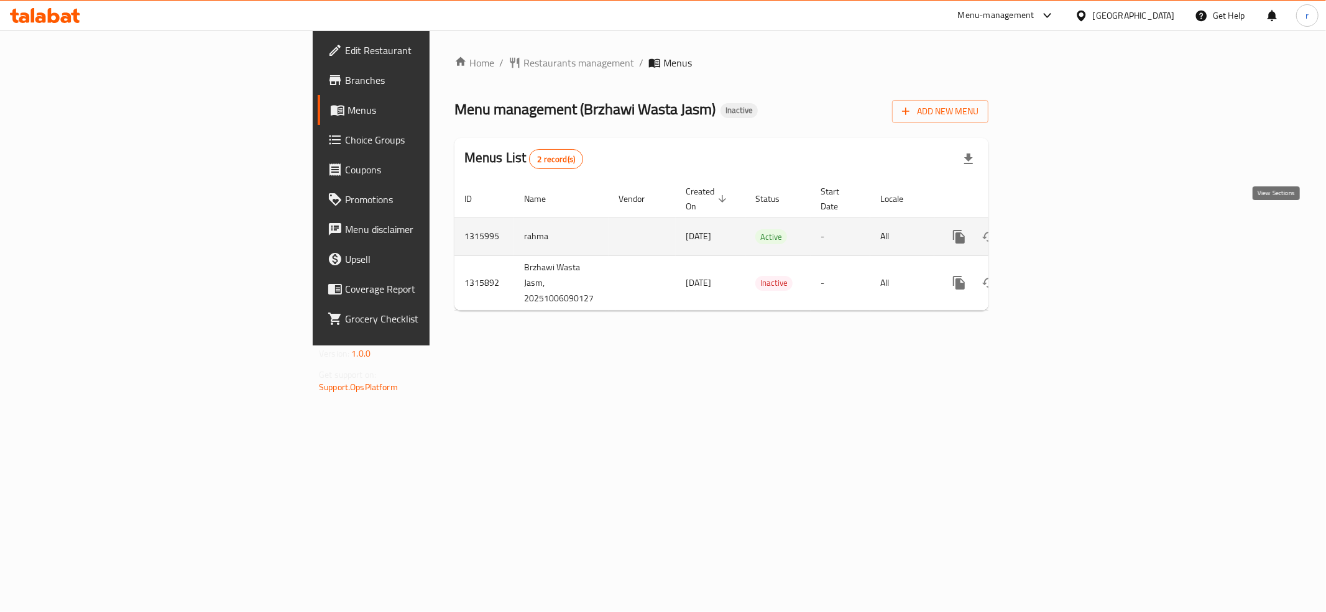
click at [1055, 231] on icon "enhanced table" at bounding box center [1048, 236] width 11 height 11
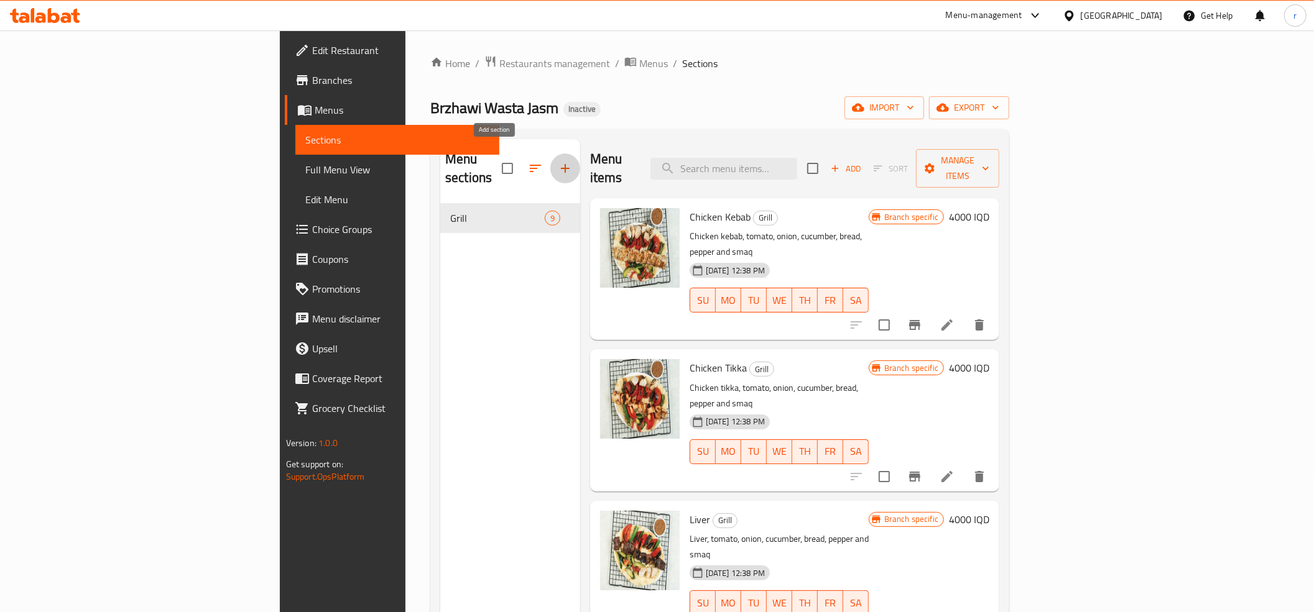
click at [558, 161] on icon "button" at bounding box center [565, 168] width 15 height 15
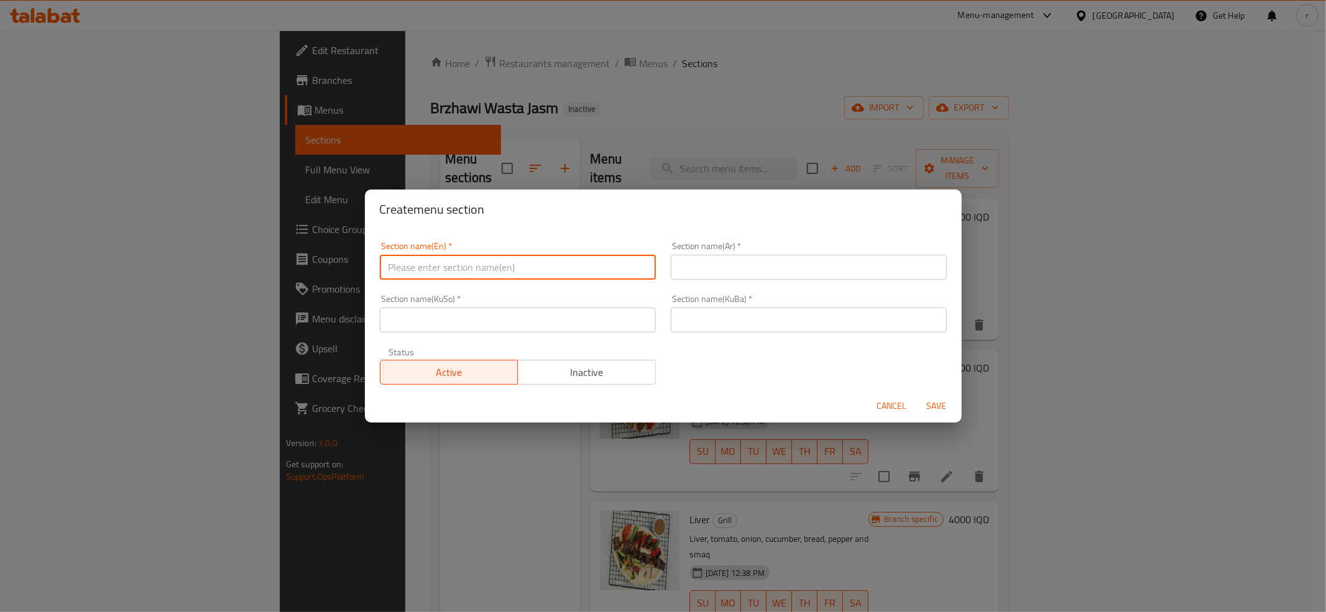
click at [419, 272] on input "text" at bounding box center [518, 267] width 276 height 25
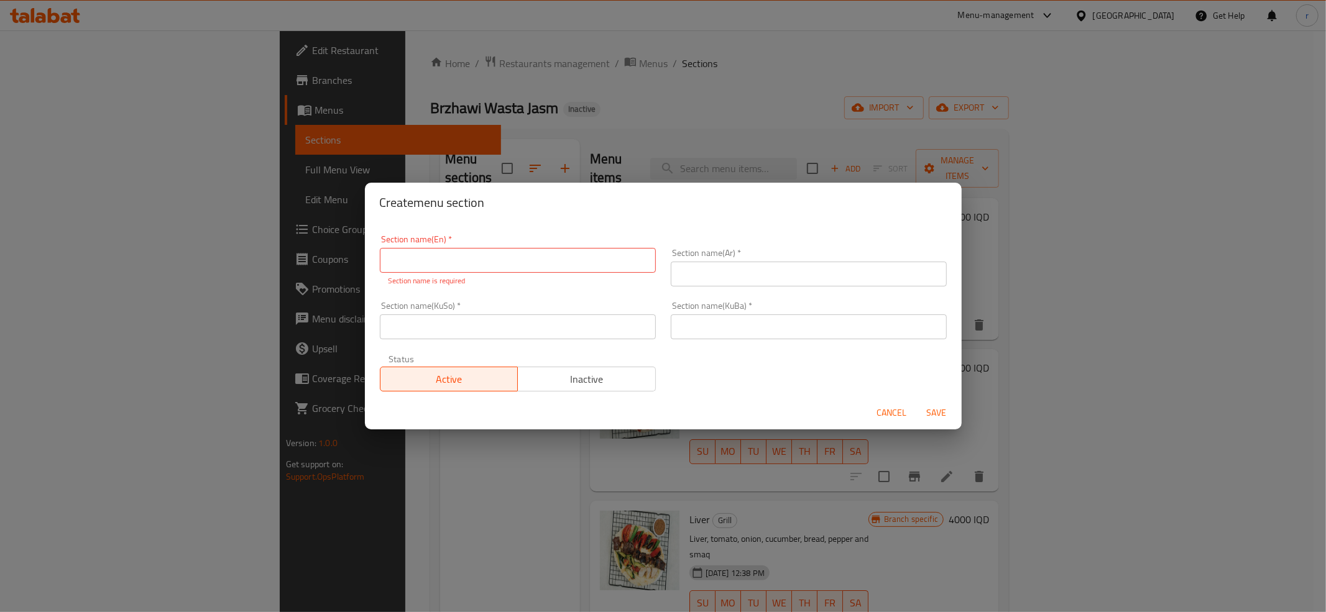
click at [836, 98] on div "Create menu section Section name(En)   * Section name(En) * Section name is req…" at bounding box center [663, 306] width 1326 height 612
click at [899, 412] on span "Cancel" at bounding box center [892, 413] width 30 height 16
